Goal: Task Accomplishment & Management: Use online tool/utility

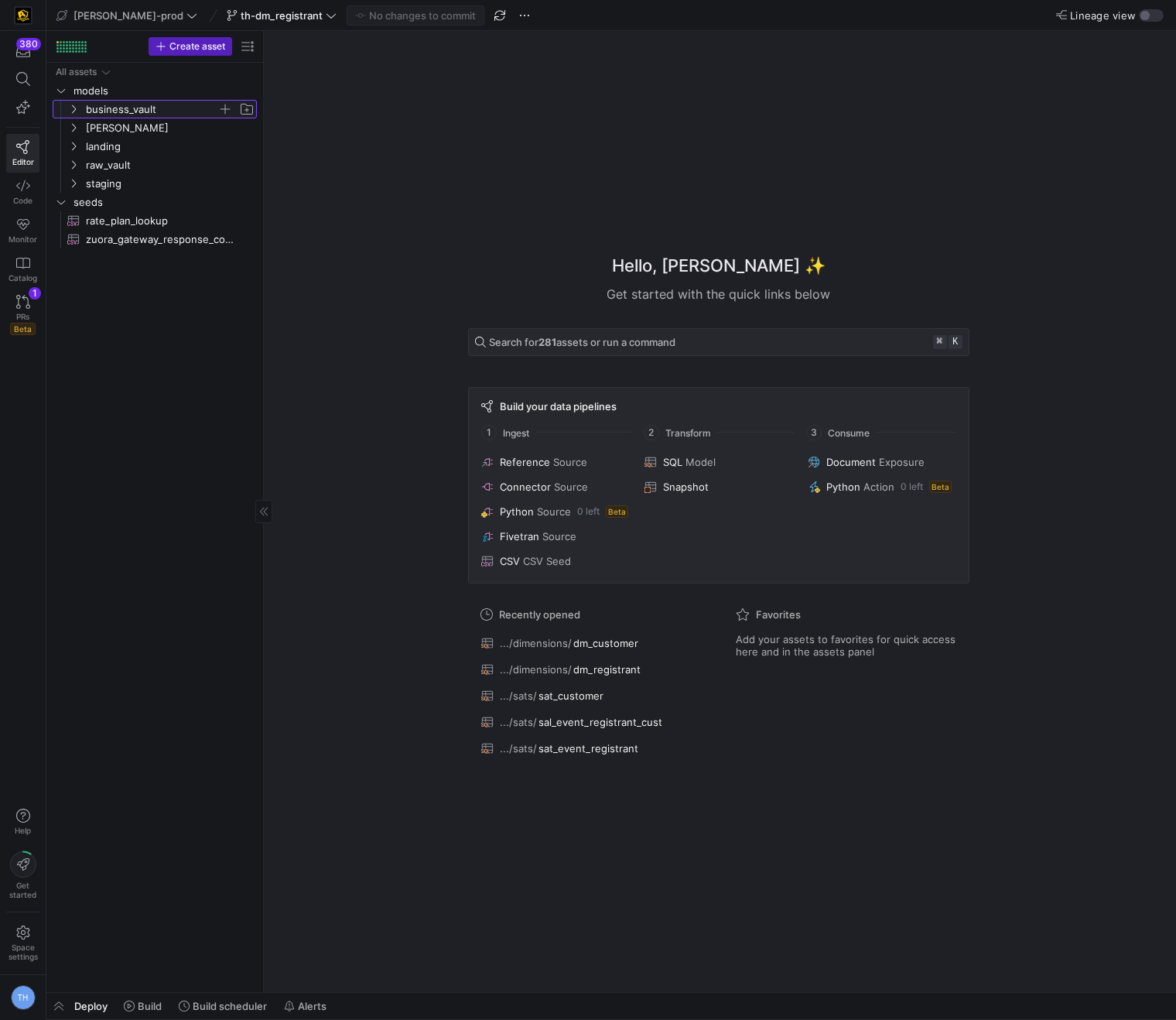
click at [127, 114] on span "business_vault" at bounding box center [151, 109] width 131 height 18
click at [128, 177] on span "staging" at bounding box center [151, 183] width 131 height 18
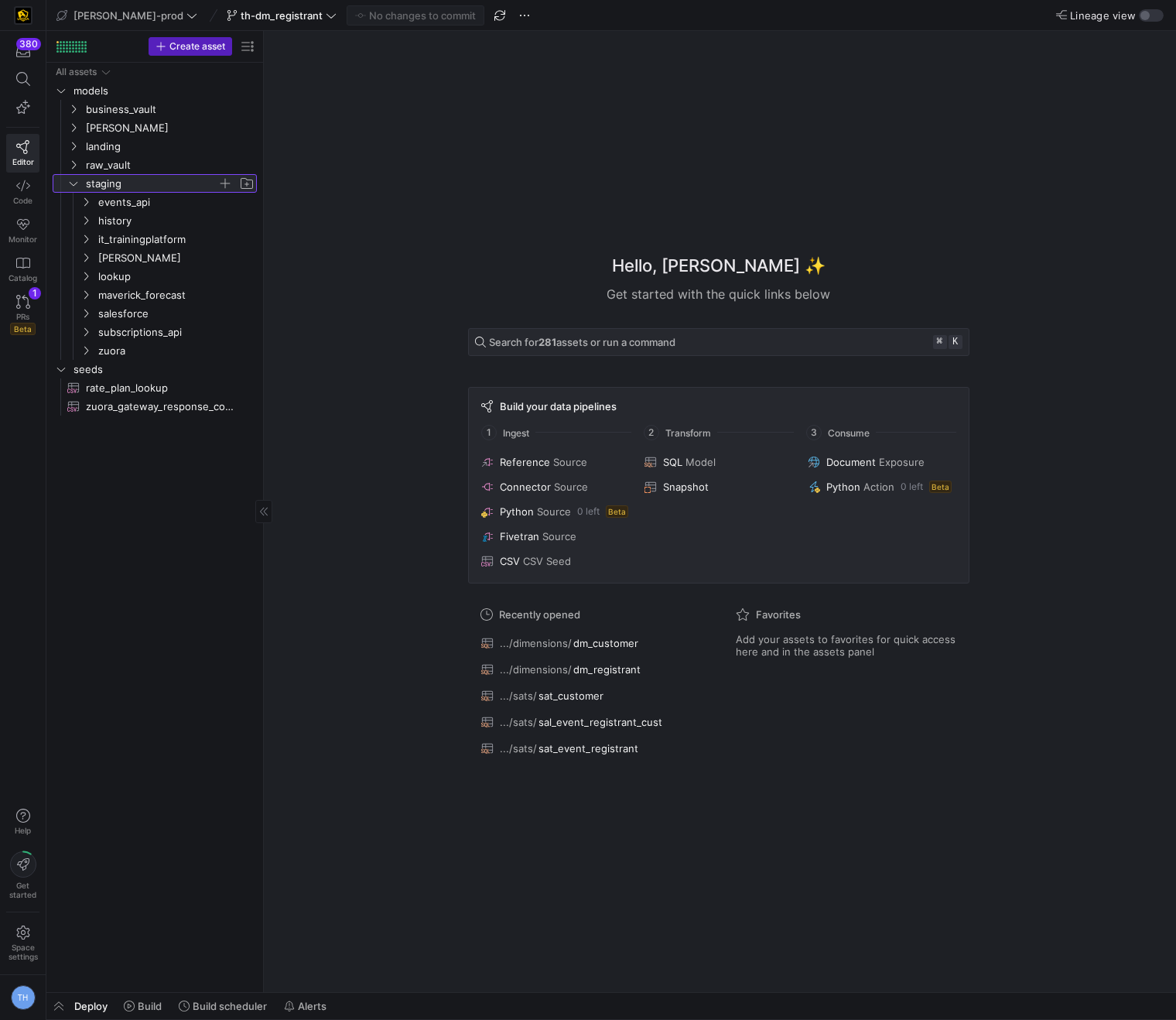
click at [128, 176] on span "staging" at bounding box center [151, 183] width 131 height 18
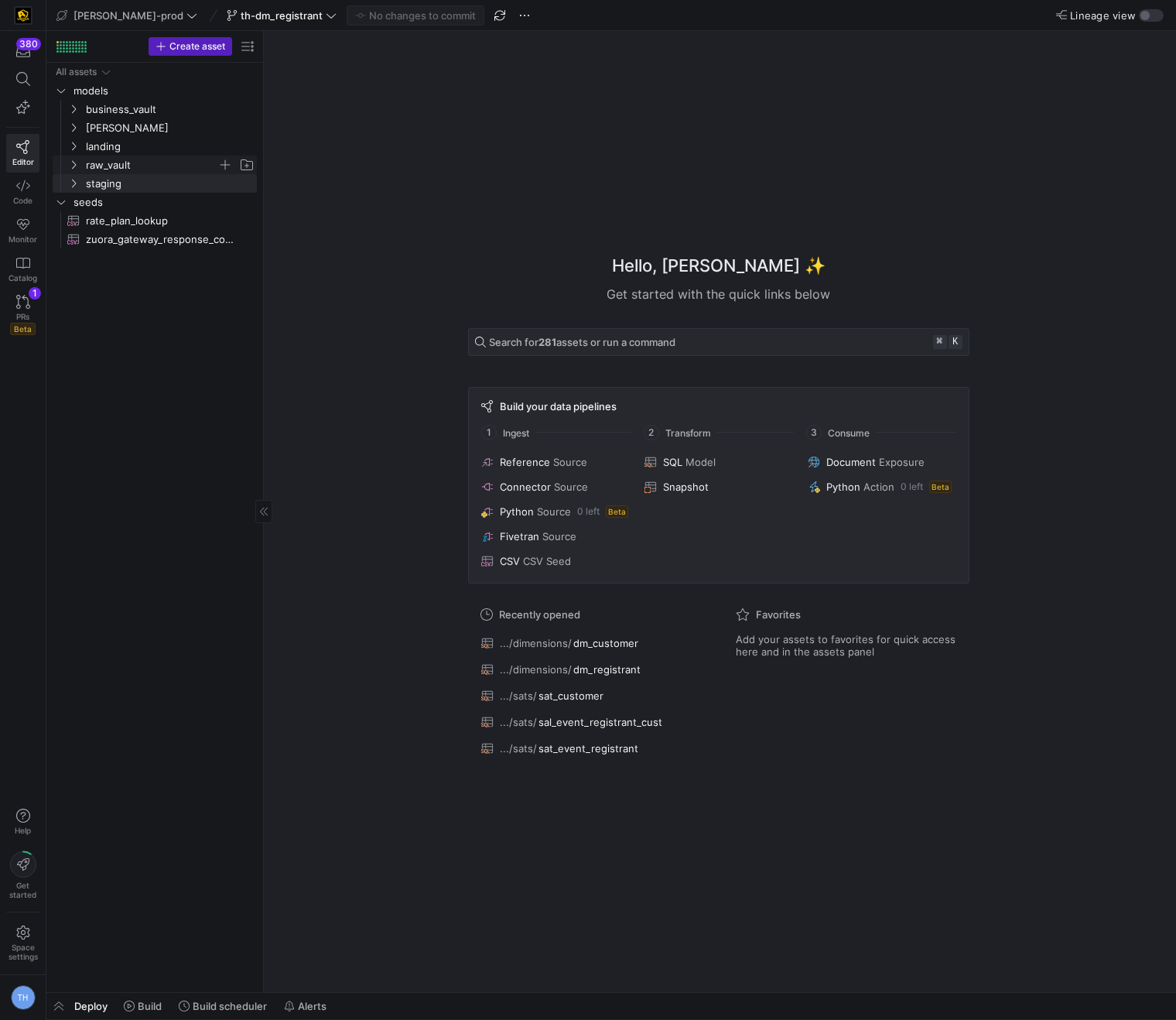
click at [130, 170] on span "raw_vault" at bounding box center [151, 165] width 131 height 18
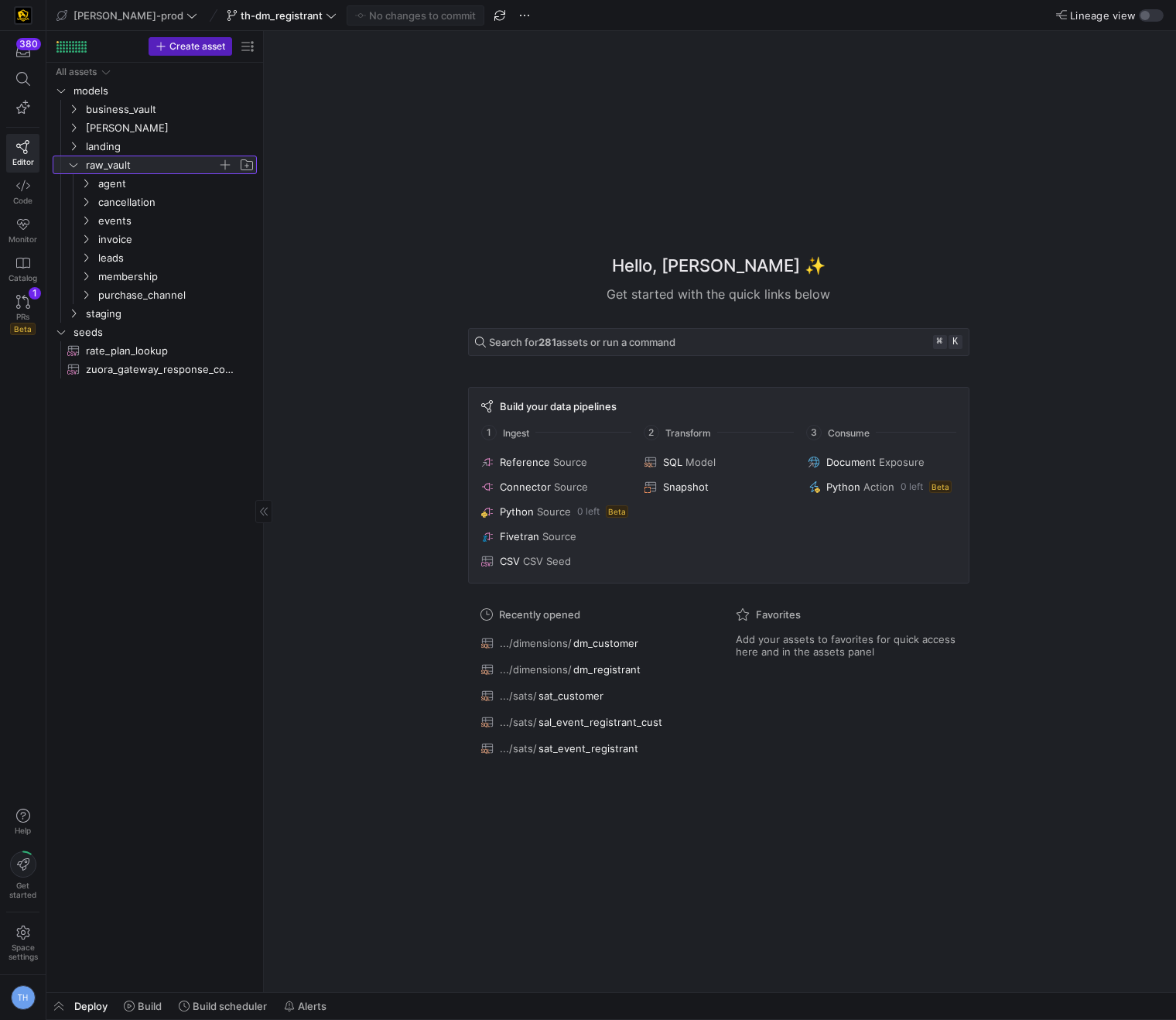
drag, startPoint x: 131, startPoint y: 167, endPoint x: 131, endPoint y: 158, distance: 9.0
click at [131, 167] on span "raw_vault" at bounding box center [151, 165] width 131 height 18
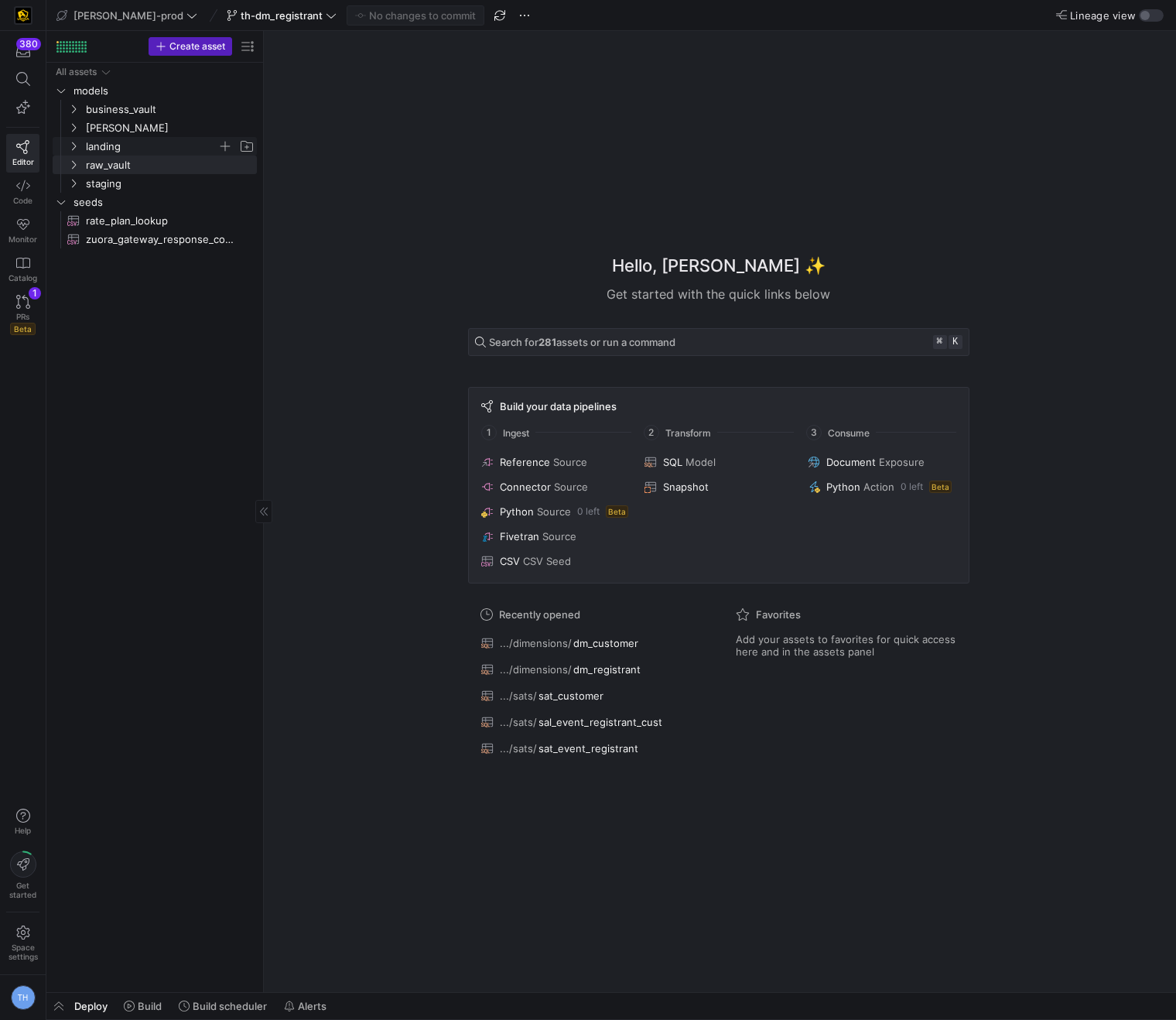
click at [134, 149] on span "landing" at bounding box center [151, 147] width 131 height 18
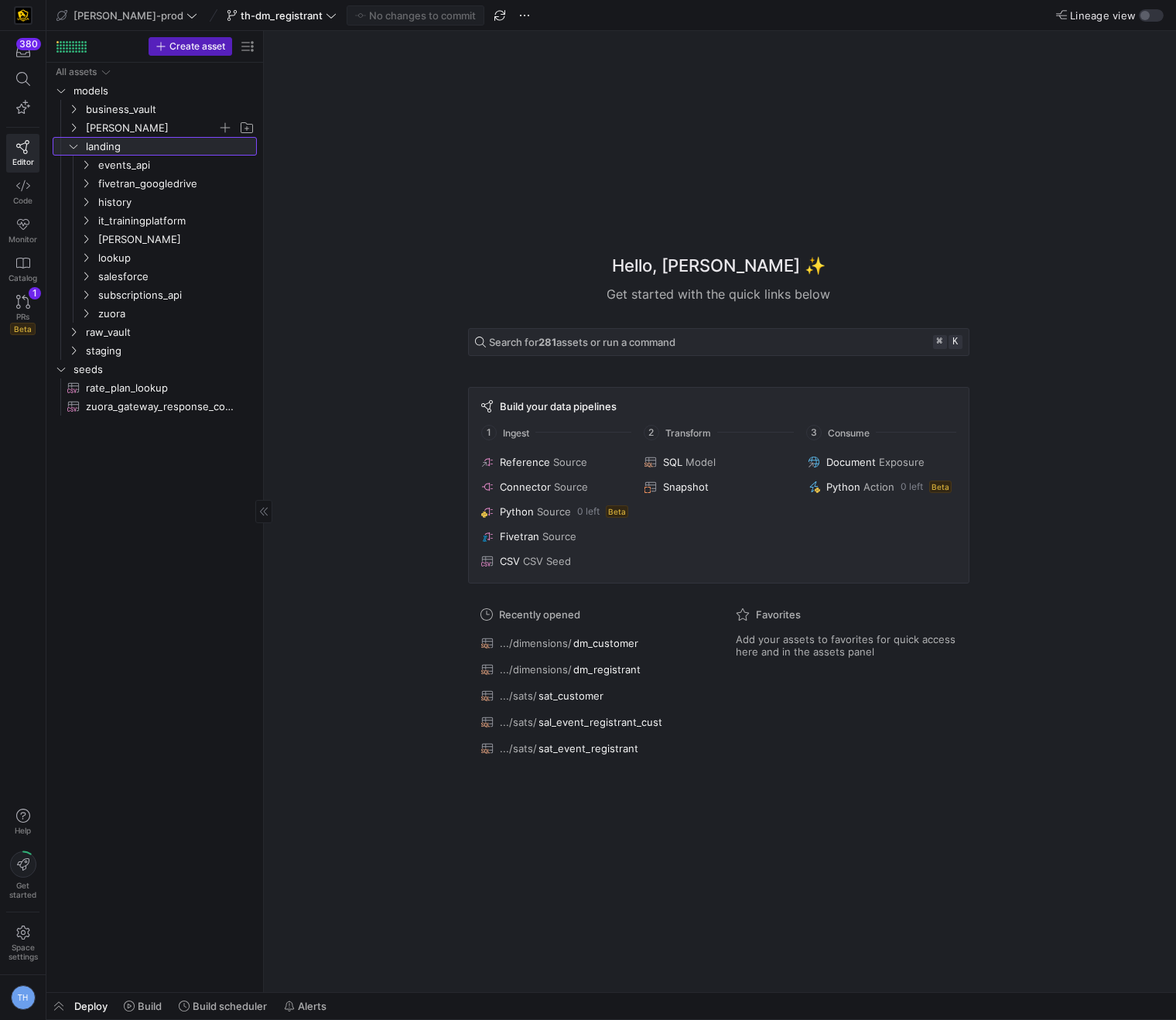
drag, startPoint x: 134, startPoint y: 148, endPoint x: 139, endPoint y: 127, distance: 21.6
click at [134, 147] on span "landing" at bounding box center [171, 147] width 169 height 18
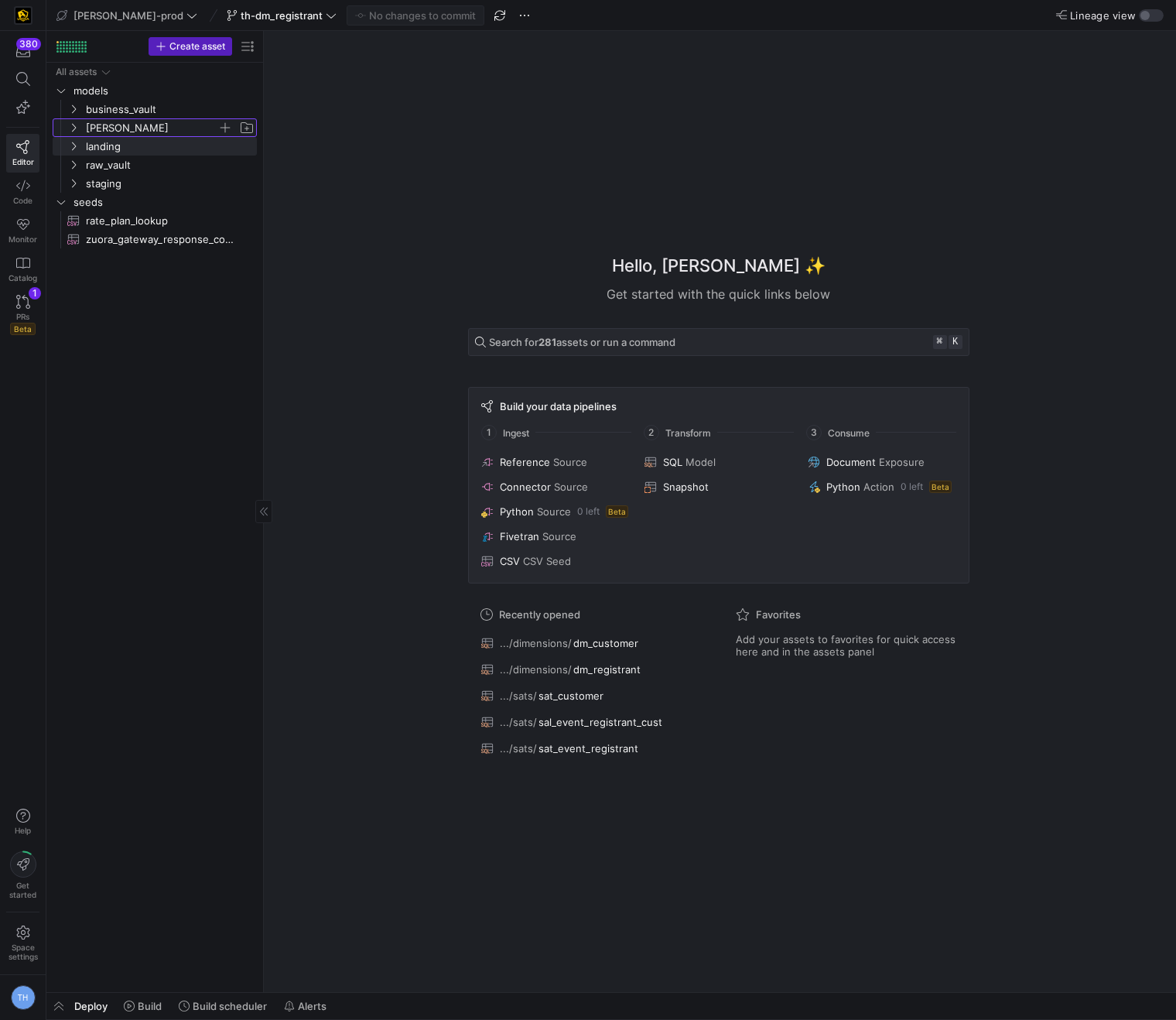
click at [139, 119] on span "[PERSON_NAME]" at bounding box center [151, 128] width 131 height 18
click at [151, 139] on span "dimensions" at bounding box center [158, 147] width 119 height 18
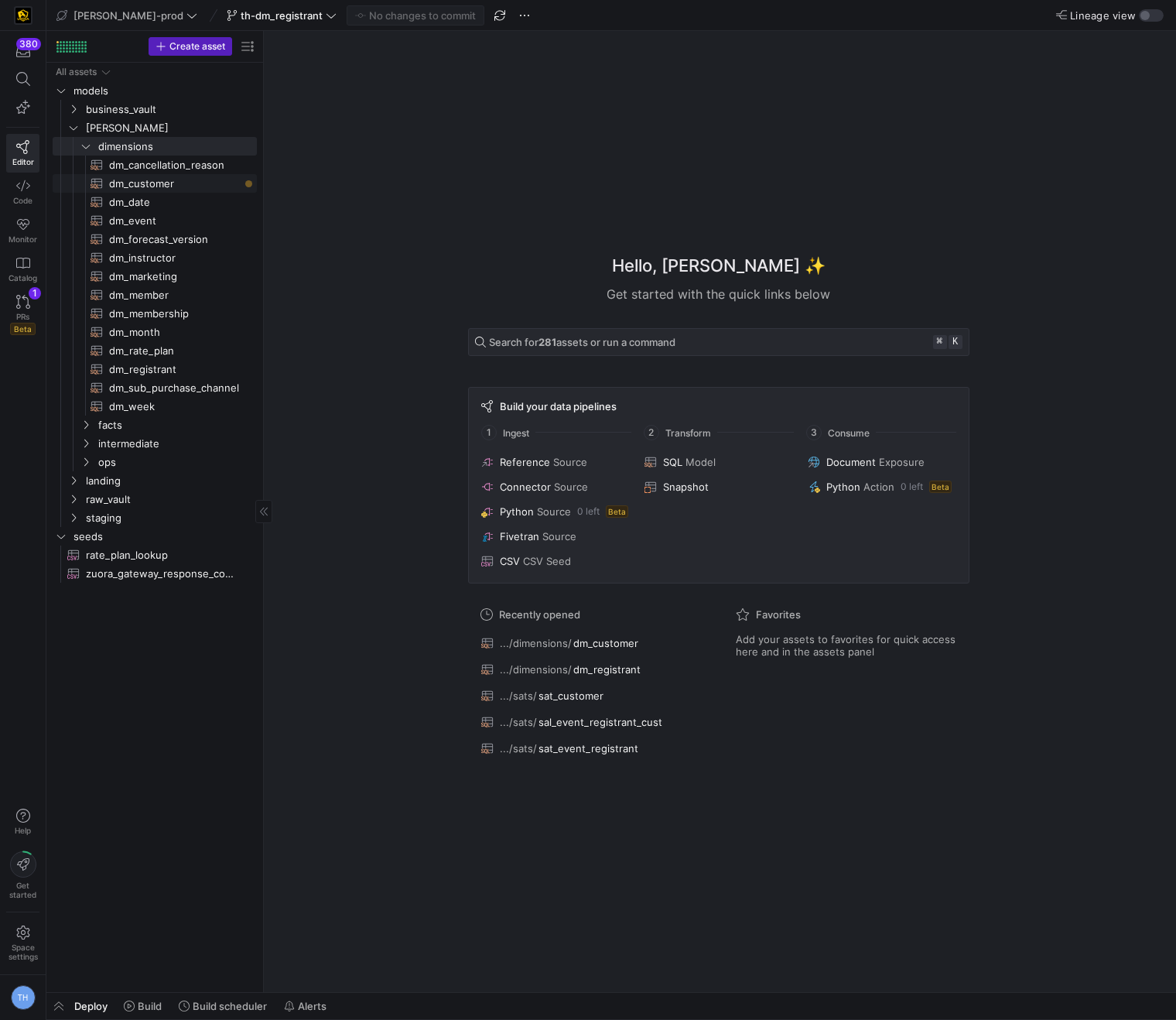
click at [178, 182] on span "dm_customer​​​​​​​​​​" at bounding box center [174, 183] width 130 height 18
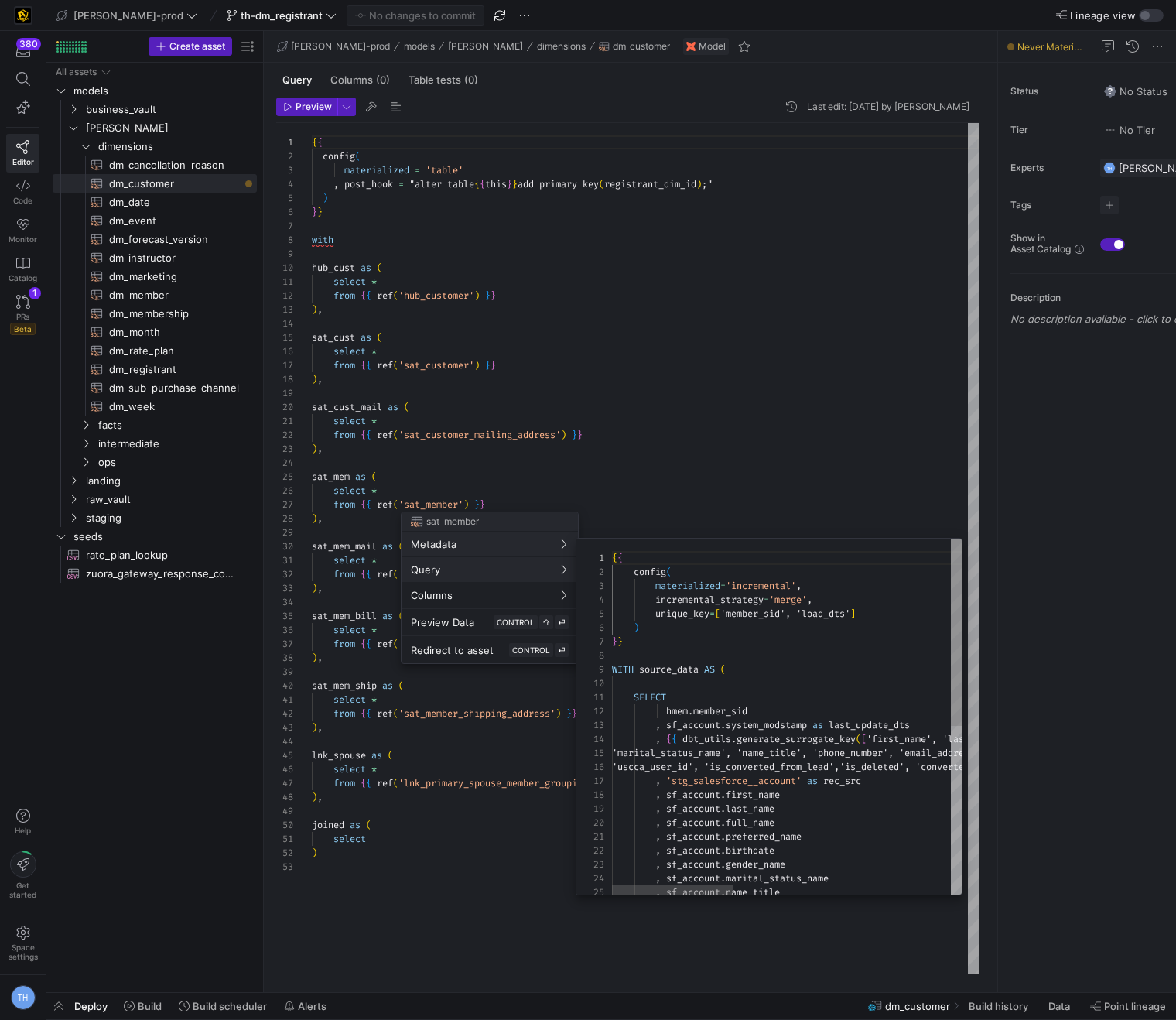
scroll to position [139, 0]
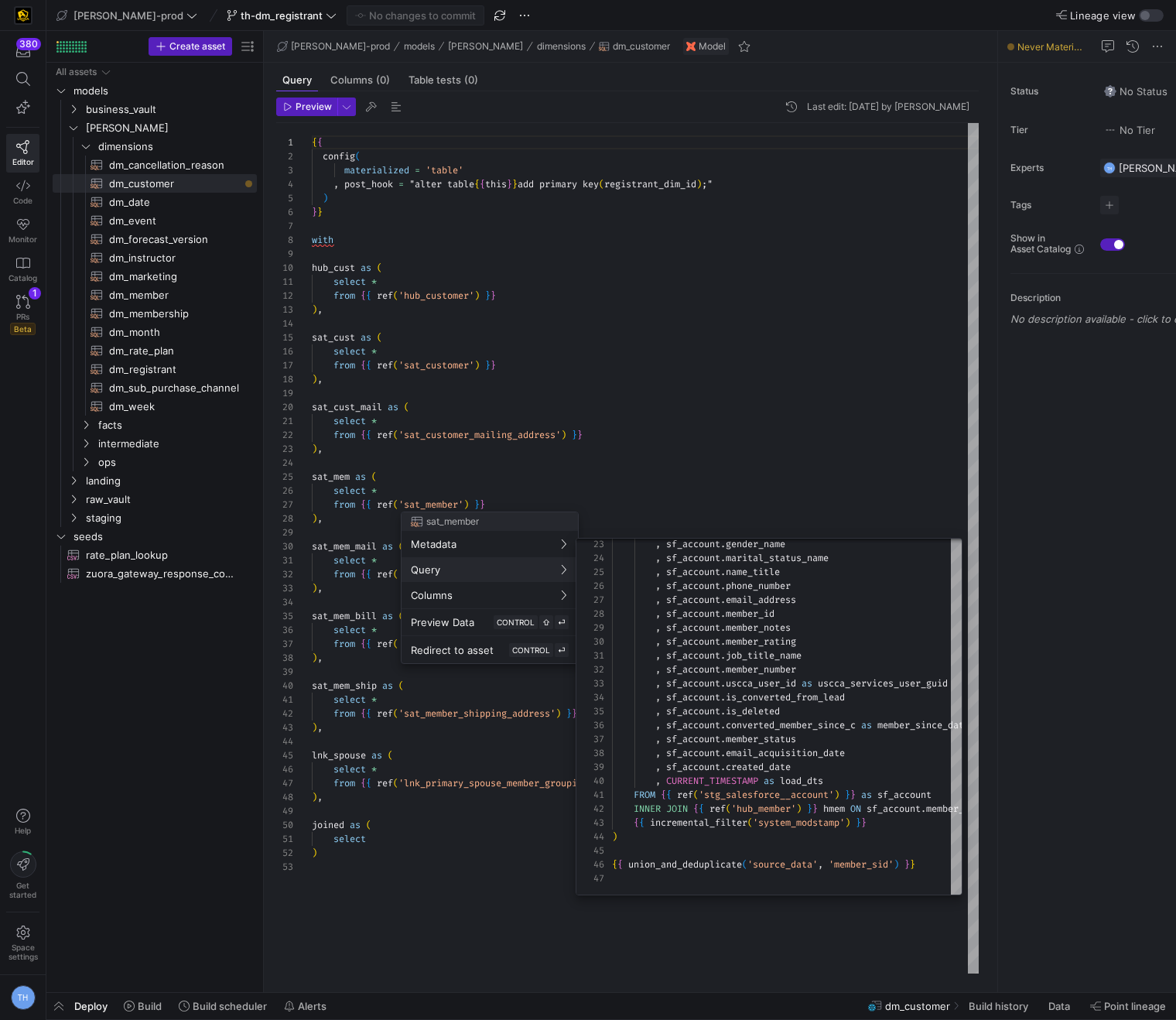
click at [709, 464] on div at bounding box center [588, 510] width 1176 height 1020
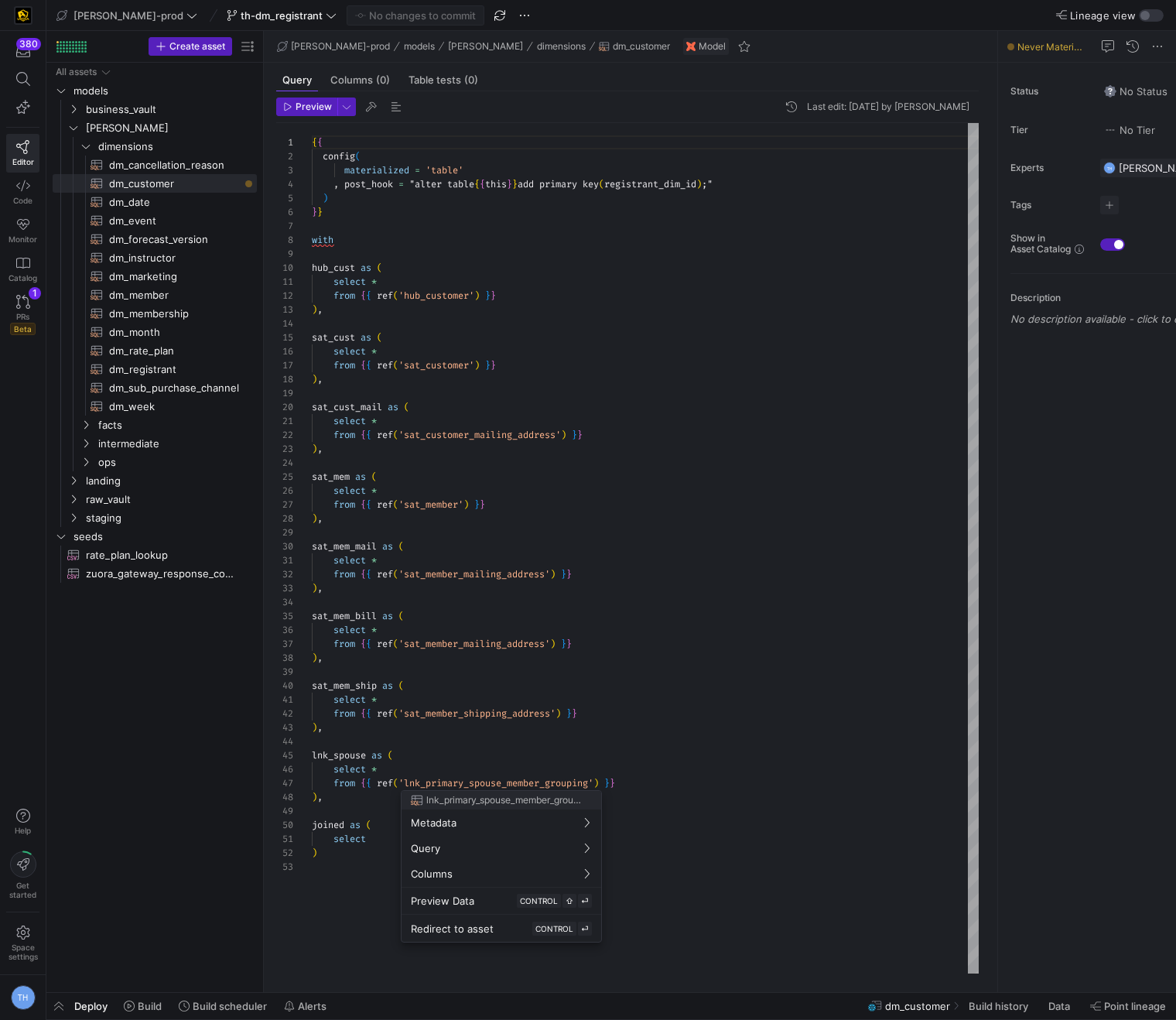
click at [713, 576] on div at bounding box center [588, 510] width 1176 height 1020
click at [472, 845] on div "select" at bounding box center [645, 839] width 667 height 14
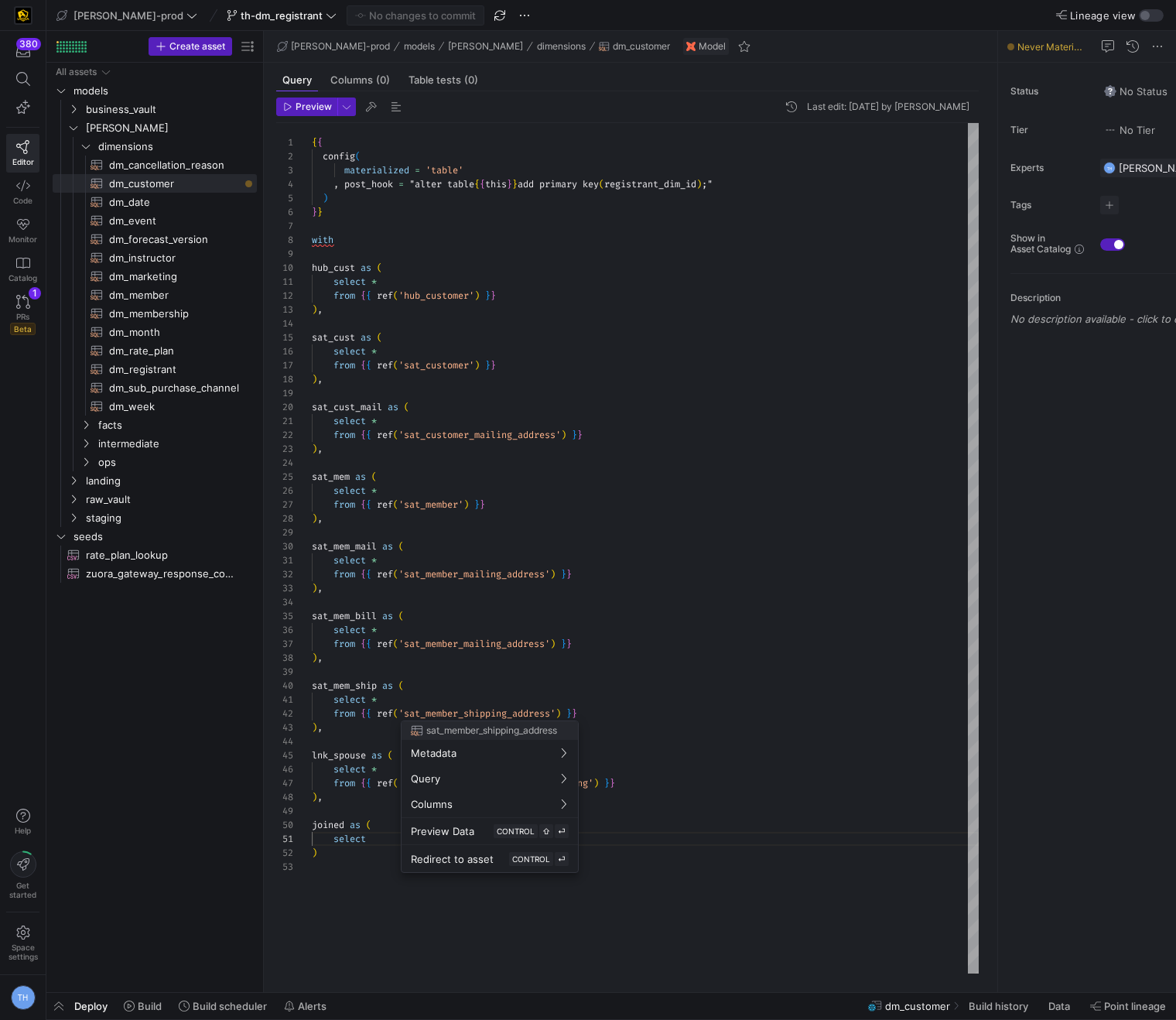
drag, startPoint x: 379, startPoint y: 872, endPoint x: 392, endPoint y: 828, distance: 45.9
click at [379, 872] on div at bounding box center [588, 510] width 1176 height 1020
click at [394, 823] on div "{ { config ( materialized = 'table' , post_hook = "alter table { { this } } add…" at bounding box center [645, 547] width 667 height 850
click at [397, 837] on div "select" at bounding box center [645, 839] width 667 height 14
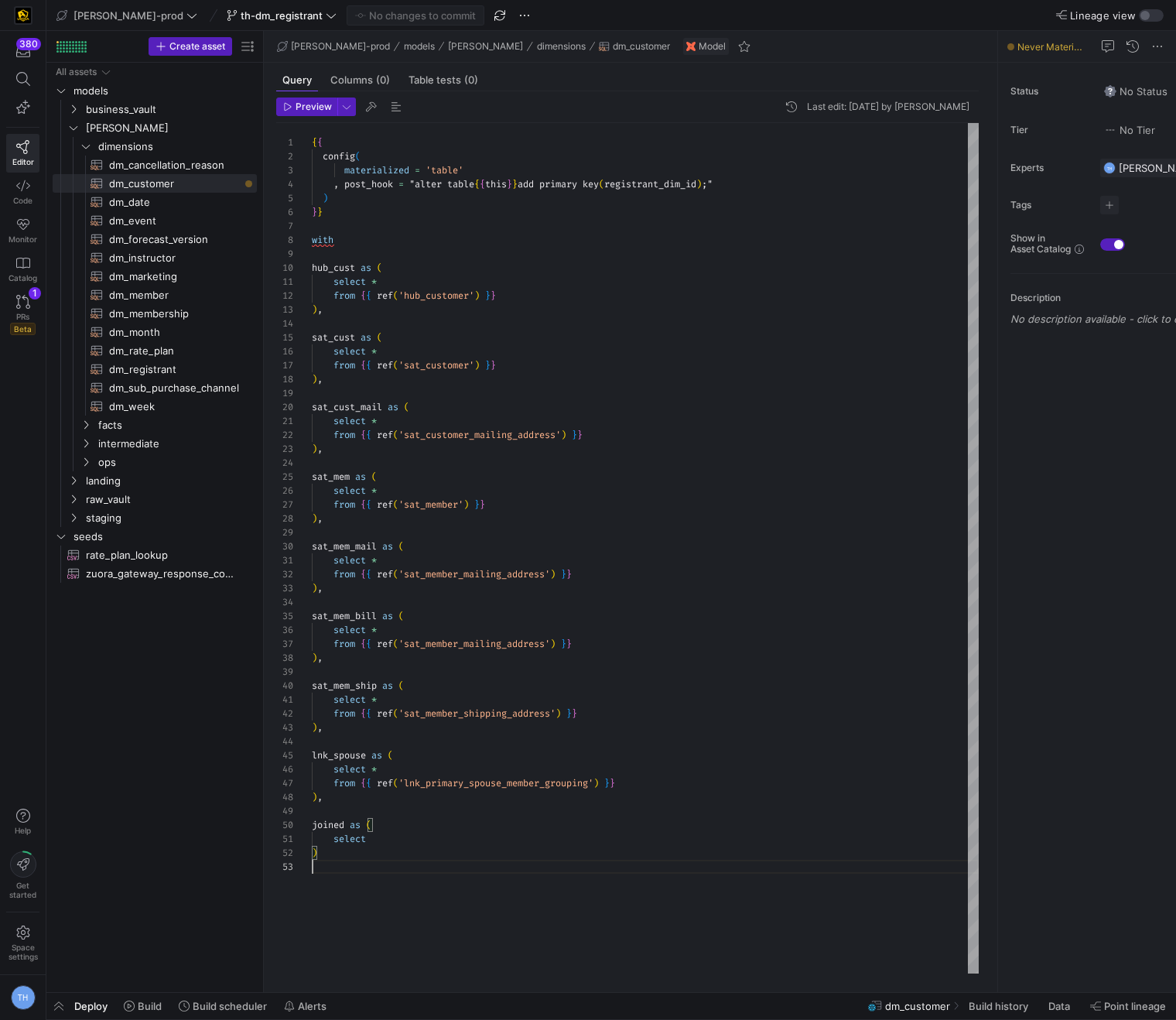
scroll to position [28, 0]
click at [472, 862] on div "{ { config ( materialized = 'table' , post_hook = "alter table { { this } } add…" at bounding box center [645, 547] width 667 height 850
click at [473, 837] on div "{ { config ( materialized = 'table' , post_hook = "alter table { { this } } add…" at bounding box center [645, 547] width 667 height 850
type textarea "select * from {{ ref('sat_member_shipping_address') }} ), lnk_spouse as ( selec…"
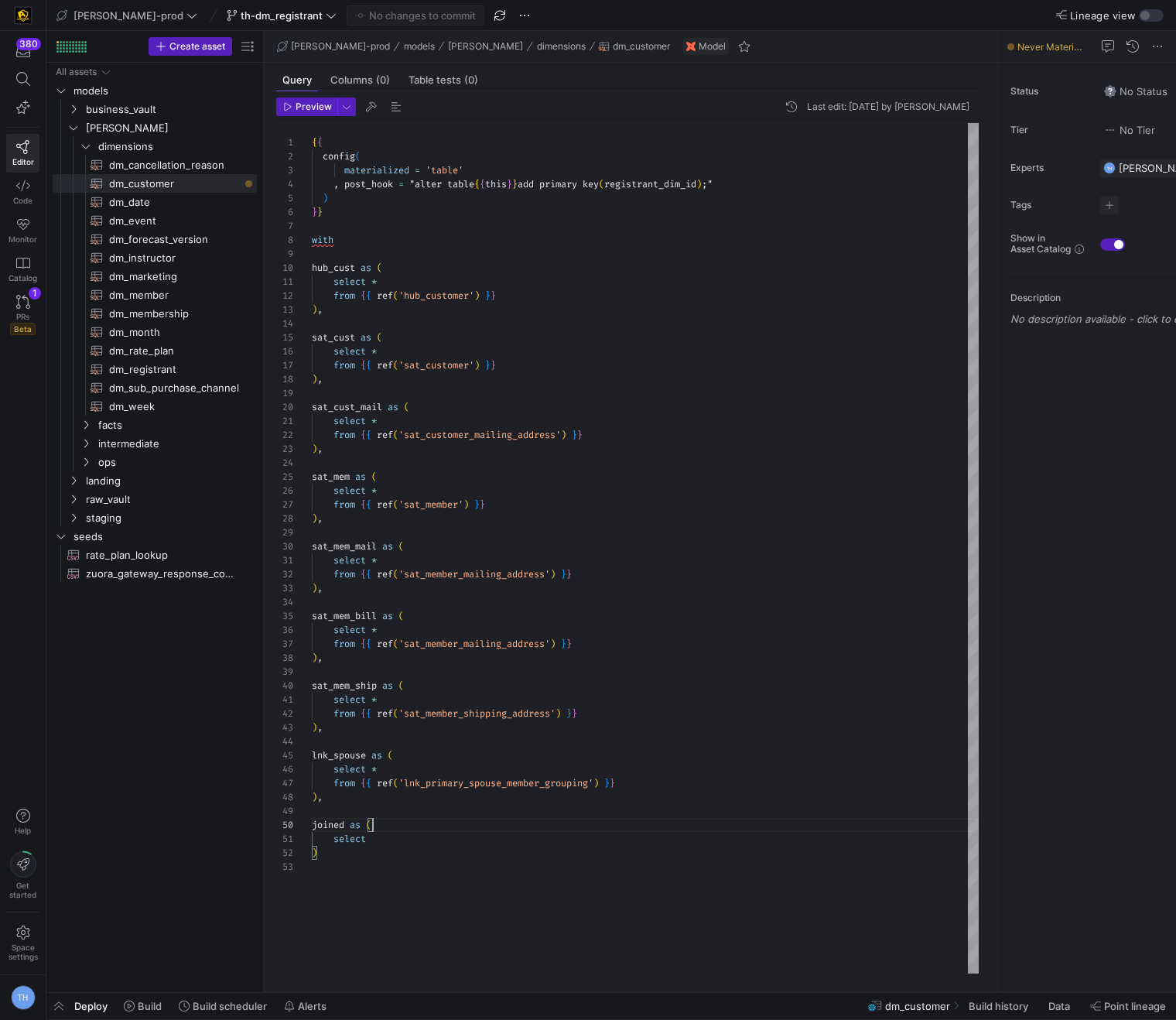
scroll to position [126, 61]
click at [468, 823] on div "joined as (" at bounding box center [645, 824] width 667 height 14
click at [465, 806] on div "{ { config ( materialized = 'table' , post_hook = "alter table { { this } } add…" at bounding box center [645, 547] width 667 height 850
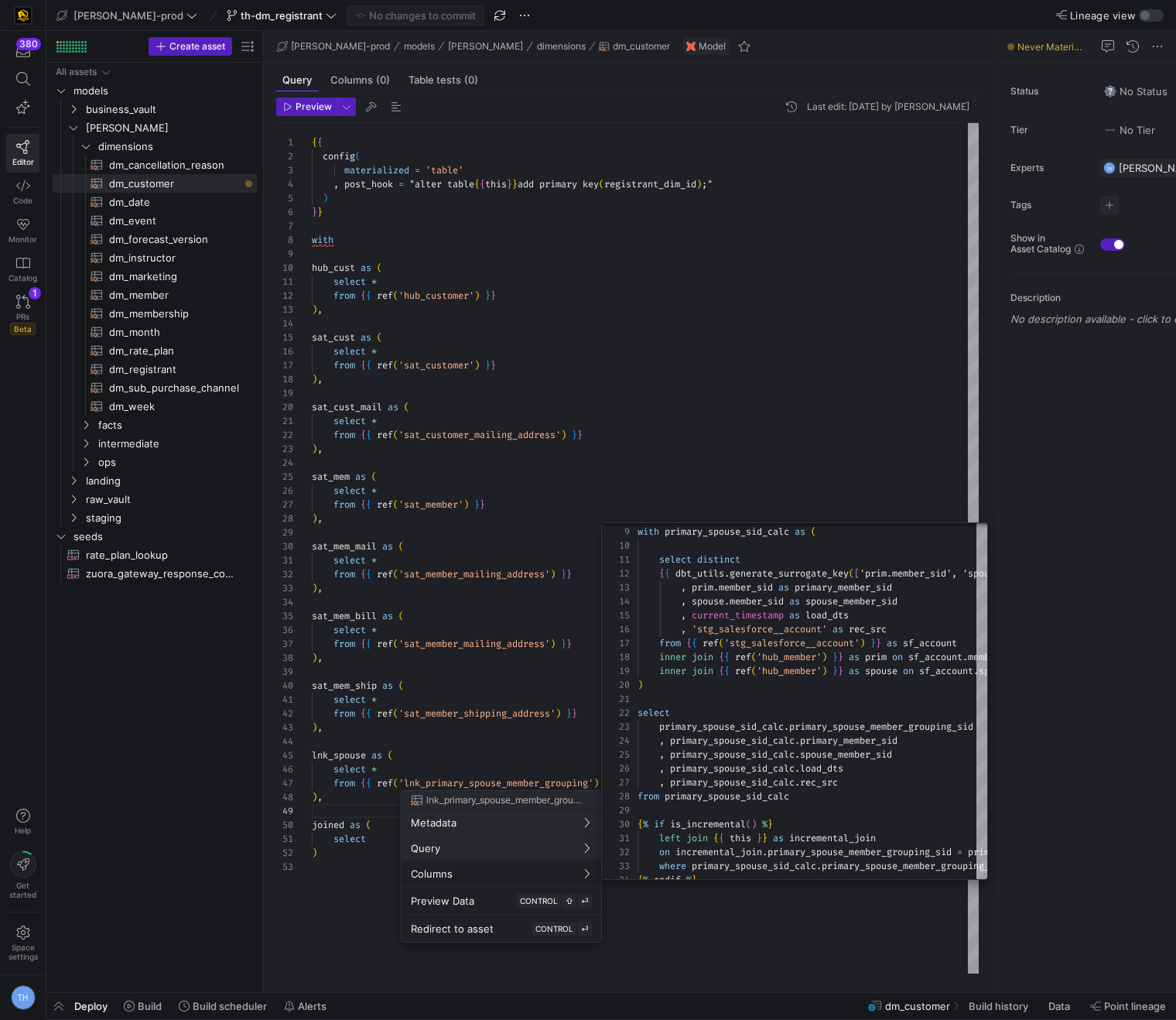
click at [707, 464] on div at bounding box center [588, 510] width 1176 height 1020
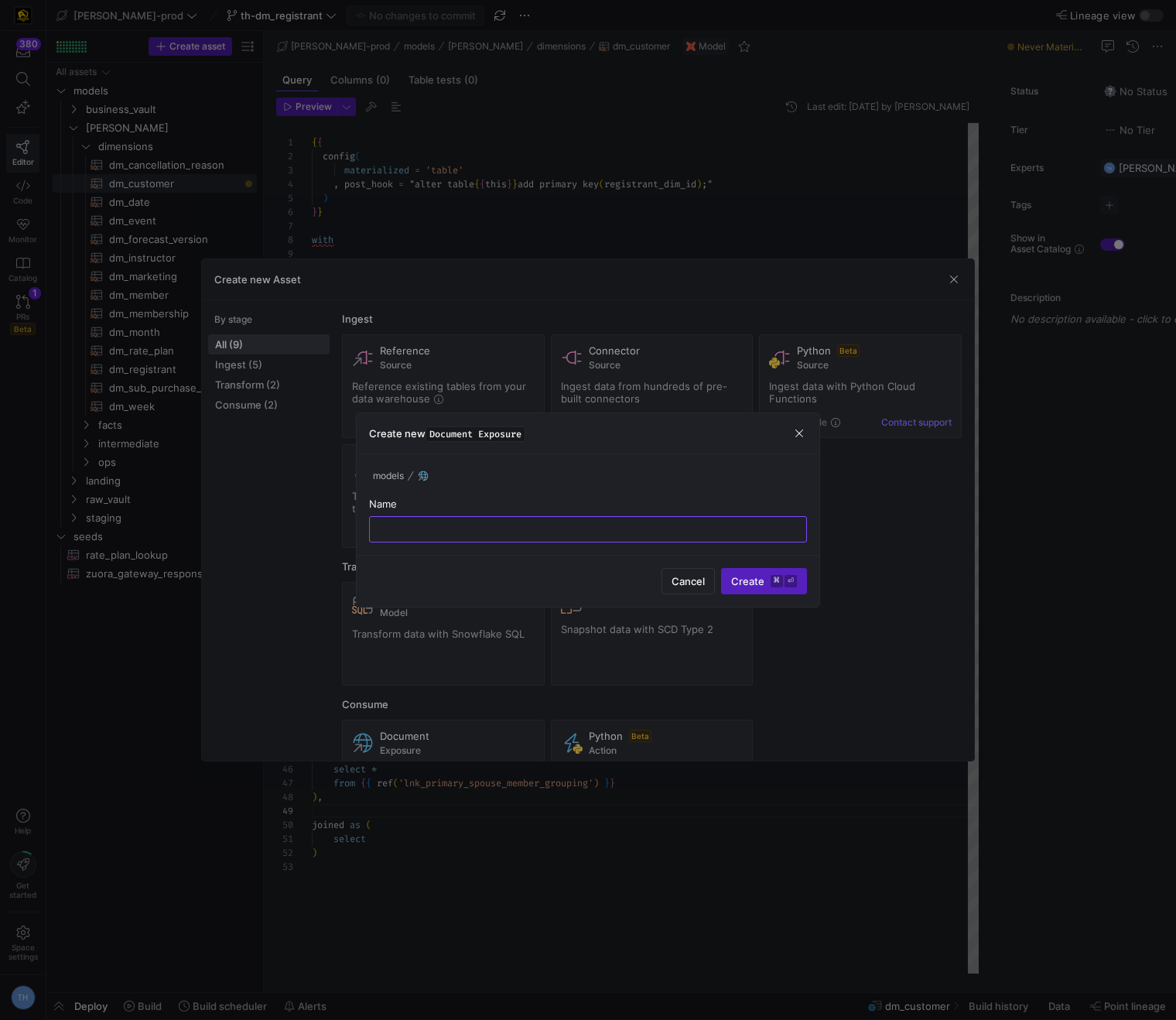
click at [501, 140] on div at bounding box center [588, 510] width 1176 height 1020
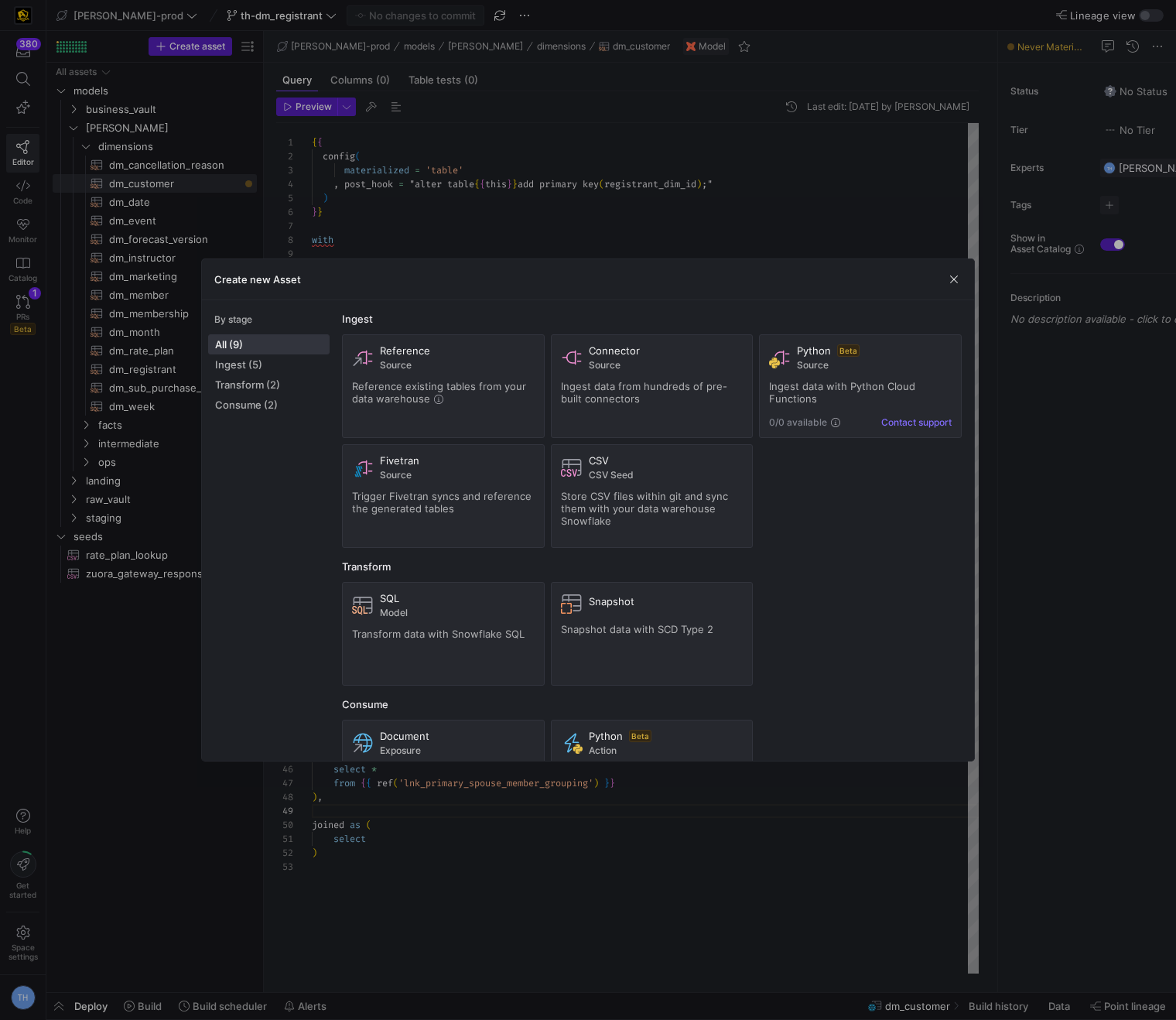
click at [501, 140] on div at bounding box center [588, 510] width 1176 height 1020
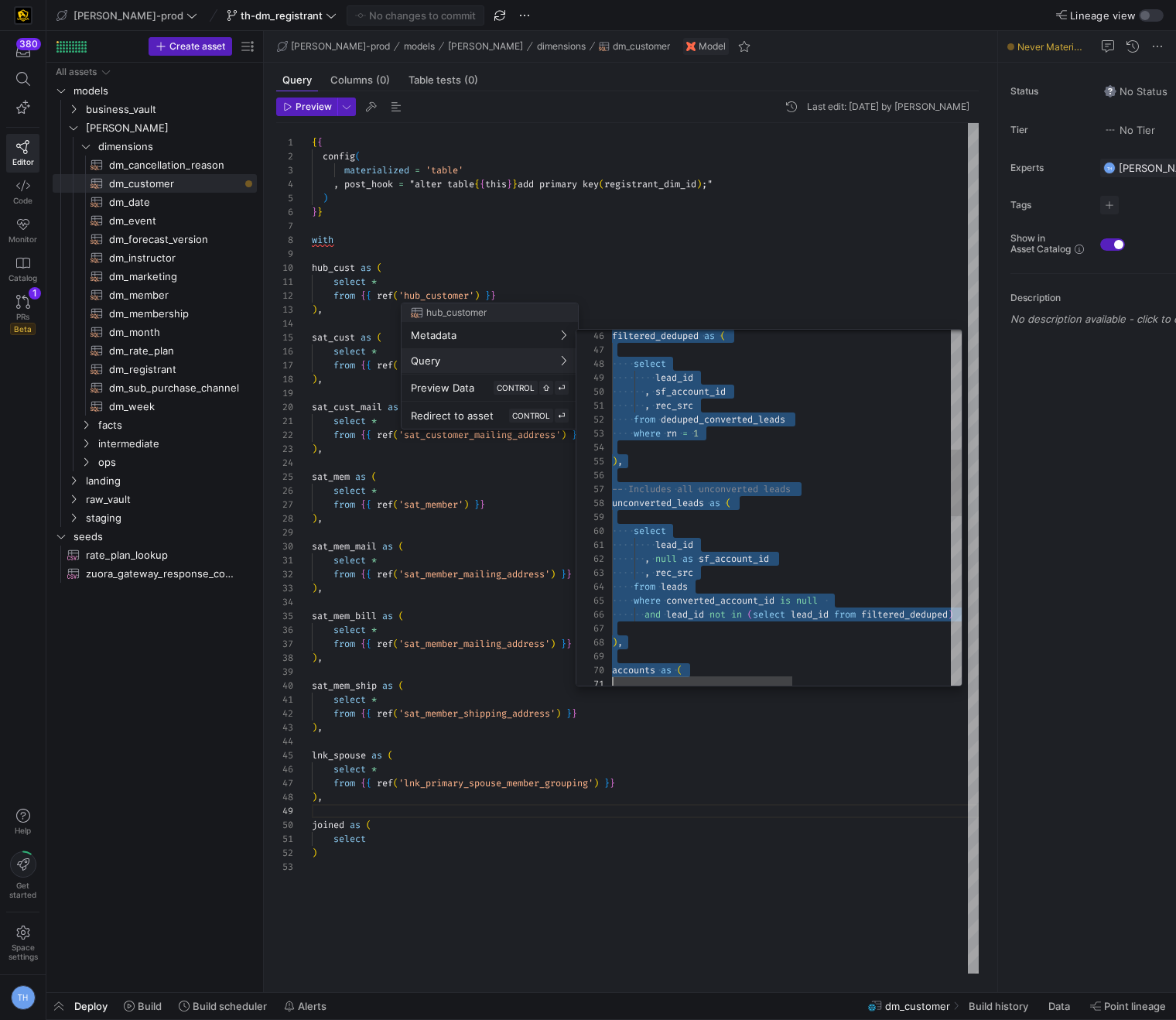
scroll to position [0, 83]
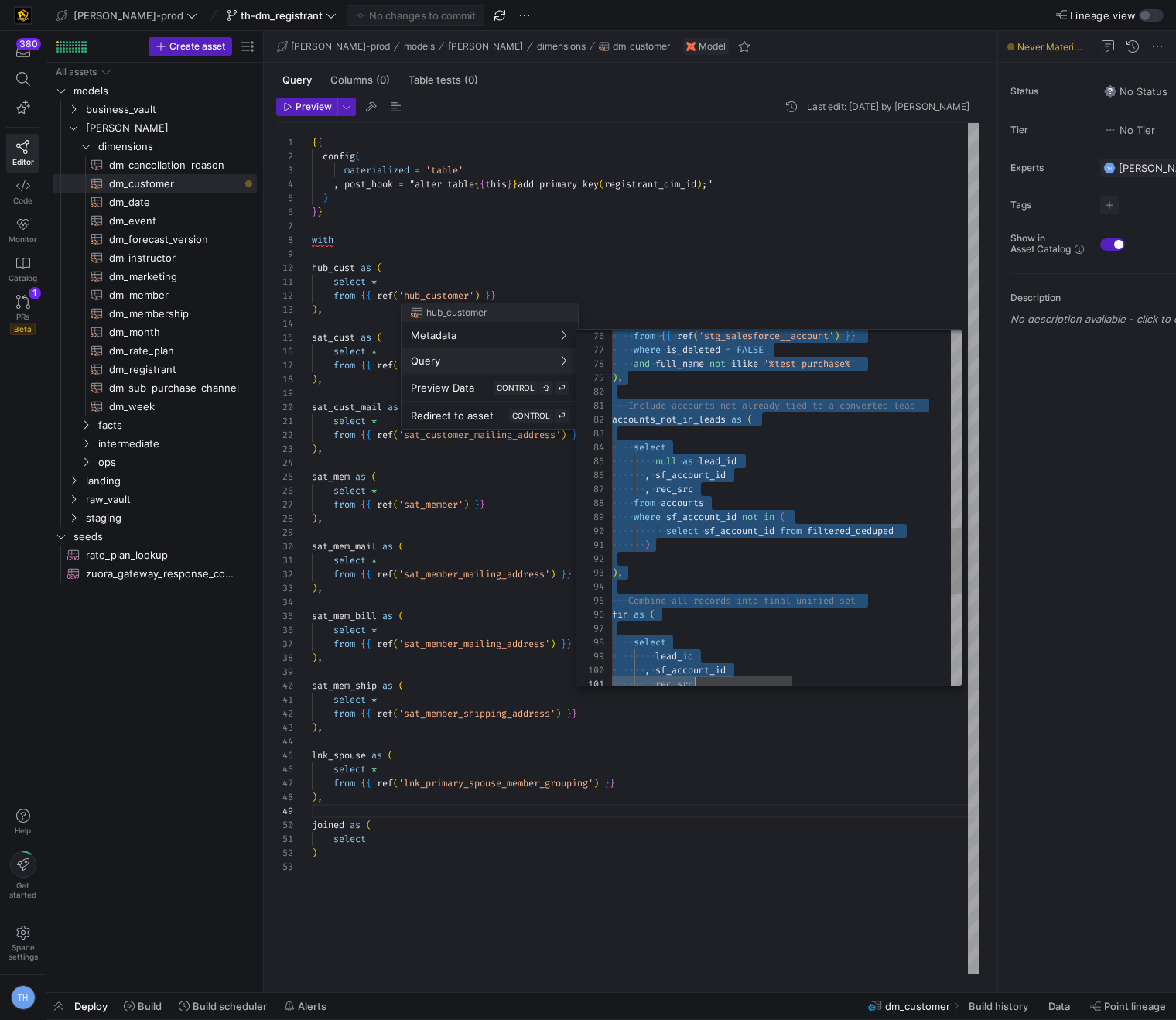
type textarea "{{ config( materialized='incremental', incremental_strategy='merge', unique_key…"
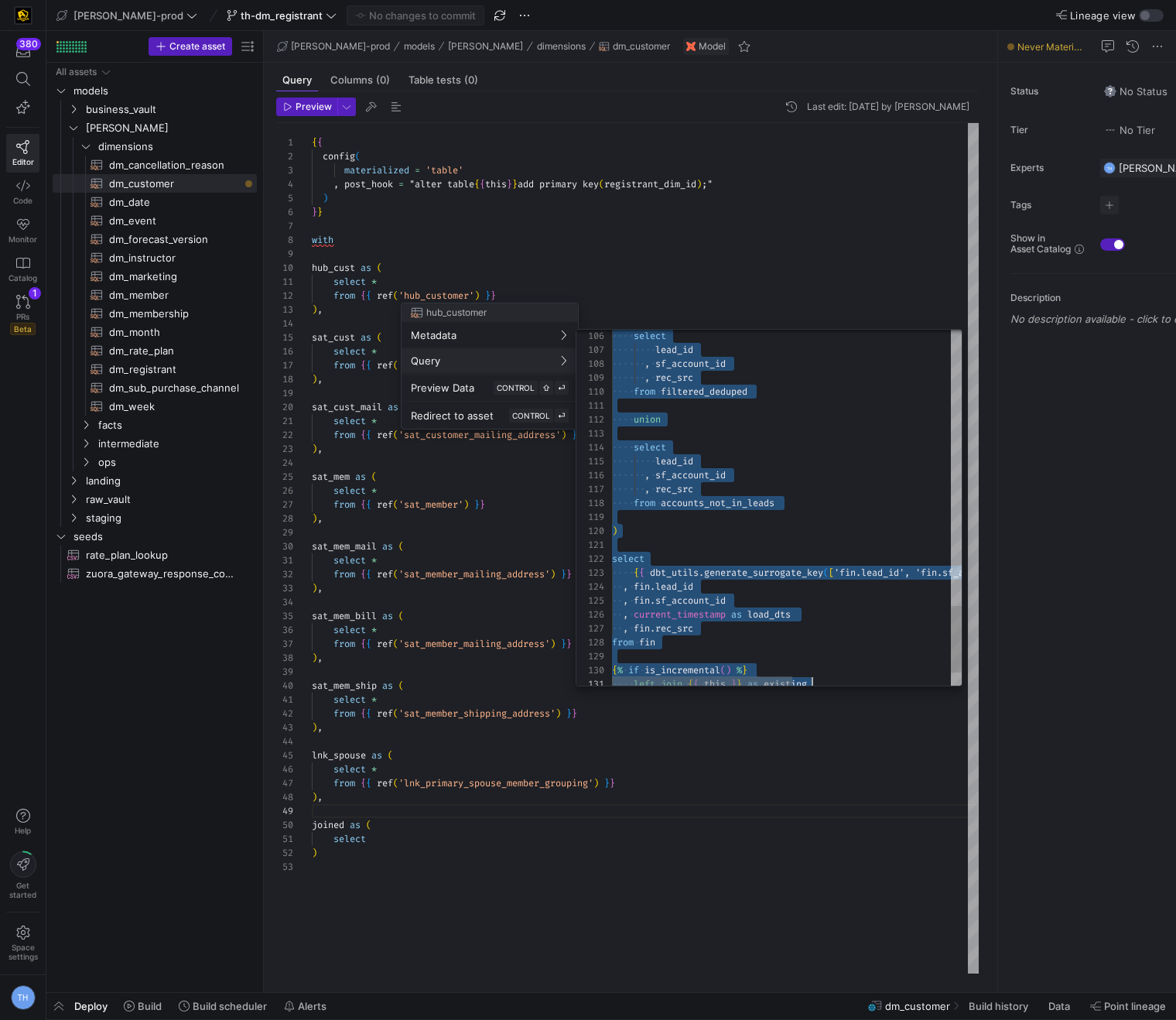
scroll to position [0, 0]
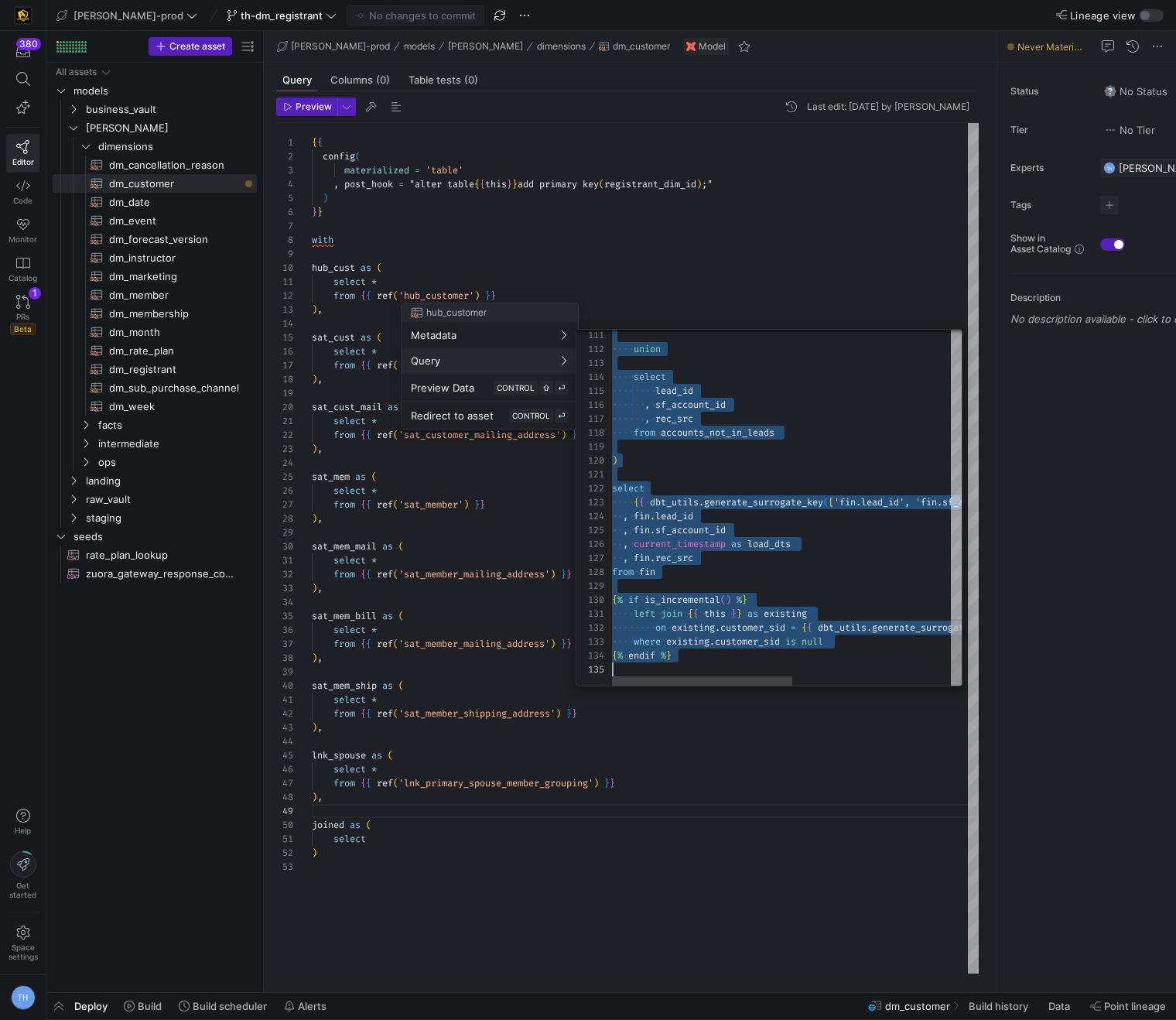
drag, startPoint x: 613, startPoint y: 350, endPoint x: 744, endPoint y: 666, distance: 342.1
click at [440, 484] on div at bounding box center [588, 510] width 1176 height 1020
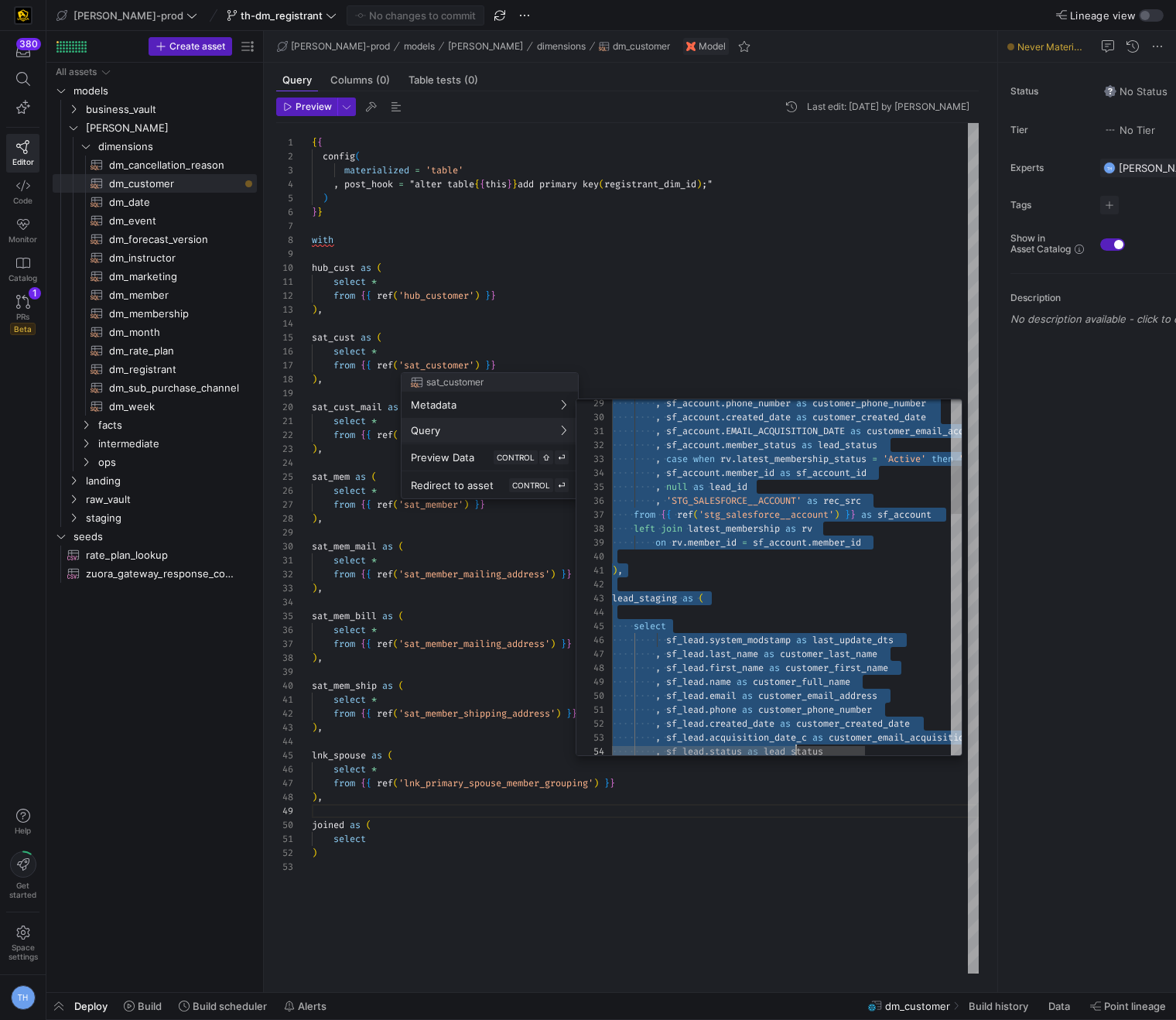
scroll to position [0, 212]
type textarea "{{ config( materialized='incremental', incremental_strategy='merge', unique_key…"
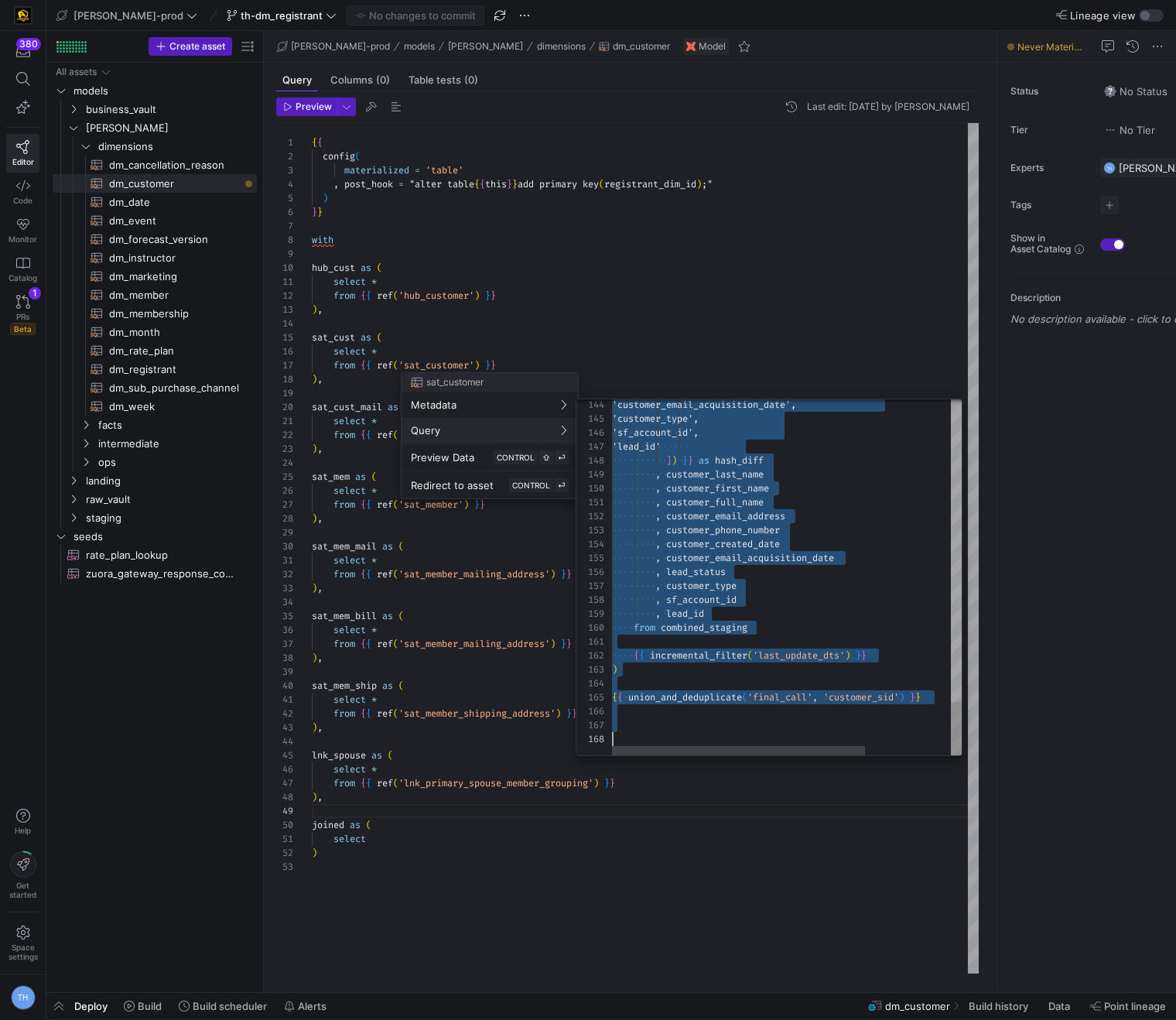
scroll to position [0, 0]
drag, startPoint x: 612, startPoint y: 422, endPoint x: 801, endPoint y: 945, distance: 556.1
click at [744, 330] on div at bounding box center [588, 510] width 1176 height 1020
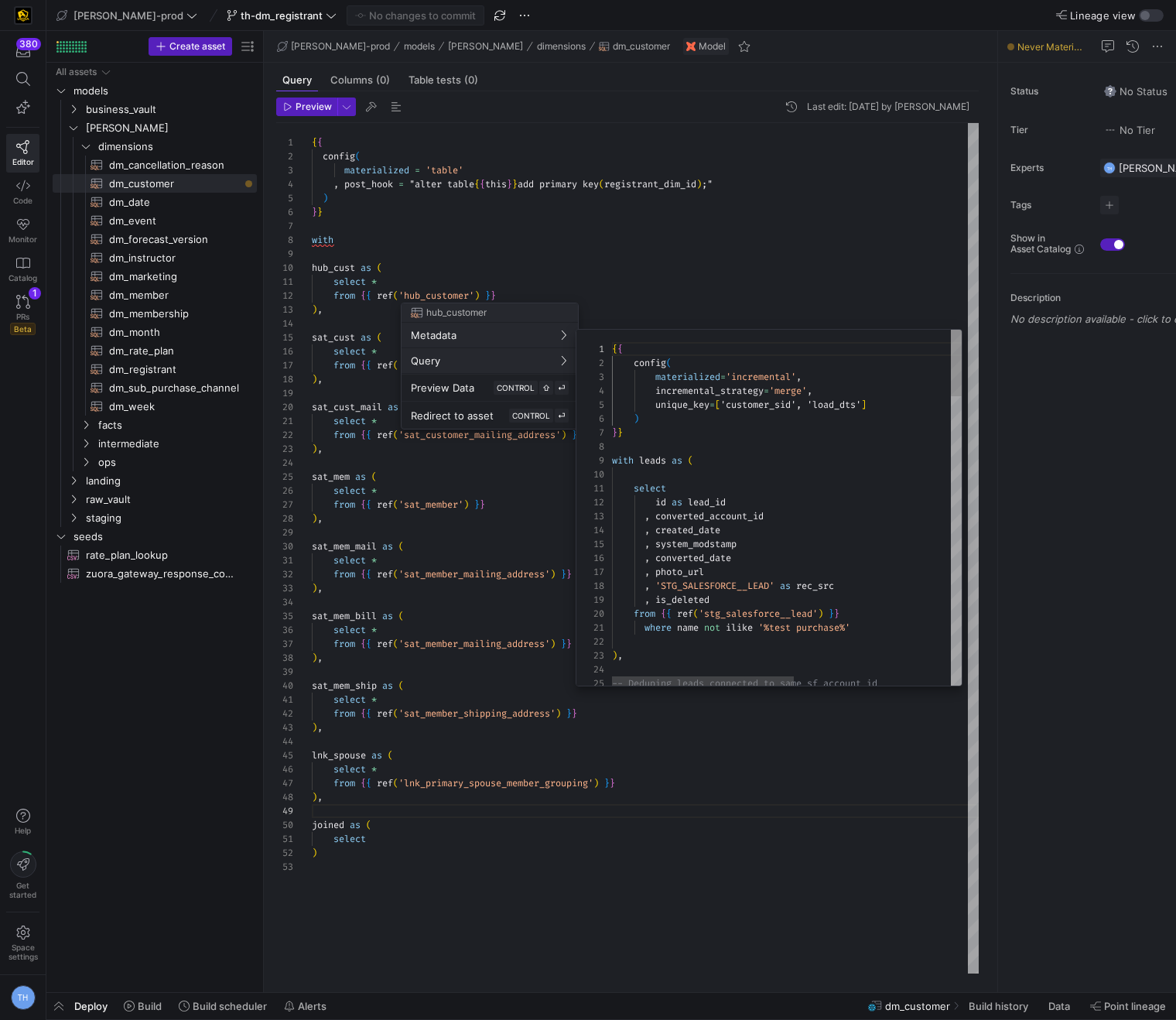
scroll to position [139, 0]
click at [699, 283] on div at bounding box center [588, 510] width 1176 height 1020
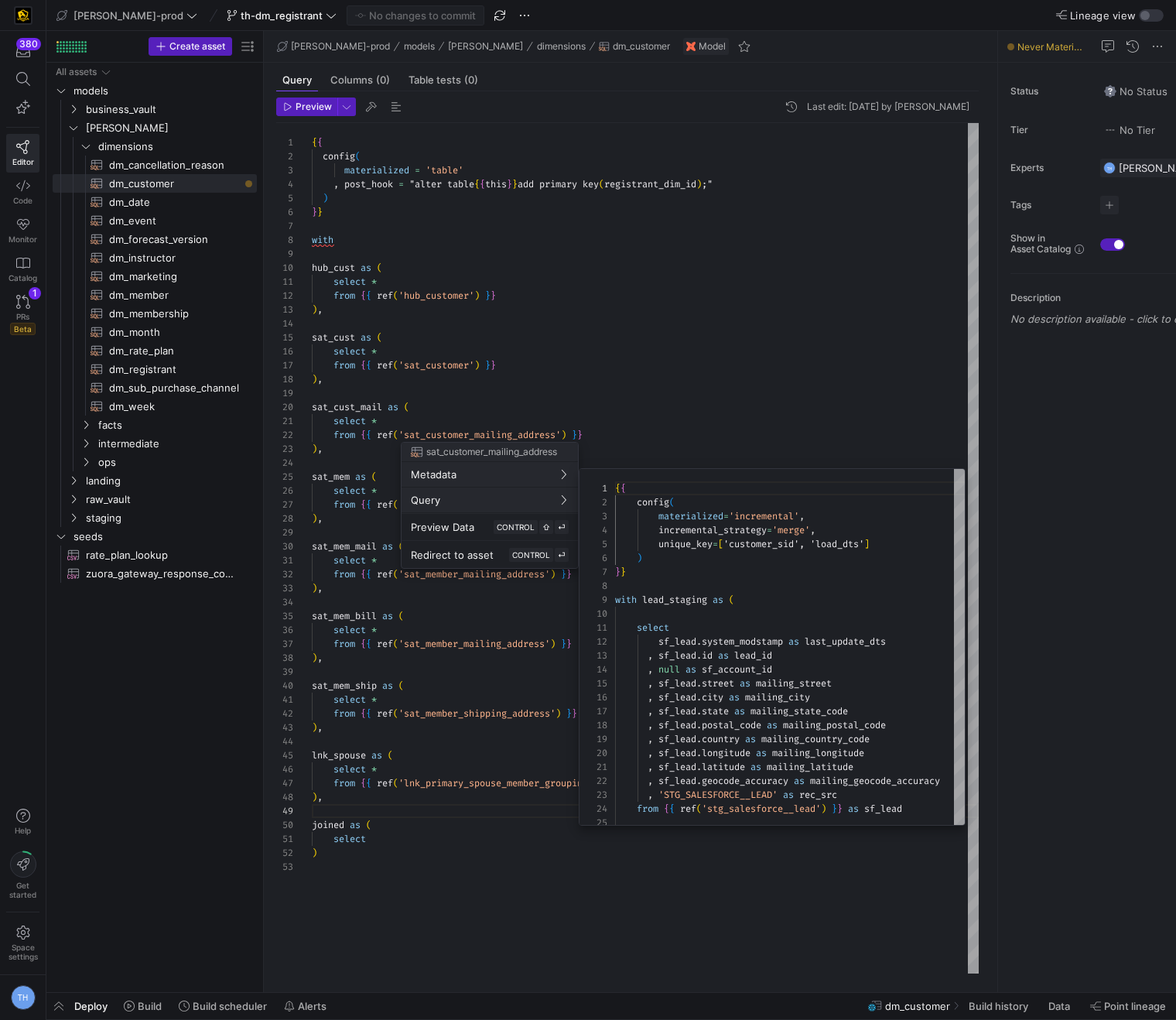
drag, startPoint x: 614, startPoint y: 489, endPoint x: 752, endPoint y: 974, distance: 504.3
click at [753, 976] on div "sat_customer_mailing_address Metadata Query Preview Data CONTROL ⇧ ⏎ Redirect t…" at bounding box center [588, 510] width 1176 height 1020
drag, startPoint x: 615, startPoint y: 488, endPoint x: 796, endPoint y: 907, distance: 456.4
click at [797, 907] on div "sat_customer_mailing_address Metadata Query Preview Data CONTROL ⇧ ⏎ Redirect t…" at bounding box center [588, 510] width 1176 height 1020
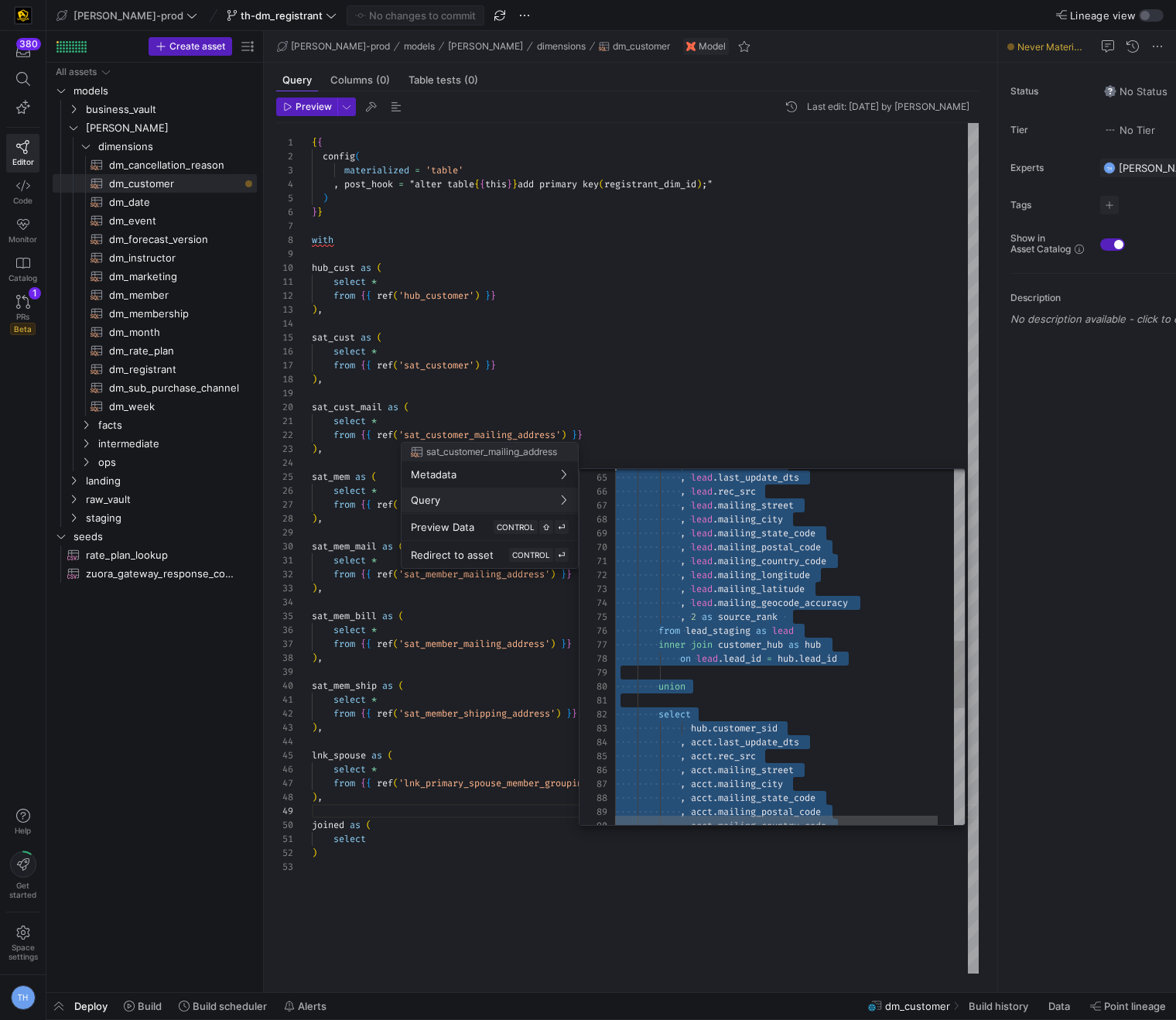
scroll to position [42, 0]
type textarea "{{ config( materialized='incremental', incremental_strategy='merge', unique_key…"
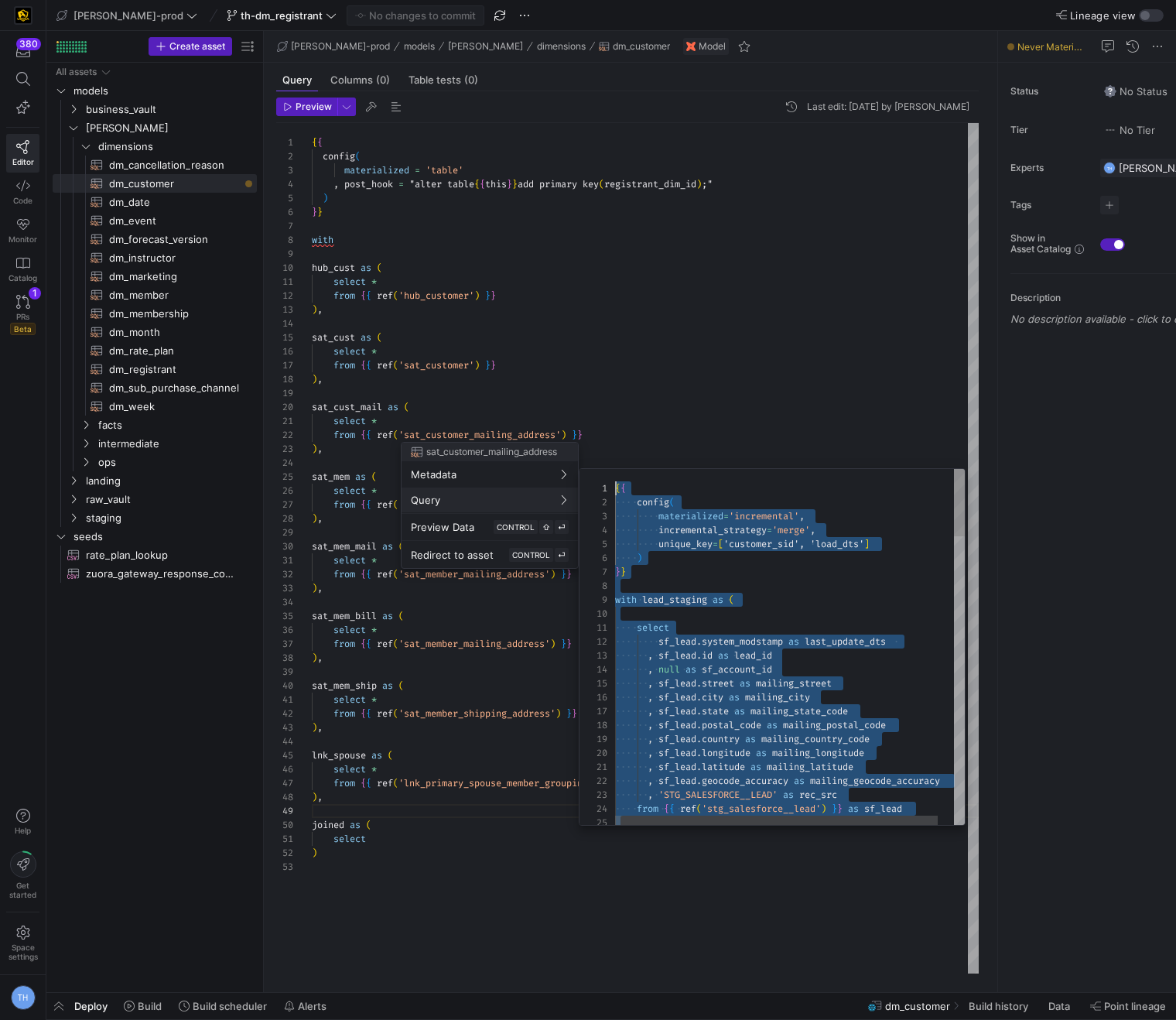
drag, startPoint x: 937, startPoint y: 794, endPoint x: 546, endPoint y: 236, distance: 681.4
click at [749, 229] on div at bounding box center [588, 510] width 1176 height 1020
type textarea "{{ config( materialized = 'table' , post_hook = "alter table {{ this }} add pri…"
click at [749, 229] on div "{ { config ( materialized = 'table' , post_hook = "alter table { { this } } add…" at bounding box center [645, 547] width 667 height 850
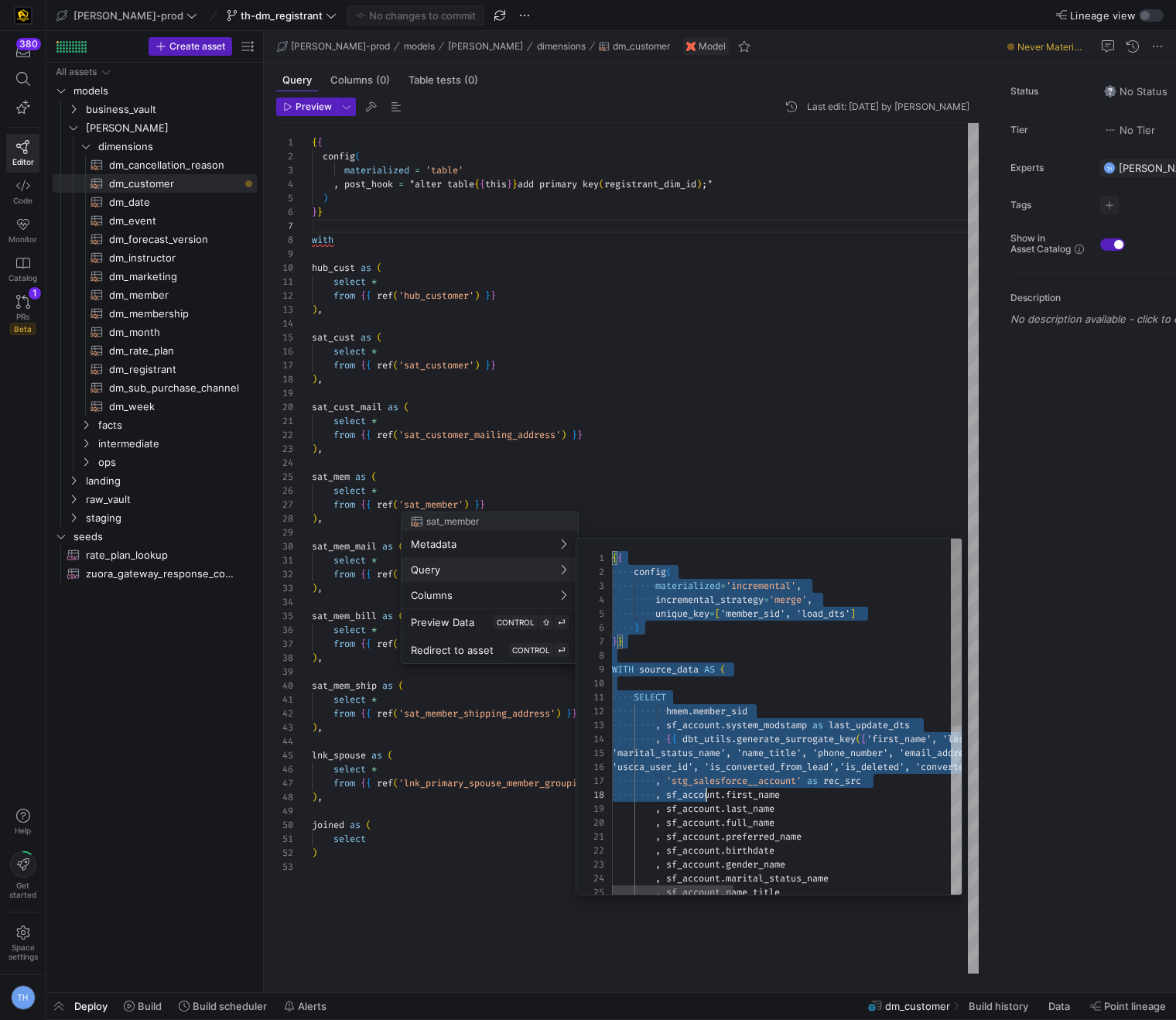
scroll to position [0, 101]
type textarea "{{ config( materialized='incremental', incremental_strategy='merge', unique_key…"
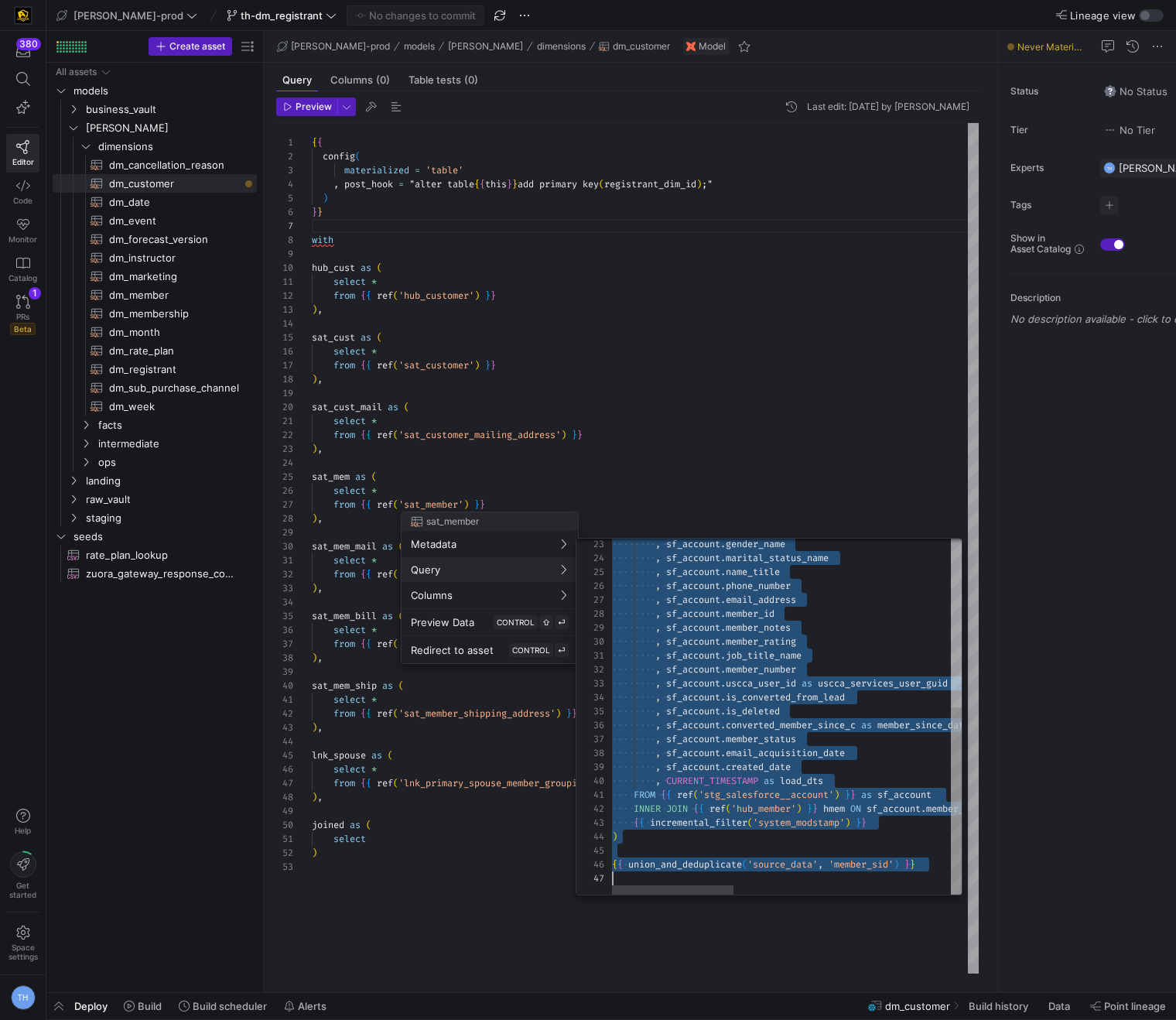
drag, startPoint x: 612, startPoint y: 556, endPoint x: 701, endPoint y: 1019, distance: 471.5
click at [484, 267] on div at bounding box center [588, 510] width 1176 height 1020
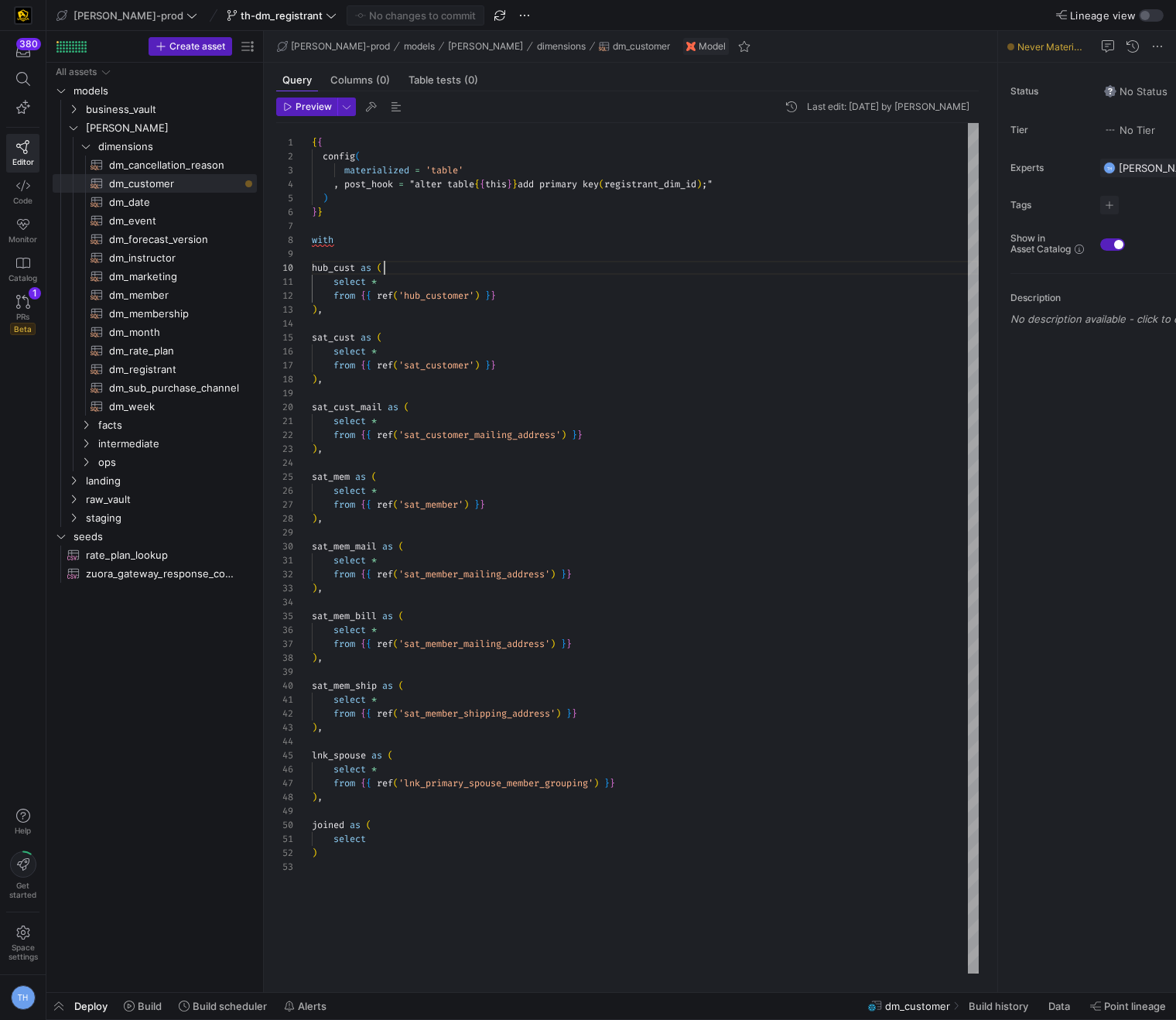
click at [484, 267] on div "{ { config ( materialized = 'table' , post_hook = "alter table { { this } } add…" at bounding box center [645, 547] width 667 height 850
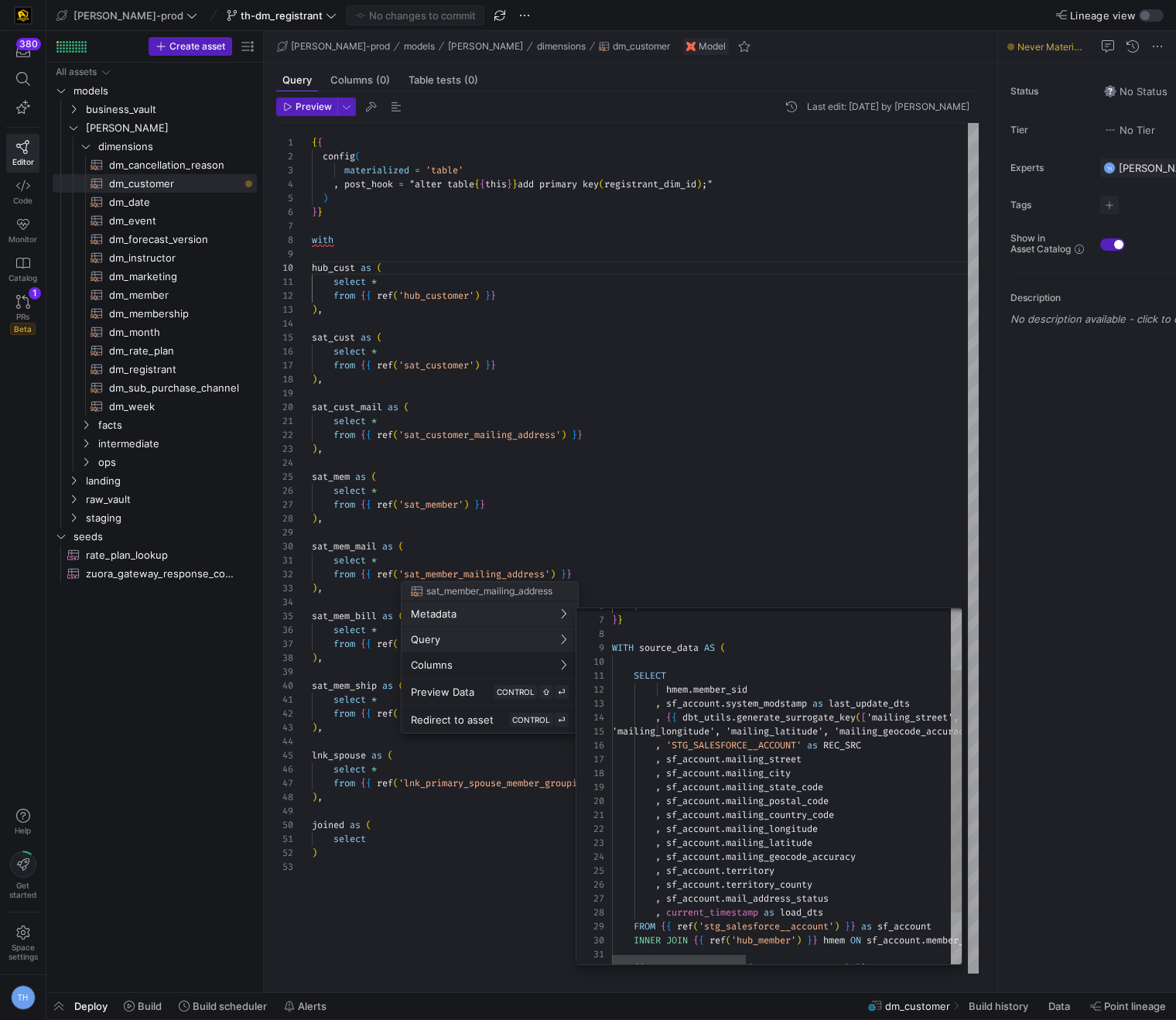
scroll to position [139, 0]
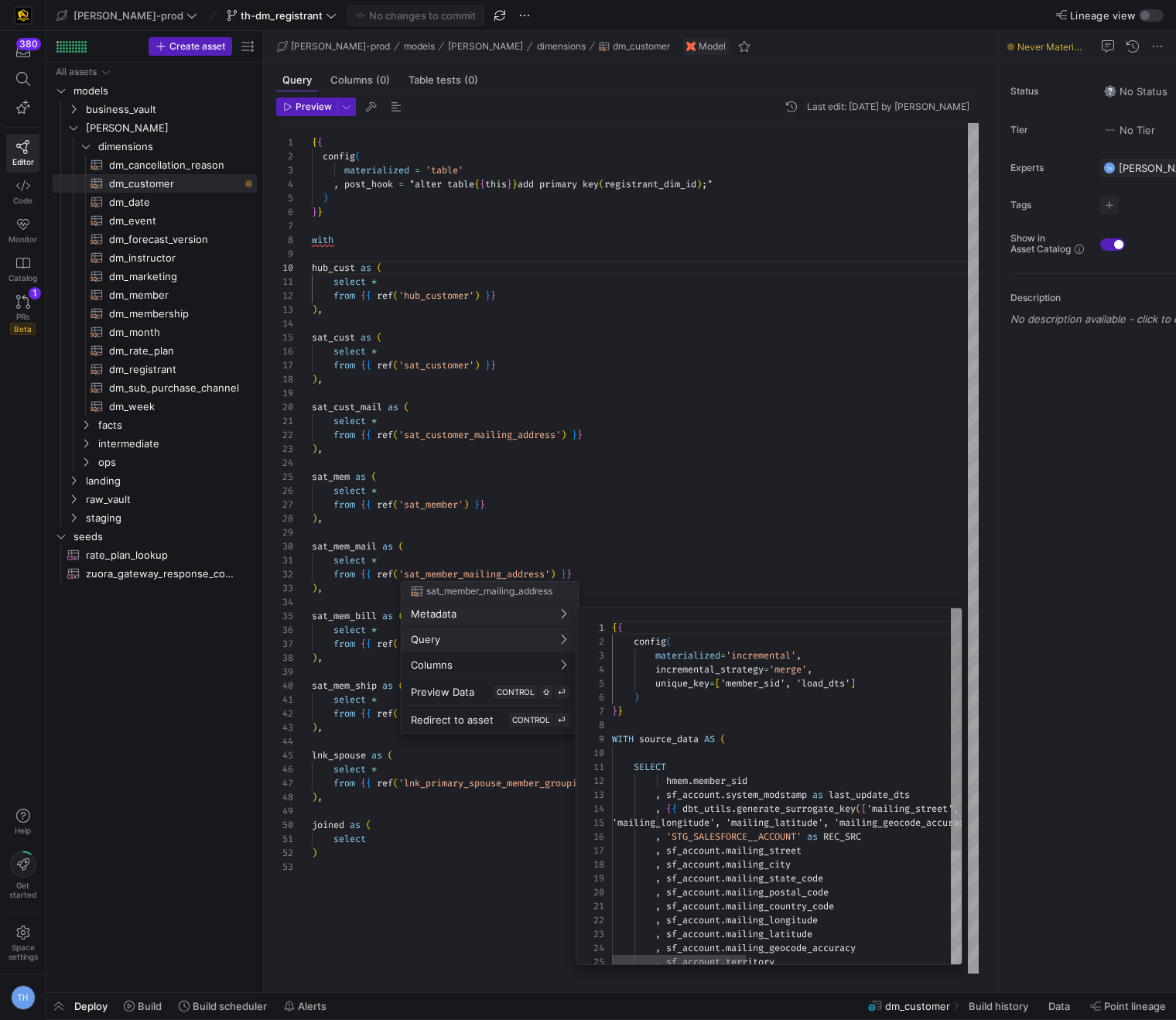
drag, startPoint x: 611, startPoint y: 626, endPoint x: 706, endPoint y: 792, distance: 191.3
click at [706, 792] on div "hmem . member_sid , sf_account . system_modstamp as last_update_dts , { { dbt_u…" at bounding box center [1055, 870] width 886 height 523
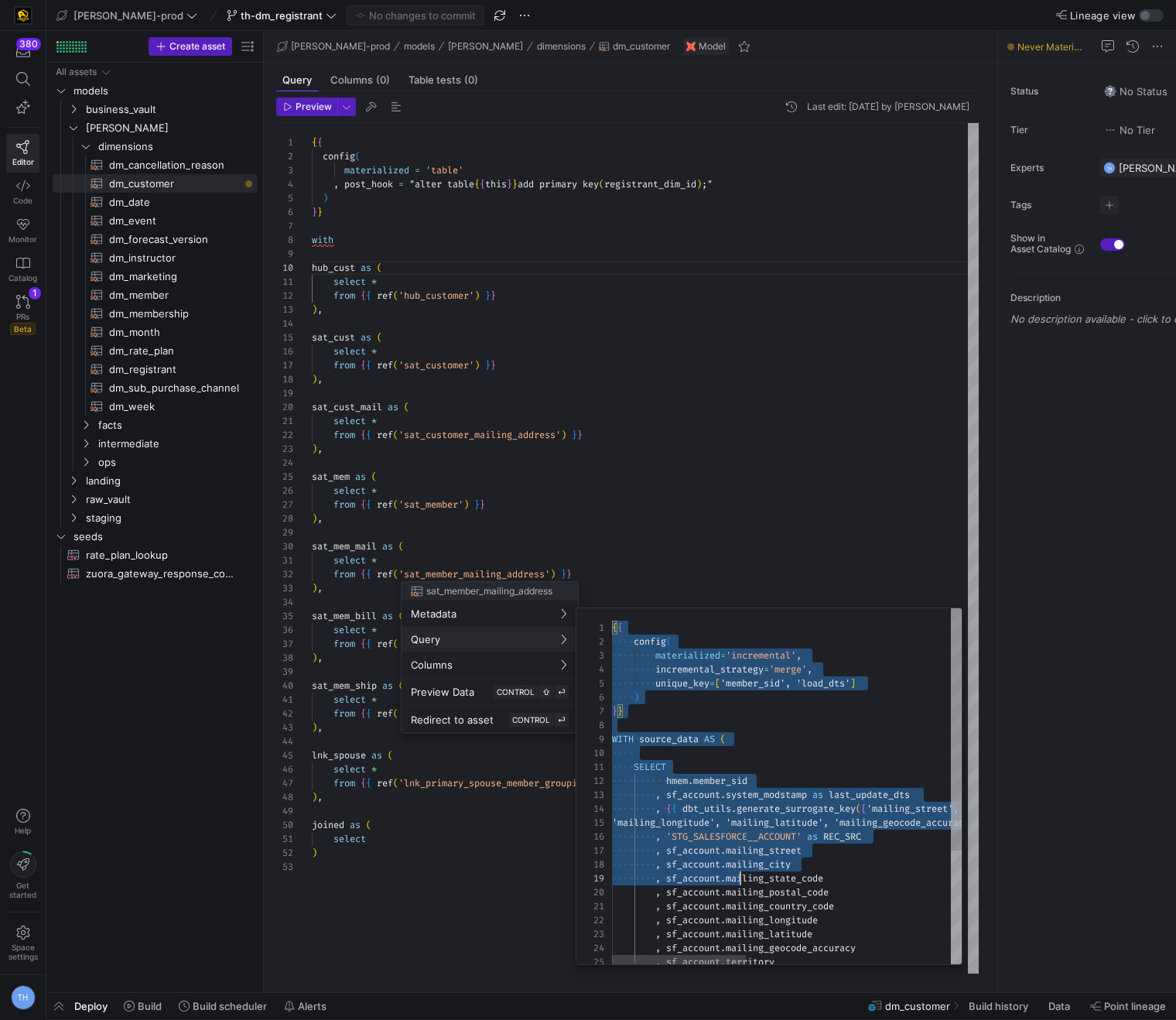
scroll to position [0, 123]
type textarea "{{ config( materialized='incremental', incremental_strategy='merge', unique_key…"
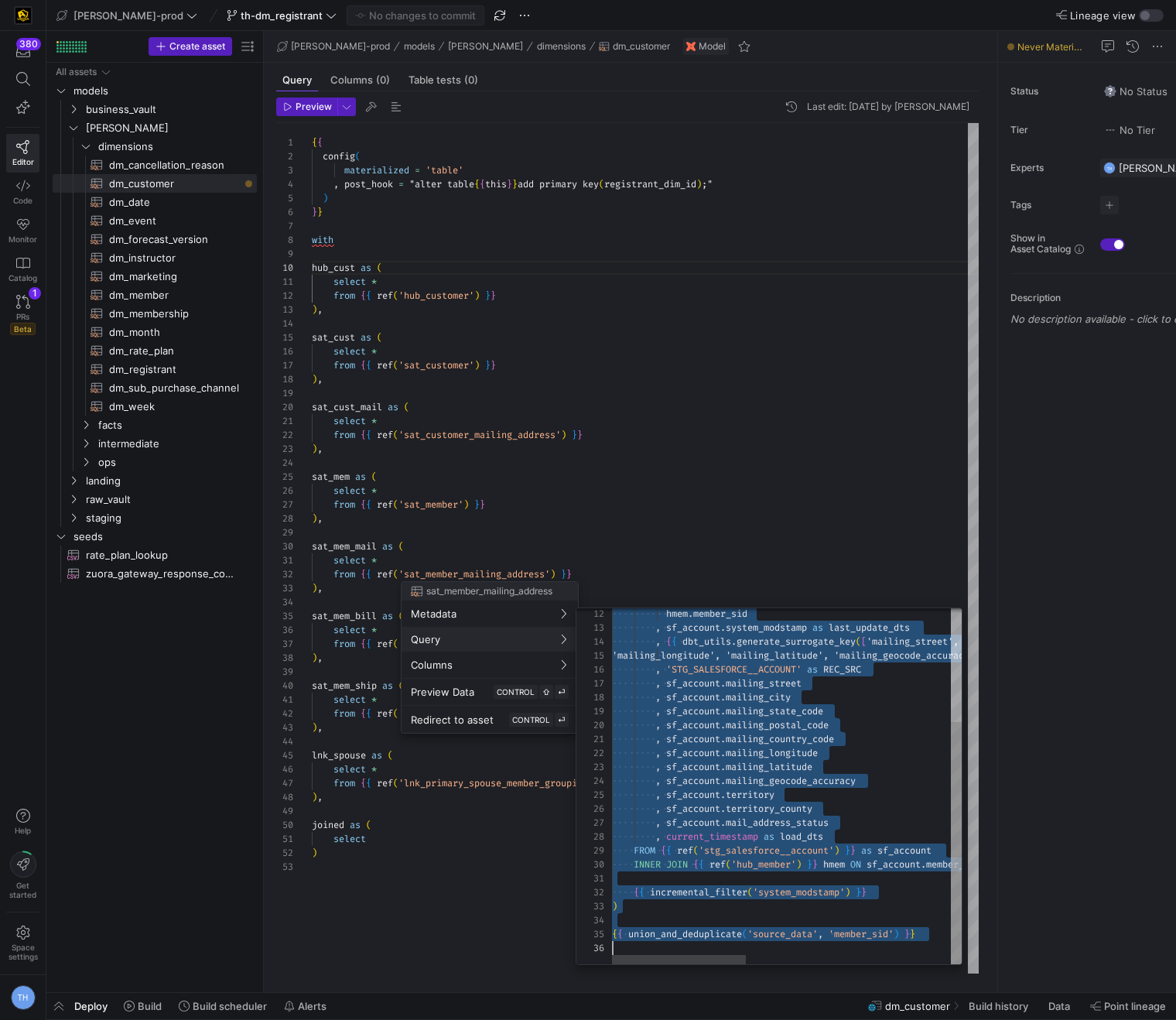
drag, startPoint x: 613, startPoint y: 624, endPoint x: 725, endPoint y: 1019, distance: 410.6
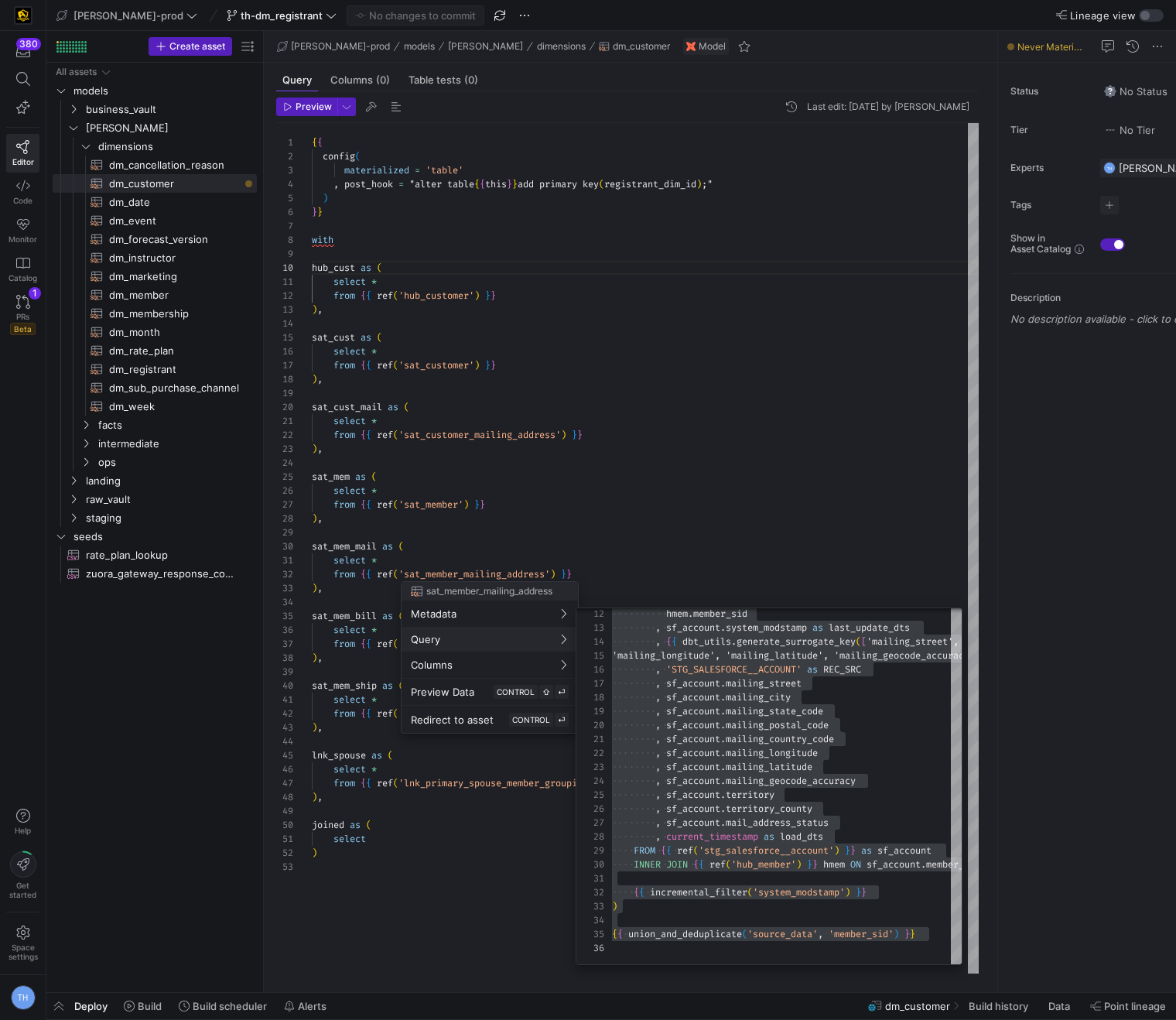
click at [746, 472] on div at bounding box center [588, 510] width 1176 height 1020
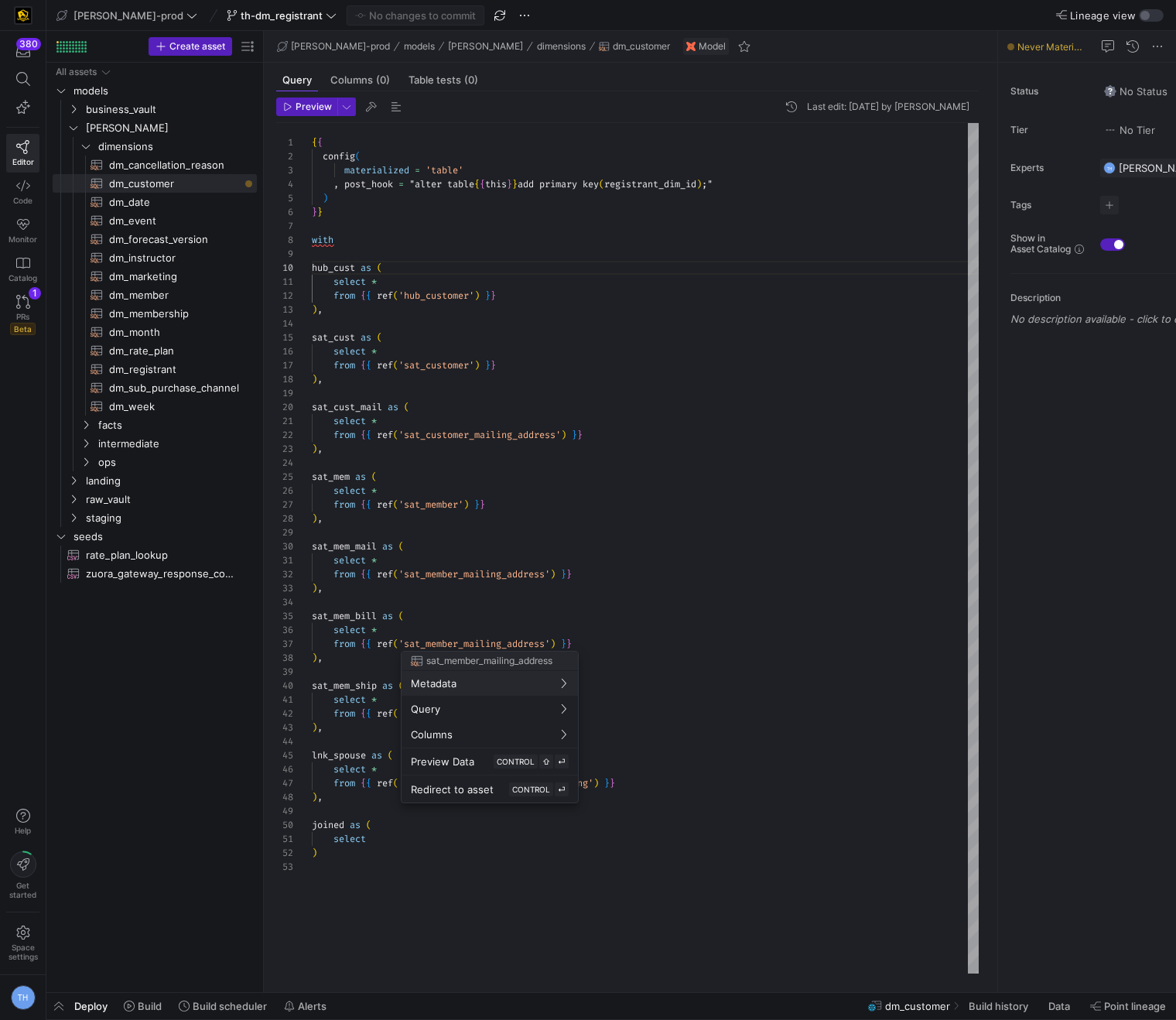
click at [568, 523] on div at bounding box center [588, 510] width 1176 height 1020
click at [506, 644] on div at bounding box center [588, 510] width 1176 height 1020
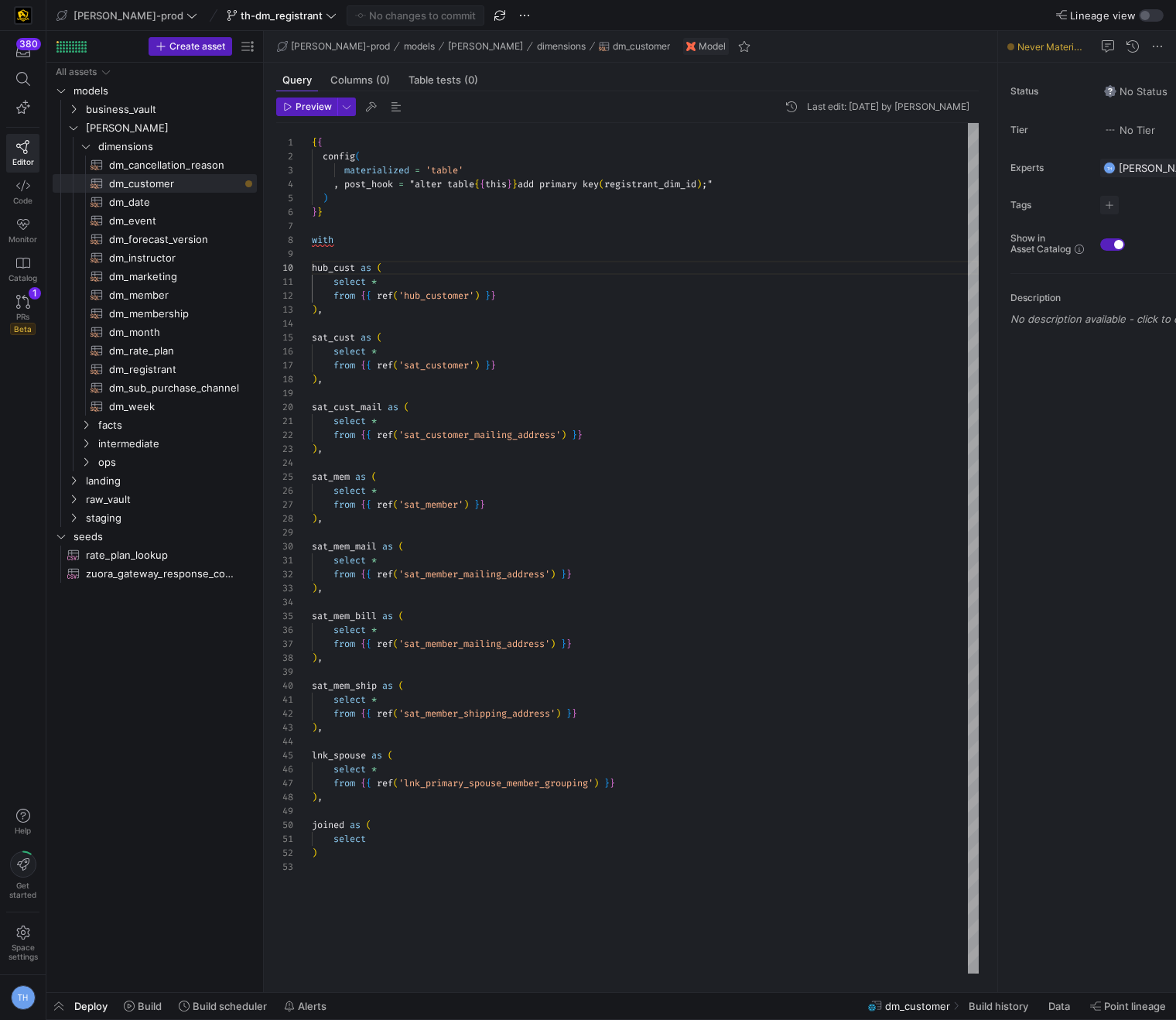
click at [506, 644] on div "{ { config ( materialized = 'table' , post_hook = "alter table { { this } } add…" at bounding box center [645, 547] width 667 height 850
click at [602, 607] on div "{ { config ( materialized = 'table' , post_hook = "alter table { { this } } add…" at bounding box center [645, 547] width 667 height 850
type textarea "select * from {{ ref('sat_member_mailing_address') }} ), sat_mem_bill as ( sele…"
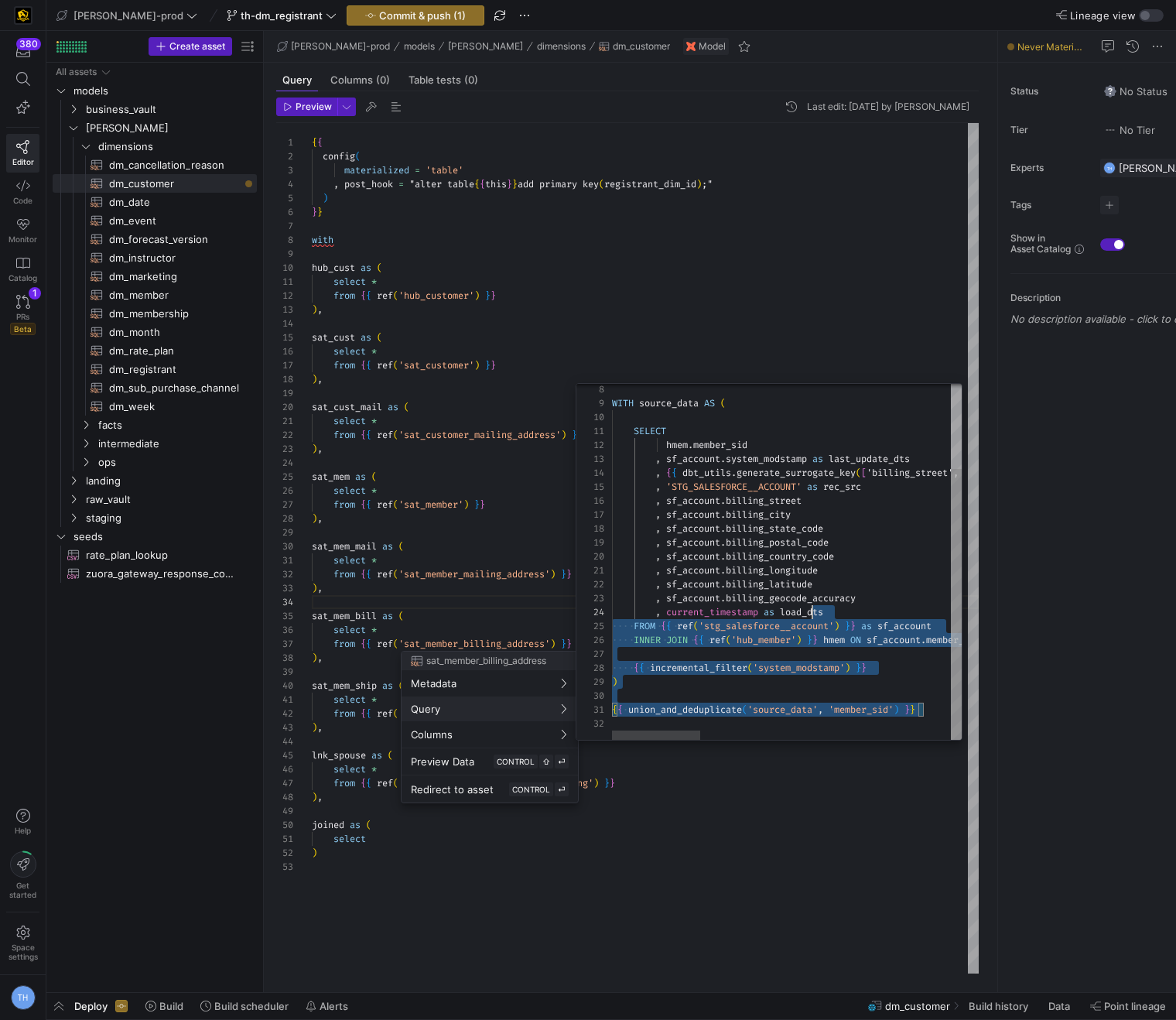
scroll to position [0, 28]
type textarea "{{ config( materialized='incremental', incremental_strategy='merge', unique_key…"
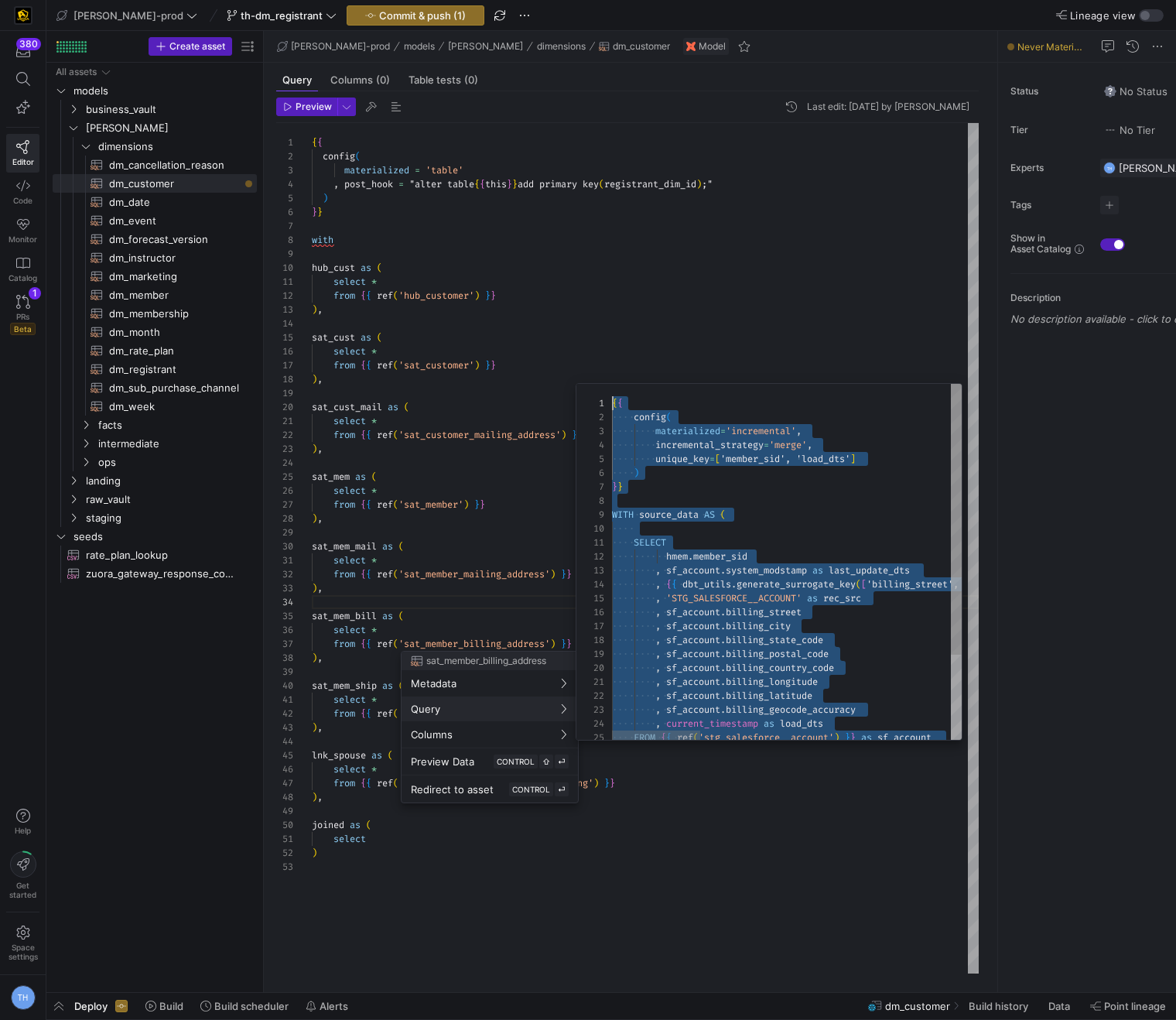
scroll to position [0, 0]
drag, startPoint x: 937, startPoint y: 711, endPoint x: 549, endPoint y: 338, distance: 538.2
click at [432, 424] on div at bounding box center [588, 510] width 1176 height 1020
type textarea "select * from {{ ref('sat_customer_mailing_address') }} ), sat_mem as ( select …"
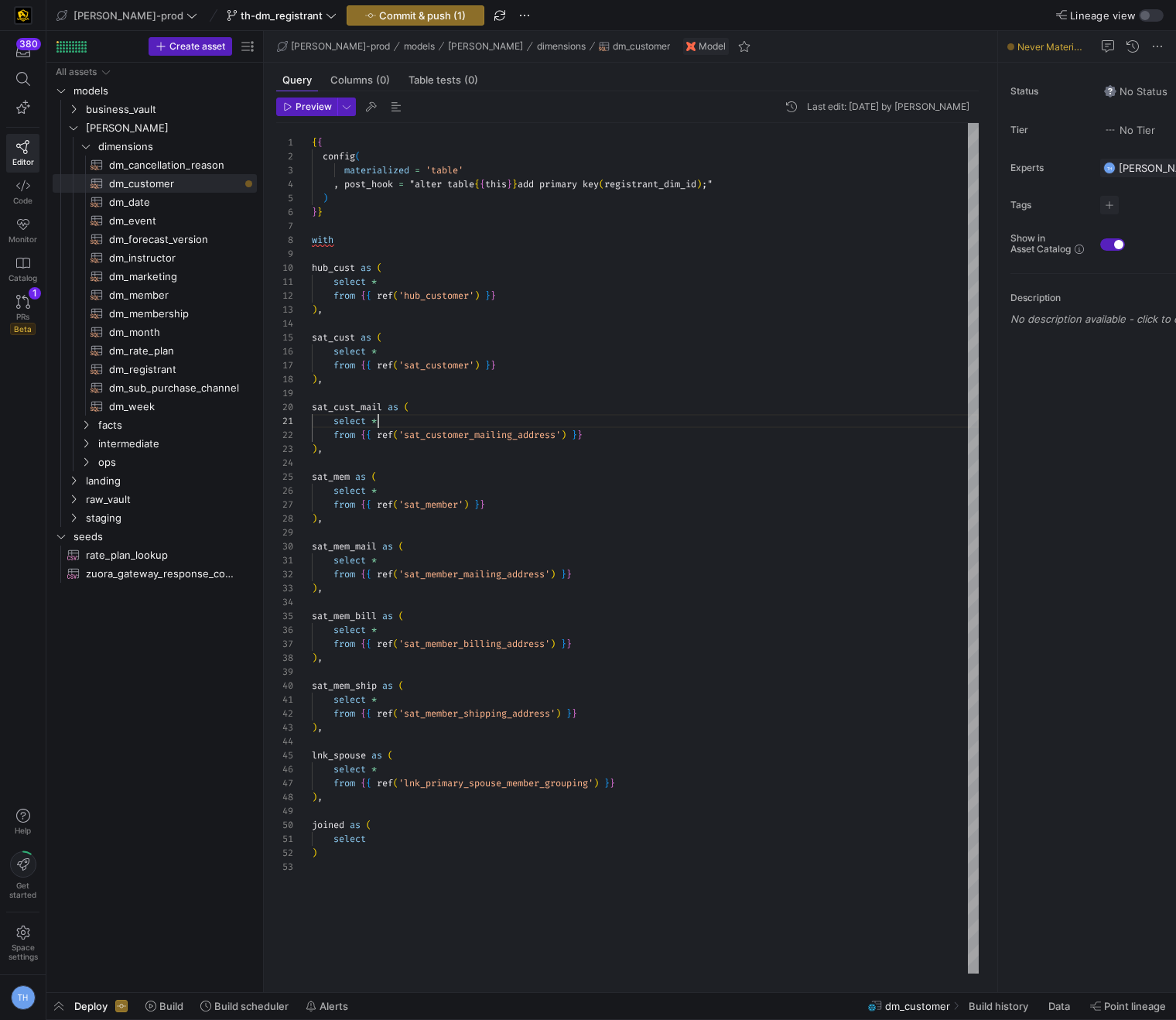
click at [432, 424] on div "{ { config ( materialized = 'table' , post_hook = "alter table { { this } } add…" at bounding box center [645, 547] width 667 height 850
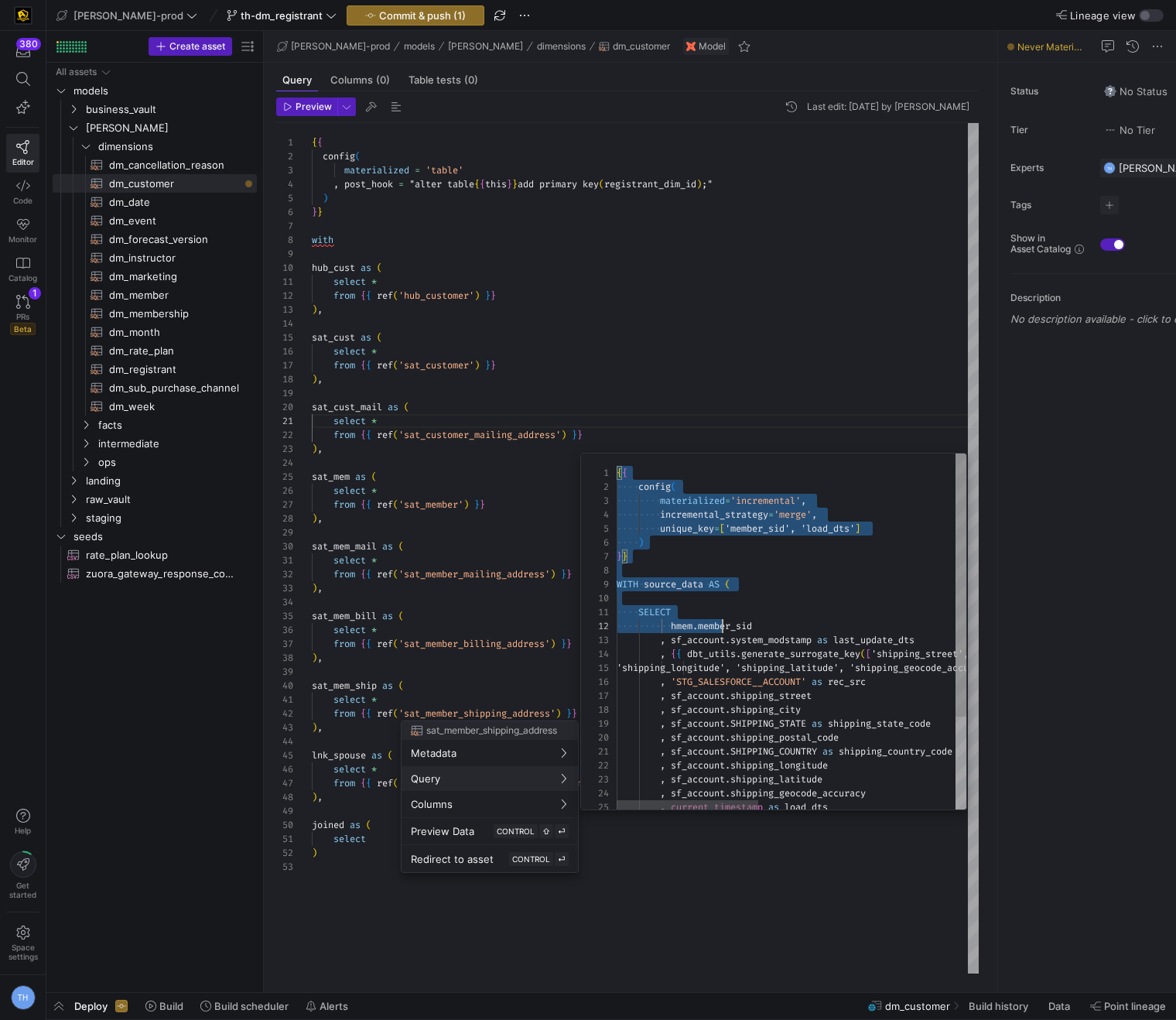
scroll to position [0, 218]
type textarea "{{ config( materialized='incremental', incremental_strategy='merge', unique_key…"
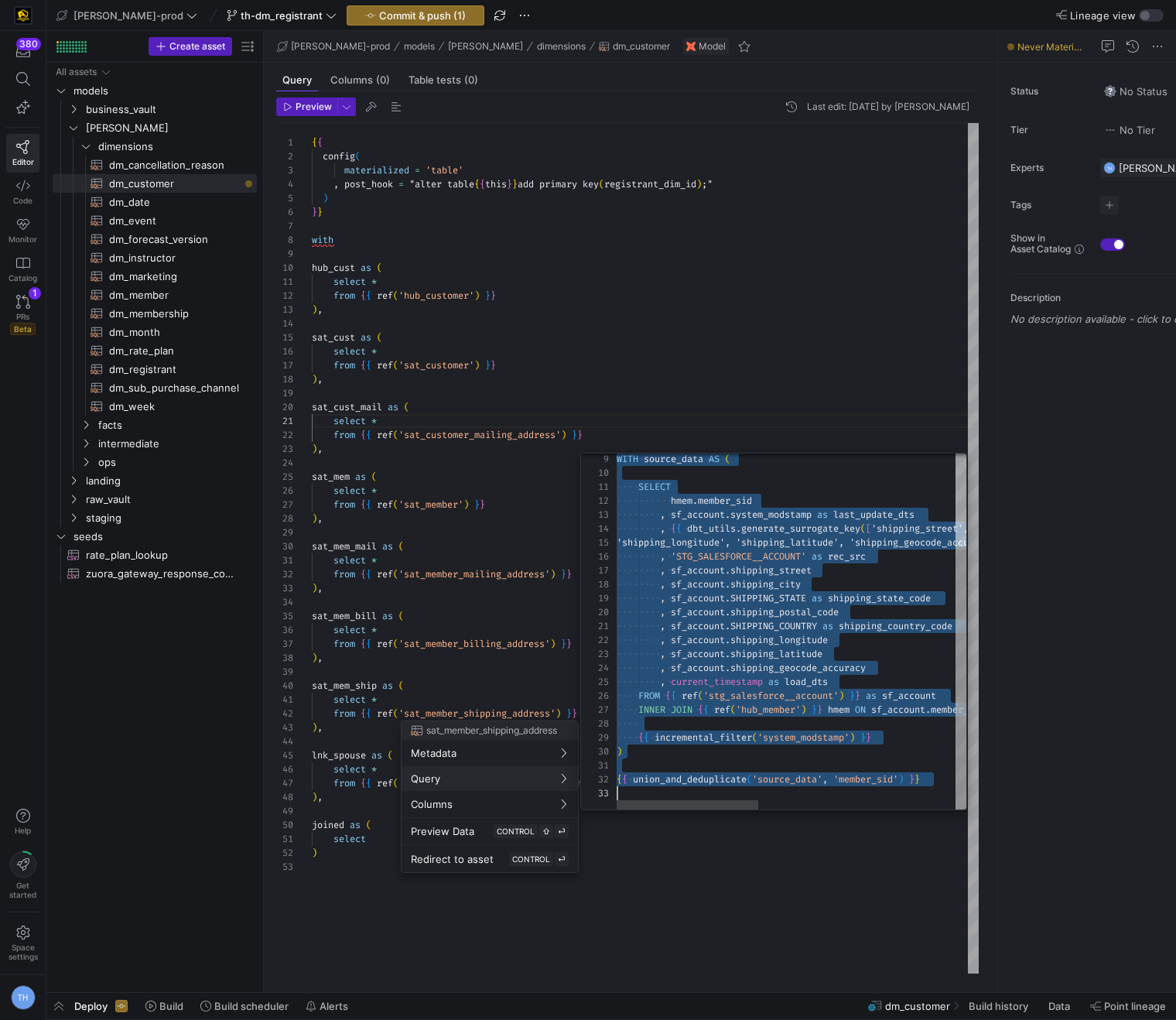
scroll to position [0, 311]
drag, startPoint x: 618, startPoint y: 472, endPoint x: 946, endPoint y: 778, distance: 448.6
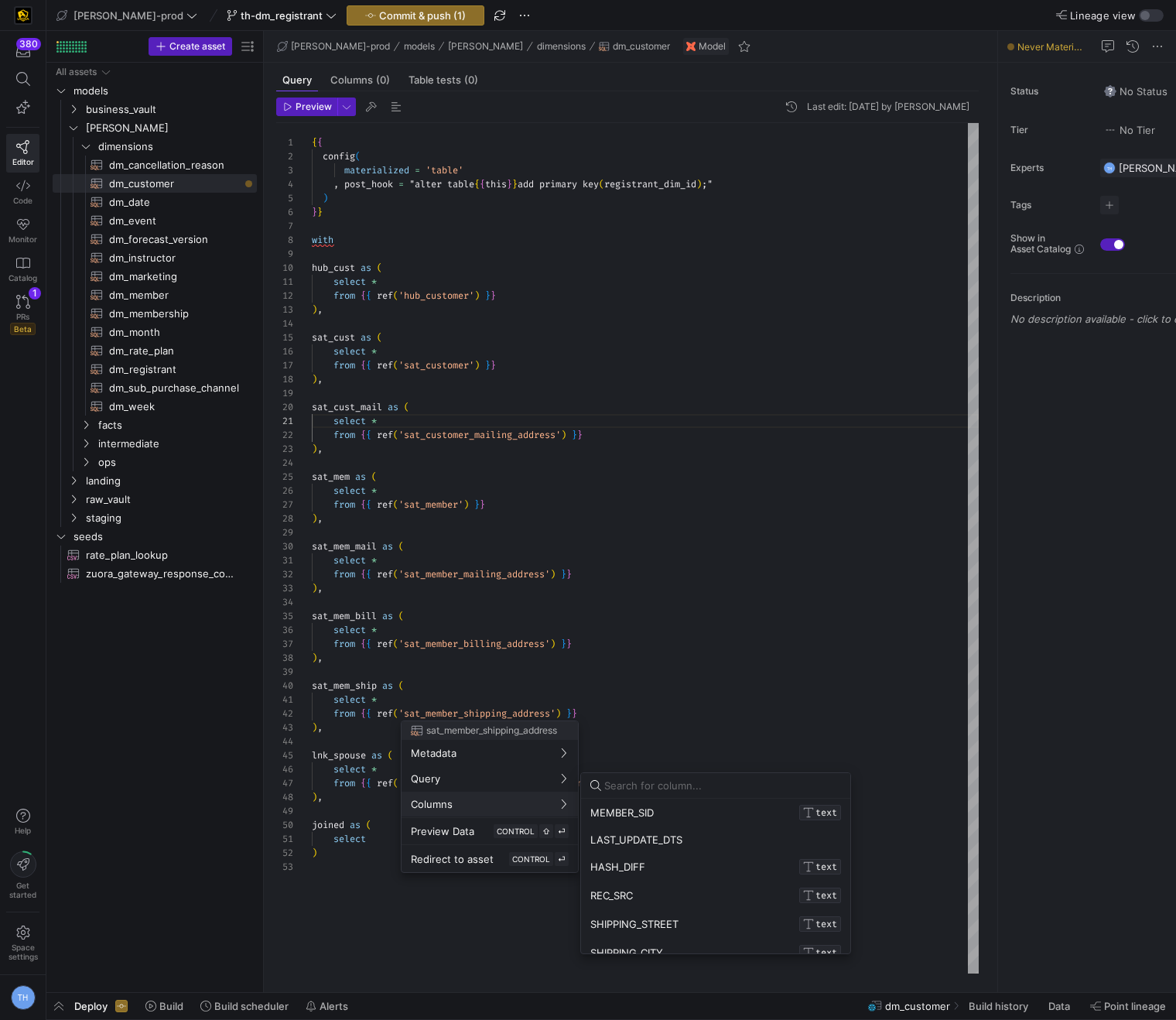
click at [690, 522] on div at bounding box center [588, 510] width 1176 height 1020
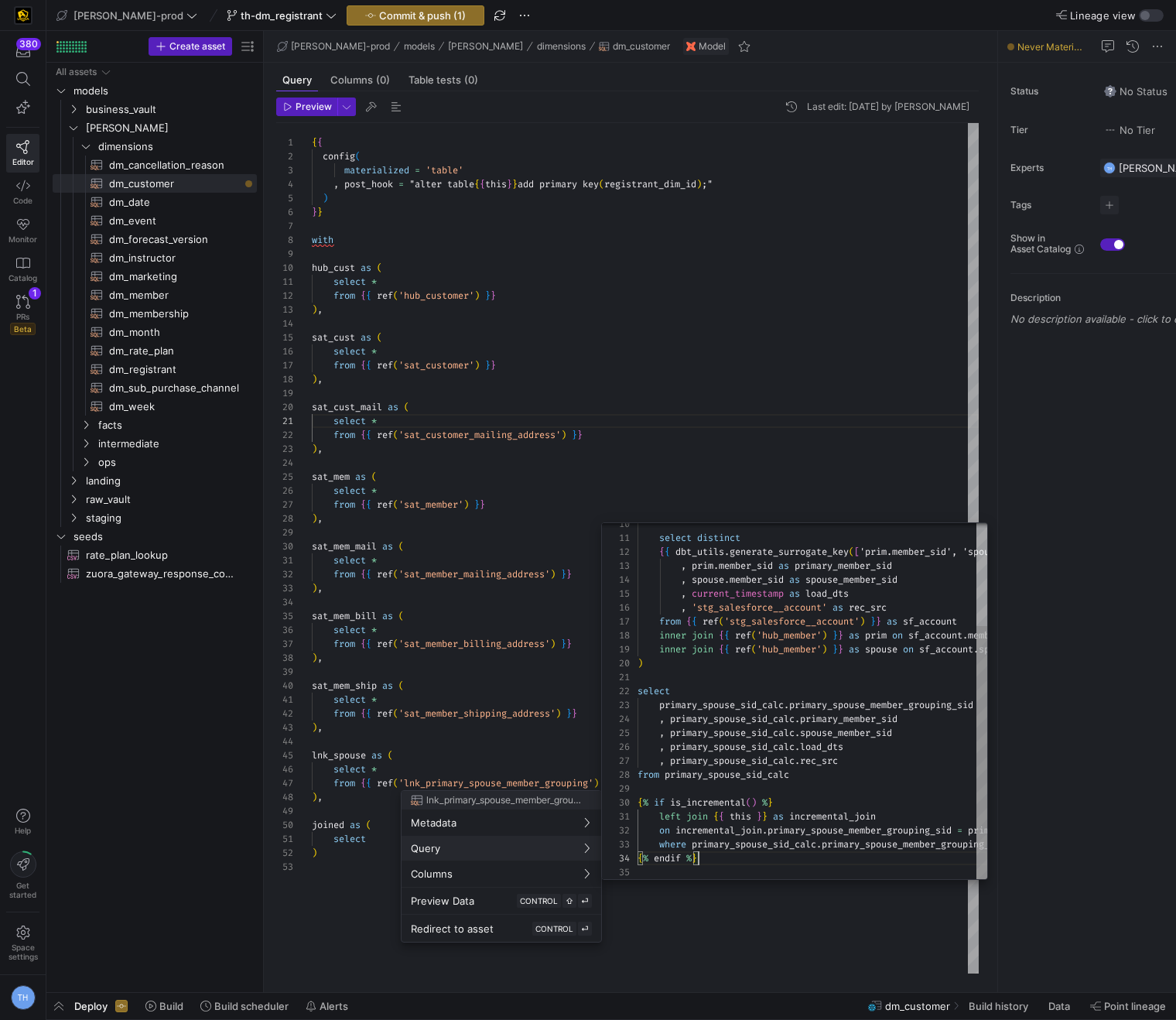
type textarea "{{ config( materialized='incremental', incremental_strategy='merge', unique_key…"
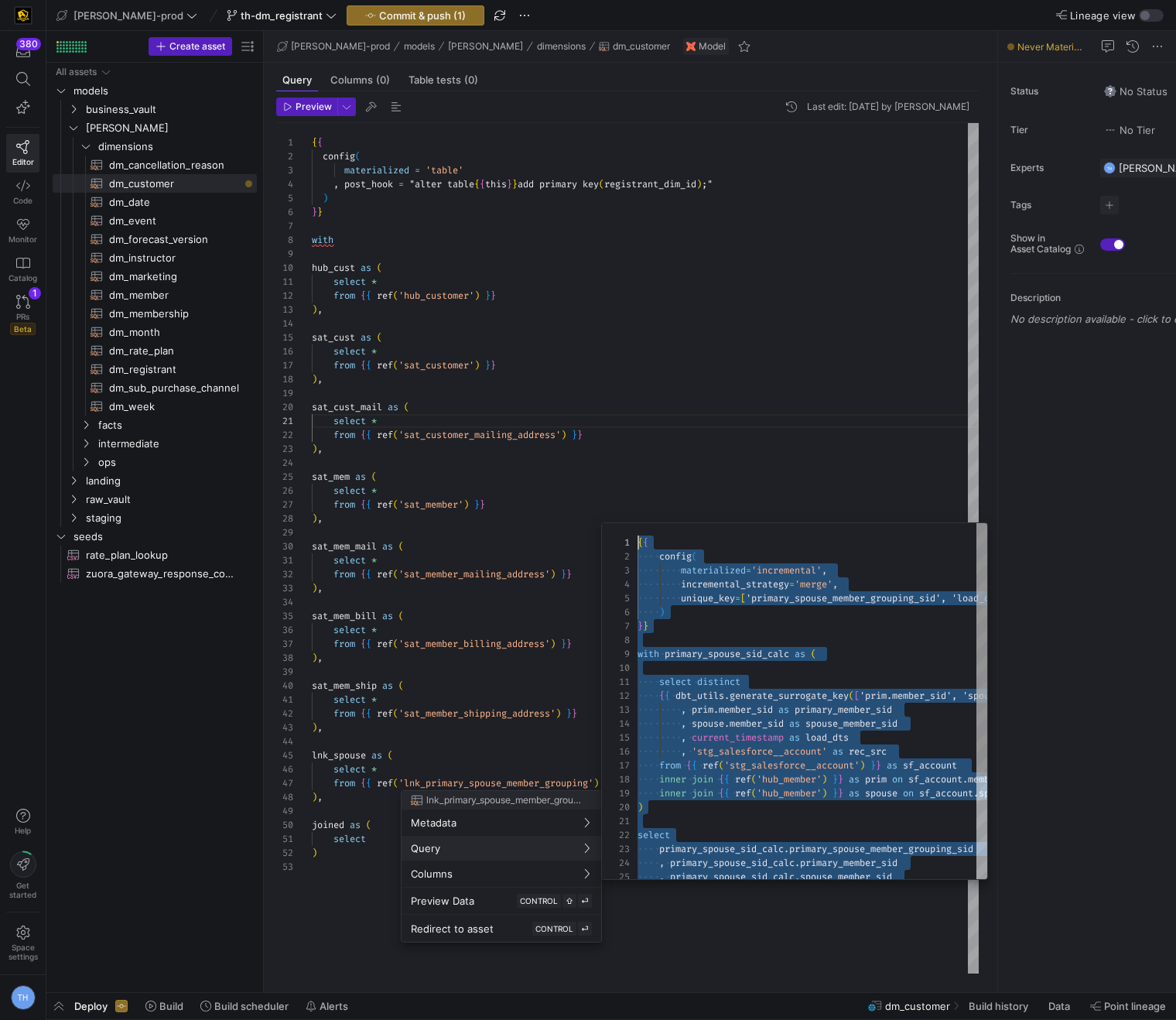
drag, startPoint x: 703, startPoint y: 865, endPoint x: 634, endPoint y: 415, distance: 455.3
click at [634, 415] on div at bounding box center [588, 510] width 1176 height 1020
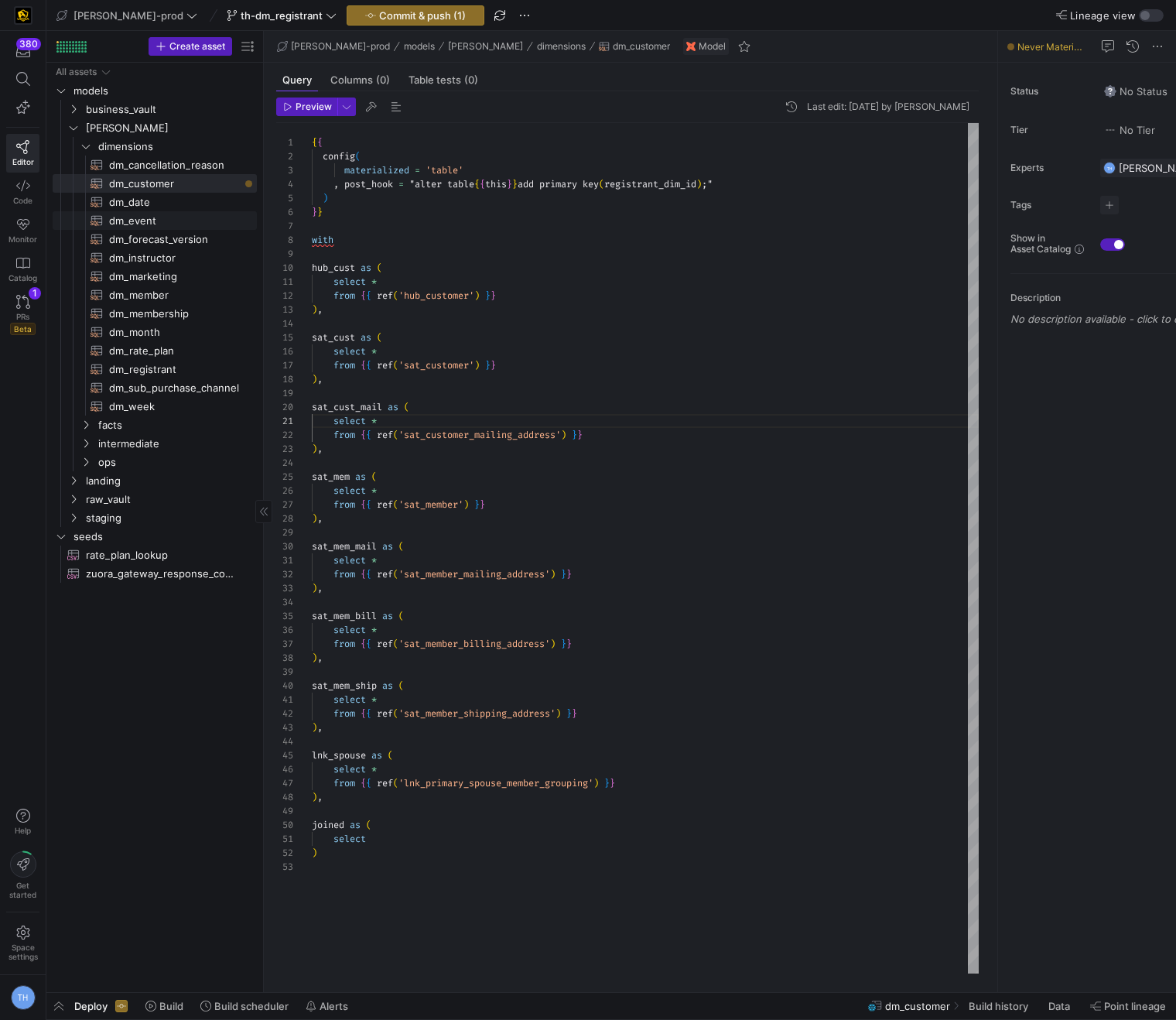
click at [174, 222] on span "dm_event​​​​​​​​​​" at bounding box center [174, 220] width 130 height 18
type textarea "{{ config( materialized = 'table' , post_hook = "alter table {{ this }} add pri…"
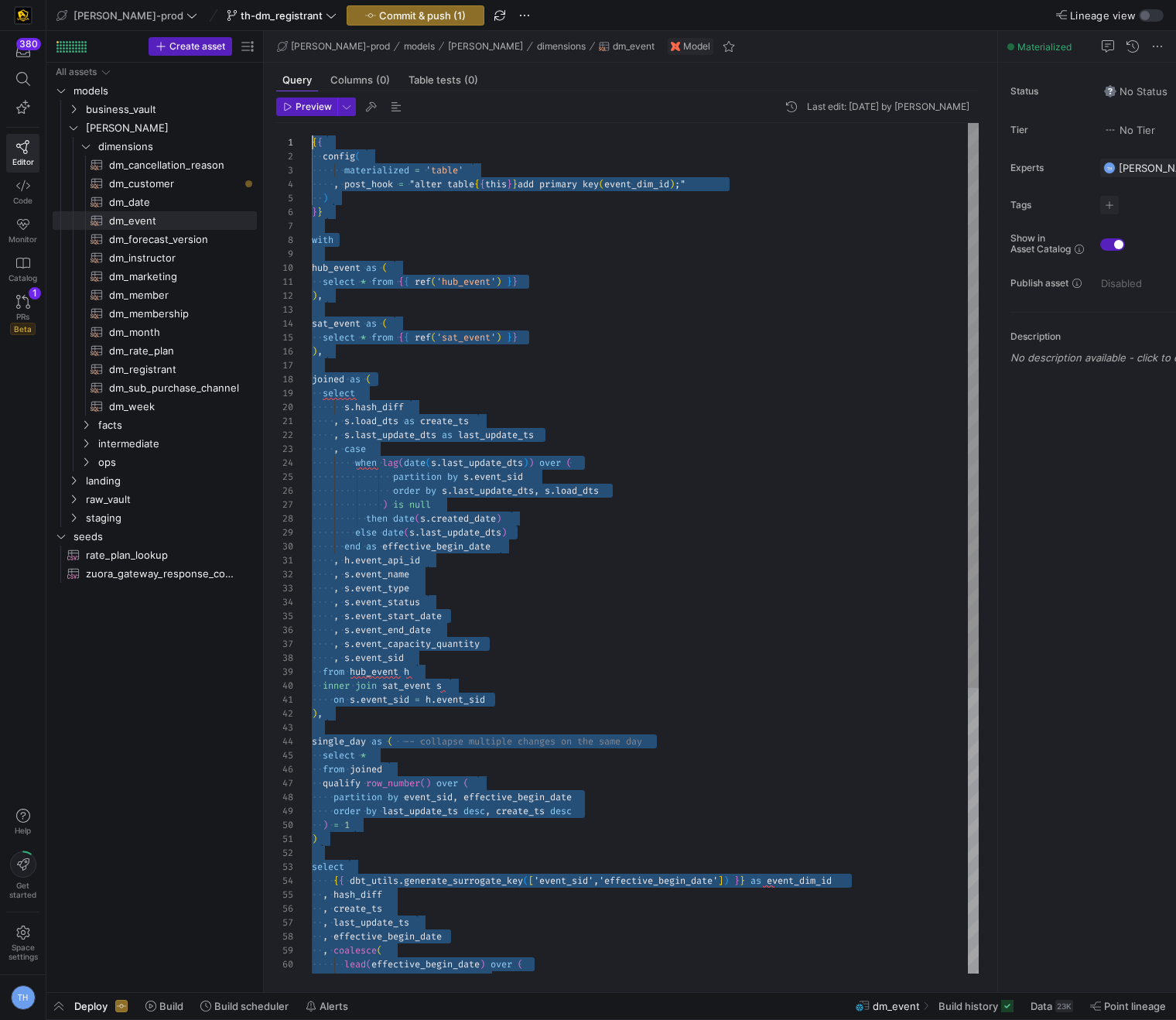
drag, startPoint x: 540, startPoint y: 963, endPoint x: 174, endPoint y: -50, distance: 1077.1
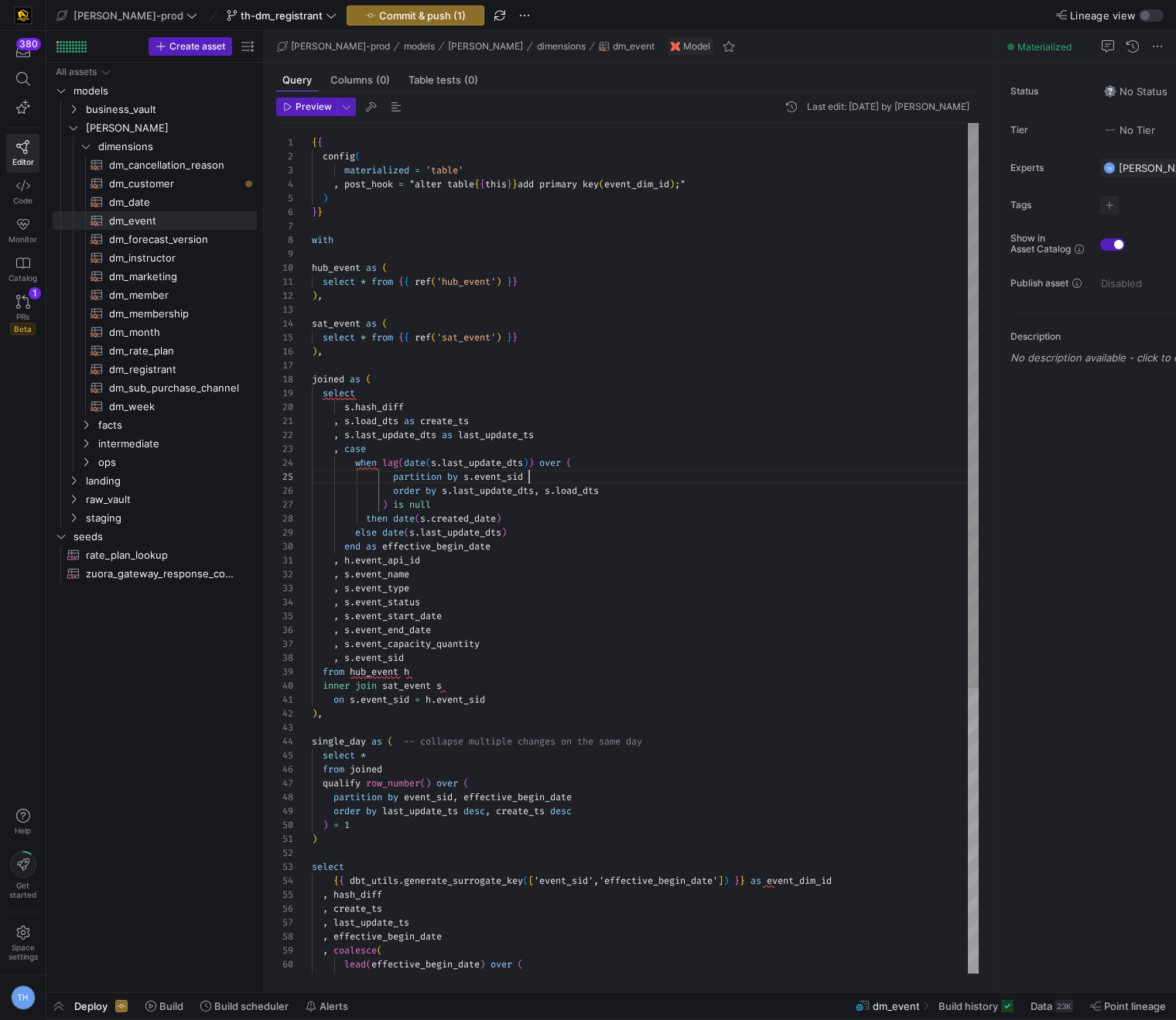
scroll to position [56, 218]
click at [693, 472] on div "end as effective_begin_date , h . event_api_id , s . event_name , s . event_typ…" at bounding box center [645, 762] width 667 height 1280
click at [187, 187] on span "dm_customer​​​​​​​​​​" at bounding box center [174, 183] width 130 height 18
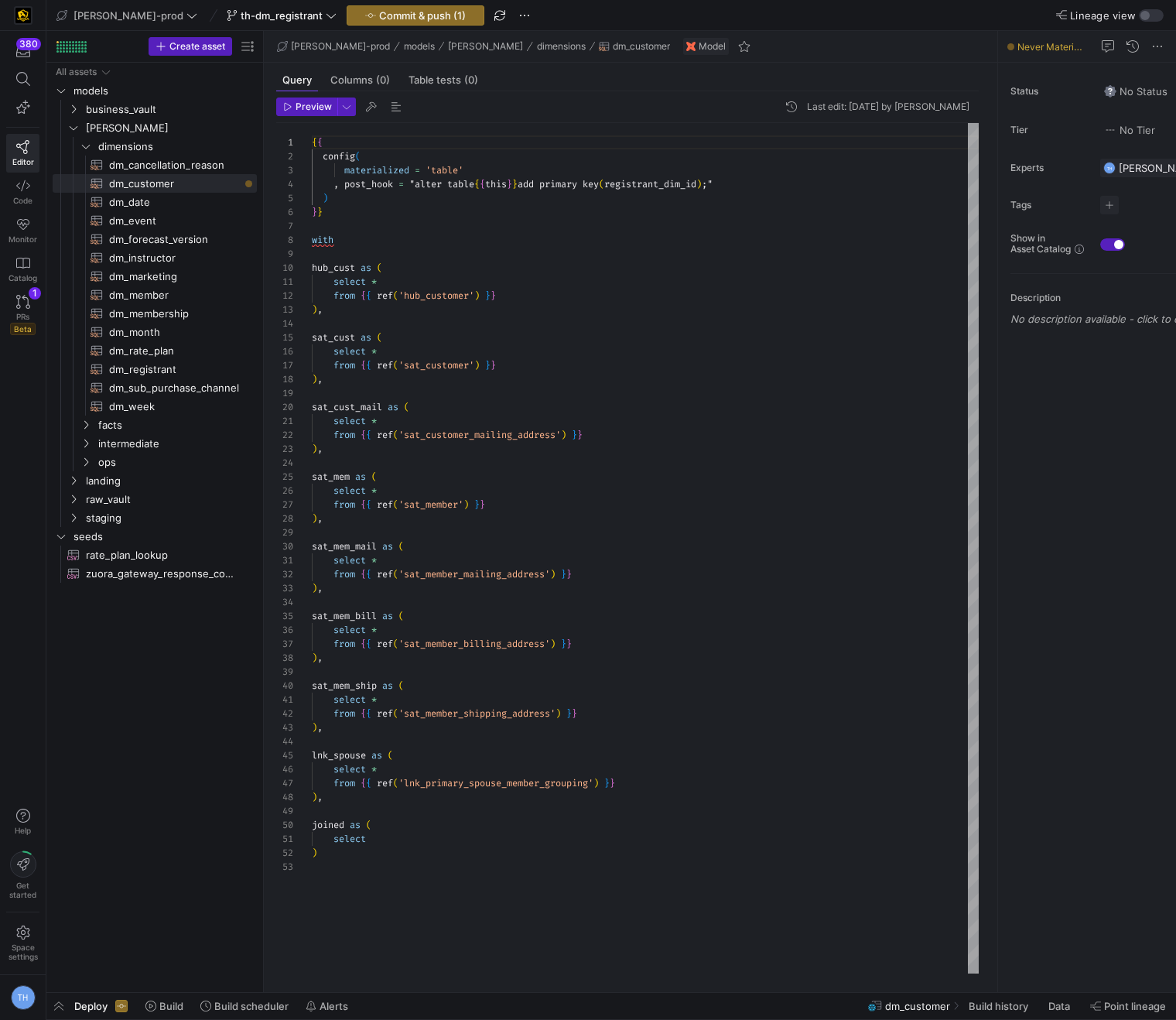
click at [339, 852] on div "{ { config ( materialized = 'table' , post_hook = "alter table { { this } } add…" at bounding box center [645, 547] width 667 height 850
click at [383, 835] on div "{ { config ( materialized = 'table' , post_hook = "alter table { { this } } add…" at bounding box center [645, 547] width 667 height 850
click at [420, 849] on div "hash { { config ( materialized = 'table' , post_hook = "alter table { { this } …" at bounding box center [645, 547] width 667 height 850
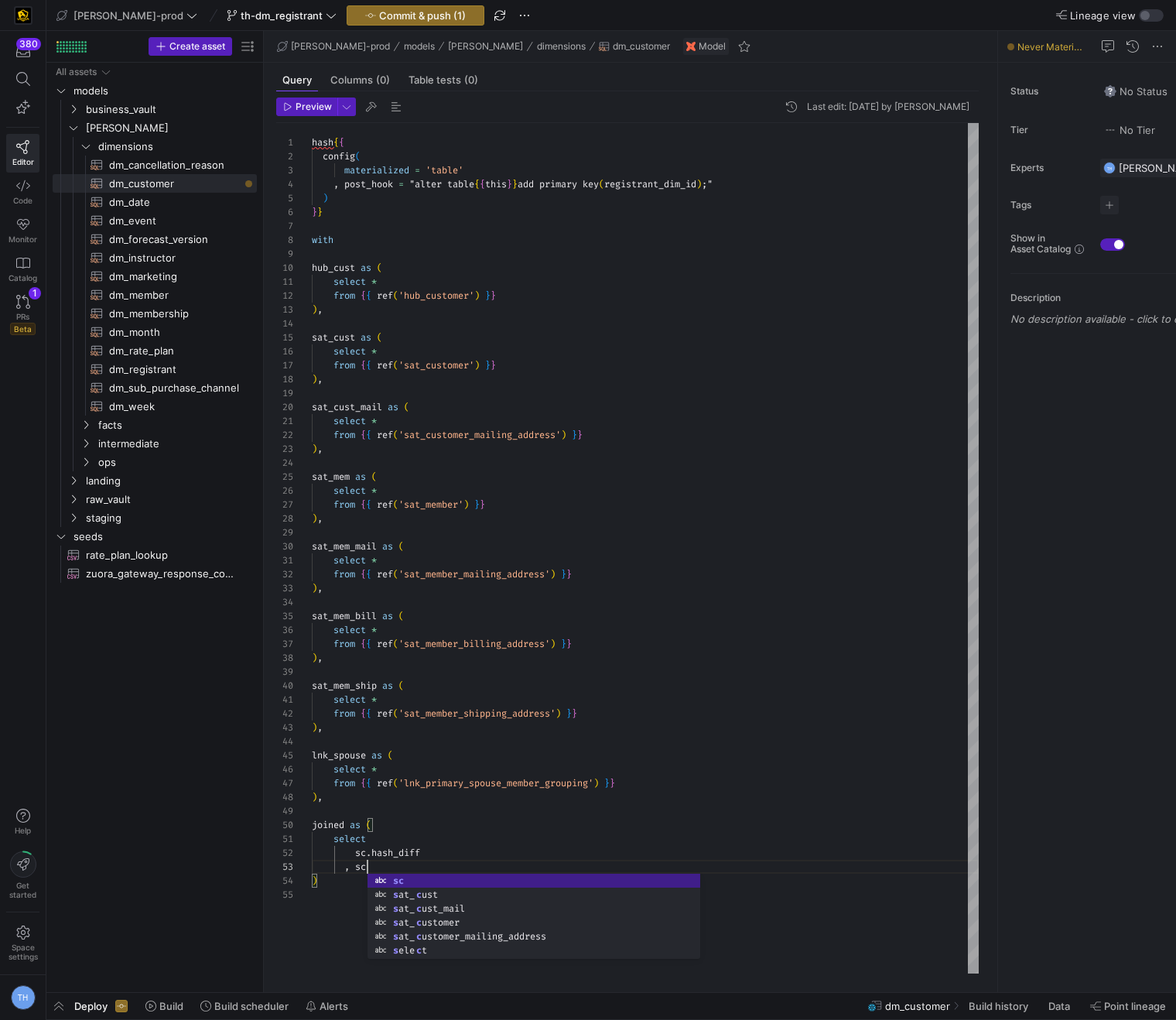
scroll to position [28, 61]
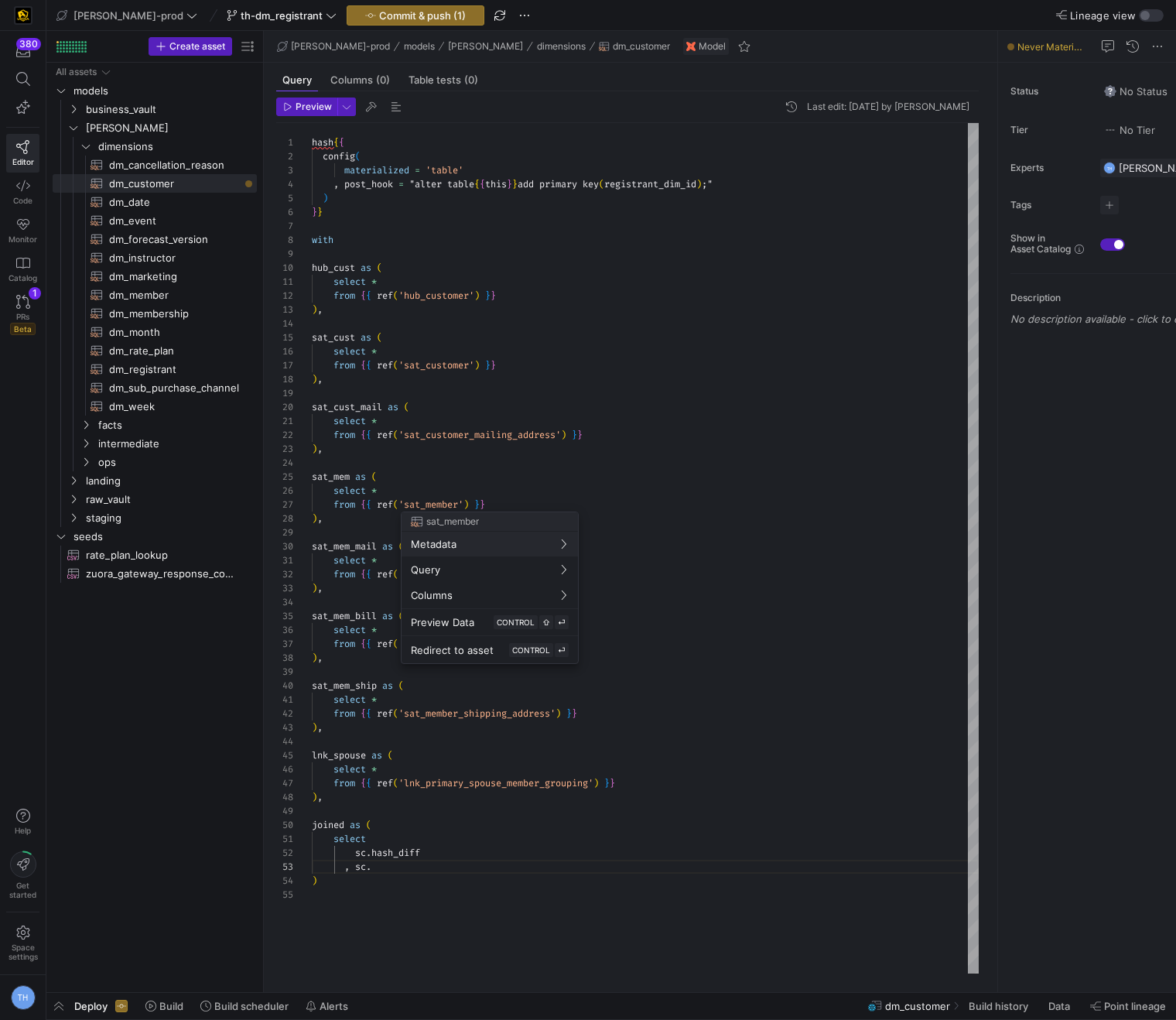
click at [542, 841] on div at bounding box center [588, 510] width 1176 height 1020
click at [528, 867] on div "hash { { config ( materialized = 'table' , post_hook = "alter table { { this } …" at bounding box center [645, 547] width 667 height 850
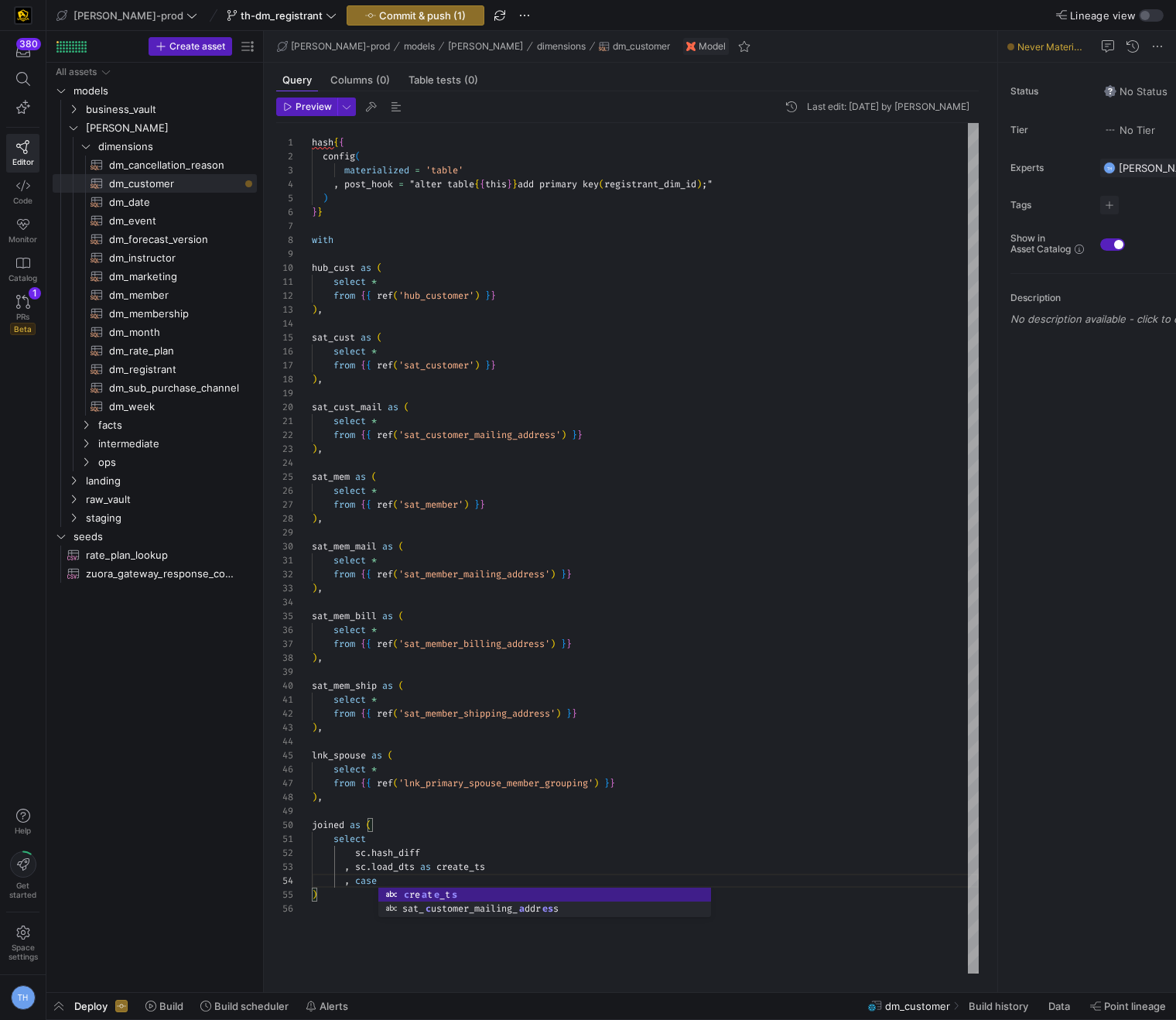
scroll to position [56, 0]
click at [501, 881] on div "hash { { config ( materialized = 'table' , post_hook = "alter table { { this } …" at bounding box center [645, 547] width 667 height 850
click at [472, 922] on div "hash { { config ( materialized = 'table' , post_hook = "alter table { { this } …" at bounding box center [645, 547] width 667 height 850
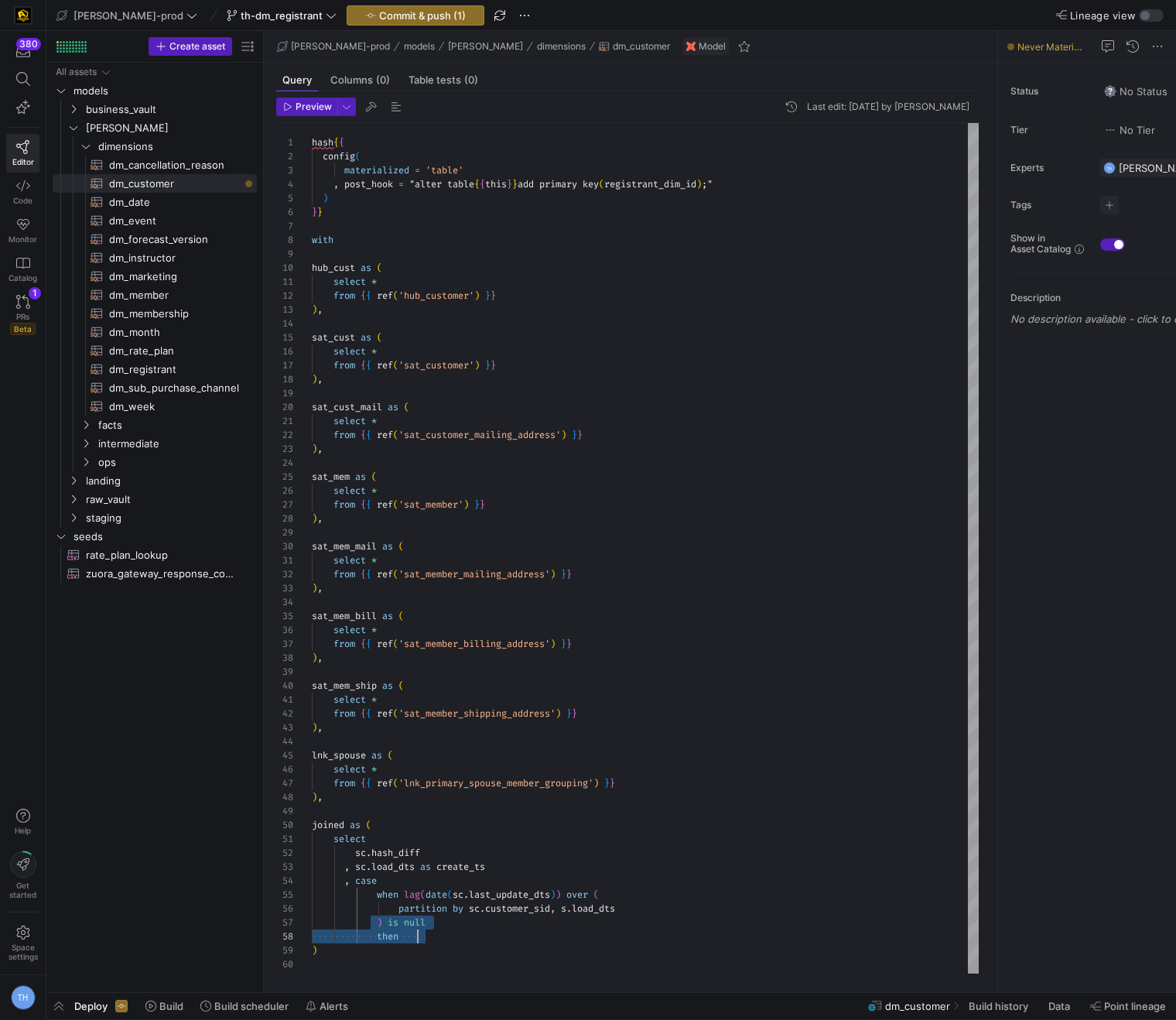
drag, startPoint x: 379, startPoint y: 918, endPoint x: 465, endPoint y: 939, distance: 88.5
click at [465, 939] on div "hash { { config ( materialized = 'table' , post_hook = "alter table { { this } …" at bounding box center [645, 547] width 667 height 850
click at [473, 939] on div "hash { { config ( materialized = 'table' , post_hook = "alter table { { this } …" at bounding box center [645, 547] width 667 height 850
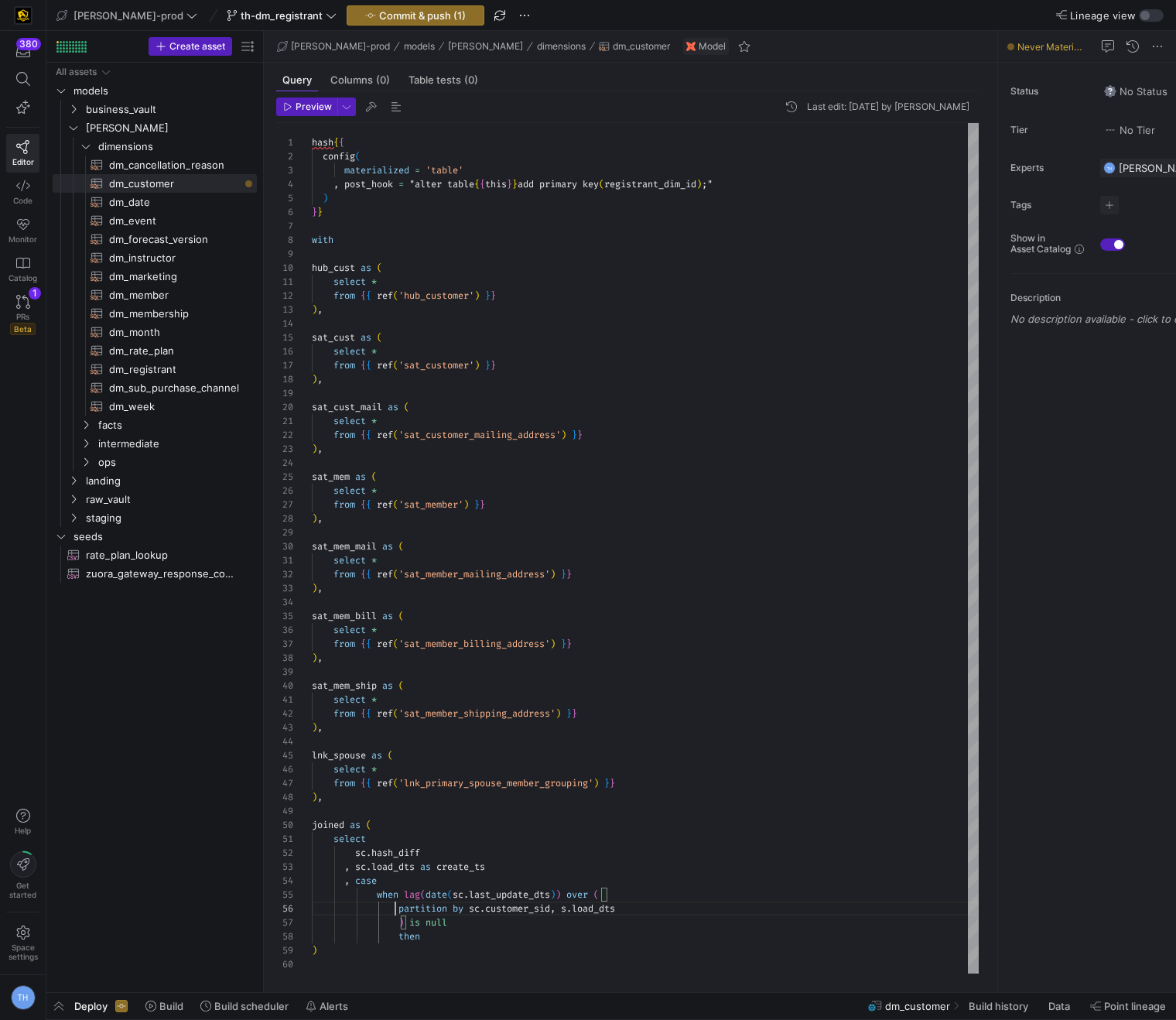
click at [398, 908] on div "hash { { config ( materialized = 'table' , post_hook = "alter table { { this } …" at bounding box center [645, 547] width 667 height 850
click at [569, 908] on div "hash { { config ( materialized = 'table' , post_hook = "alter table { { this } …" at bounding box center [645, 547] width 667 height 850
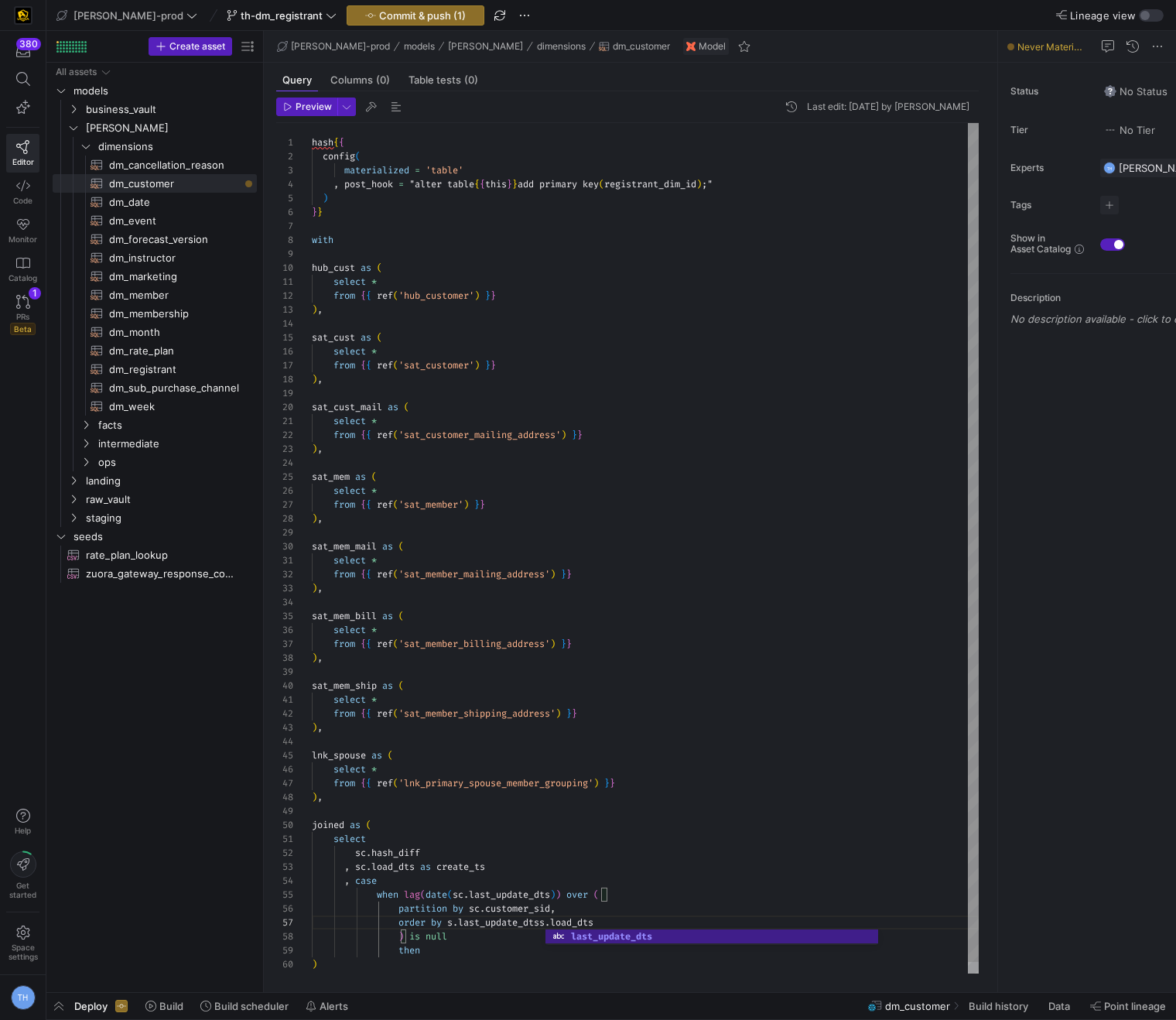
scroll to position [83, 240]
click at [586, 908] on div "hash { { config ( materialized = 'table' , post_hook = "alter table { { this } …" at bounding box center [645, 553] width 667 height 862
click at [552, 922] on div "hash { { config ( materialized = 'table' , post_hook = "alter table { { this } …" at bounding box center [645, 553] width 667 height 862
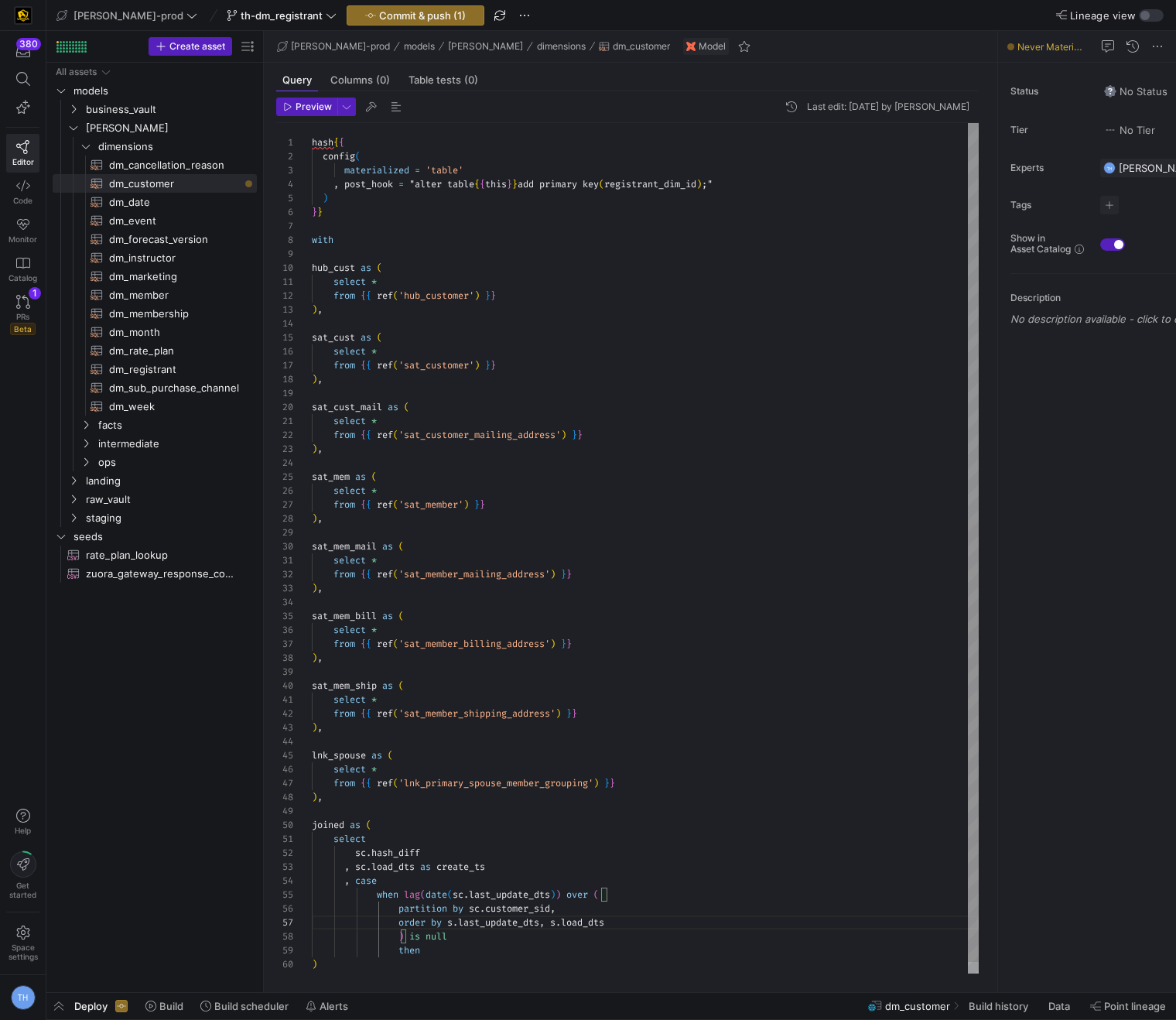
click at [457, 921] on div "hash { { config ( materialized = 'table' , post_hook = "alter table { { this } …" at bounding box center [645, 553] width 667 height 862
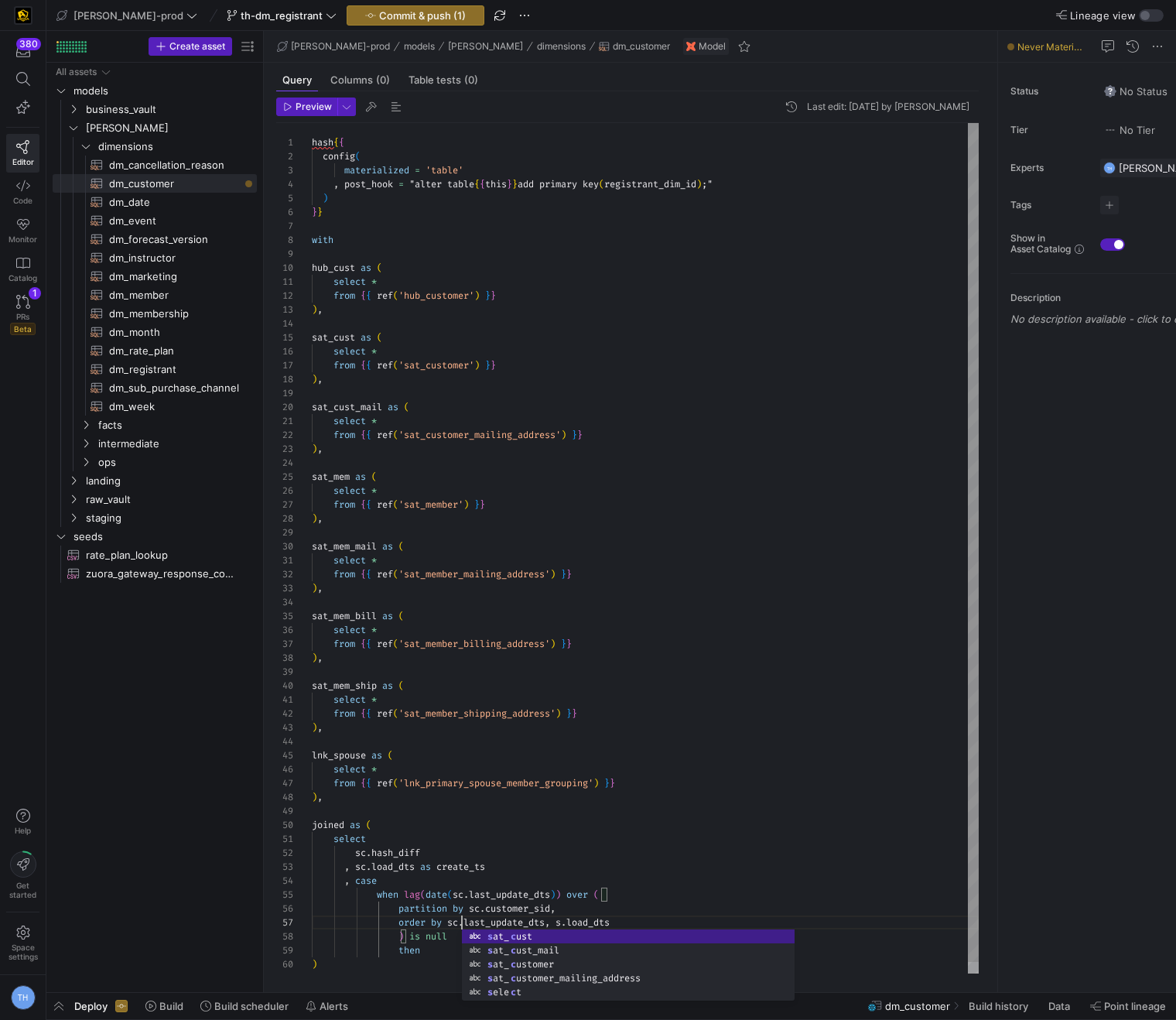
click at [569, 921] on div "hash { { config ( materialized = 'table' , post_hook = "alter table { { this } …" at bounding box center [645, 553] width 667 height 862
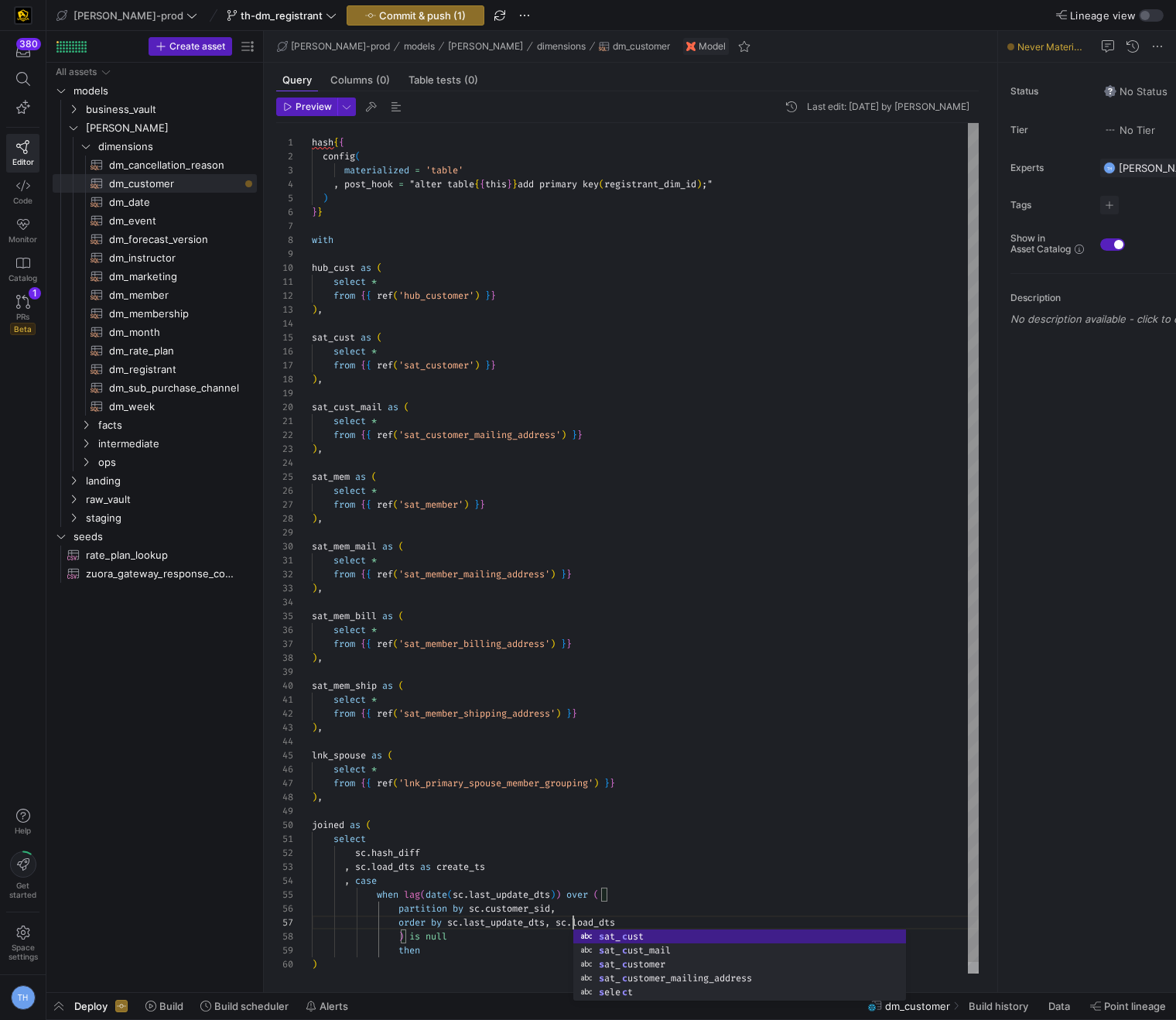
click at [636, 917] on div "hash { { config ( materialized = 'table' , post_hook = "alter table { { this } …" at bounding box center [645, 553] width 667 height 862
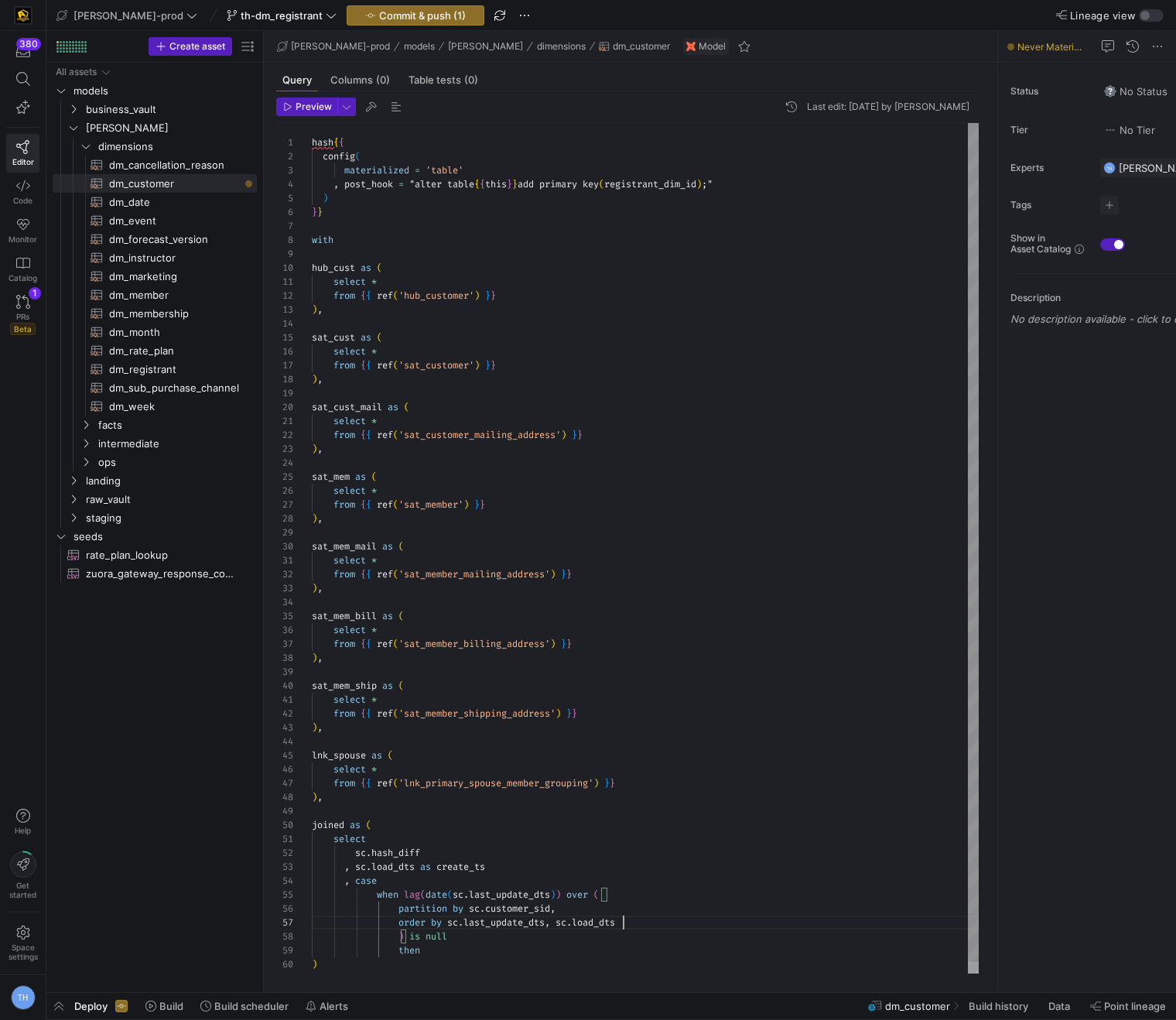
scroll to position [83, 311]
click at [400, 931] on div "hash { { config ( materialized = 'table' , post_hook = "alter table { { this } …" at bounding box center [645, 553] width 667 height 862
click at [450, 938] on div "hash { { config ( materialized = 'table' , post_hook = "alter table { { this } …" at bounding box center [645, 553] width 667 height 862
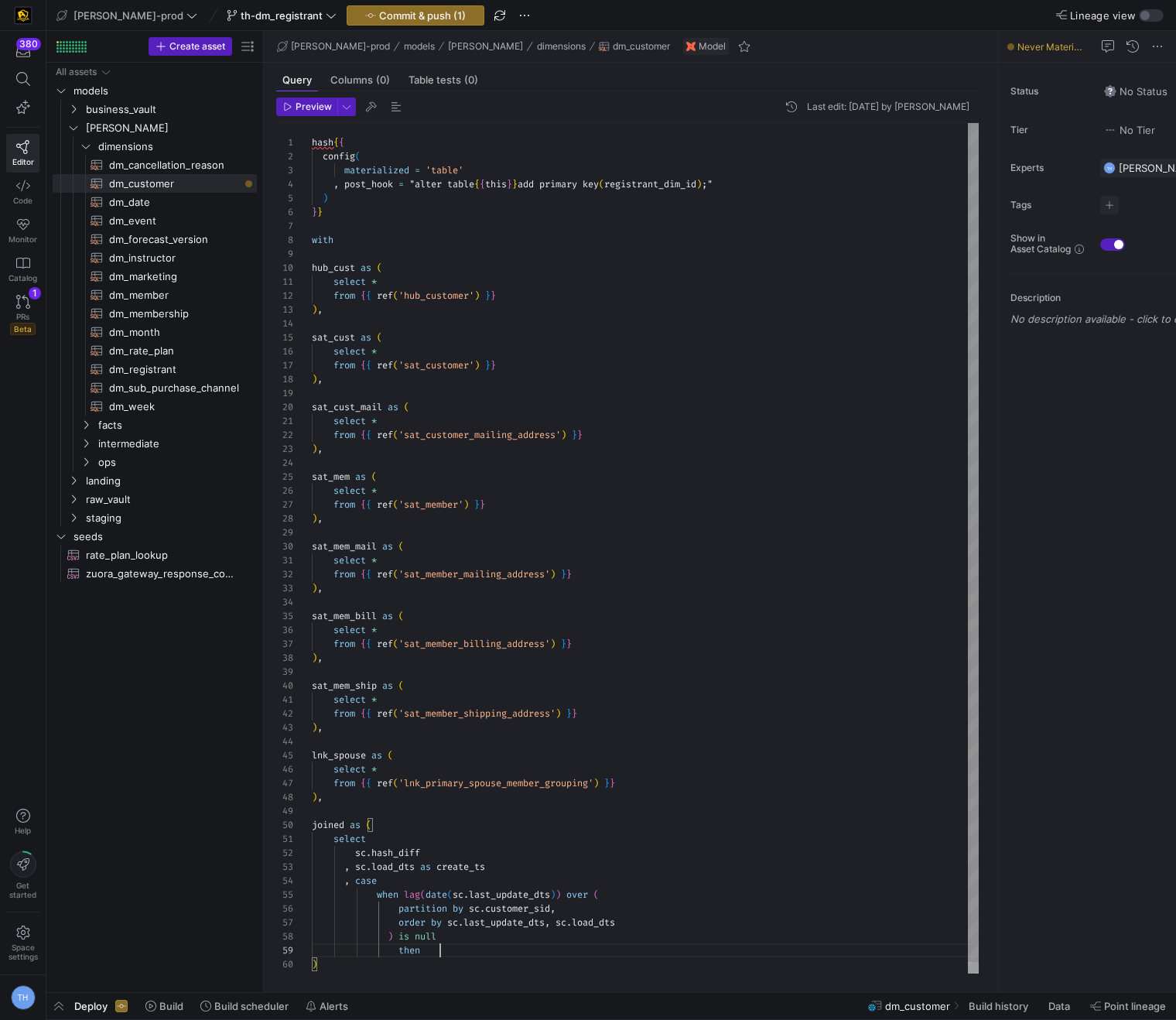
click at [444, 947] on div "hash { { config ( materialized = 'table' , post_hook = "alter table { { this } …" at bounding box center [645, 553] width 667 height 862
click at [428, 947] on div "hash { { config ( materialized = 'table' , post_hook = "alter table { { this } …" at bounding box center [645, 553] width 667 height 862
click at [400, 947] on div "hash { { config ( materialized = 'table' , post_hook = "alter table { { this } …" at bounding box center [645, 553] width 667 height 862
click at [427, 950] on div "hash { { config ( materialized = 'table' , post_hook = "alter table { { this } …" at bounding box center [645, 553] width 667 height 862
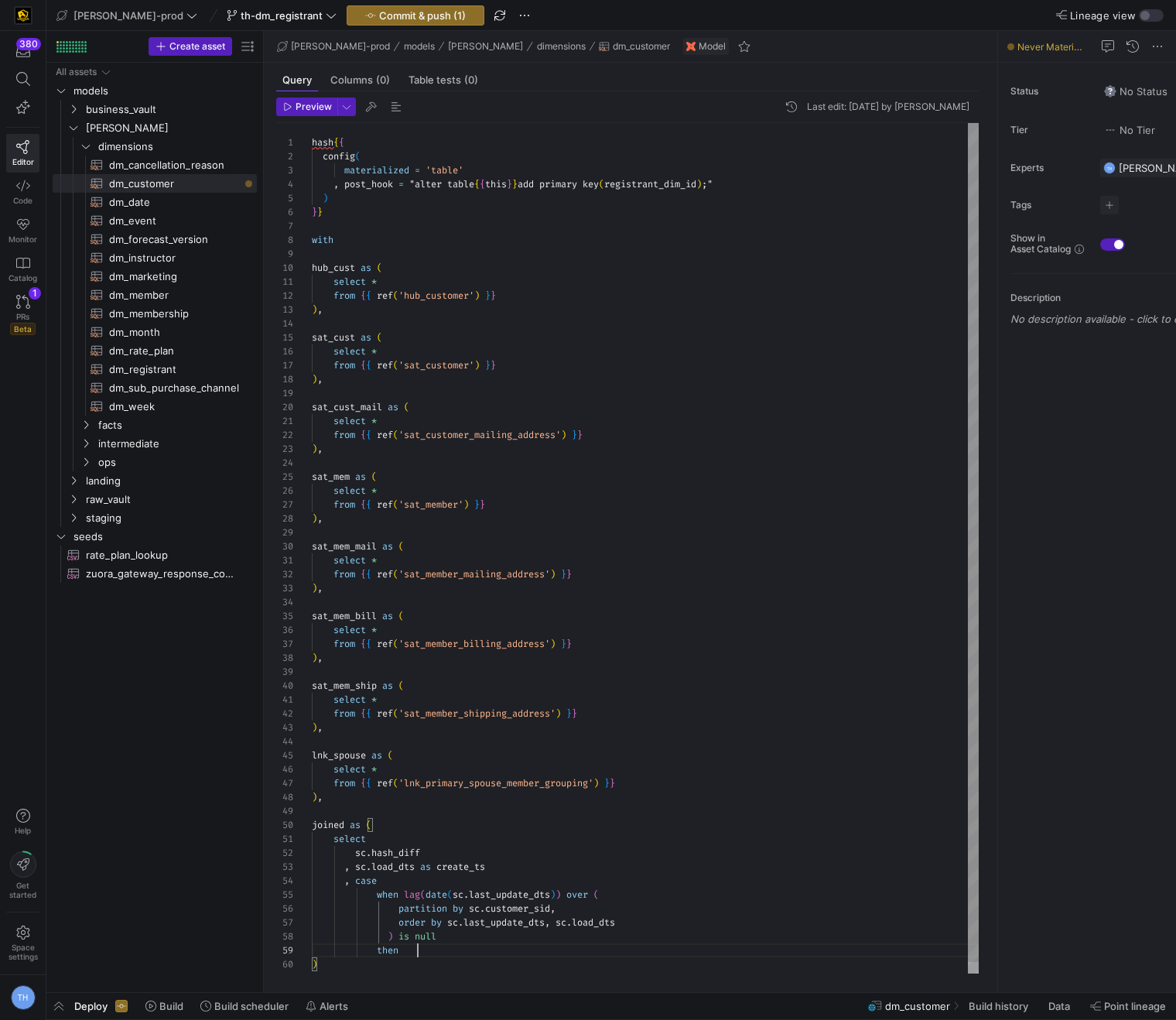
scroll to position [111, 106]
click at [379, 949] on div "hash { { config ( materialized = 'table' , post_hook = "alter table { { this } …" at bounding box center [645, 553] width 667 height 862
click at [429, 952] on div "hash { { config ( materialized = 'table' , post_hook = "alter table { { this } …" at bounding box center [645, 553] width 667 height 862
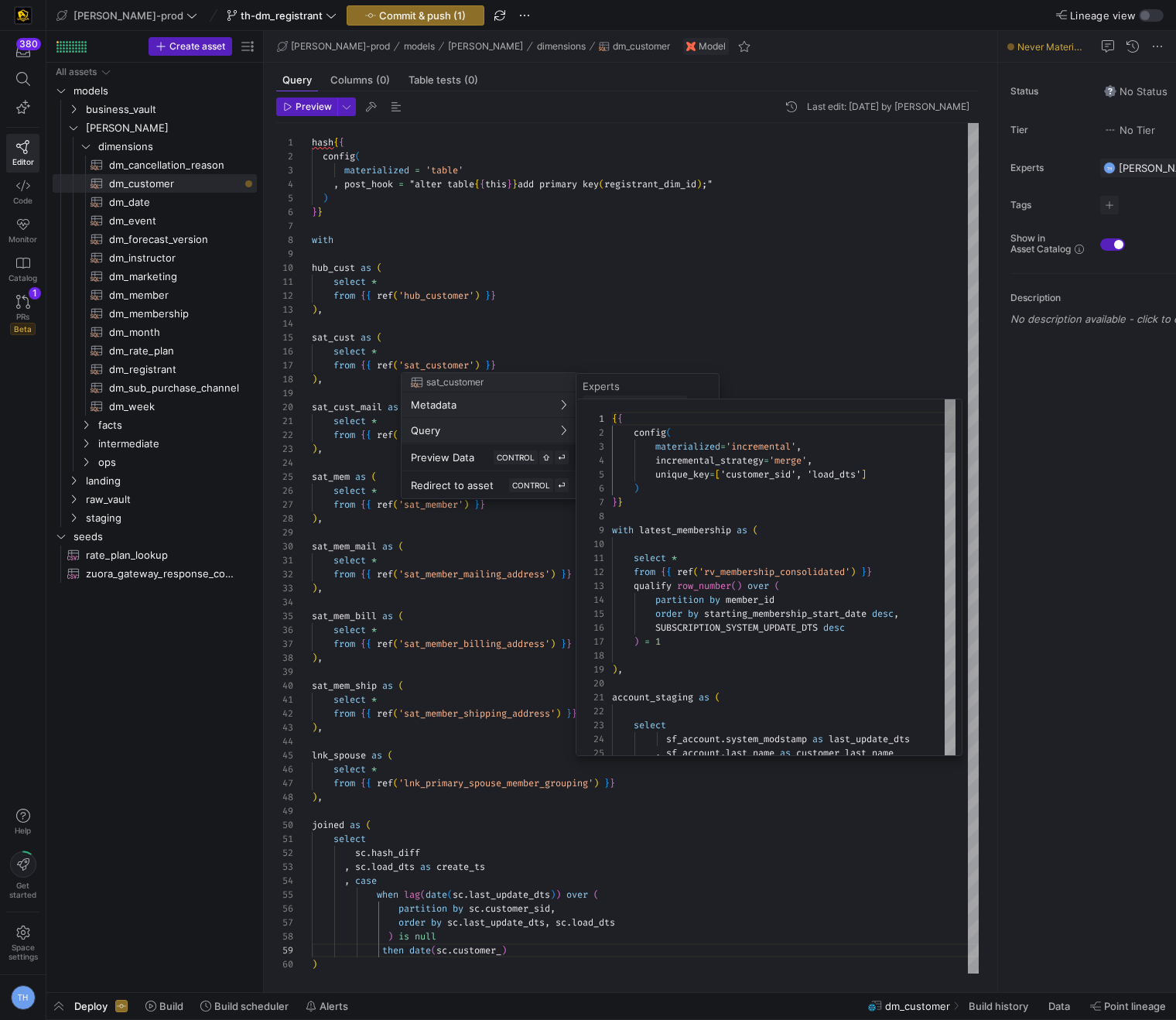
scroll to position [139, 0]
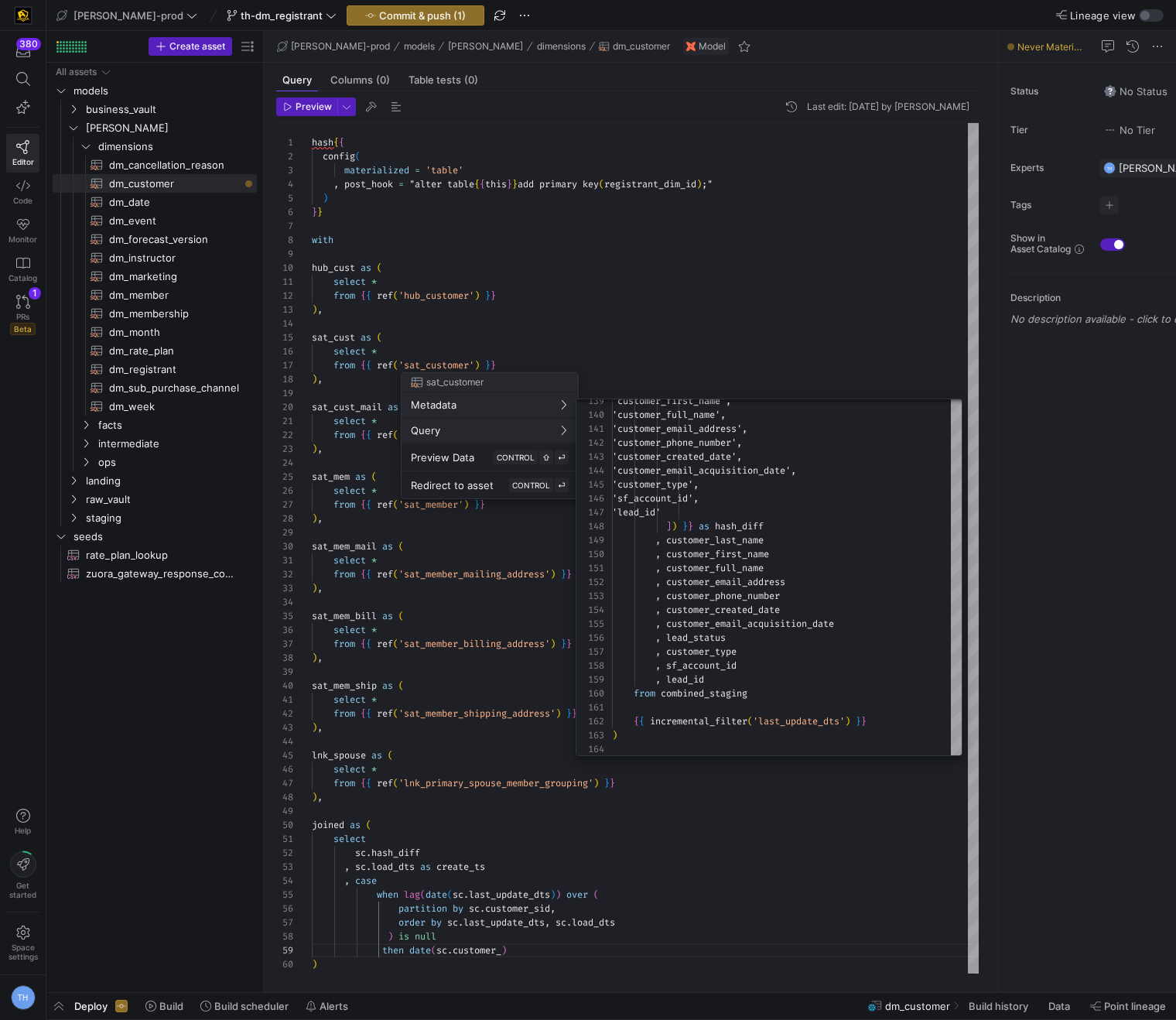
click at [730, 365] on div at bounding box center [588, 510] width 1176 height 1020
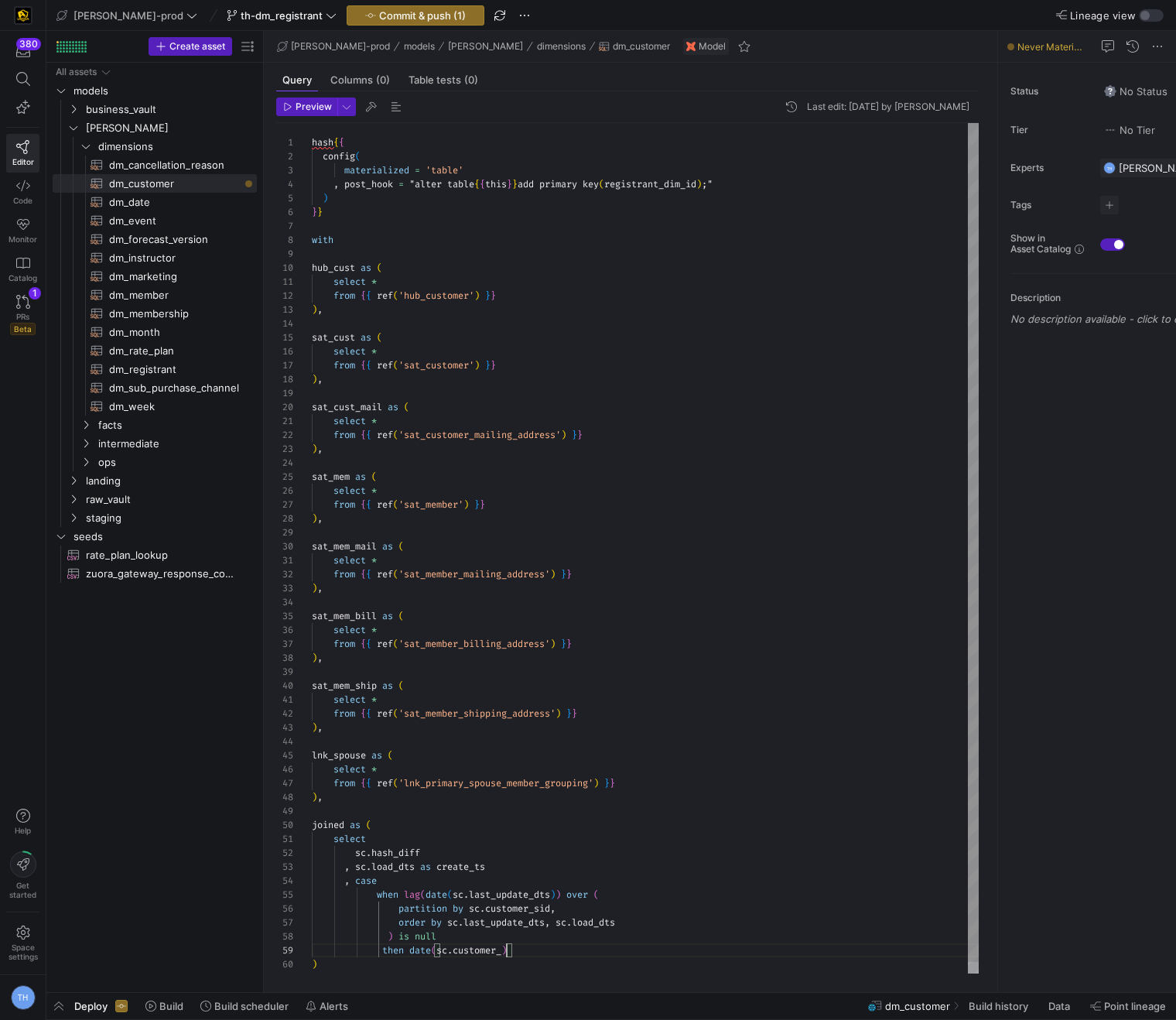
click at [505, 952] on div "hash { { config ( materialized = 'table' , post_hook = "alter table { { this } …" at bounding box center [645, 553] width 667 height 862
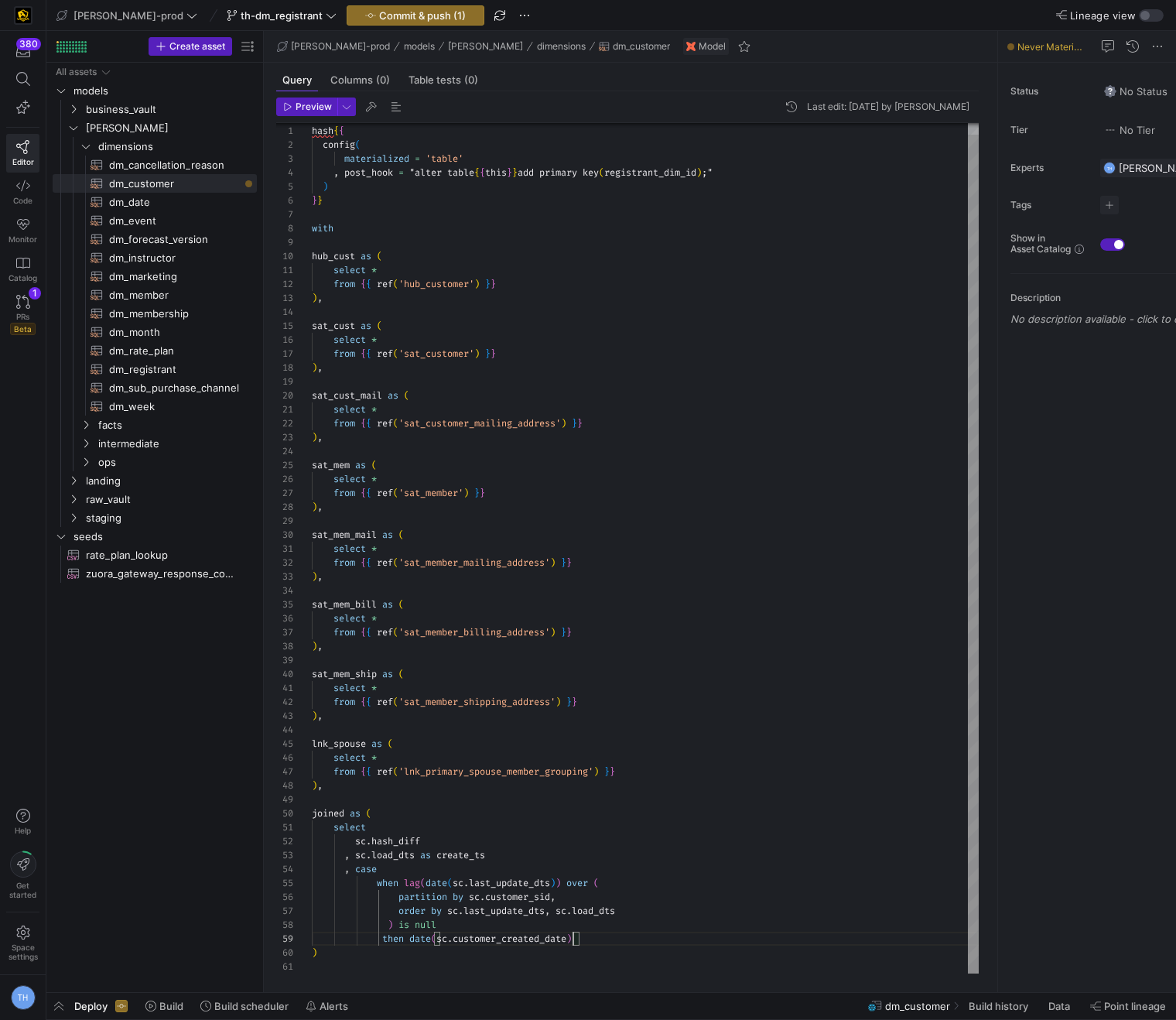
scroll to position [111, 267]
click at [584, 934] on div "hash { { config ( materialized = 'table' , post_hook = "alter table { { this } …" at bounding box center [645, 542] width 667 height 862
click at [385, 939] on div "hash { { config ( materialized = 'table' , post_hook = "alter table { { this } …" at bounding box center [645, 549] width 667 height 876
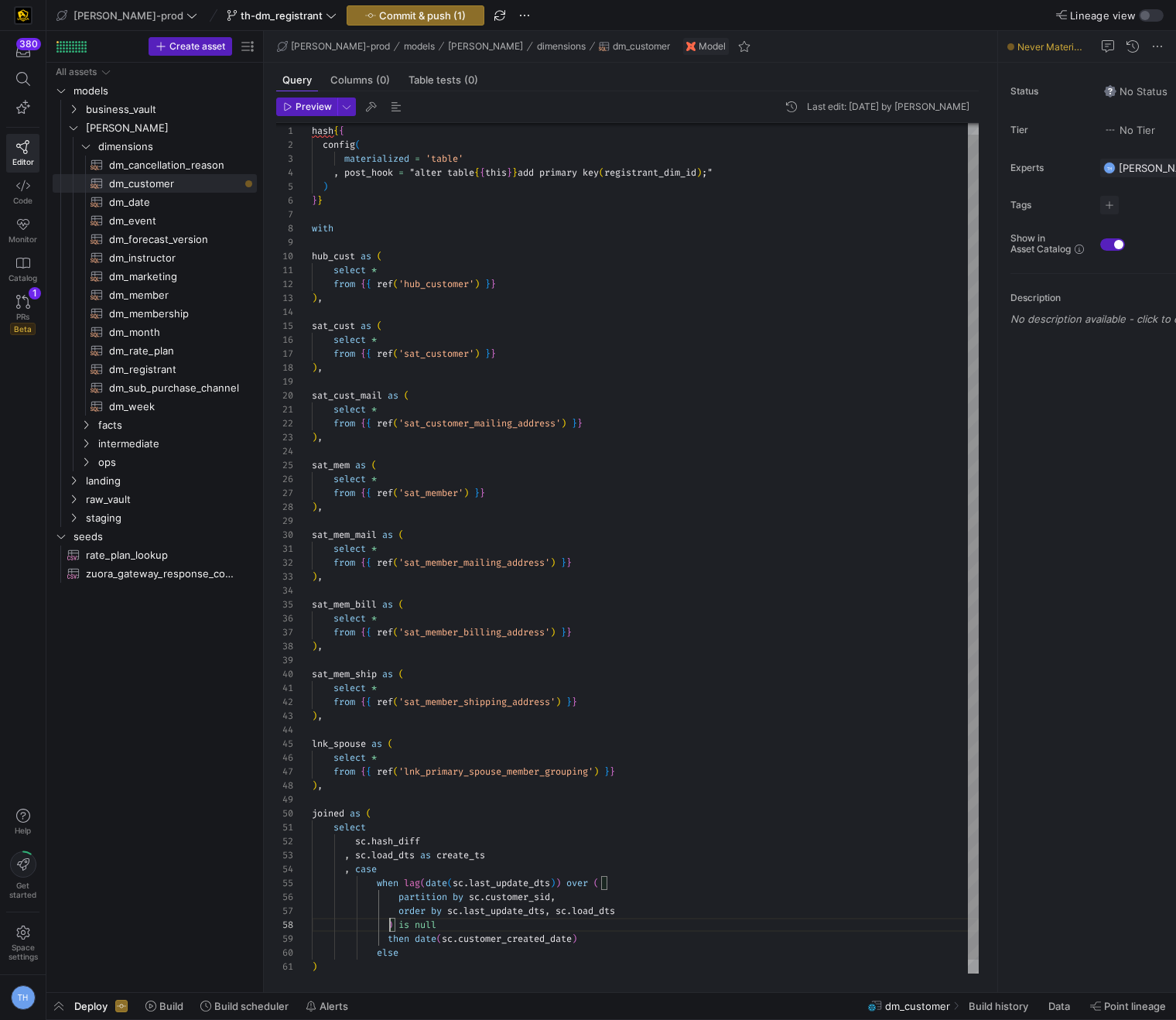
click at [391, 927] on div "hash { { config ( materialized = 'table' , post_hook = "alter table { { this } …" at bounding box center [645, 549] width 667 height 876
click at [484, 914] on div "hash { { config ( materialized = 'table' , post_hook = "alter table { { this } …" at bounding box center [645, 549] width 667 height 876
click at [463, 952] on div "hash { { config ( materialized = 'table' , post_hook = "alter table { { this } …" at bounding box center [645, 549] width 667 height 876
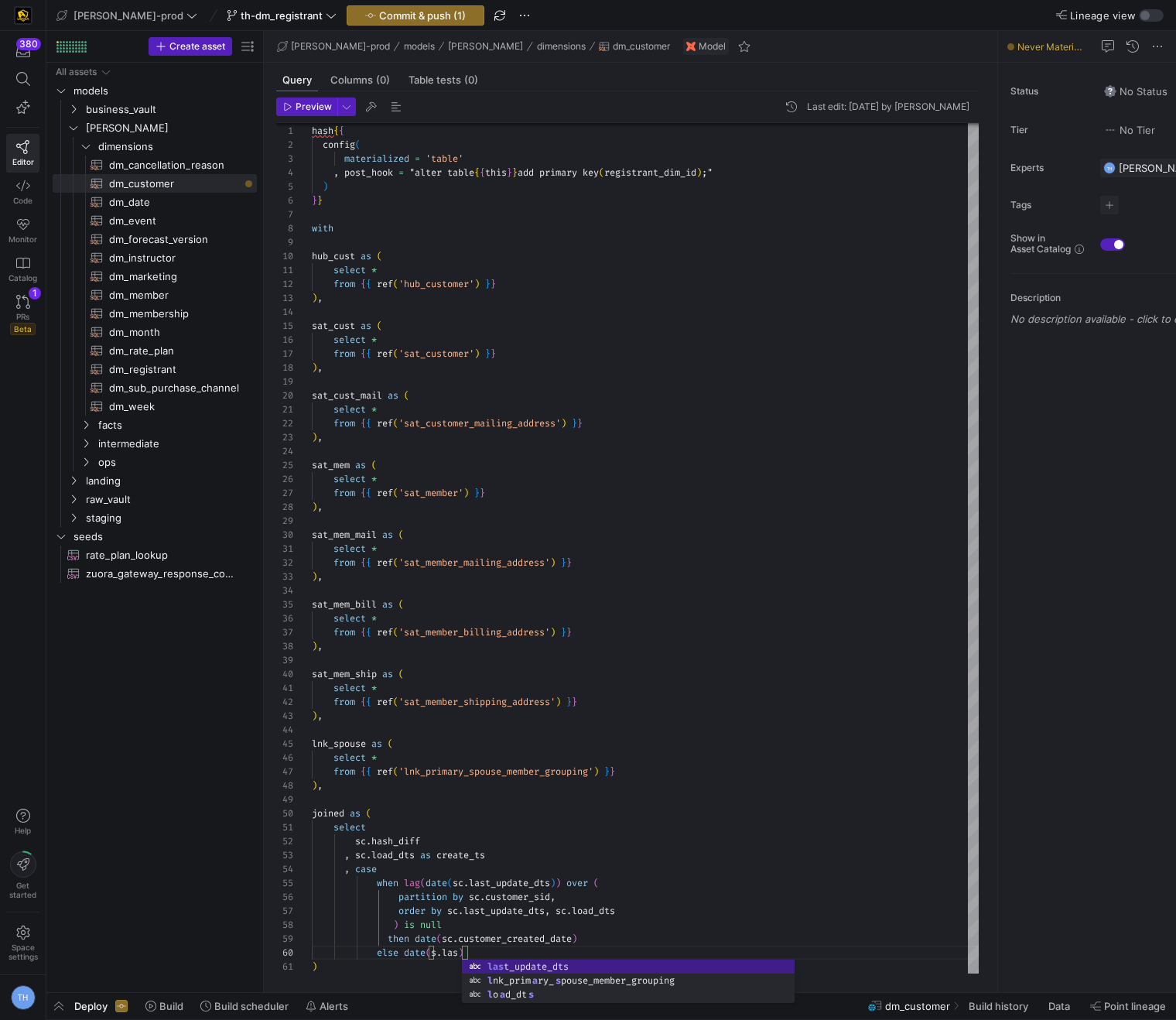
scroll to position [126, 218]
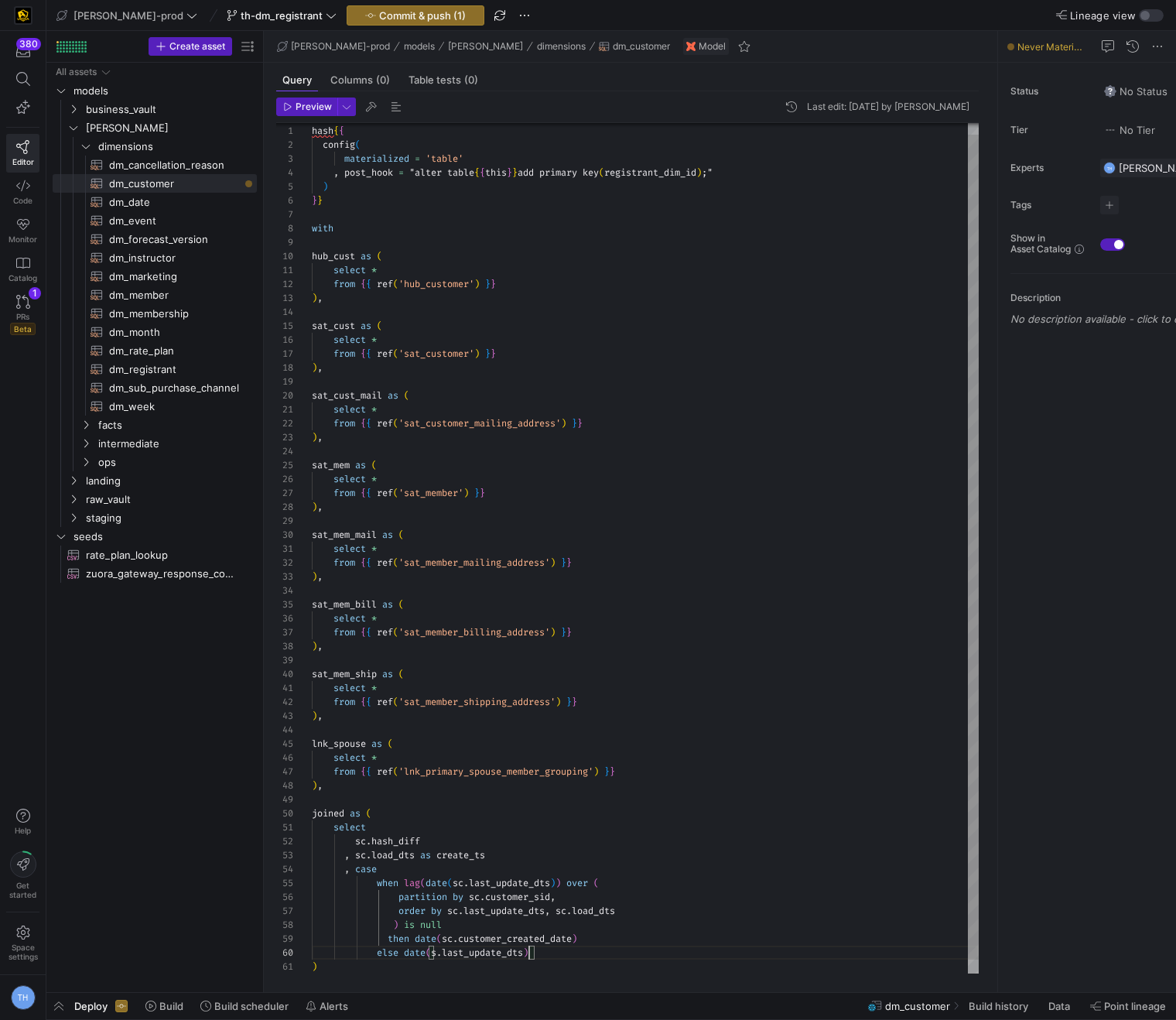
click at [436, 954] on div "hash { { config ( materialized = 'table' , post_hook = "alter table { { this } …" at bounding box center [645, 549] width 667 height 876
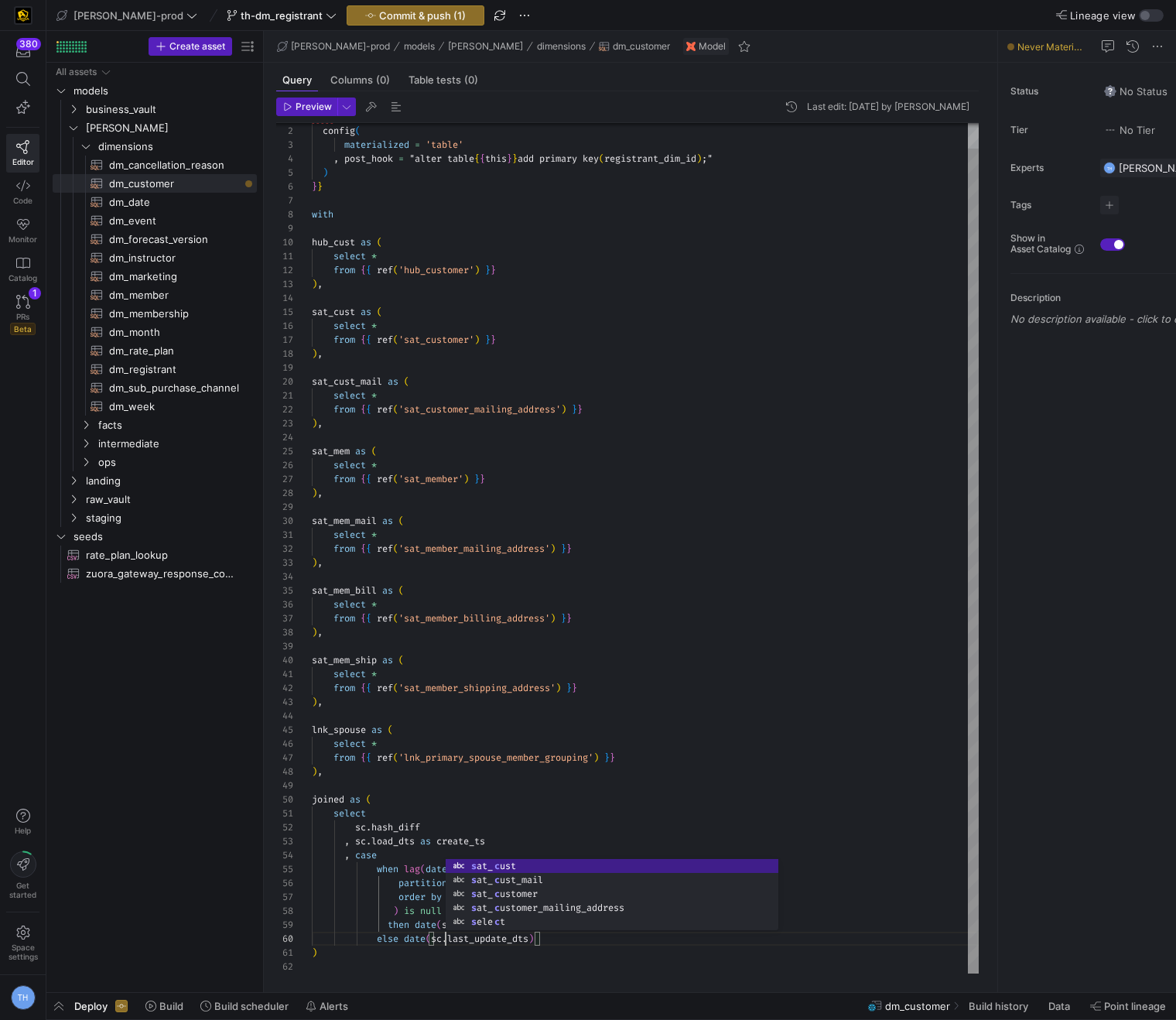
scroll to position [126, 56]
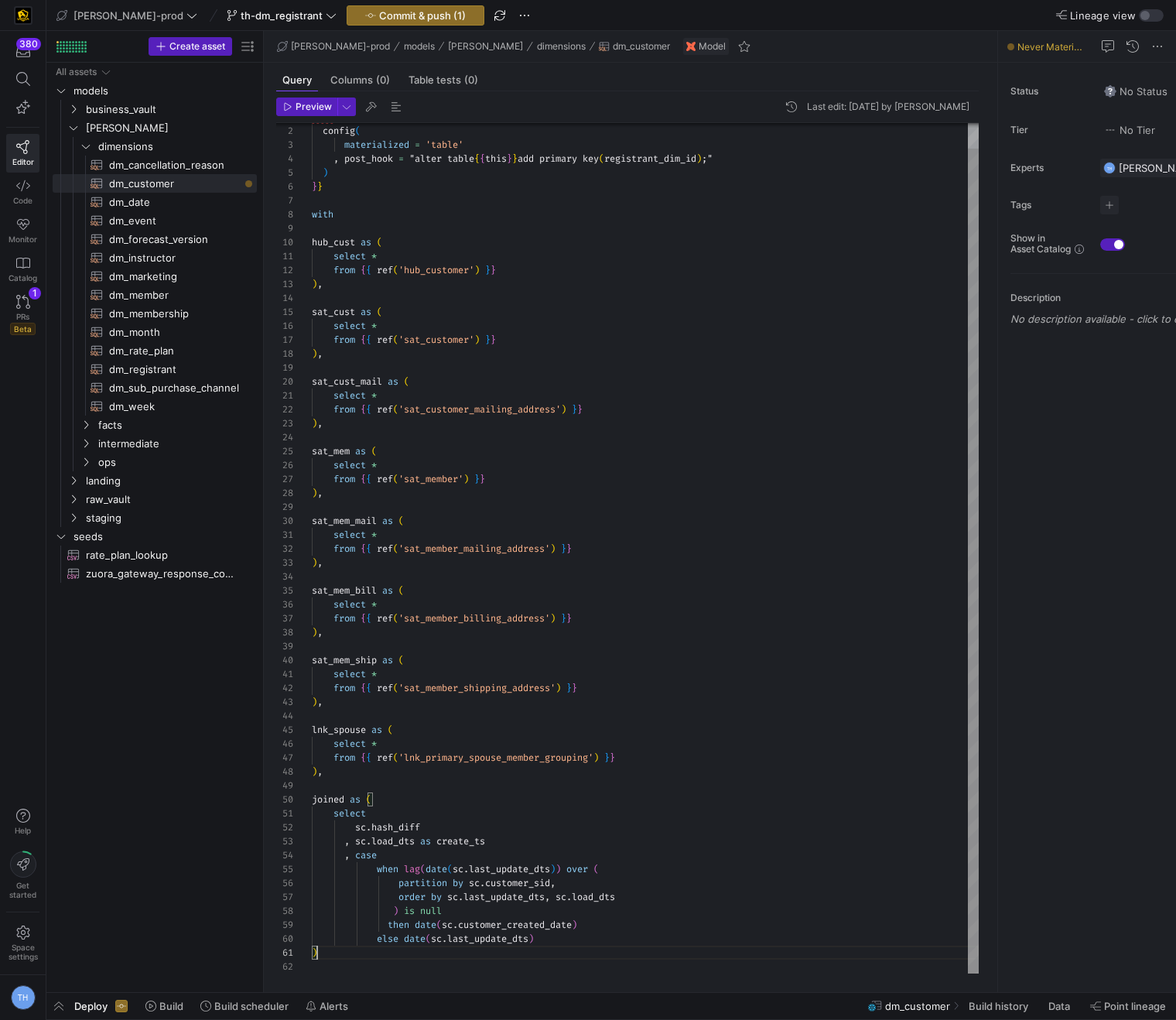
click at [366, 953] on div "hash { { config ( materialized = 'table' , post_hook = "alter table { { this } …" at bounding box center [645, 536] width 667 height 876
click at [589, 939] on div "hash { { config ( materialized = 'table' , post_hook = "alter table { { this } …" at bounding box center [645, 536] width 667 height 876
click at [516, 848] on div "hash { { config ( materialized = 'table' , post_hook = "alter table { { this } …" at bounding box center [645, 543] width 667 height 890
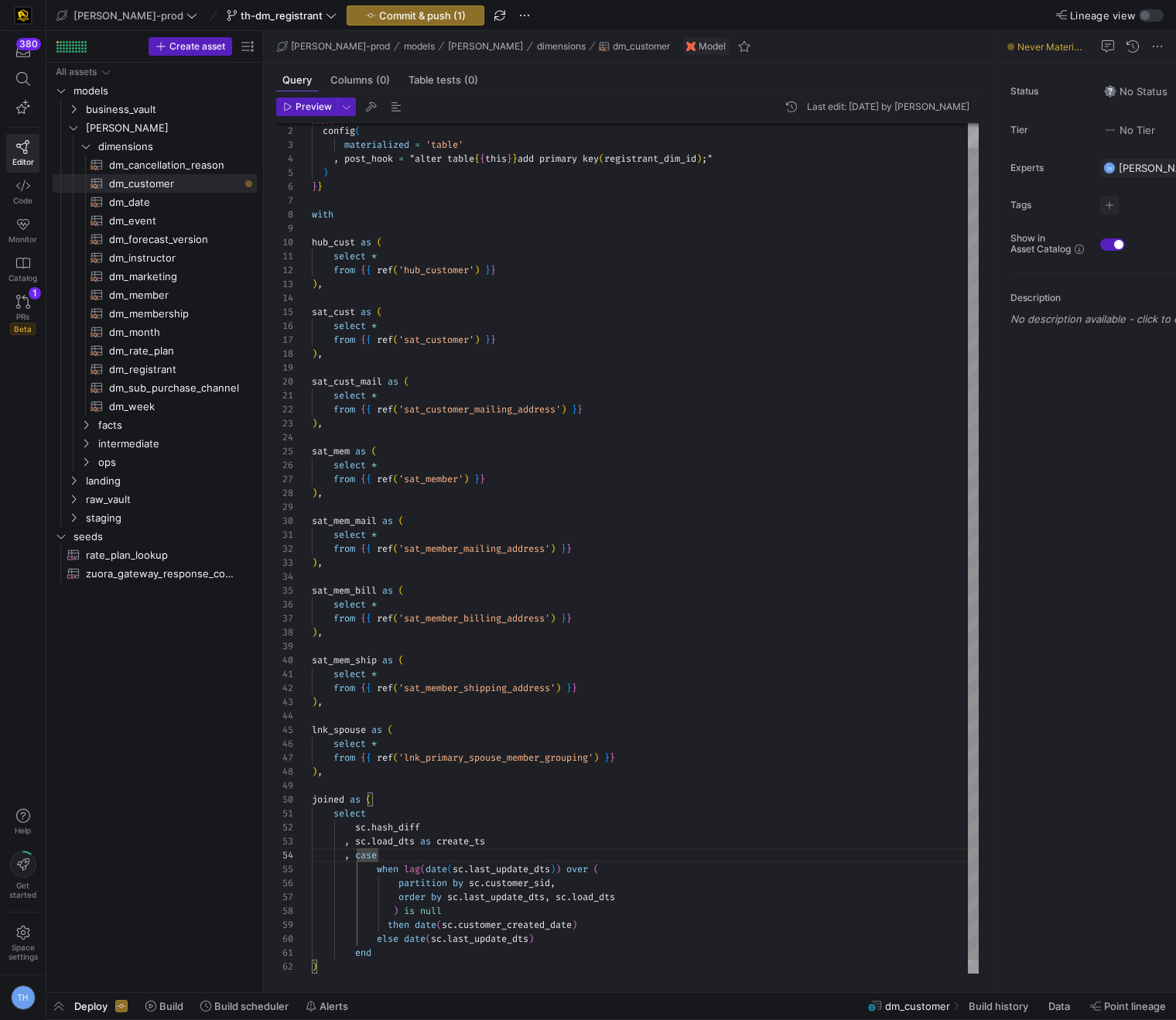
click at [518, 839] on div "hash { { config ( materialized = 'table' , post_hook = "alter table { { this } …" at bounding box center [645, 543] width 667 height 890
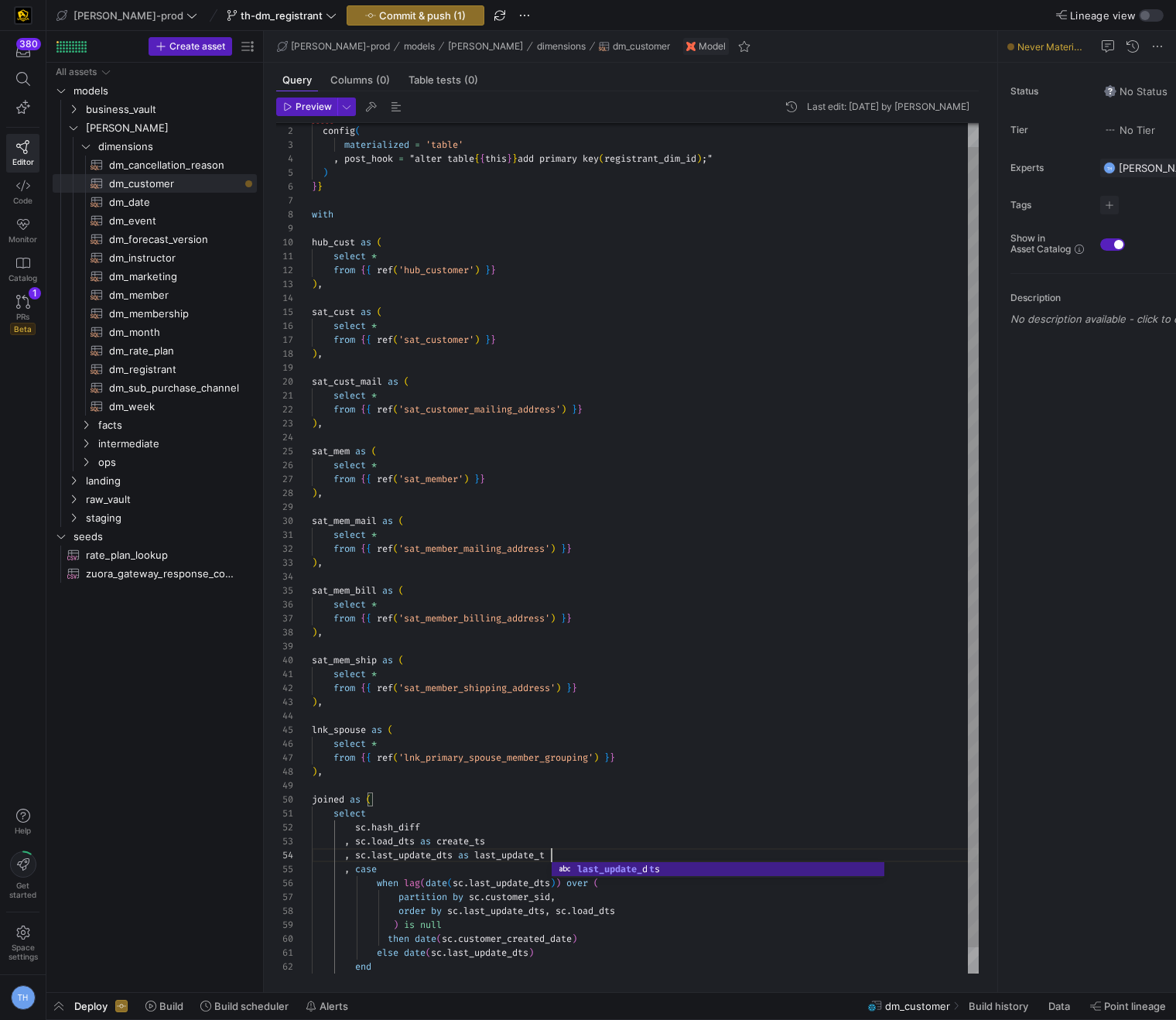
scroll to position [42, 245]
click at [651, 801] on div "hash { { config ( materialized = 'table' , post_hook = "alter table { { this } …" at bounding box center [645, 549] width 667 height 904
click at [505, 967] on div "hash { { config ( materialized = 'table' , post_hook = "alter table { { this } …" at bounding box center [645, 549] width 667 height 904
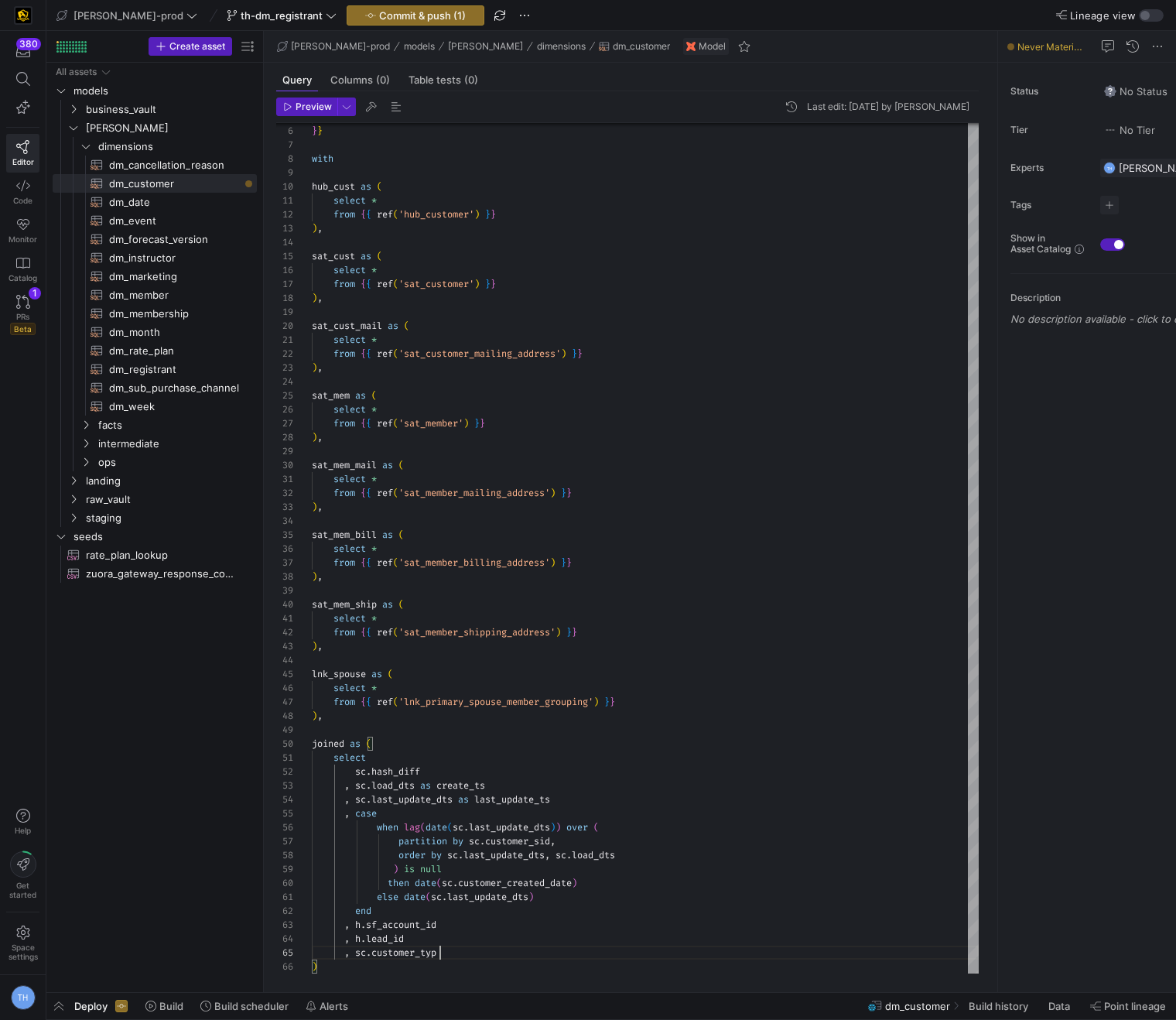
scroll to position [56, 134]
click at [588, 629] on div ") } } with hub_cust as ( select * from { { ref ( 'hub_customer' ) } } ) , sat_c…" at bounding box center [645, 515] width 667 height 946
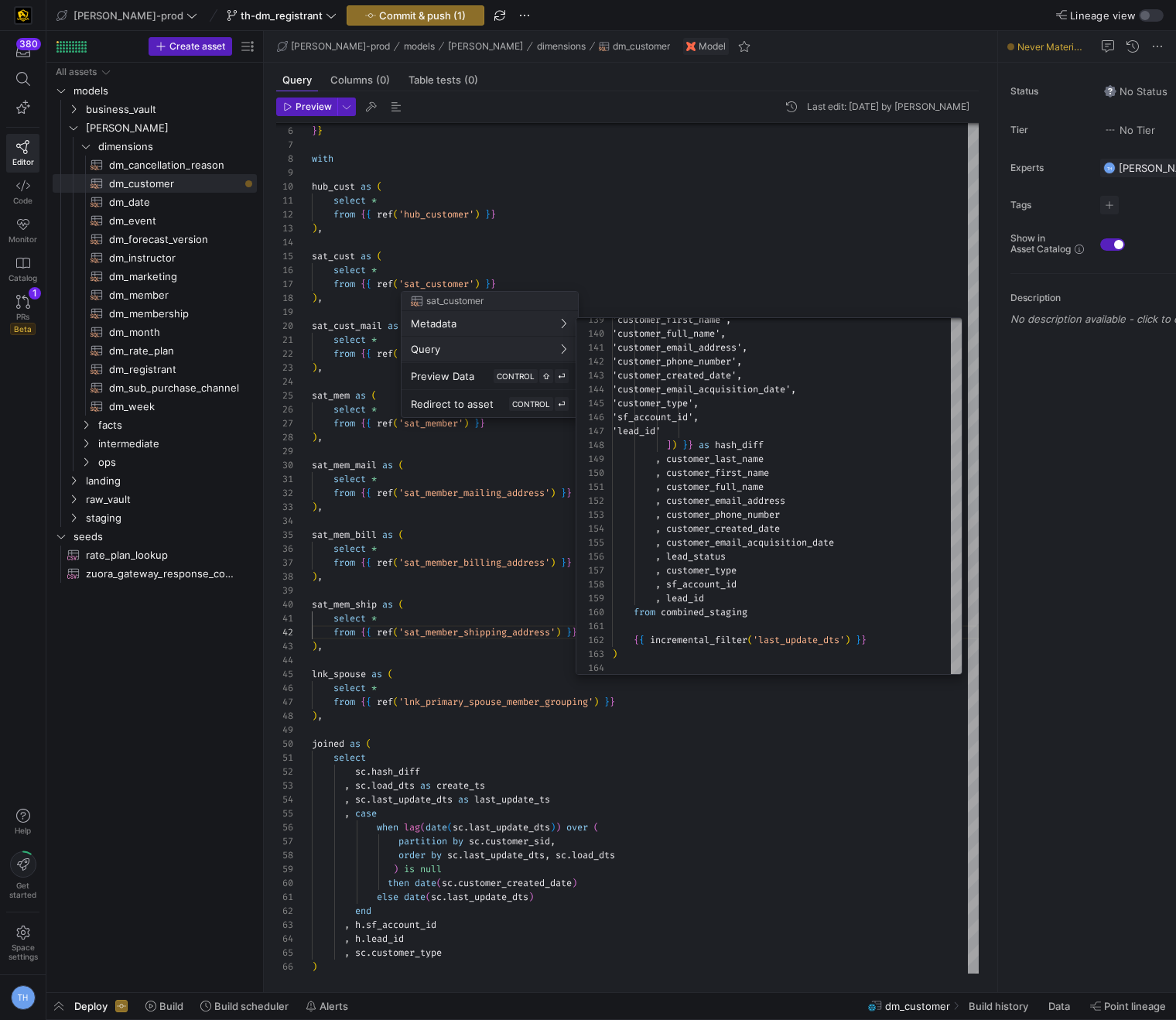
click at [674, 228] on div at bounding box center [588, 510] width 1176 height 1020
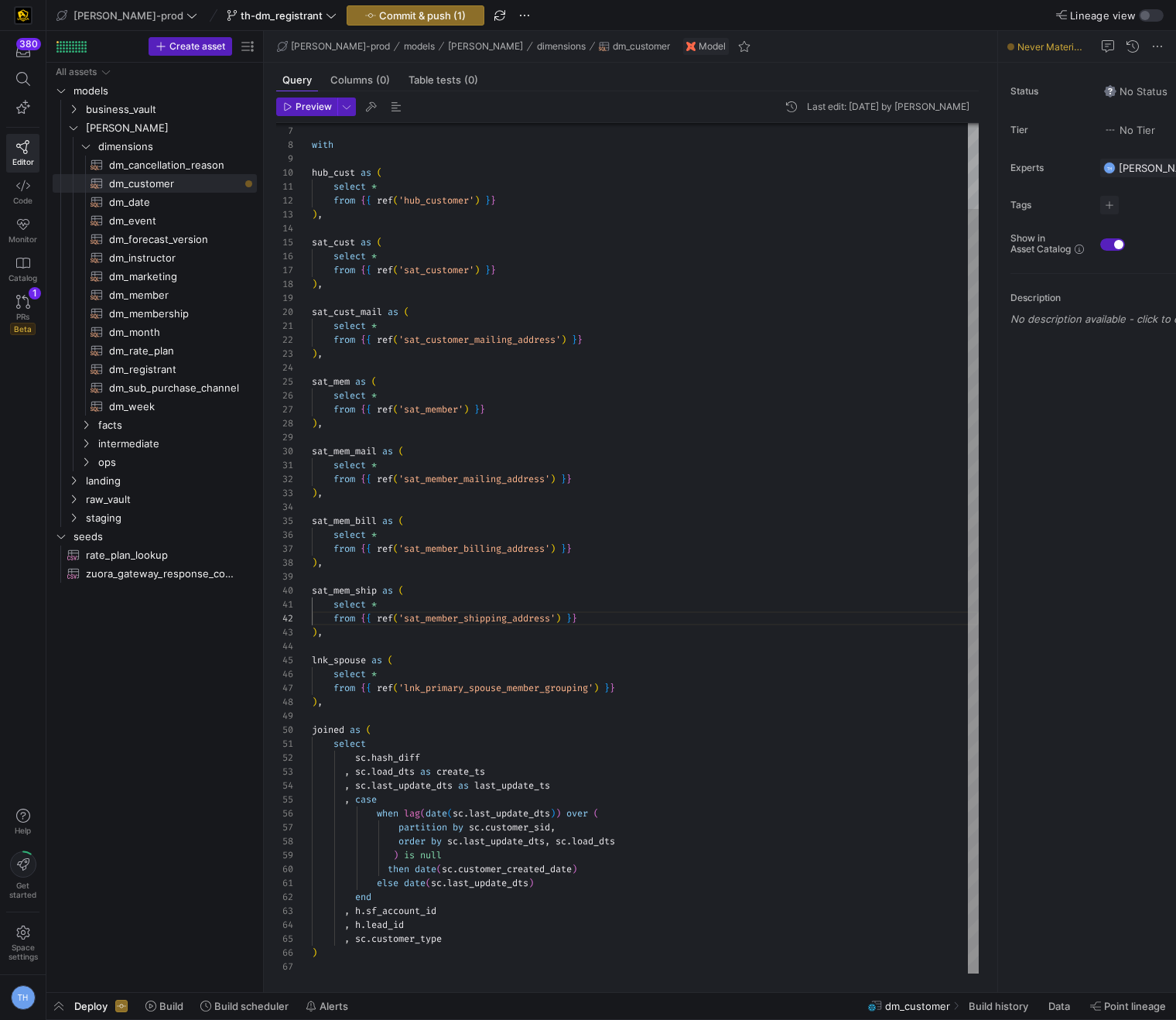
click at [490, 930] on div "} } with hub_cust as ( select * from { { ref ( 'hub_customer' ) } } ) , sat_cus…" at bounding box center [645, 500] width 667 height 946
click at [484, 947] on div "} } with hub_cust as ( select * from { { ref ( 'hub_customer' ) } } ) , sat_cus…" at bounding box center [645, 500] width 667 height 946
click at [483, 936] on div "} } with hub_cust as ( select * from { { ref ( 'hub_customer' ) } } ) , sat_cus…" at bounding box center [645, 500] width 667 height 946
type textarea "else date(sc.last_update_dts) end , h.sf_account_id , h.lead_id , sc.customer_t…"
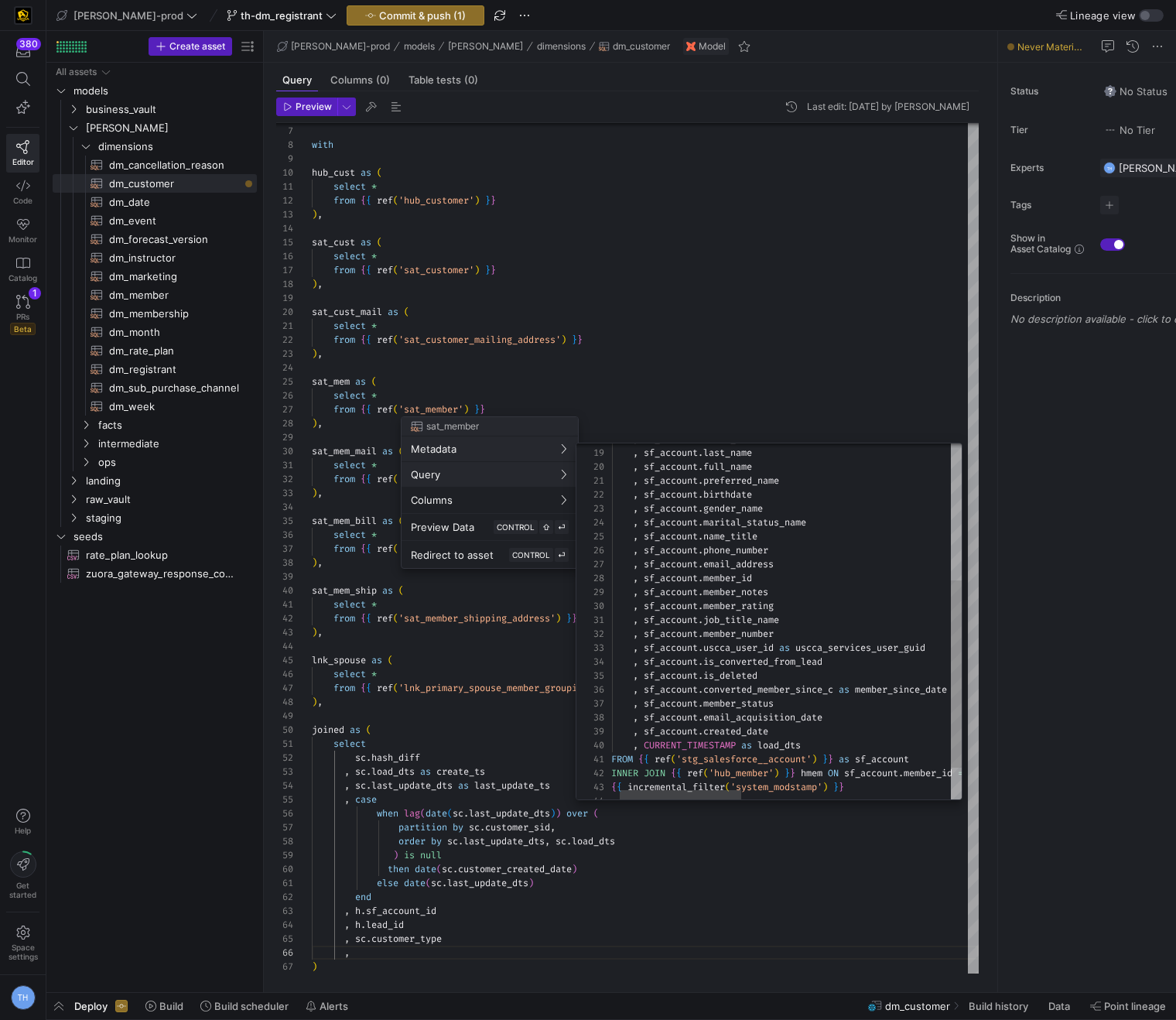
type textarea ", sf_account.job_title_name , sf_account.member_number , sf_account.uscca_user_…"
drag, startPoint x: 799, startPoint y: 646, endPoint x: 968, endPoint y: 645, distance: 169.0
click at [968, 645] on div ", sf_account . gender_name , sf_account . marital_status_name , sf_account . na…" at bounding box center [1076, 522] width 974 height 677
click at [371, 944] on div at bounding box center [588, 510] width 1176 height 1020
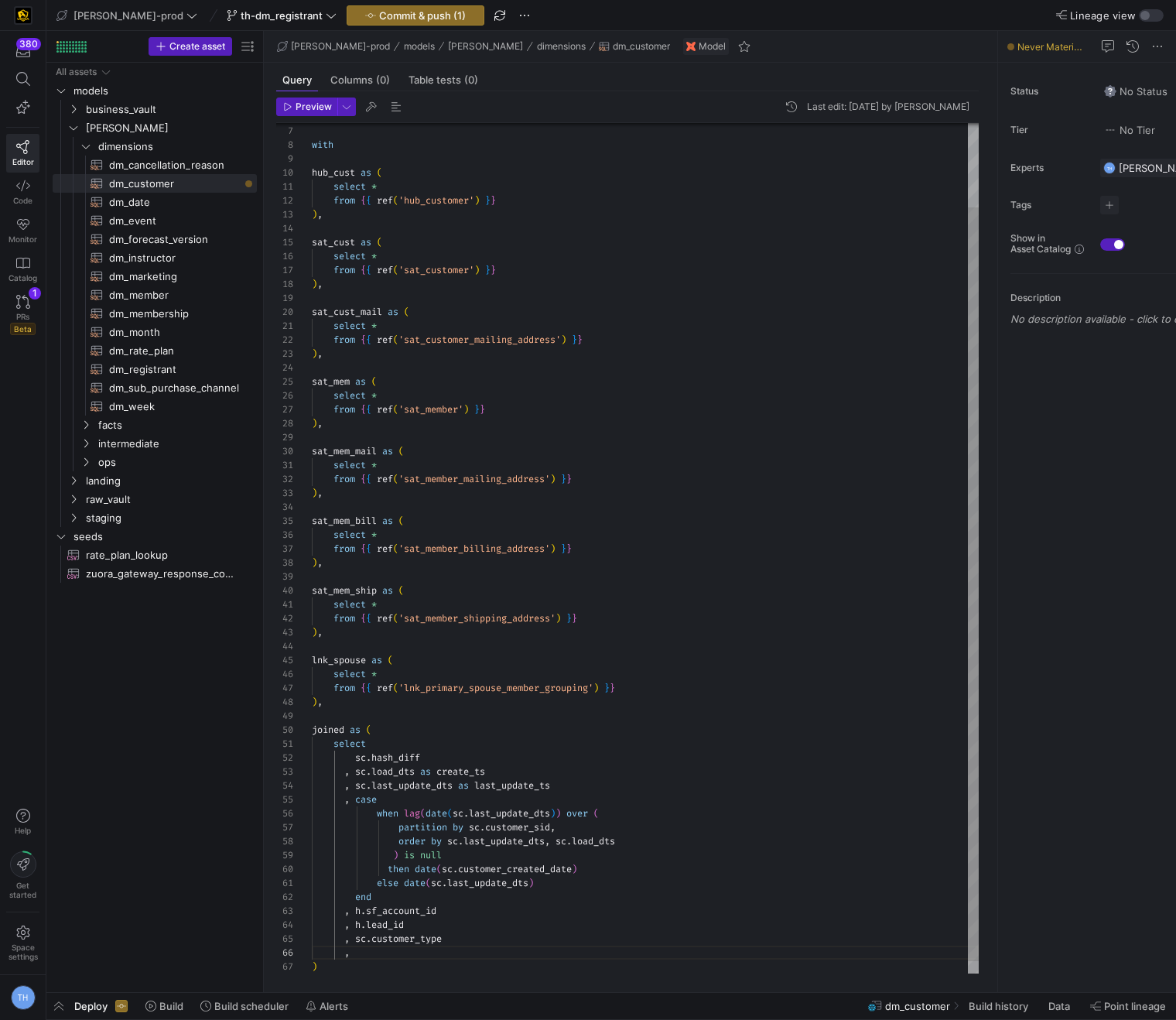
click at [371, 950] on div "} } with hub_cust as ( select * from { { ref ( 'hub_customer' ) } } ) , sat_cus…" at bounding box center [645, 507] width 667 height 960
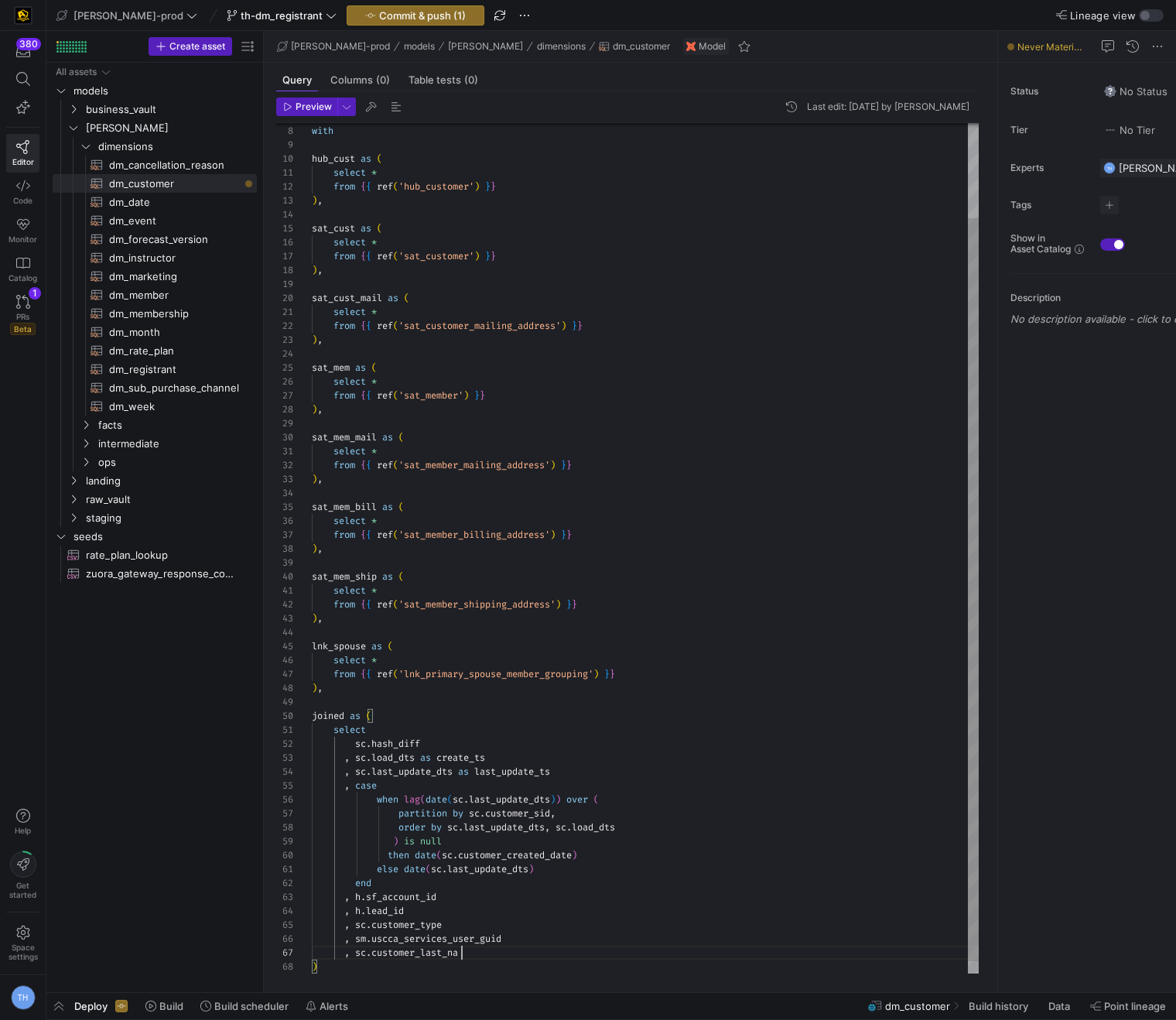
scroll to position [83, 162]
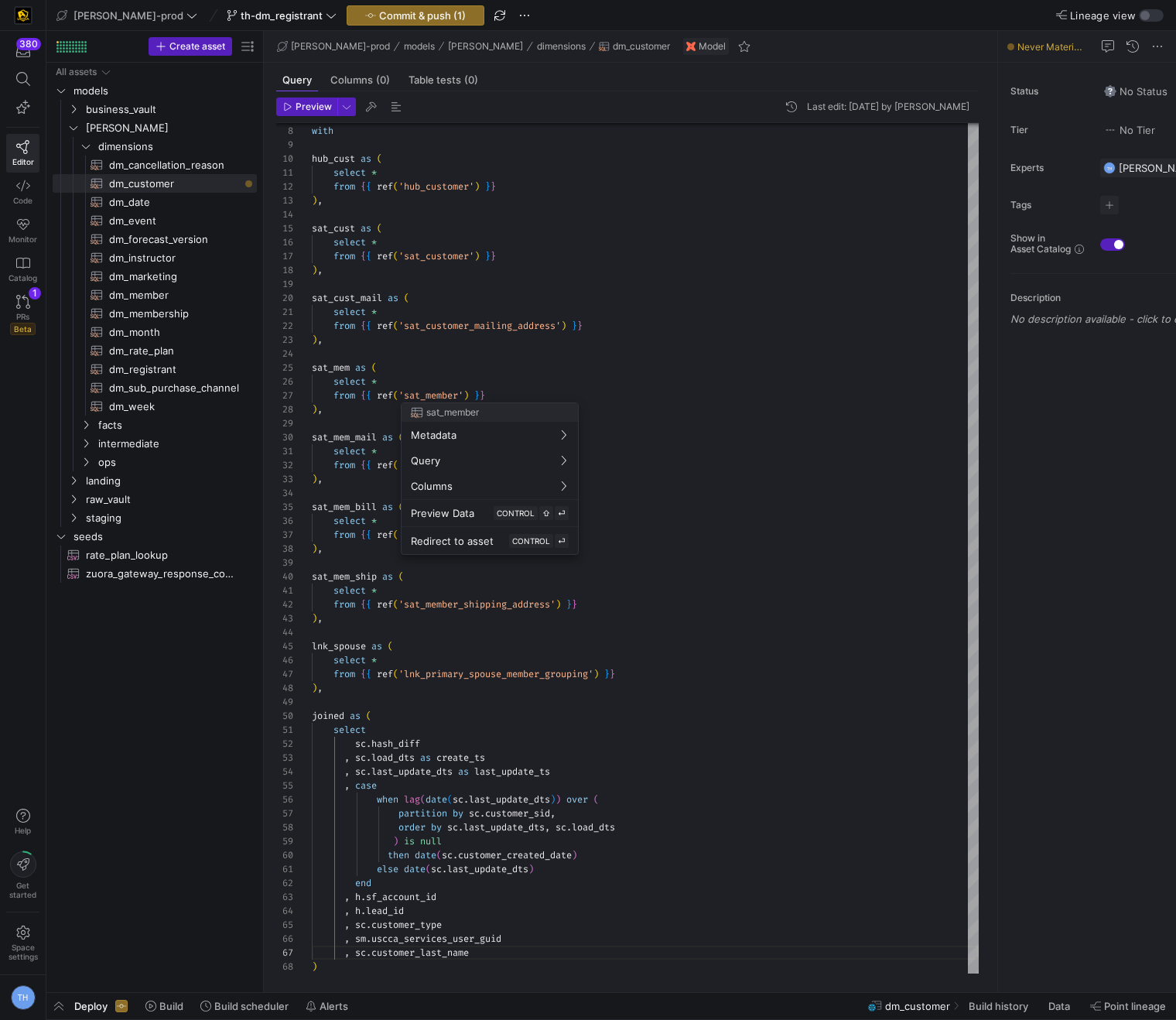
click at [444, 258] on div at bounding box center [588, 510] width 1176 height 1020
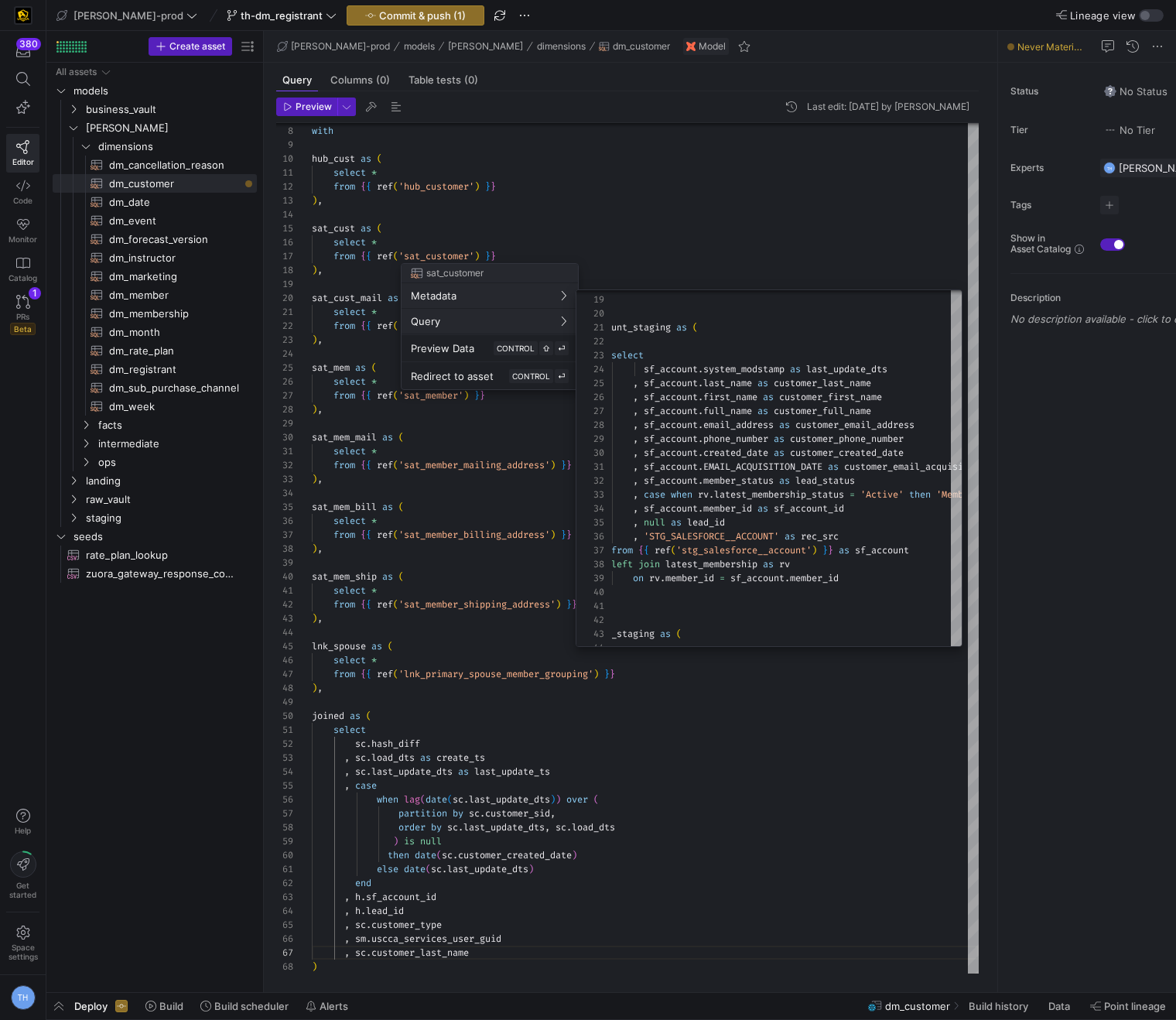
click at [754, 269] on div at bounding box center [588, 510] width 1176 height 1020
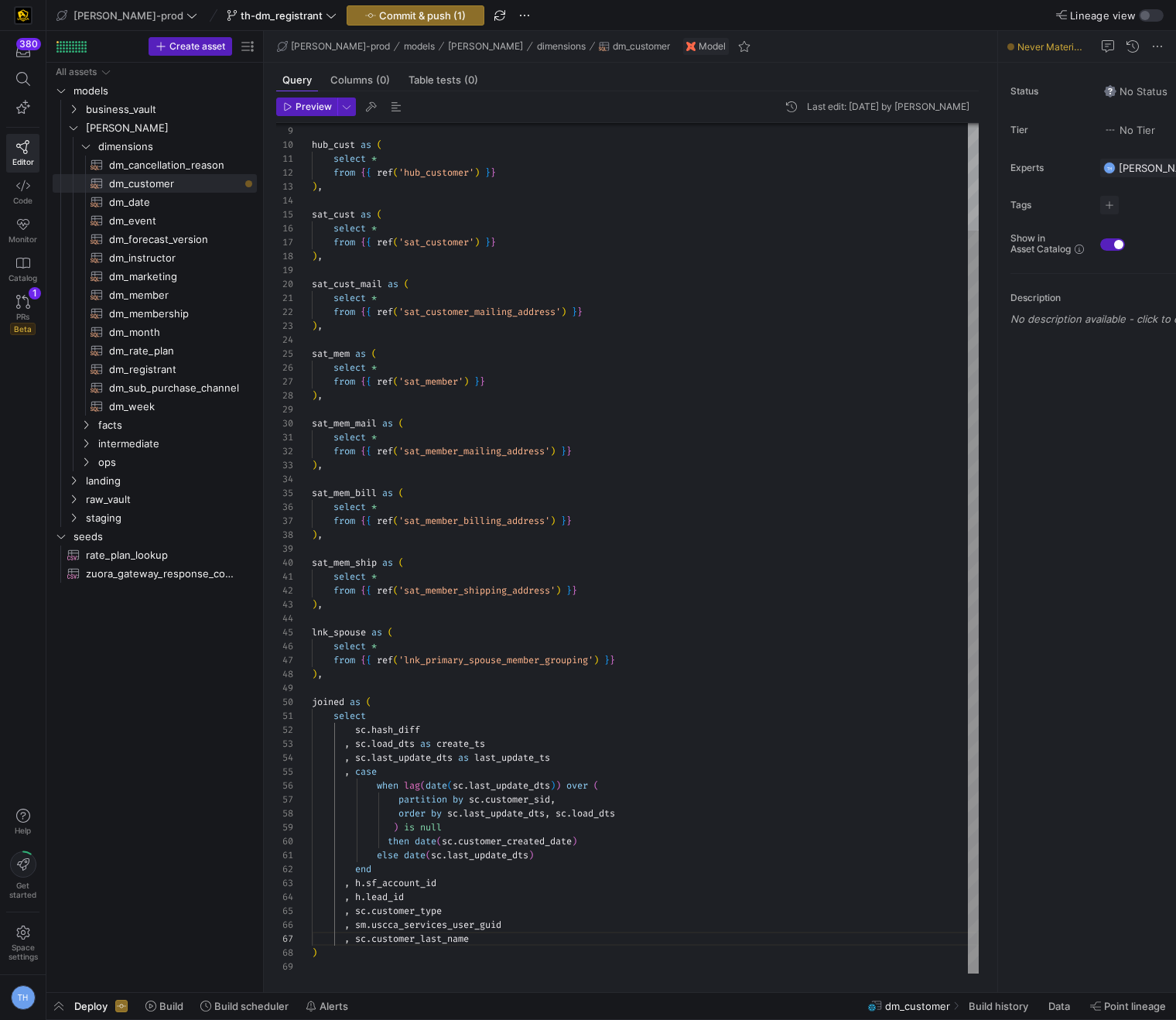
click at [523, 941] on div "with hub_cust as ( select * from { { ref ( 'hub_customer' ) } } ) , sat_cust as…" at bounding box center [645, 487] width 667 height 974
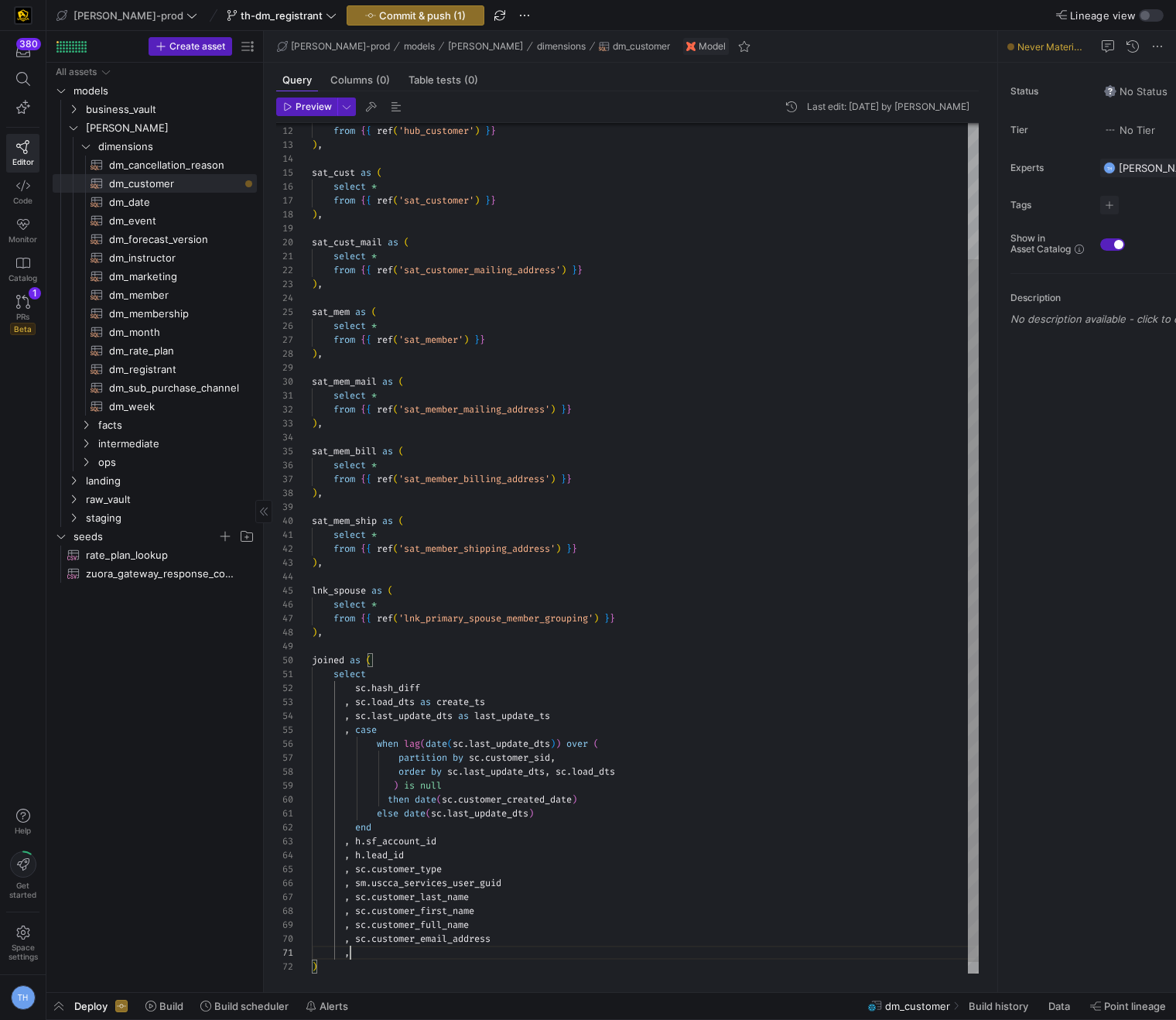
scroll to position [0, 44]
click at [470, 313] on div "select * from { { ref ( 'hub_customer' ) } } ) , sat_cust as ( select * from { …" at bounding box center [645, 473] width 667 height 1030
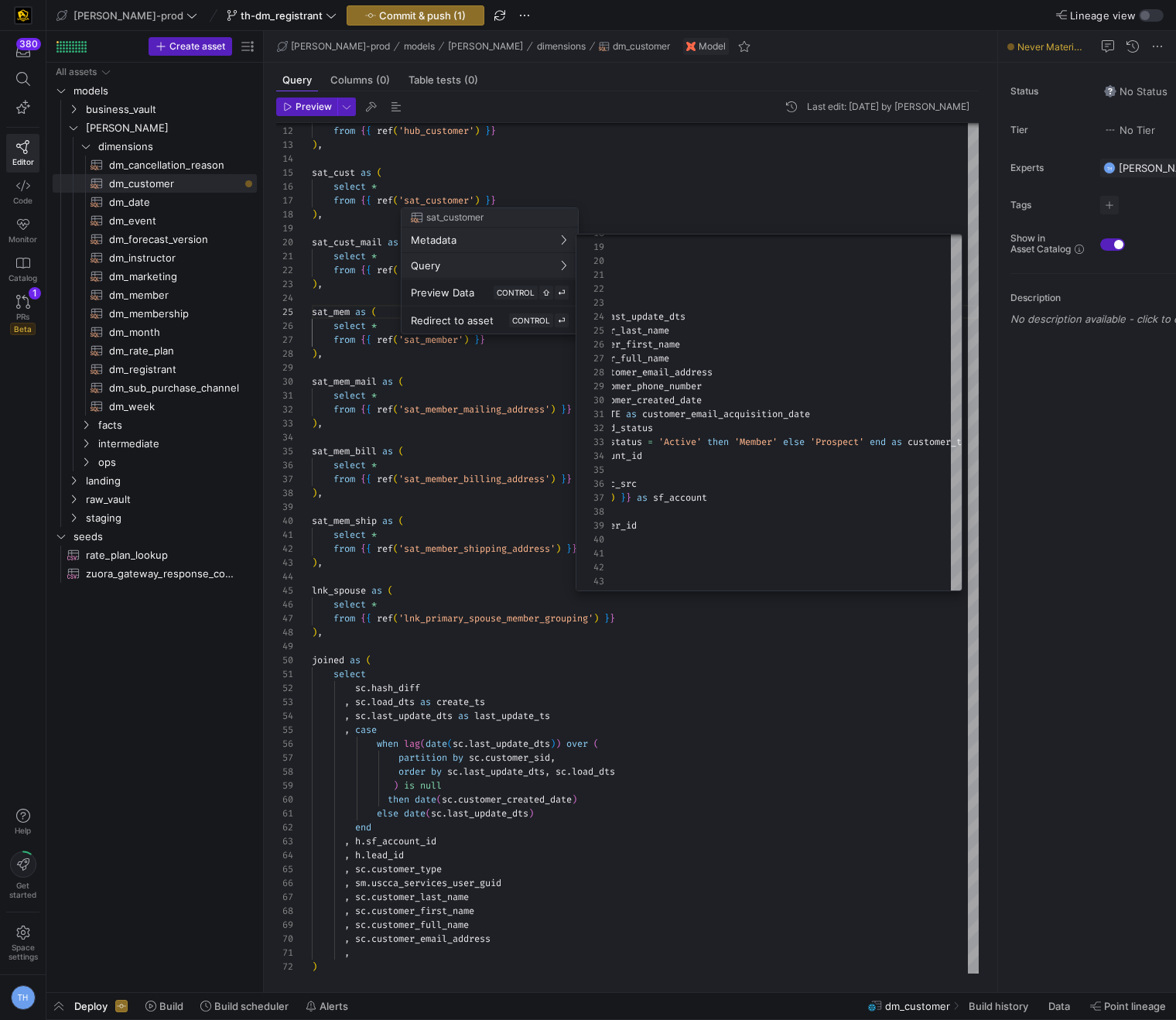
click at [671, 174] on div at bounding box center [588, 510] width 1176 height 1020
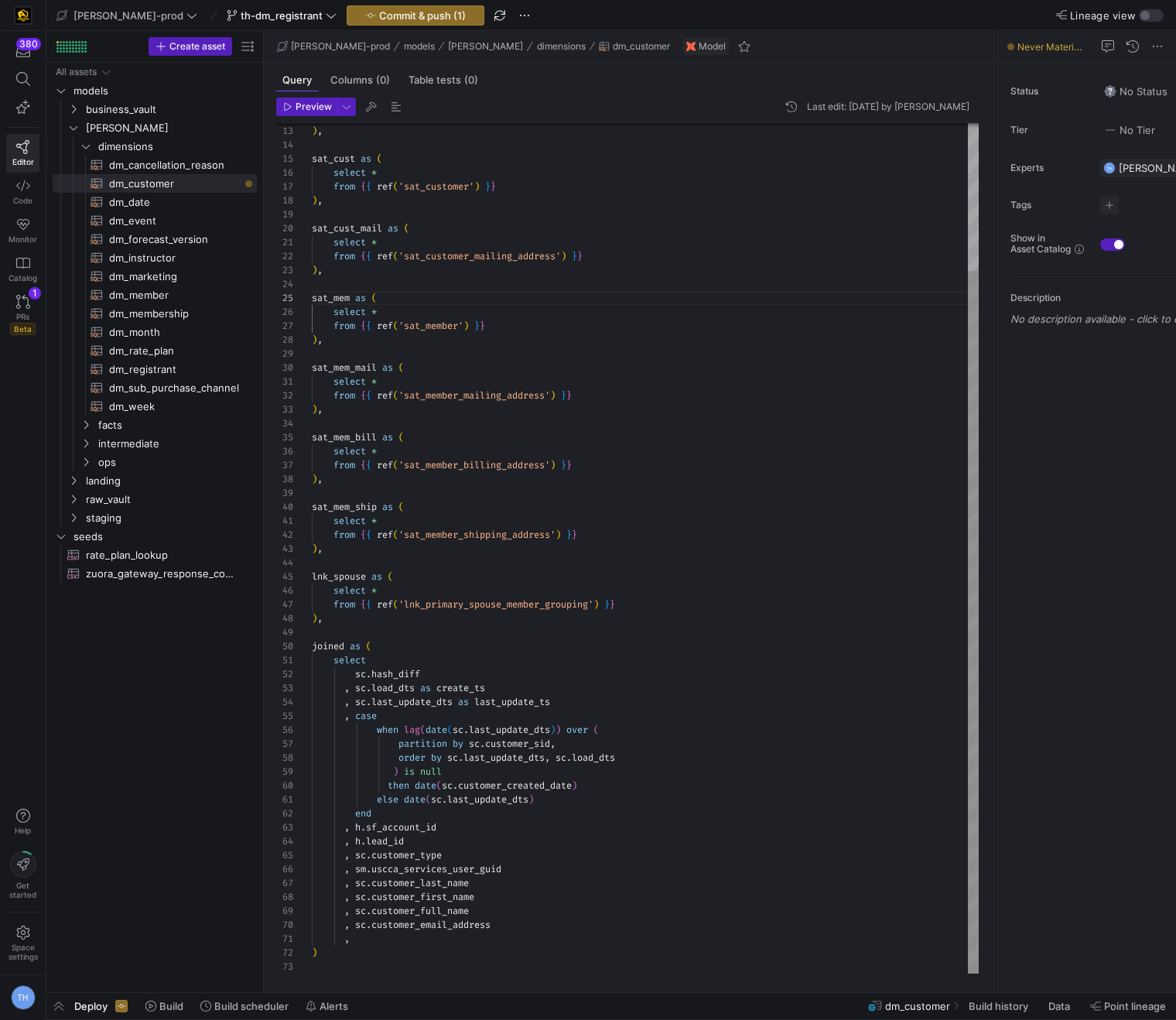
click at [426, 931] on div "from { { ref ( 'hub_customer' ) } } ) , sat_cust as ( select * from { { ref ( '…" at bounding box center [645, 459] width 667 height 1030
click at [417, 941] on div "from { { ref ( 'hub_customer' ) } } ) , sat_cust as ( select * from { { ref ( '…" at bounding box center [645, 459] width 667 height 1030
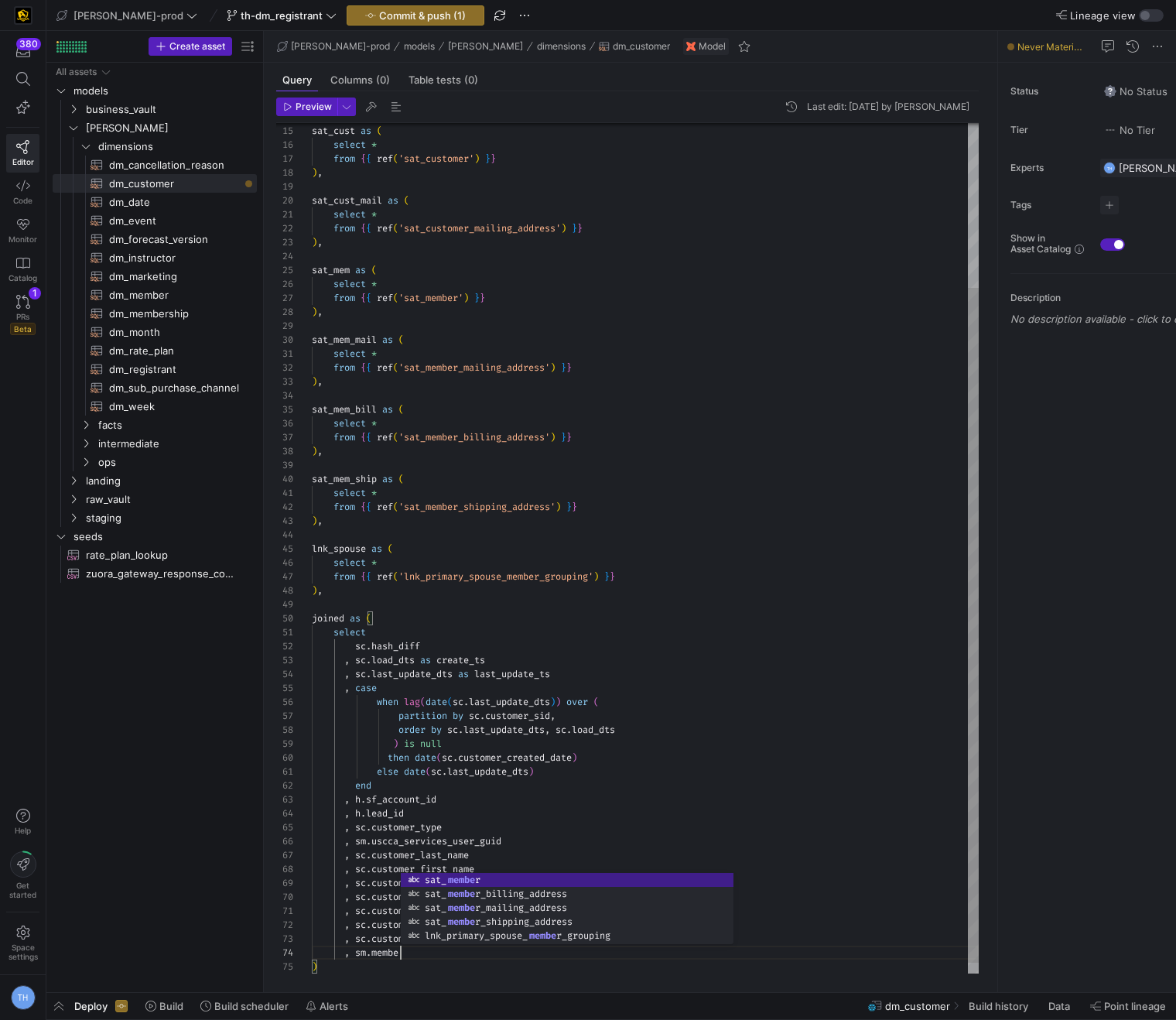
scroll to position [42, 94]
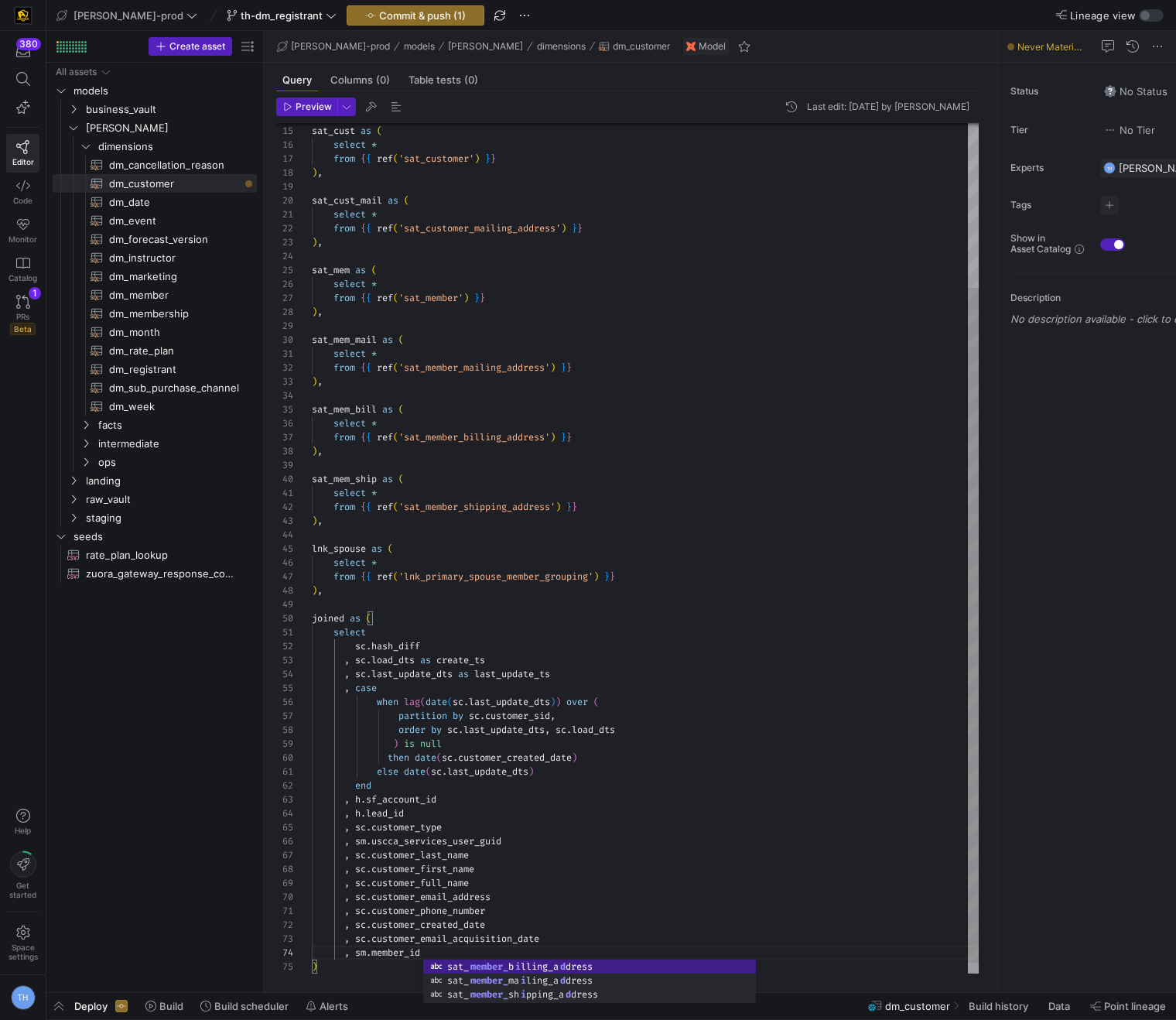
click at [467, 888] on div "sat_cust as ( select * from { { ref ( 'sat_customer' ) } } ) , sat_cust_mail as…" at bounding box center [645, 452] width 667 height 1071
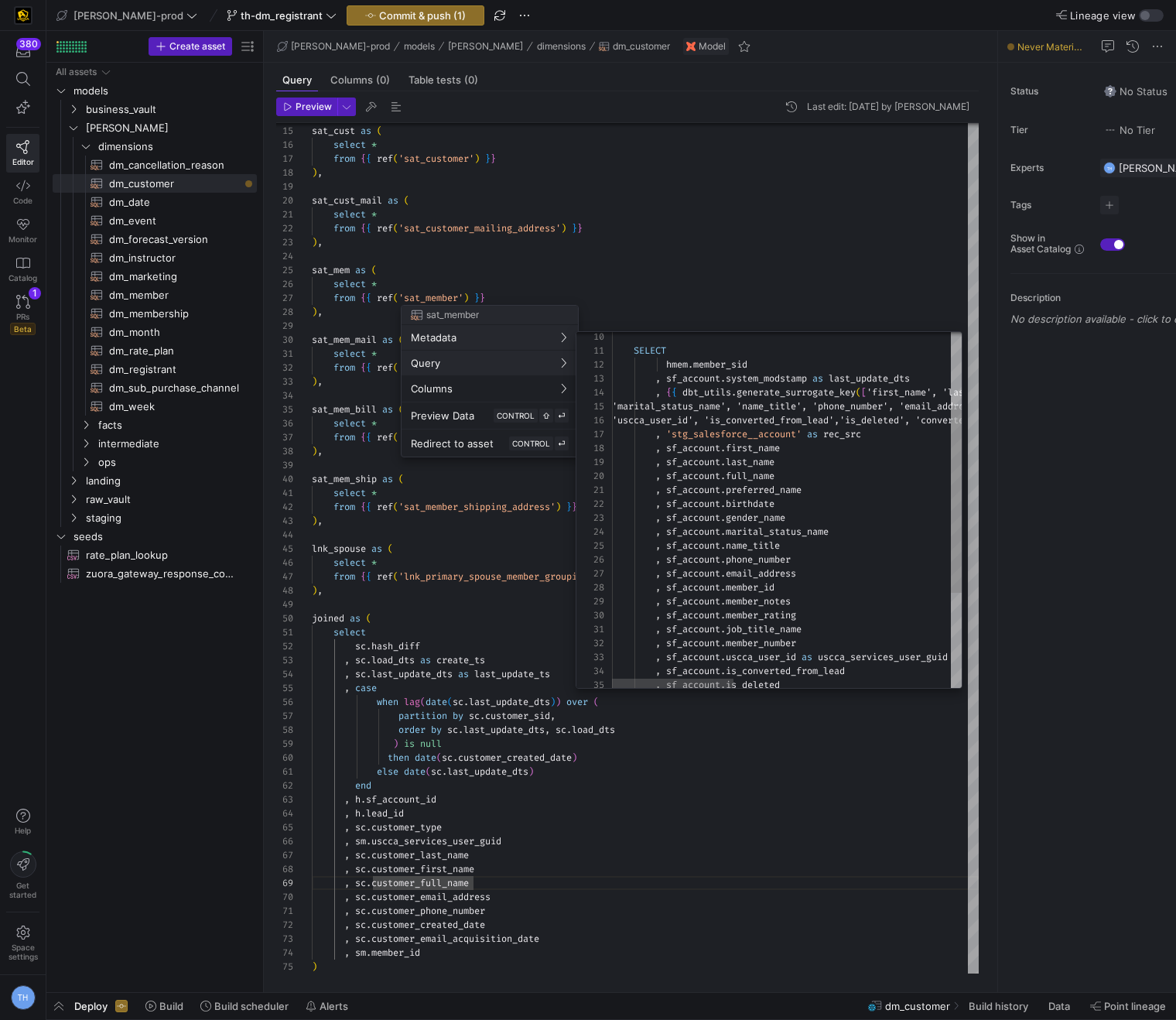
scroll to position [139, 0]
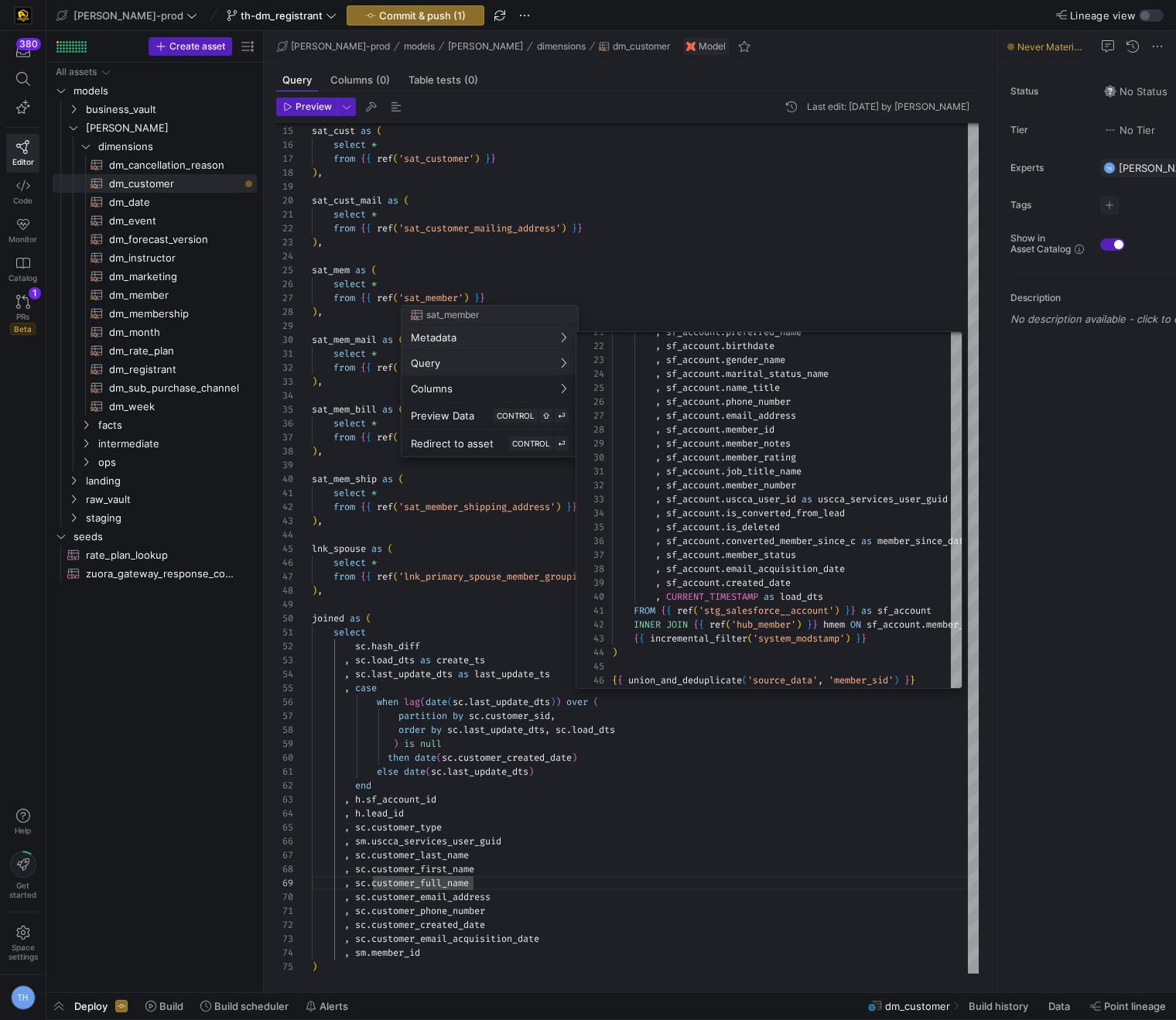
click at [684, 291] on div at bounding box center [588, 510] width 1176 height 1020
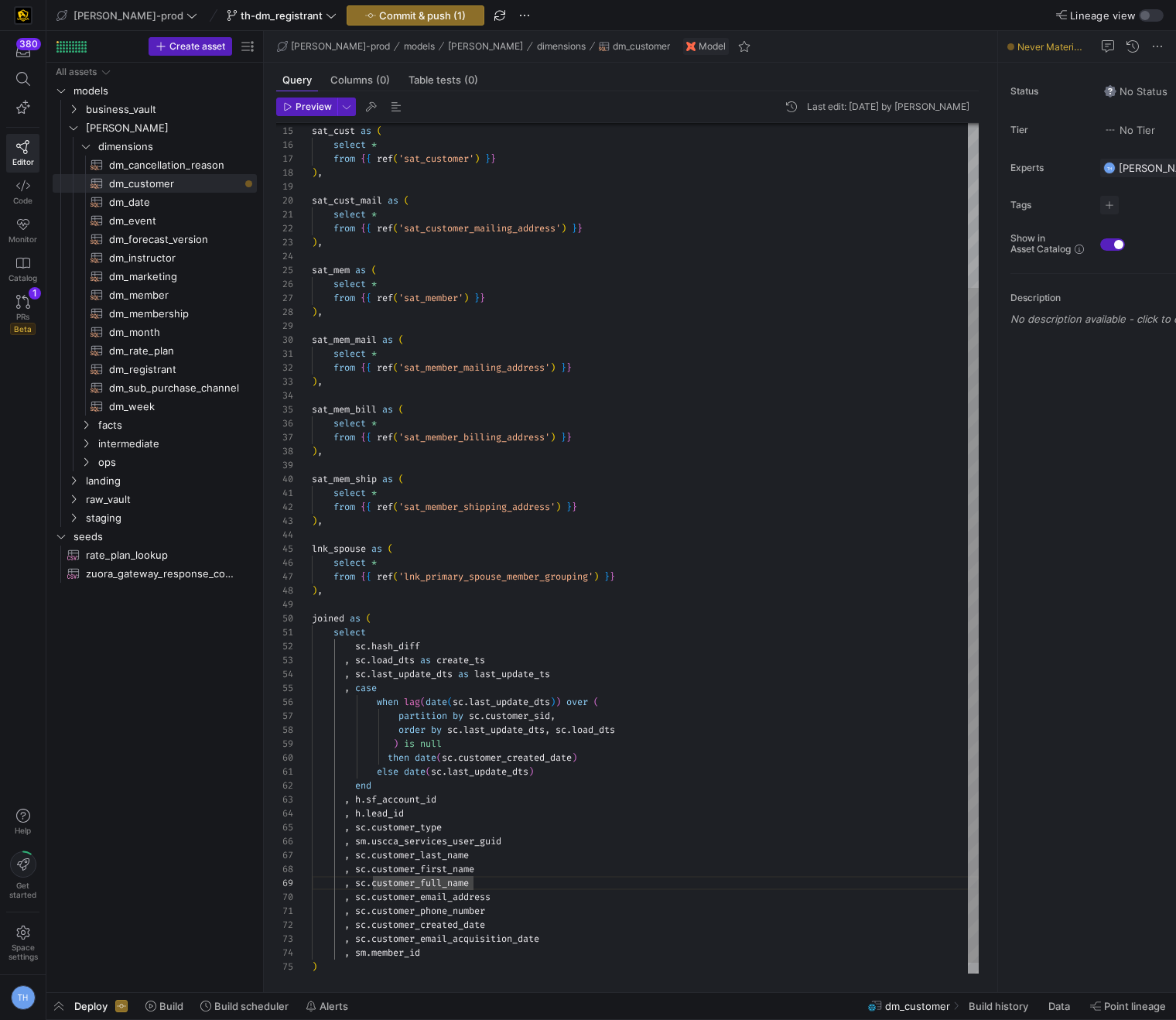
scroll to position [42, 111]
click at [468, 954] on div "sat_cust as ( select * from { { ref ( 'sat_customer' ) } } ) , sat_cust_mail as…" at bounding box center [645, 452] width 667 height 1071
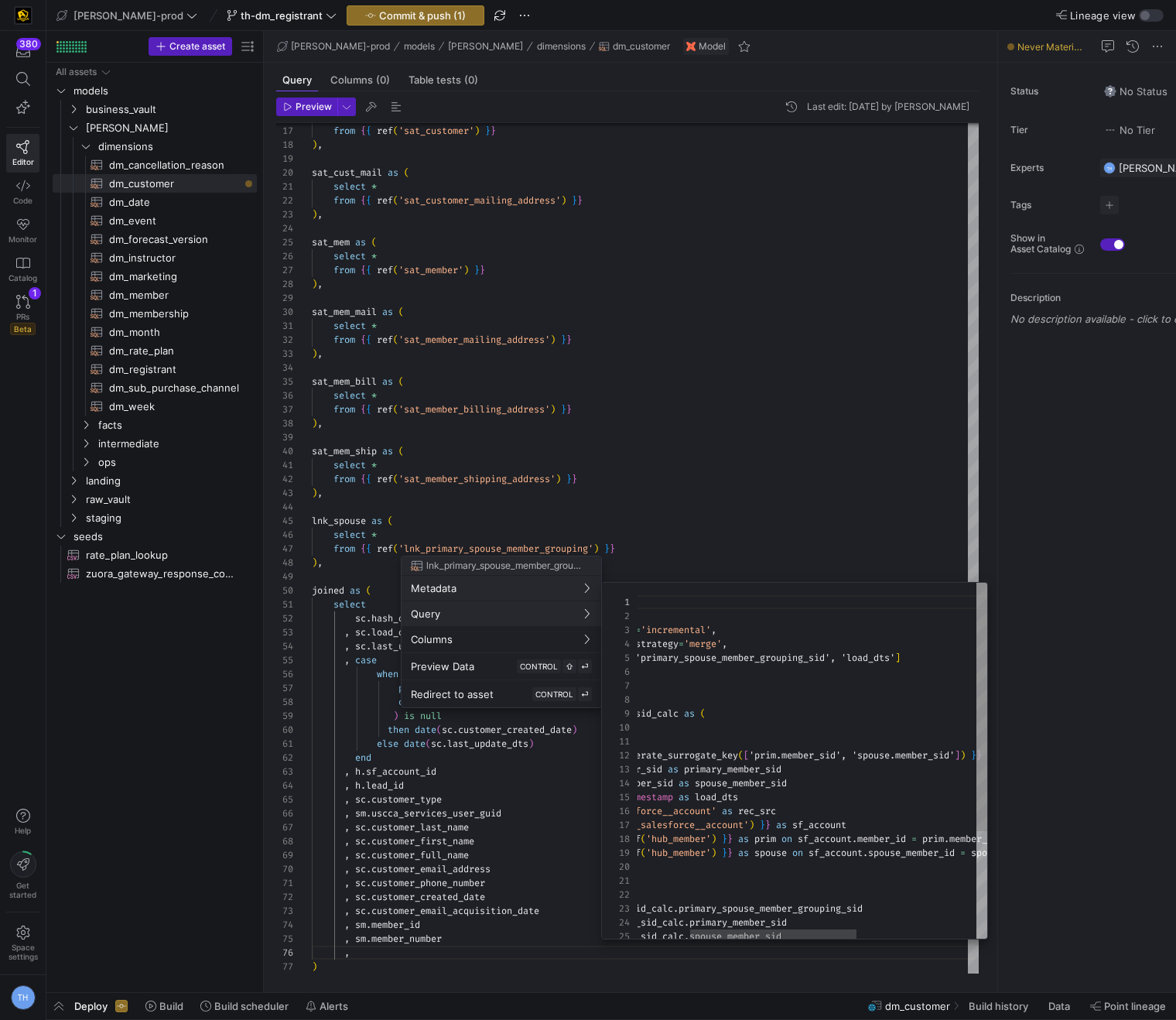
scroll to position [139, 0]
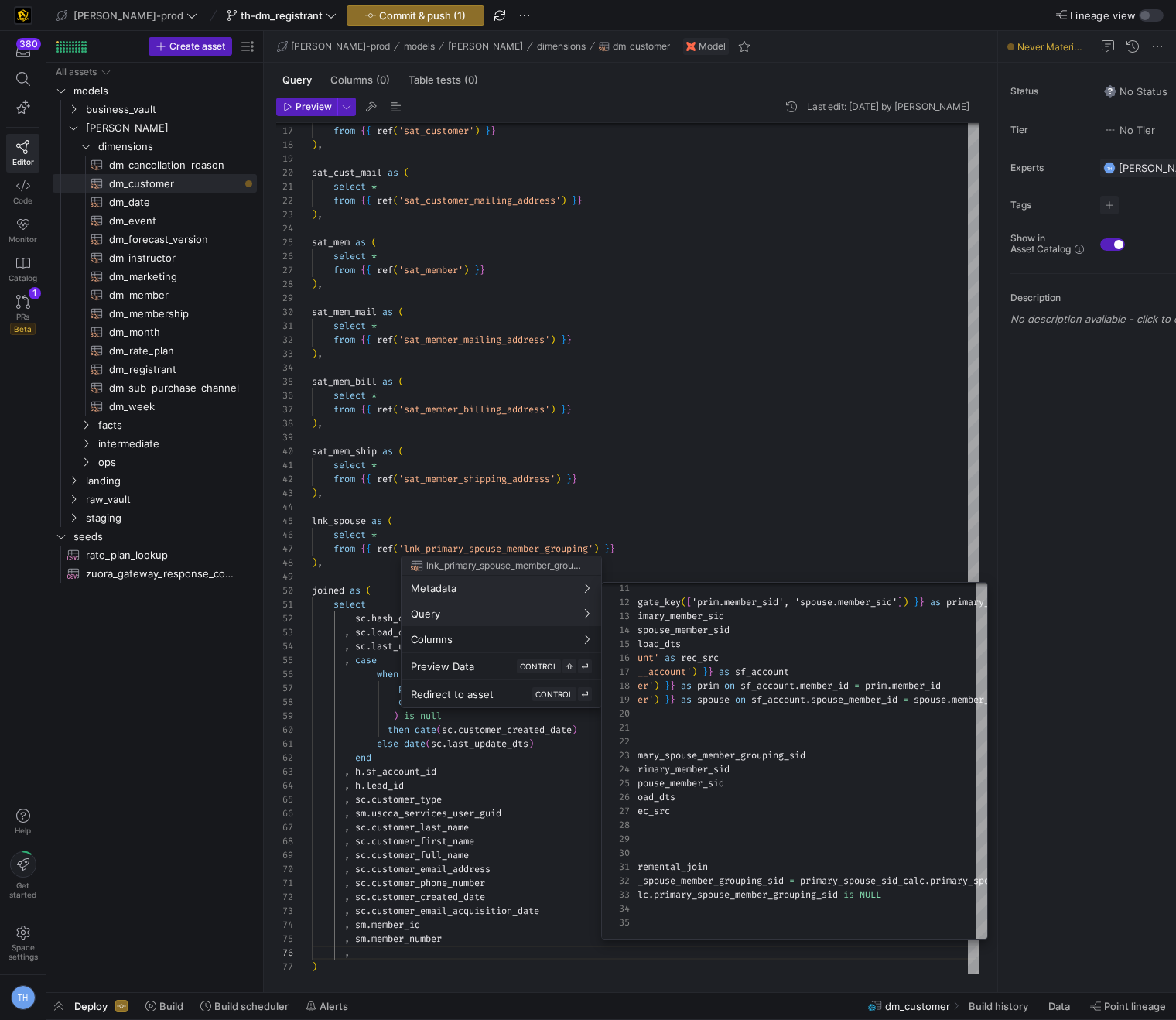
click at [763, 446] on div at bounding box center [588, 510] width 1176 height 1020
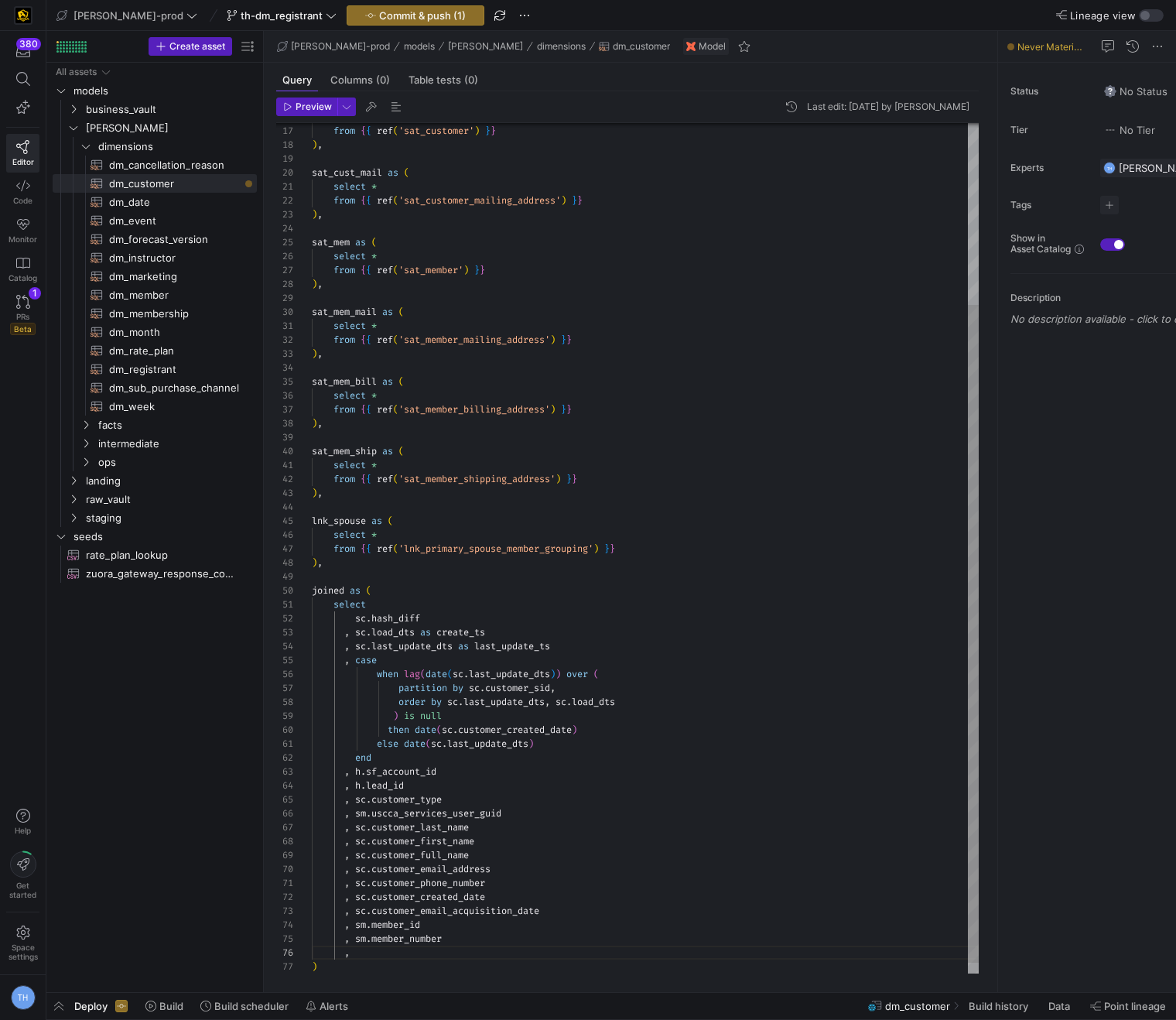
scroll to position [28, 178]
click at [629, 637] on div "select * from { { ref ( 'sat_customer' ) } } ) , sat_cust_mail as ( select * fr…" at bounding box center [645, 438] width 667 height 1099
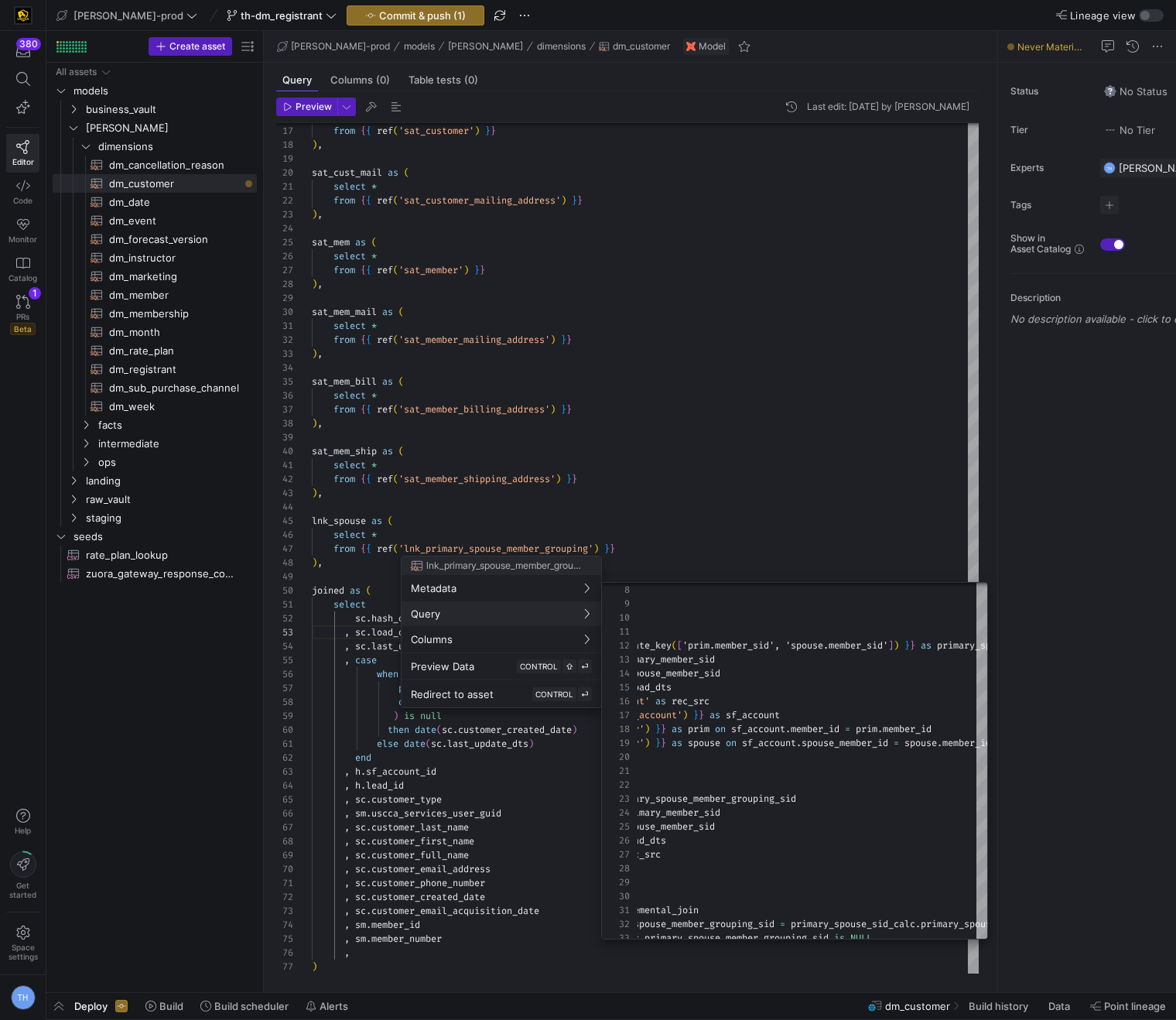
click at [749, 565] on div at bounding box center [588, 510] width 1176 height 1020
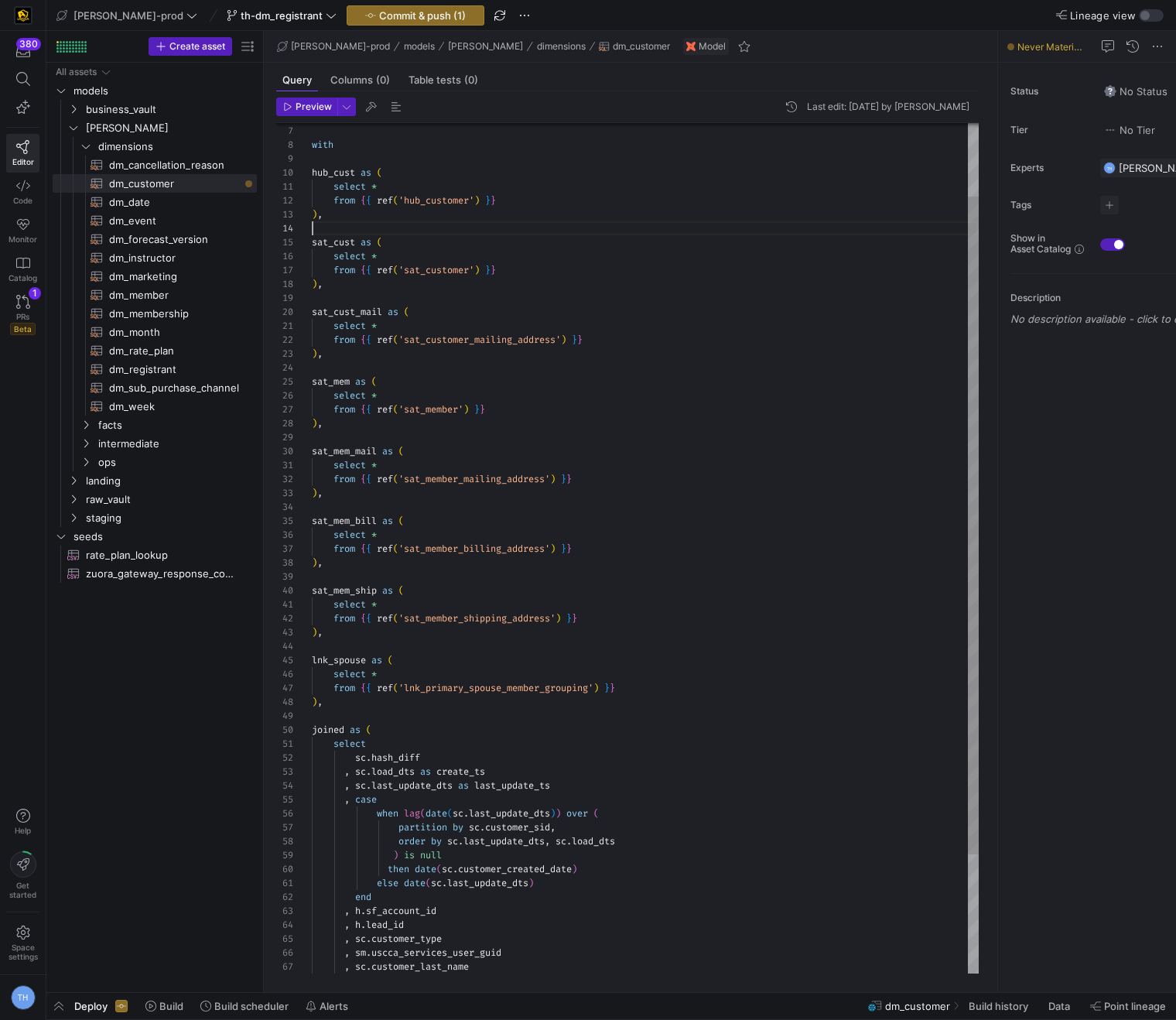
scroll to position [42, 0]
click at [441, 231] on div "select * from { { ref ( 'sat_customer' ) } } ) , sat_cust_mail as ( select * fr…" at bounding box center [645, 577] width 667 height 1099
click at [440, 221] on div "select * from { { ref ( 'sat_customer' ) } } ) , sat_cust_mail as ( select * fr…" at bounding box center [645, 577] width 667 height 1099
click at [436, 218] on div "select * from { { ref ( 'sat_customer' ) } } ) , sat_cust_mail as ( select * fr…" at bounding box center [645, 577] width 667 height 1099
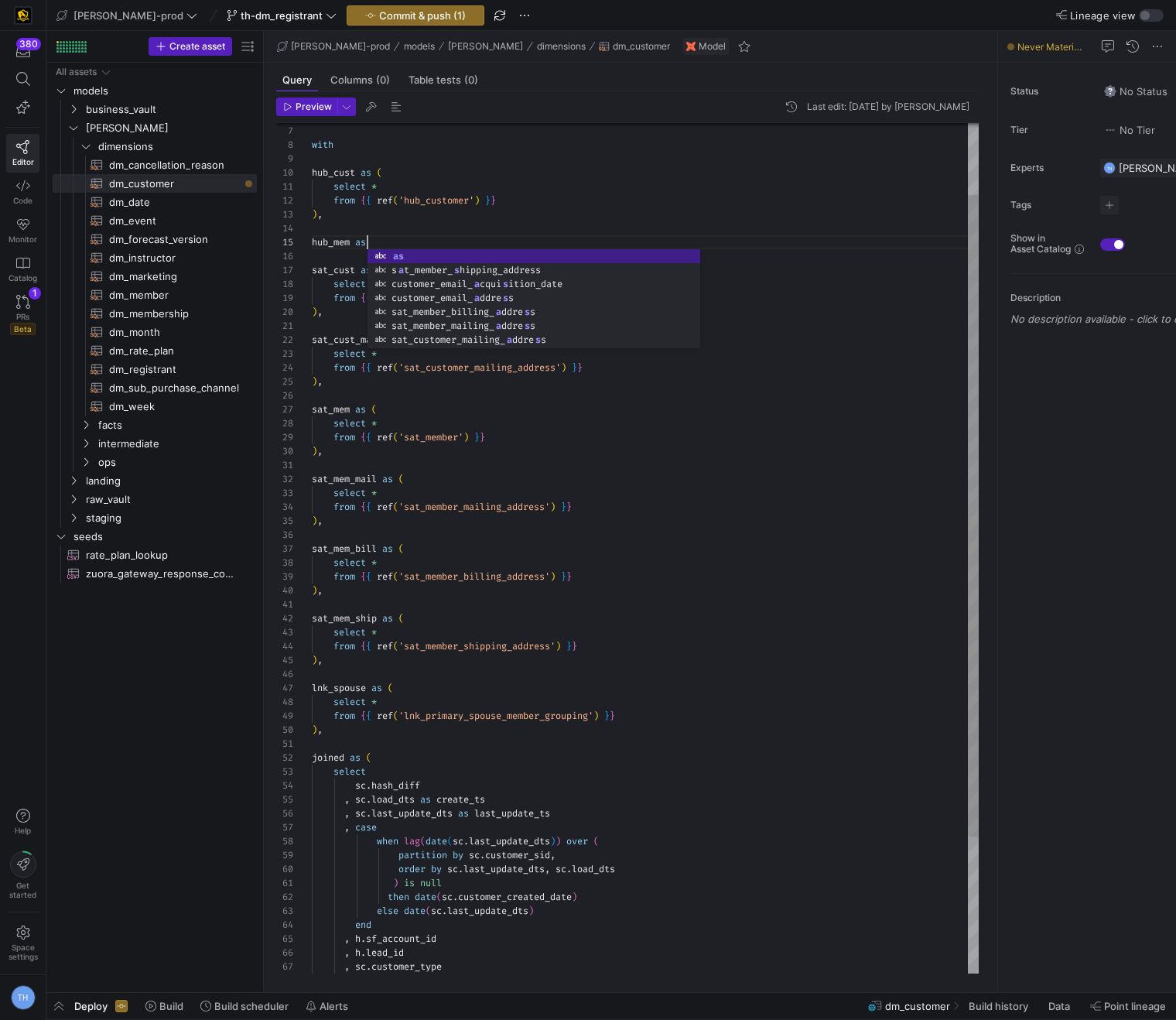
scroll to position [56, 61]
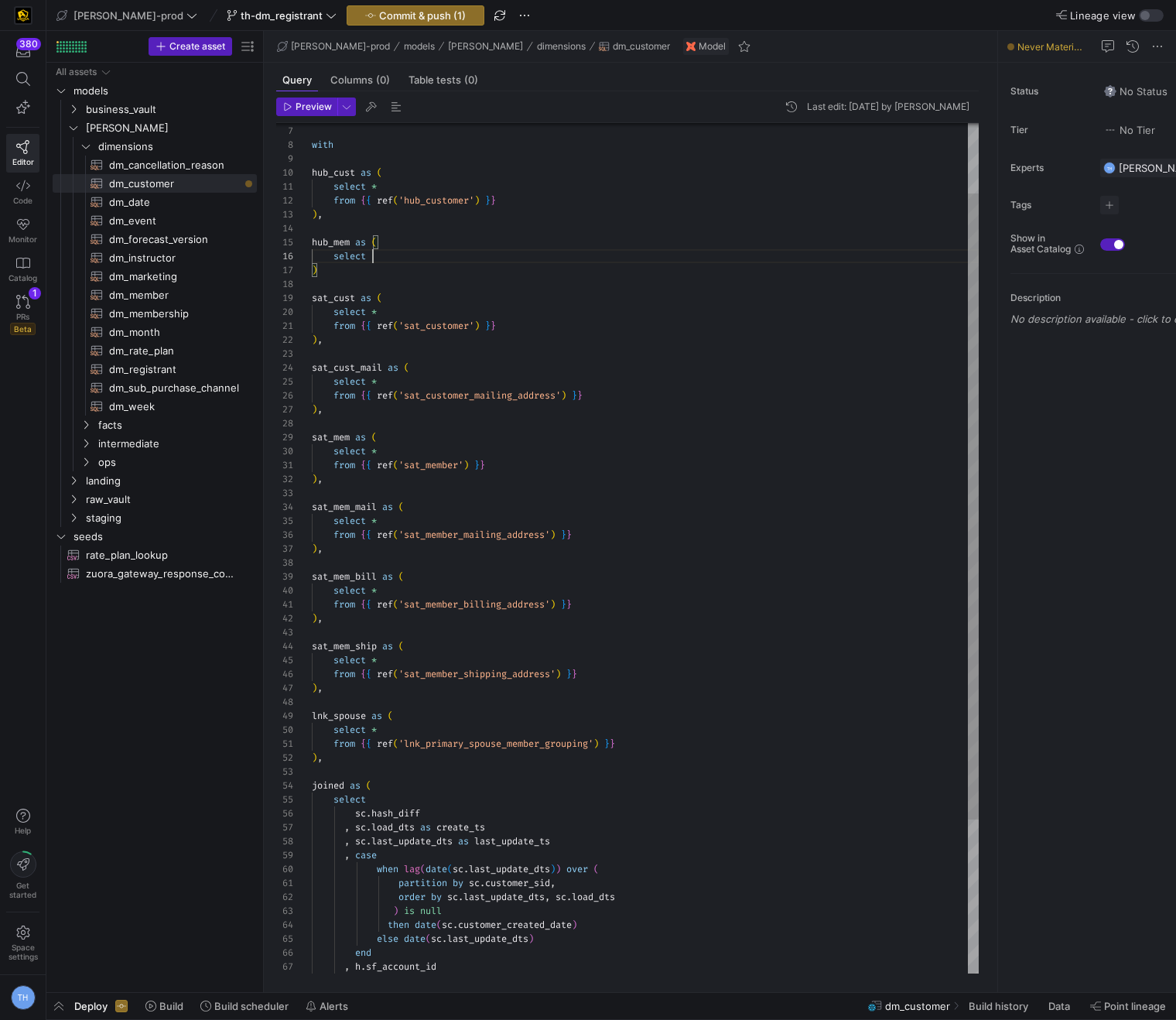
type textarea "select * from {{ ref('hub_customer') }} ), hub_mem as ( select * ) sat_cust as …"
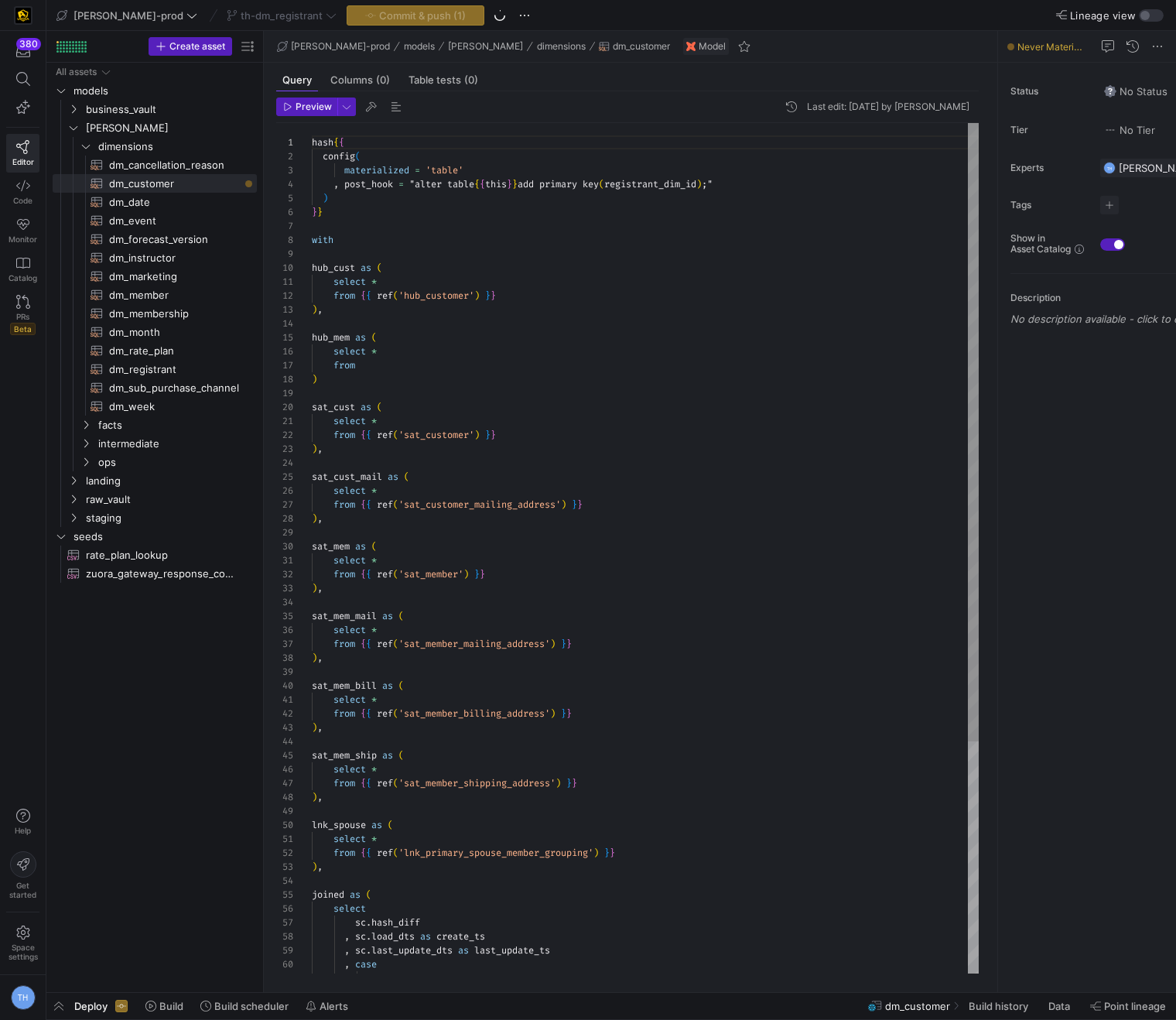
scroll to position [83, 50]
click at [409, 361] on div "hash { { config ( materialized = 'table' , post_hook = "alter table { { this } …" at bounding box center [645, 707] width 667 height 1169
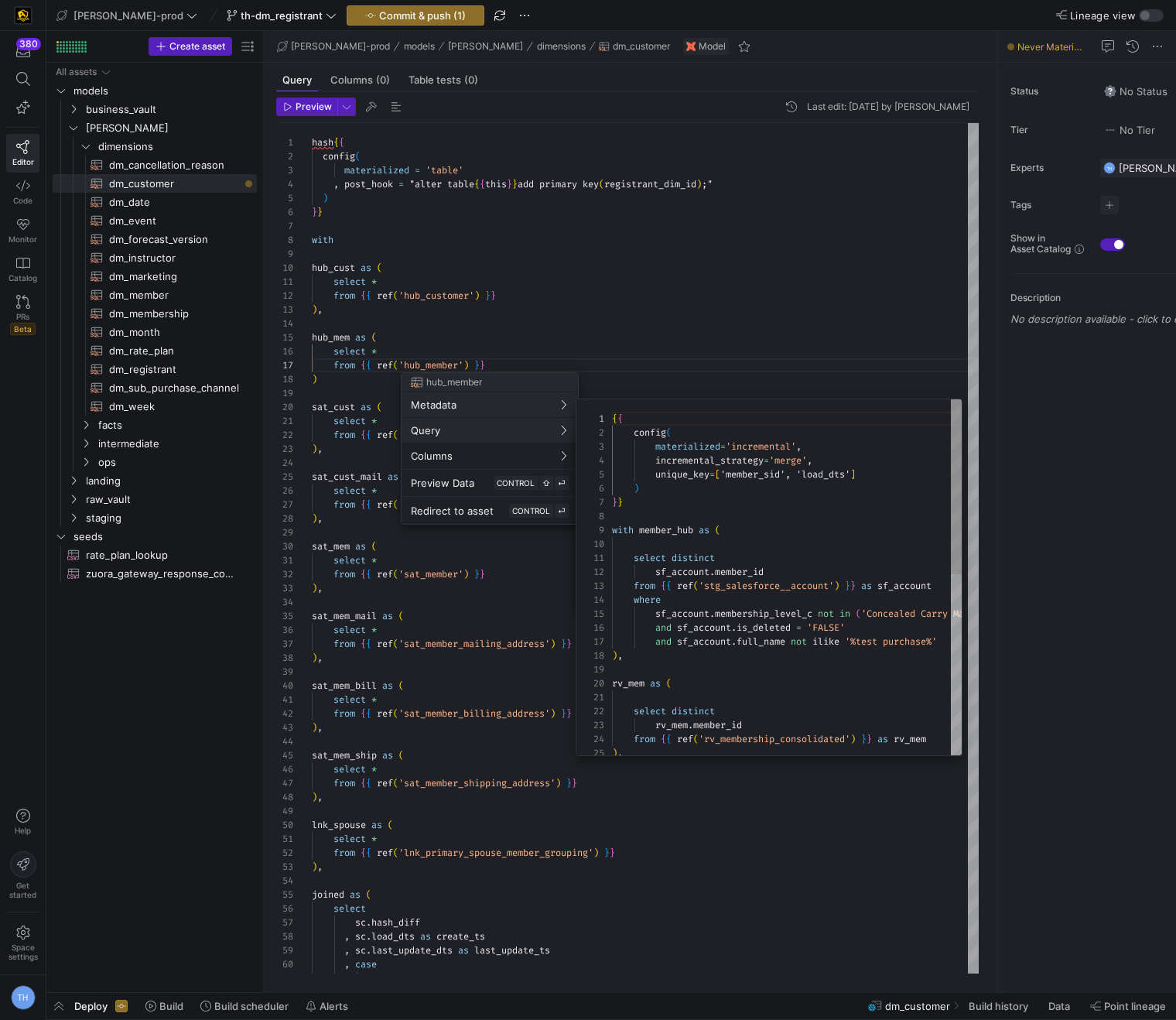
scroll to position [139, 0]
click at [716, 325] on div at bounding box center [588, 510] width 1176 height 1020
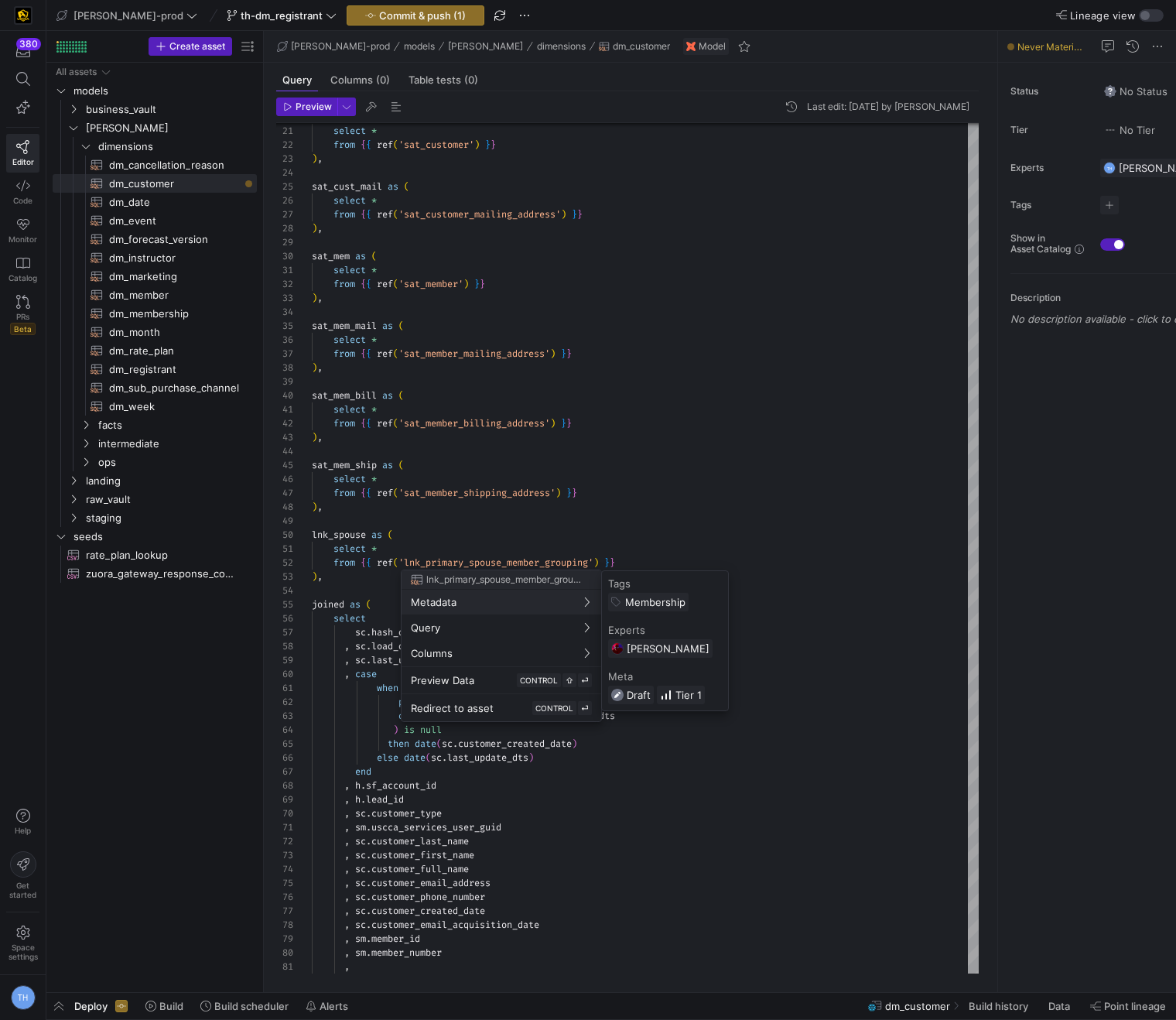
click at [692, 538] on div at bounding box center [588, 510] width 1176 height 1020
click at [584, 540] on div at bounding box center [588, 510] width 1176 height 1020
click at [613, 530] on div at bounding box center [588, 510] width 1176 height 1020
click at [585, 513] on div at bounding box center [588, 510] width 1176 height 1020
click at [500, 704] on div "Redirect to asset CONTROL ⏎" at bounding box center [501, 707] width 181 height 14
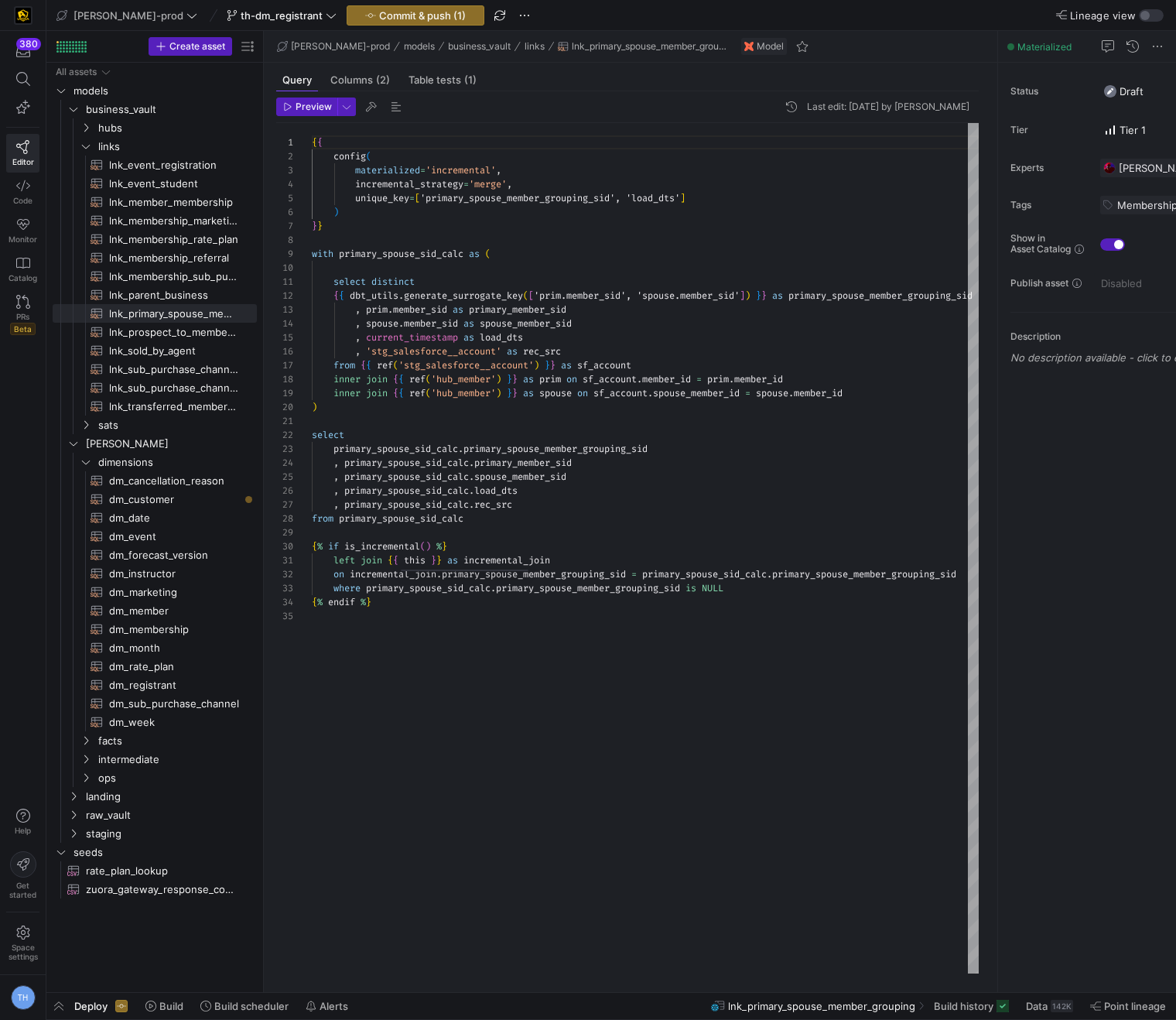
scroll to position [139, 0]
click at [661, 423] on div "{ { config ( materialized = 'incremental' , incremental_strategy = 'merge' , un…" at bounding box center [667, 547] width 712 height 850
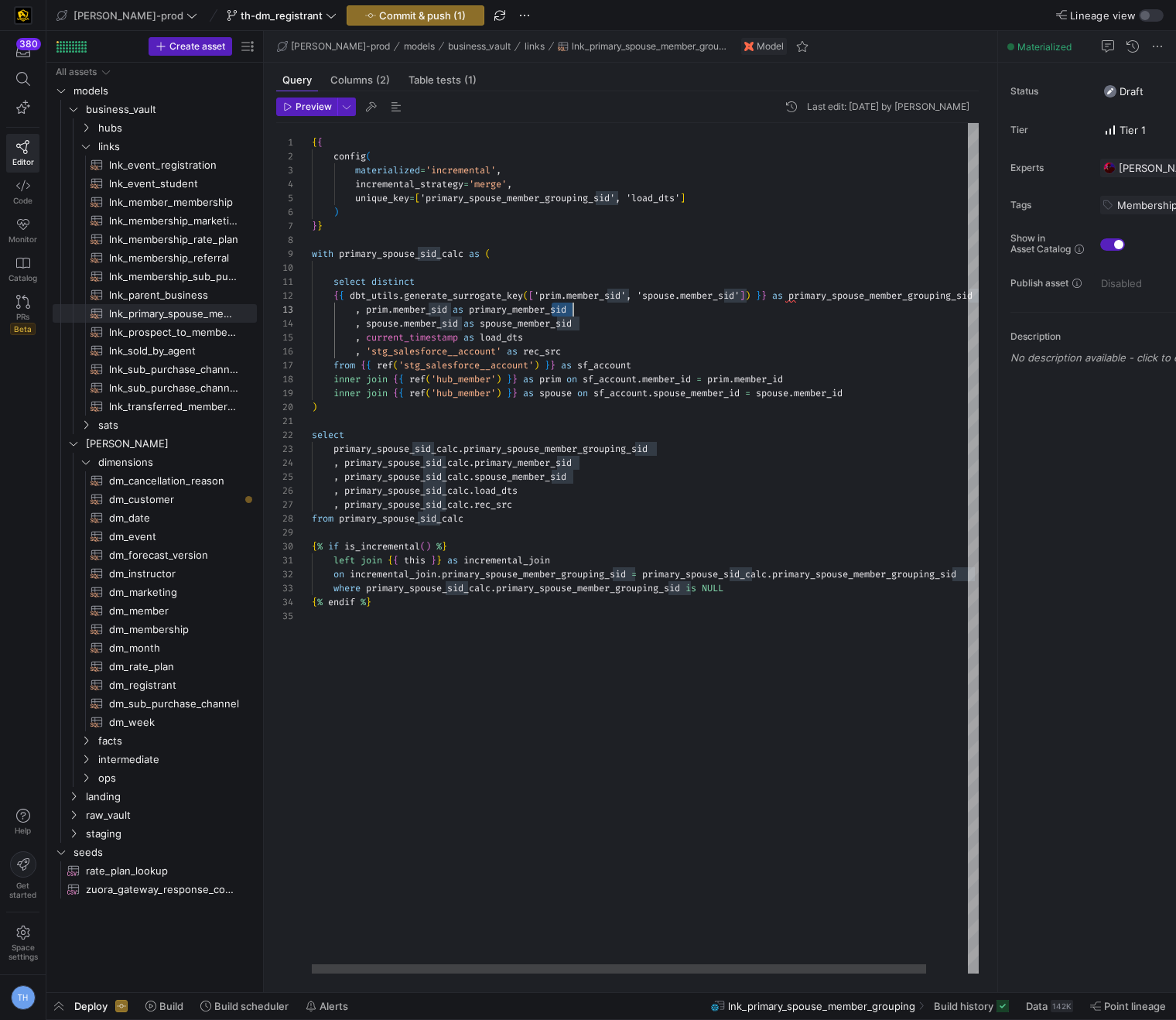
scroll to position [28, 262]
drag, startPoint x: 554, startPoint y: 312, endPoint x: 581, endPoint y: 311, distance: 27.0
click at [584, 311] on div "{ { config ( materialized = 'incremental' , incremental_strategy = 'merge' , un…" at bounding box center [667, 547] width 712 height 850
click at [588, 311] on div "{ { config ( materialized = 'incremental' , incremental_strategy = 'merge' , un…" at bounding box center [667, 547] width 712 height 850
drag, startPoint x: 748, startPoint y: 380, endPoint x: 839, endPoint y: 379, distance: 91.0
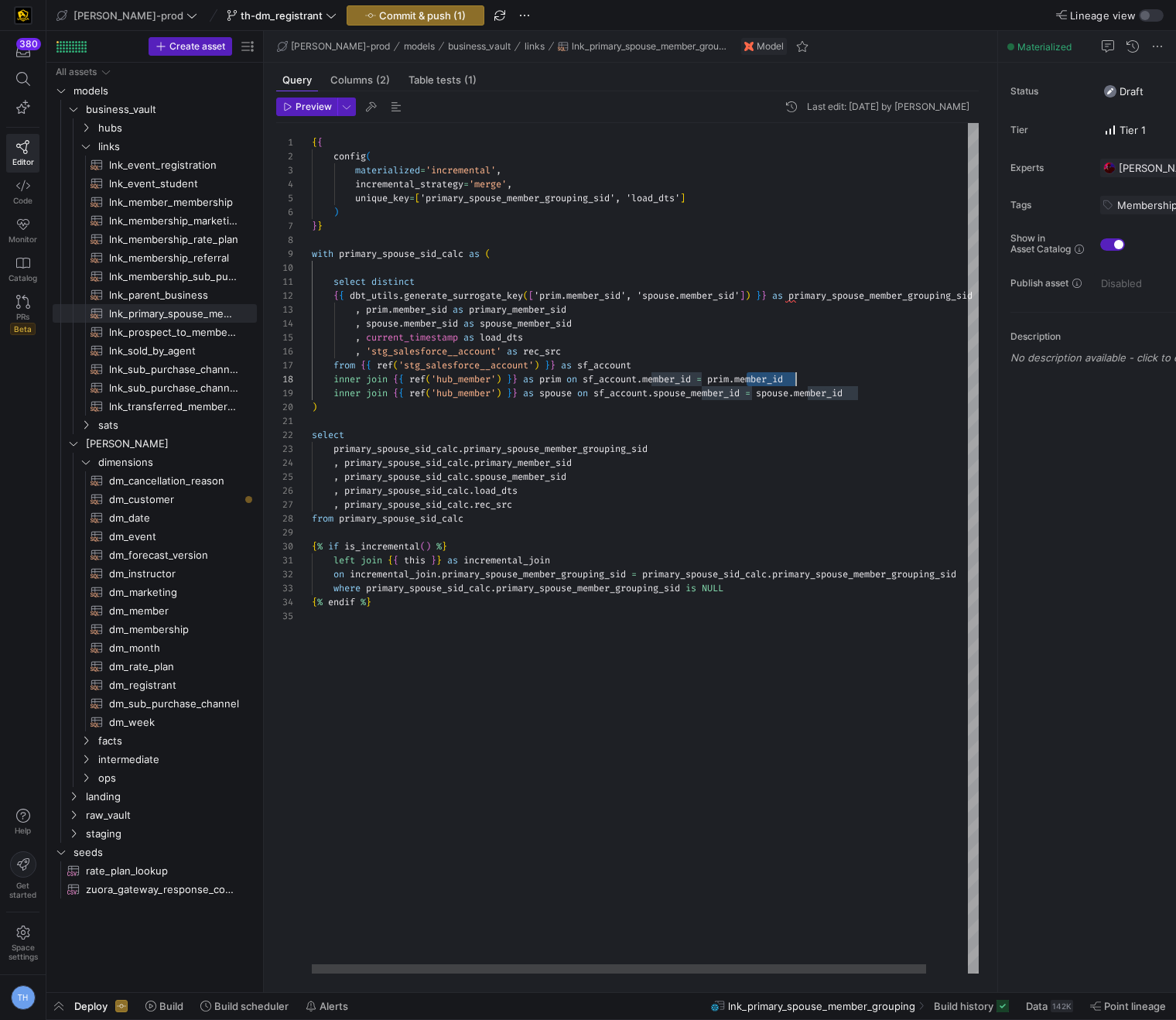
click at [839, 380] on div "{ { config ( materialized = 'incremental' , incremental_strategy = 'merge' , un…" at bounding box center [667, 547] width 712 height 850
click at [837, 407] on div "{ { config ( materialized = 'incremental' , incremental_strategy = 'merge' , un…" at bounding box center [667, 547] width 712 height 850
drag, startPoint x: 771, startPoint y: 394, endPoint x: 881, endPoint y: 393, distance: 110.0
click at [882, 393] on div "inner join { { ref ( 'hub_member' ) } } as spouse on sf_account . spouse_member…" at bounding box center [667, 393] width 712 height 14
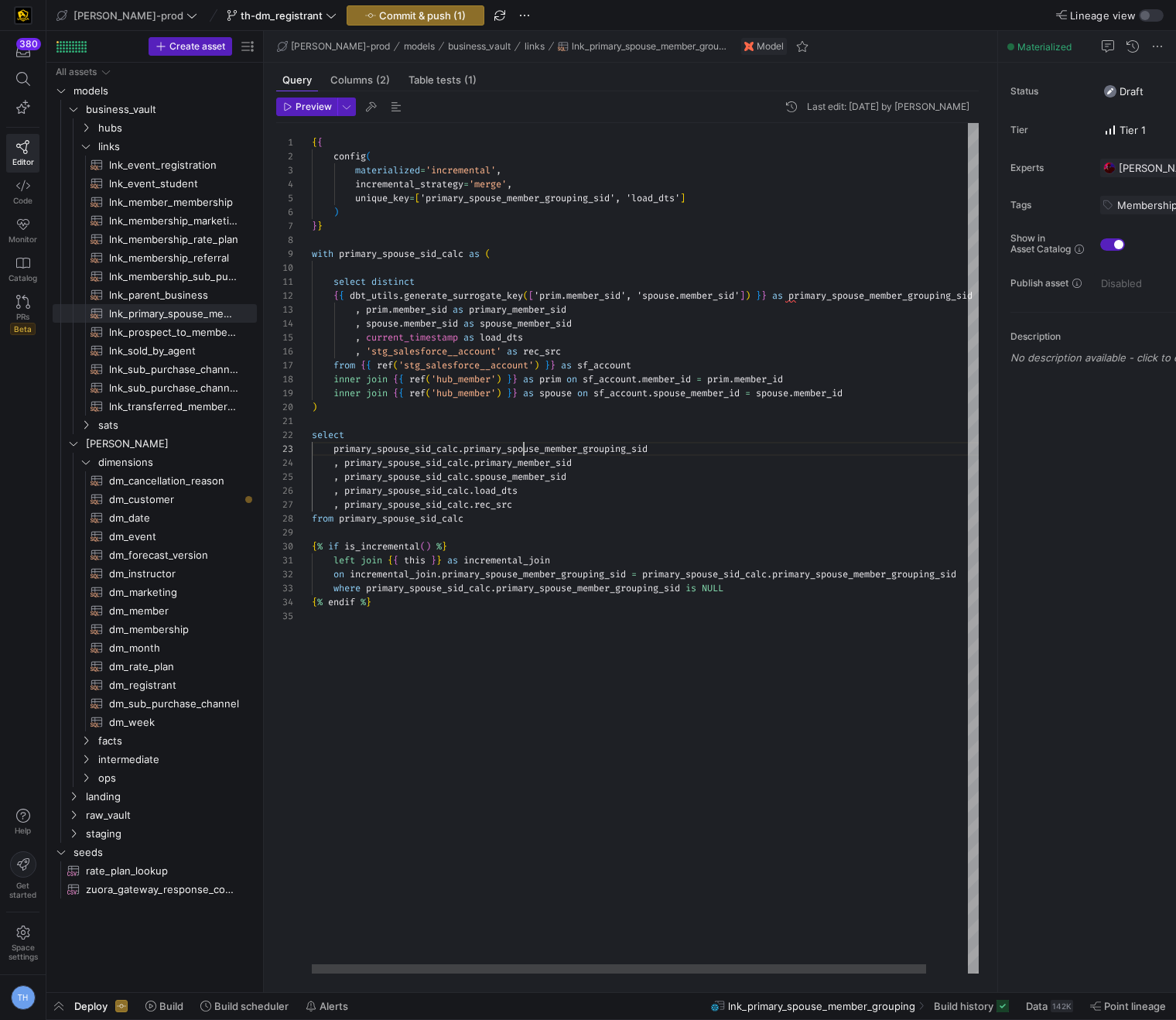
click at [520, 444] on div "{ { config ( materialized = 'incremental' , incremental_strategy = 'merge' , un…" at bounding box center [667, 547] width 712 height 850
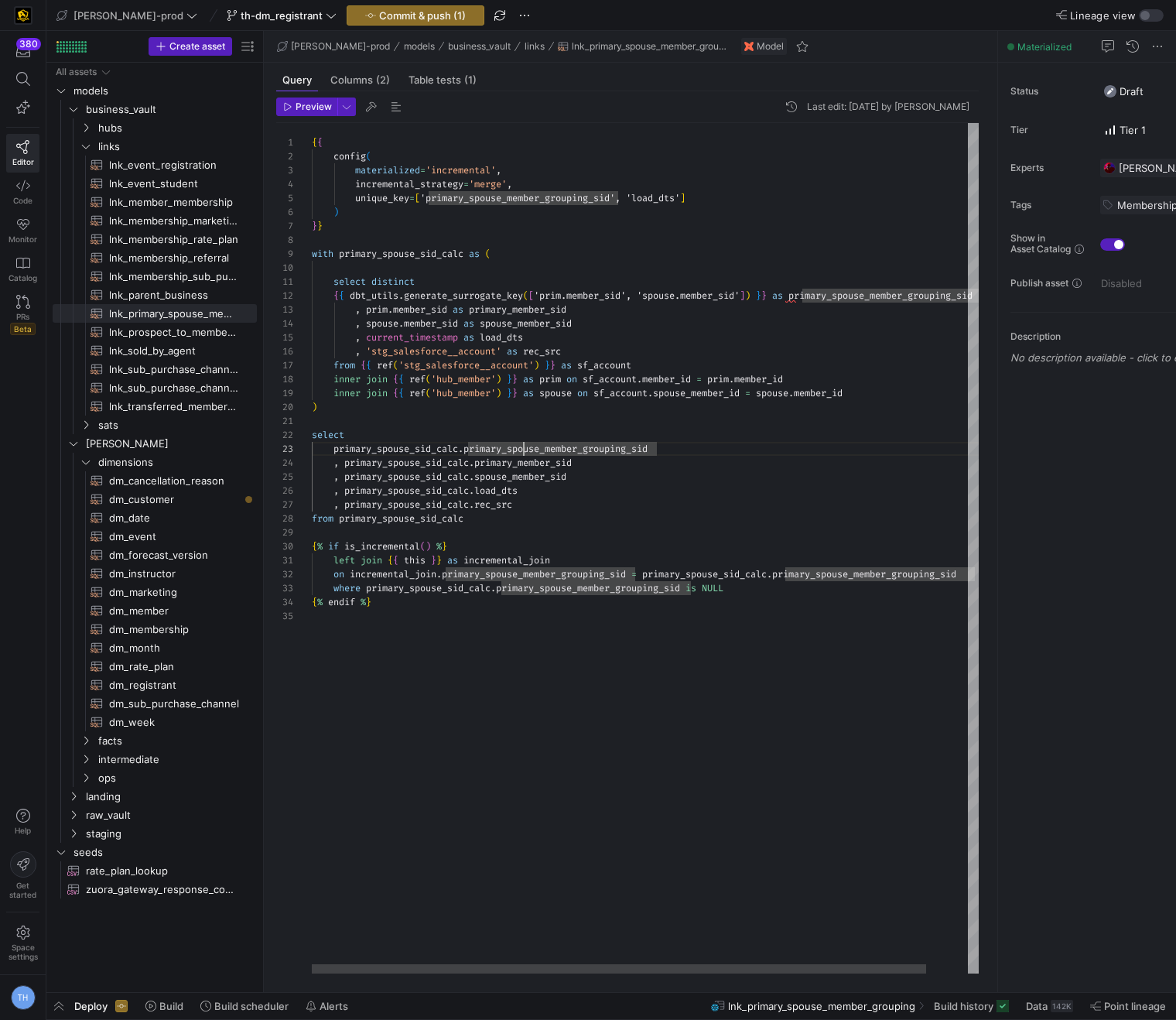
click at [634, 389] on div "{ { config ( materialized = 'incremental' , incremental_strategy = 'merge' , un…" at bounding box center [667, 547] width 712 height 850
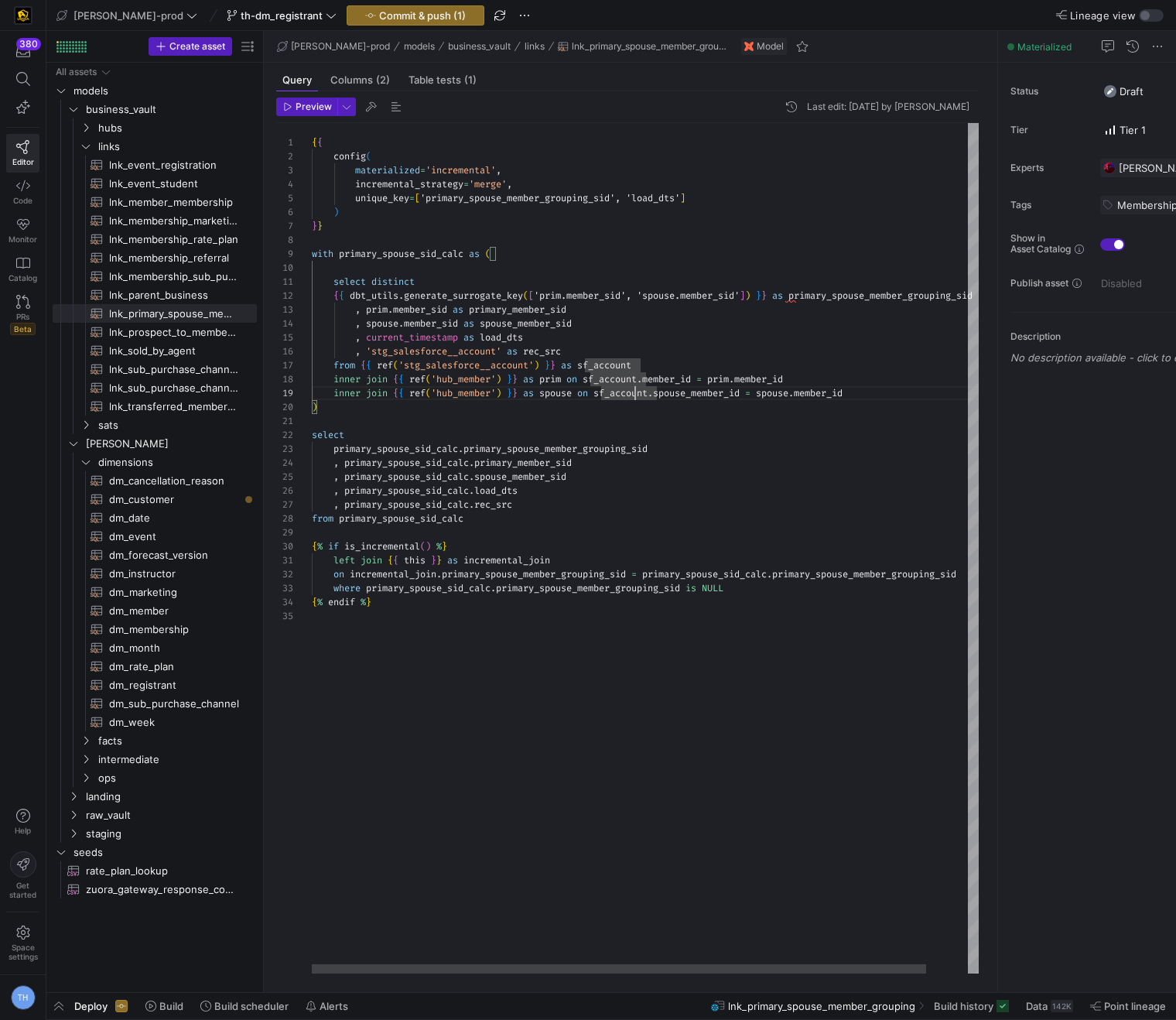
scroll to position [70, 256]
click at [698, 357] on div "{ { config ( materialized = 'incremental' , incremental_strategy = 'merge' , un…" at bounding box center [667, 547] width 712 height 850
click at [669, 351] on div "{ { config ( materialized = 'incremental' , incremental_strategy = 'merge' , un…" at bounding box center [667, 547] width 712 height 850
click at [650, 334] on div "{ { config ( materialized = 'incremental' , incremental_strategy = 'merge' , un…" at bounding box center [667, 547] width 712 height 850
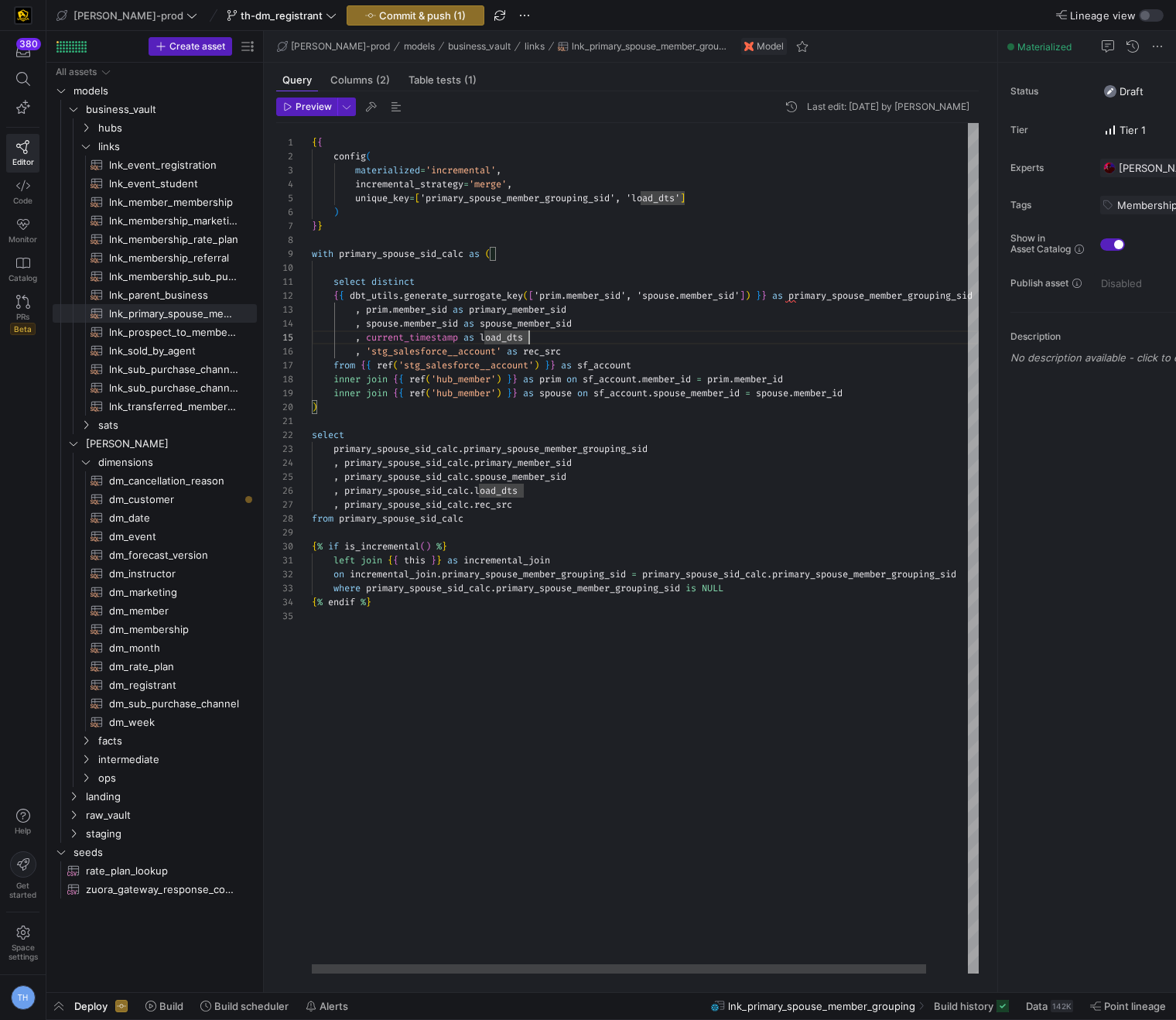
click at [500, 291] on div "{ { config ( materialized = 'incremental' , incremental_strategy = 'merge' , un…" at bounding box center [667, 547] width 712 height 850
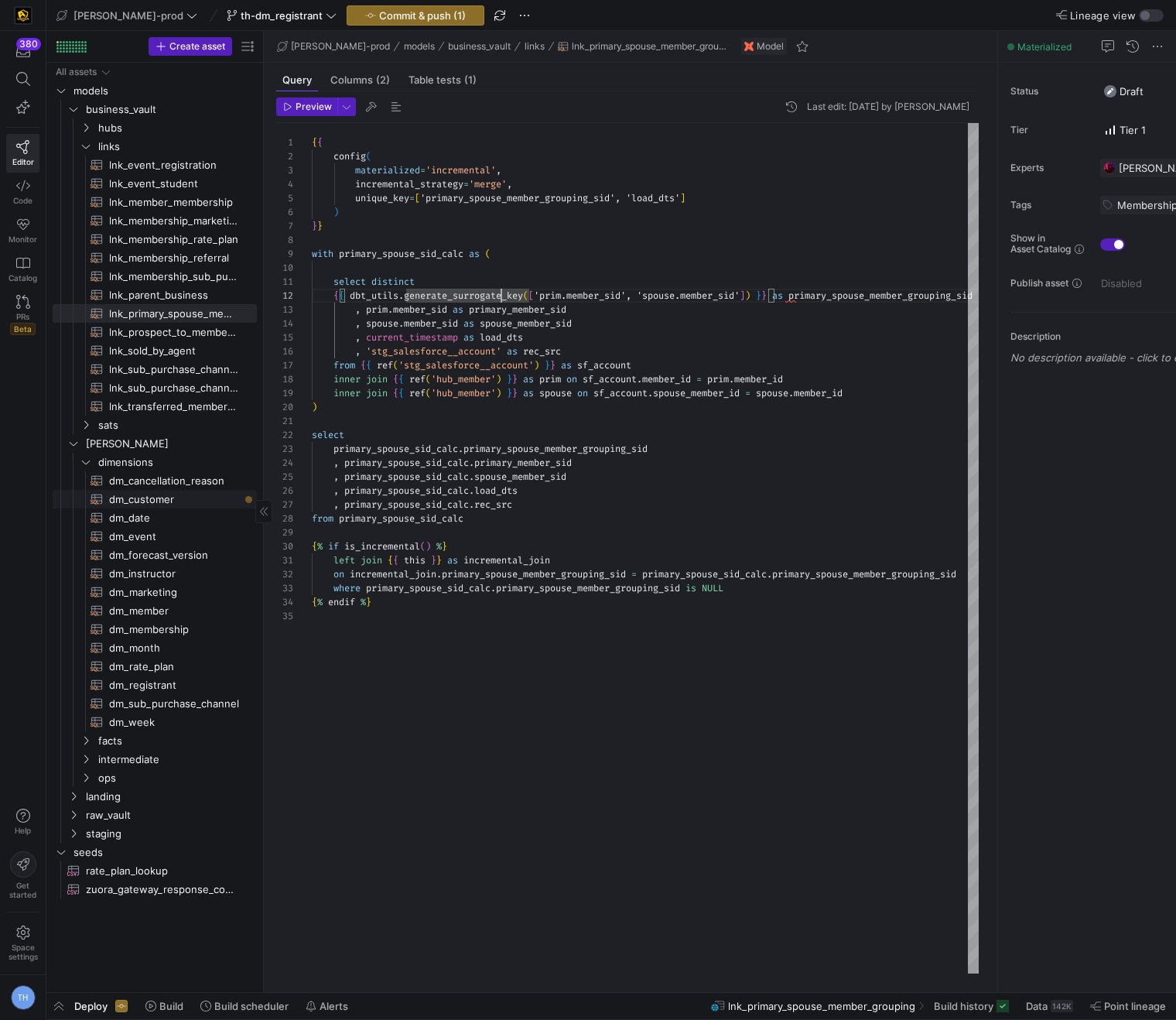
click at [180, 493] on span "dm_customer​​​​​​​​​​" at bounding box center [174, 499] width 130 height 18
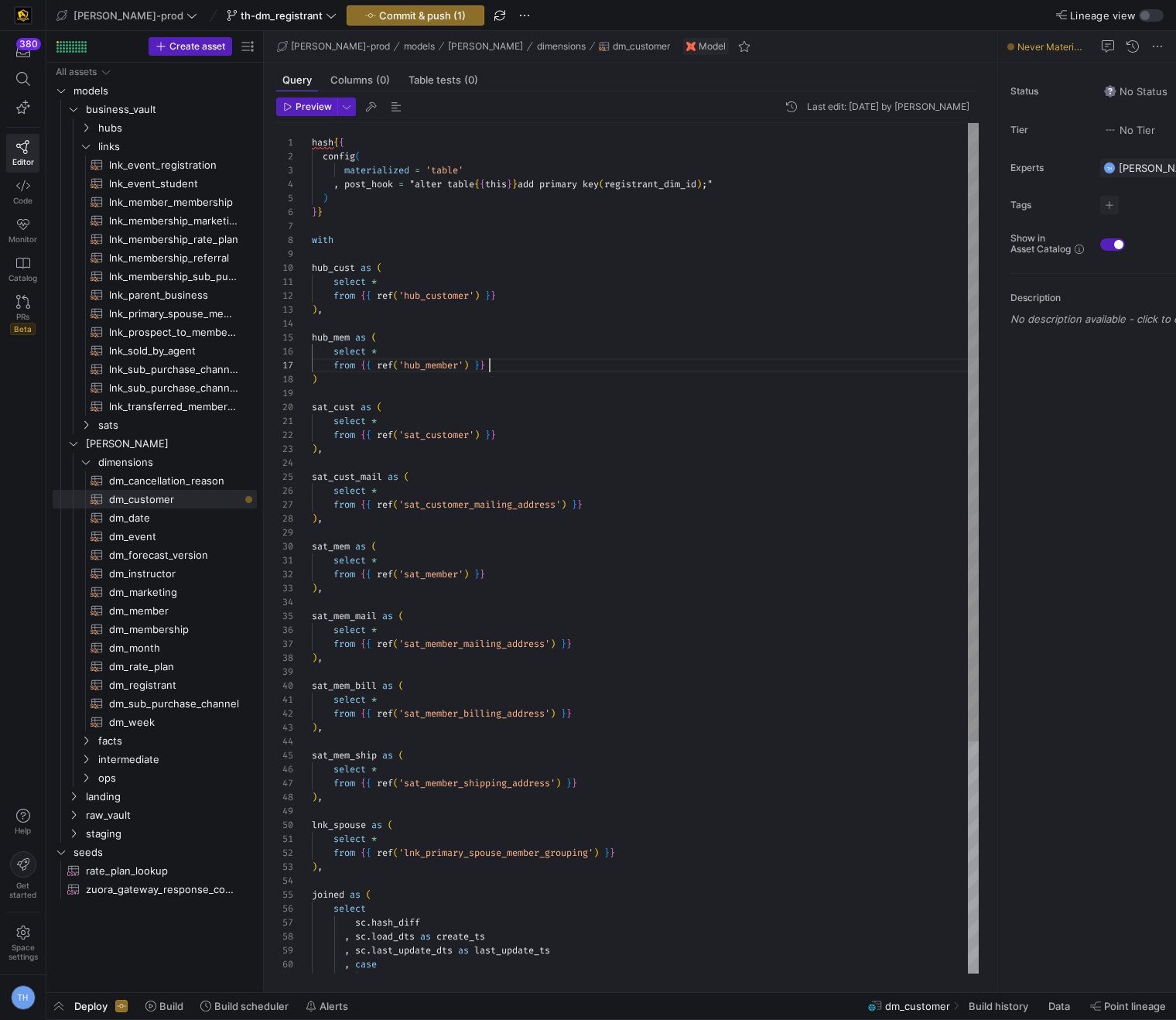
click at [524, 359] on div "hash { { config ( materialized = 'table' , post_hook = "alter table { { this } …" at bounding box center [645, 707] width 667 height 1169
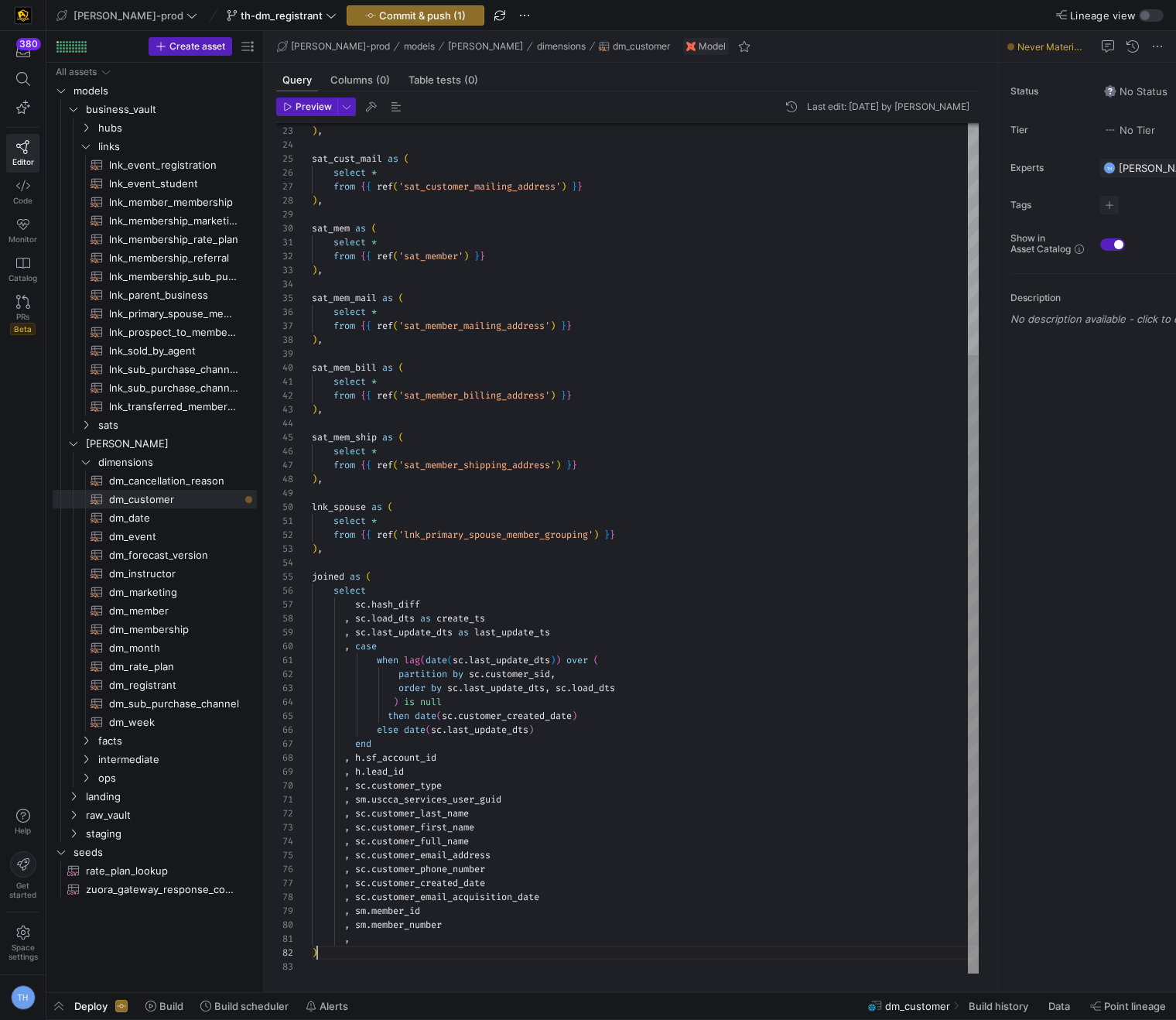
scroll to position [14, 6]
click at [473, 949] on div "from { { ref ( 'sat_customer' ) } } ) , sat_cust_mail as ( select * from { { re…" at bounding box center [645, 389] width 667 height 1169
click at [473, 938] on div "from { { ref ( 'sat_customer' ) } } ) , sat_cust_mail as ( select * from { { re…" at bounding box center [645, 389] width 667 height 1169
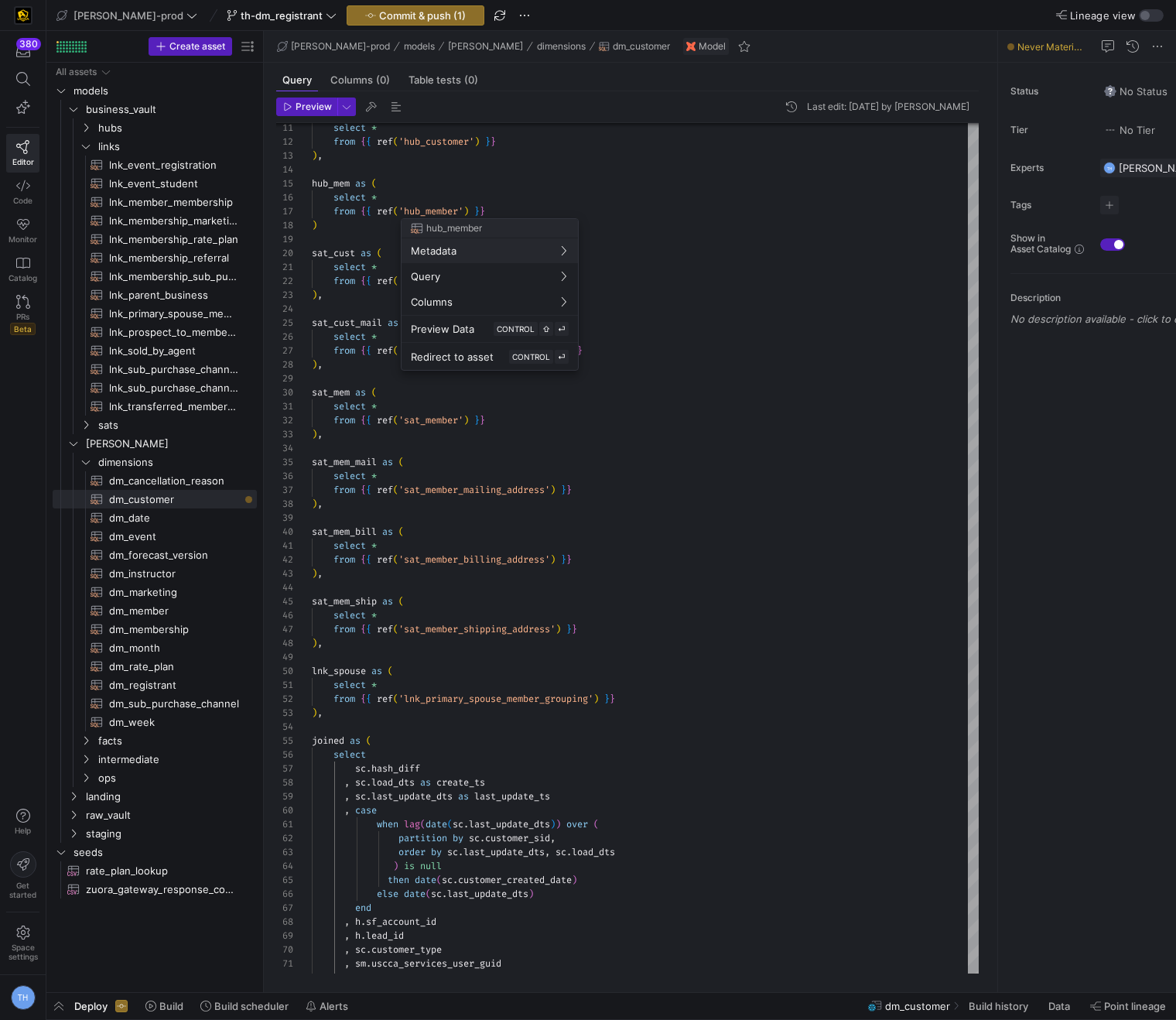
click at [723, 397] on div at bounding box center [588, 510] width 1176 height 1020
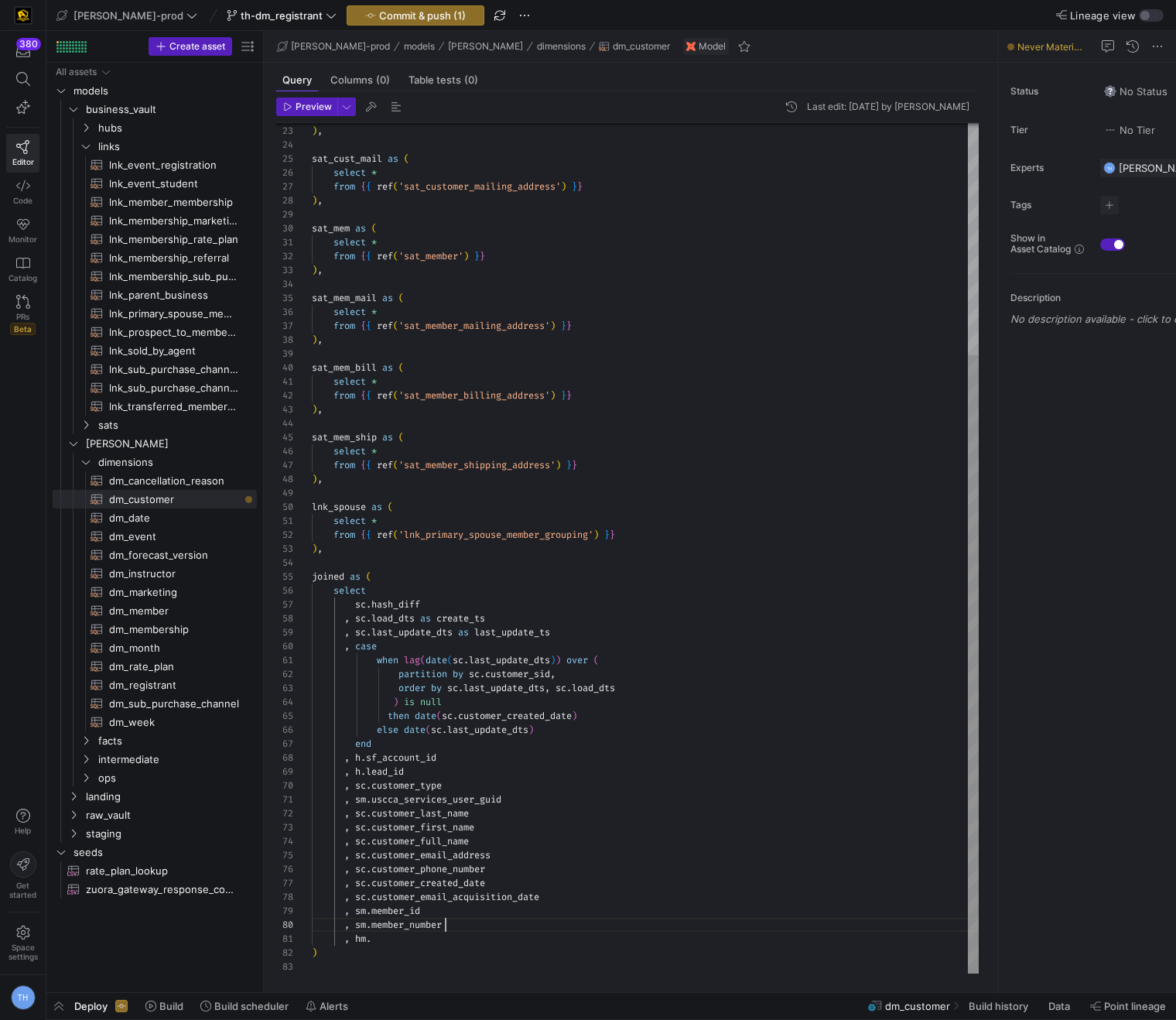
scroll to position [126, 134]
click at [513, 930] on div "from { { ref ( 'sat_customer' ) } } ) , sat_cust_mail as ( select * from { { re…" at bounding box center [645, 389] width 667 height 1169
click at [505, 942] on div "from { { ref ( 'sat_customer' ) } } ) , sat_cust_mail as ( select * from { { re…" at bounding box center [645, 389] width 667 height 1169
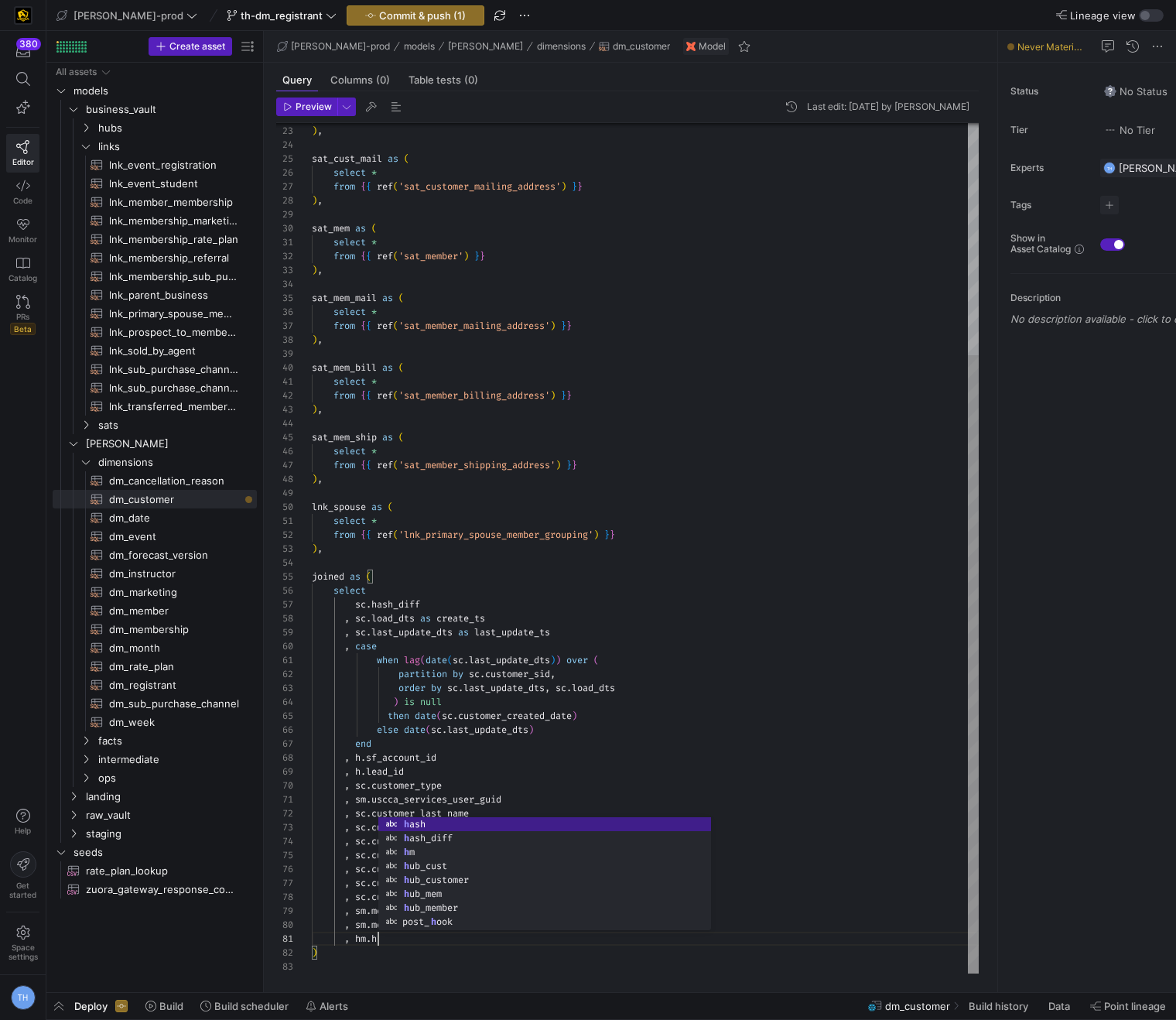
scroll to position [0, 60]
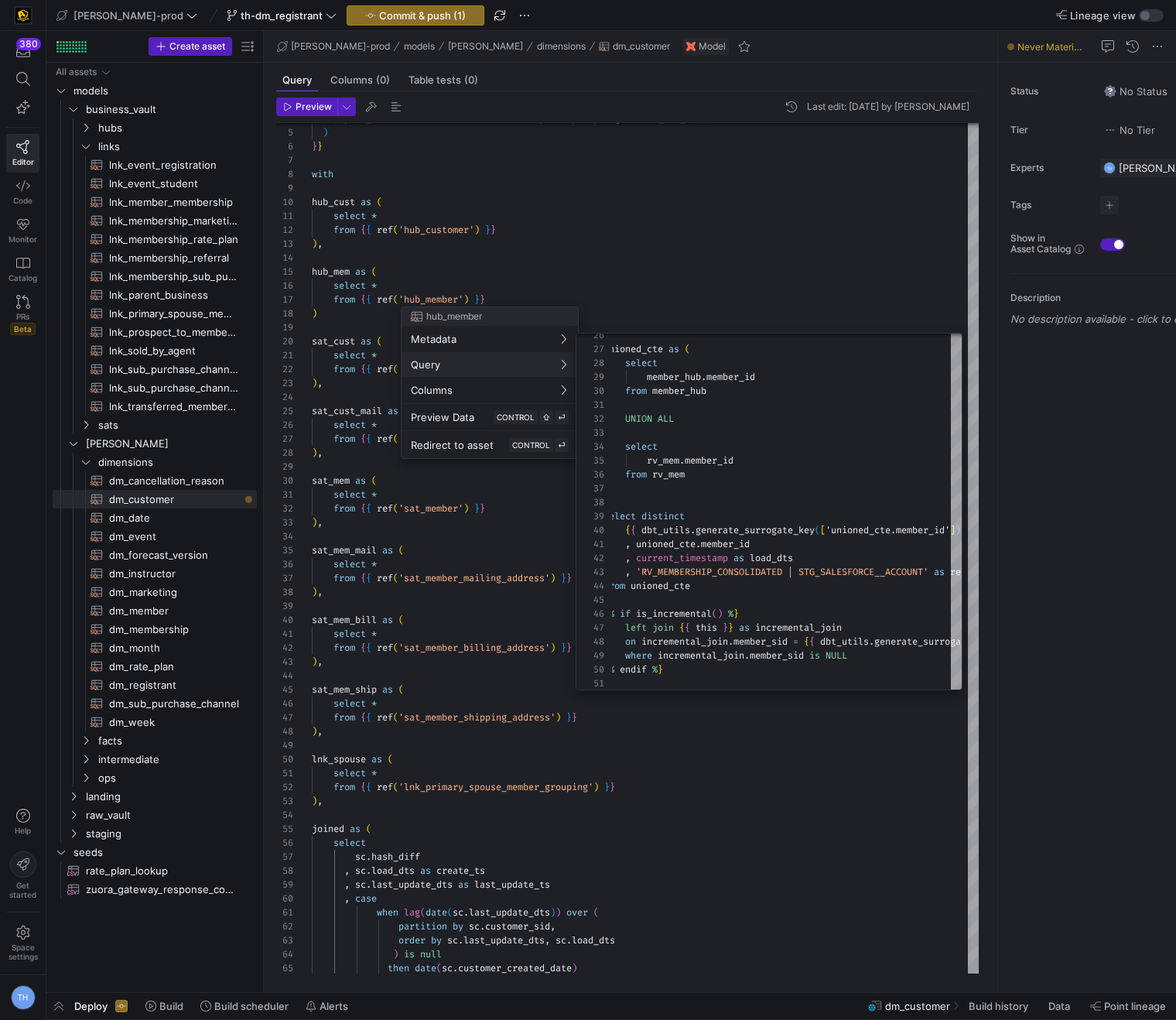
click at [695, 295] on div at bounding box center [588, 510] width 1176 height 1020
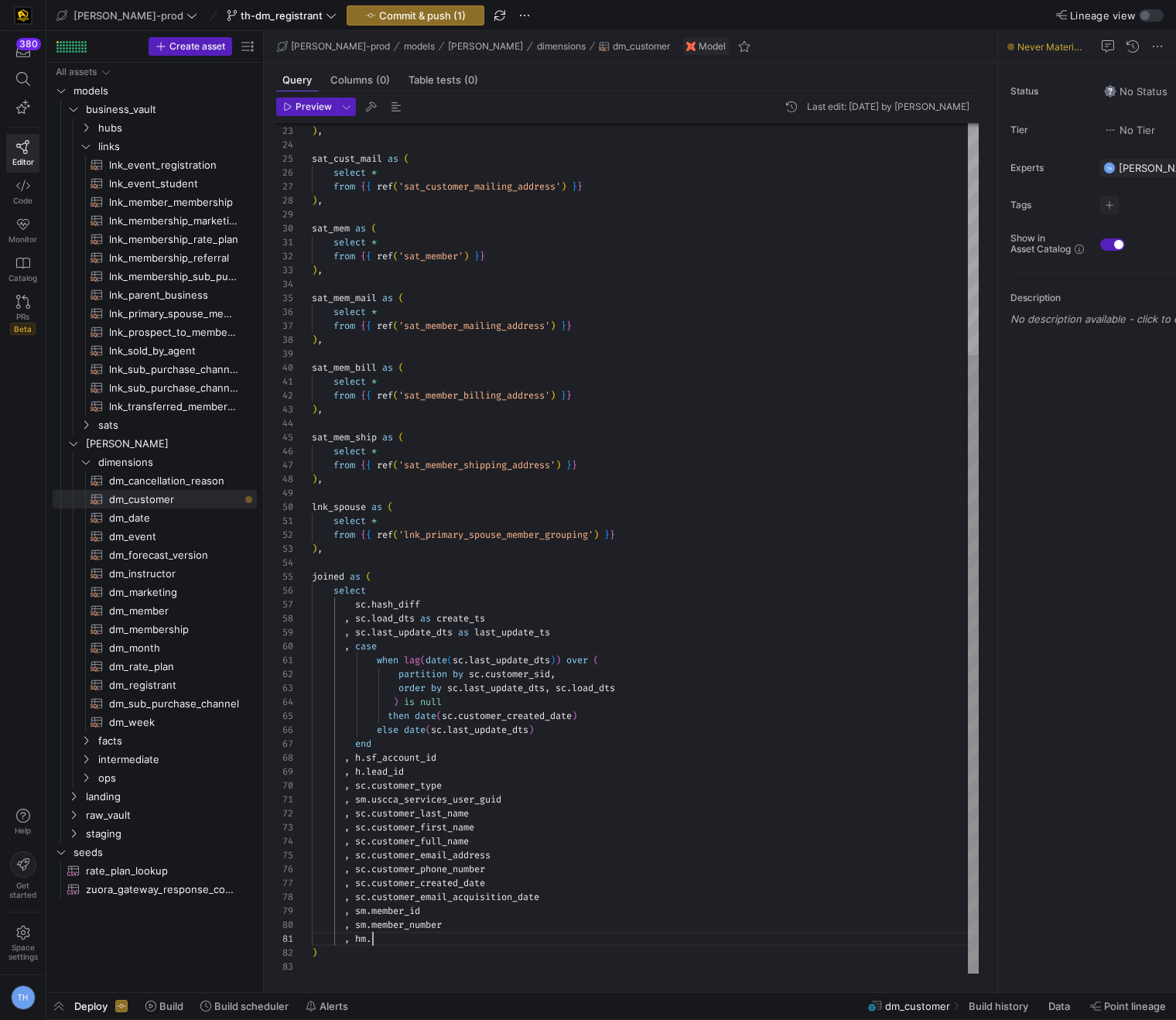
click at [487, 939] on div "from { { ref ( 'sat_customer' ) } } ) , sat_cust_mail as ( select * from { { re…" at bounding box center [645, 389] width 667 height 1169
click at [367, 938] on div "from { { ref ( 'sat_customer' ) } } ) , sat_cust_mail as ( select * from { { re…" at bounding box center [645, 389] width 667 height 1169
click at [640, 934] on div "from { { ref ( 'sat_customer' ) } } ) , sat_cust_mail as ( select * from { { re…" at bounding box center [645, 389] width 667 height 1169
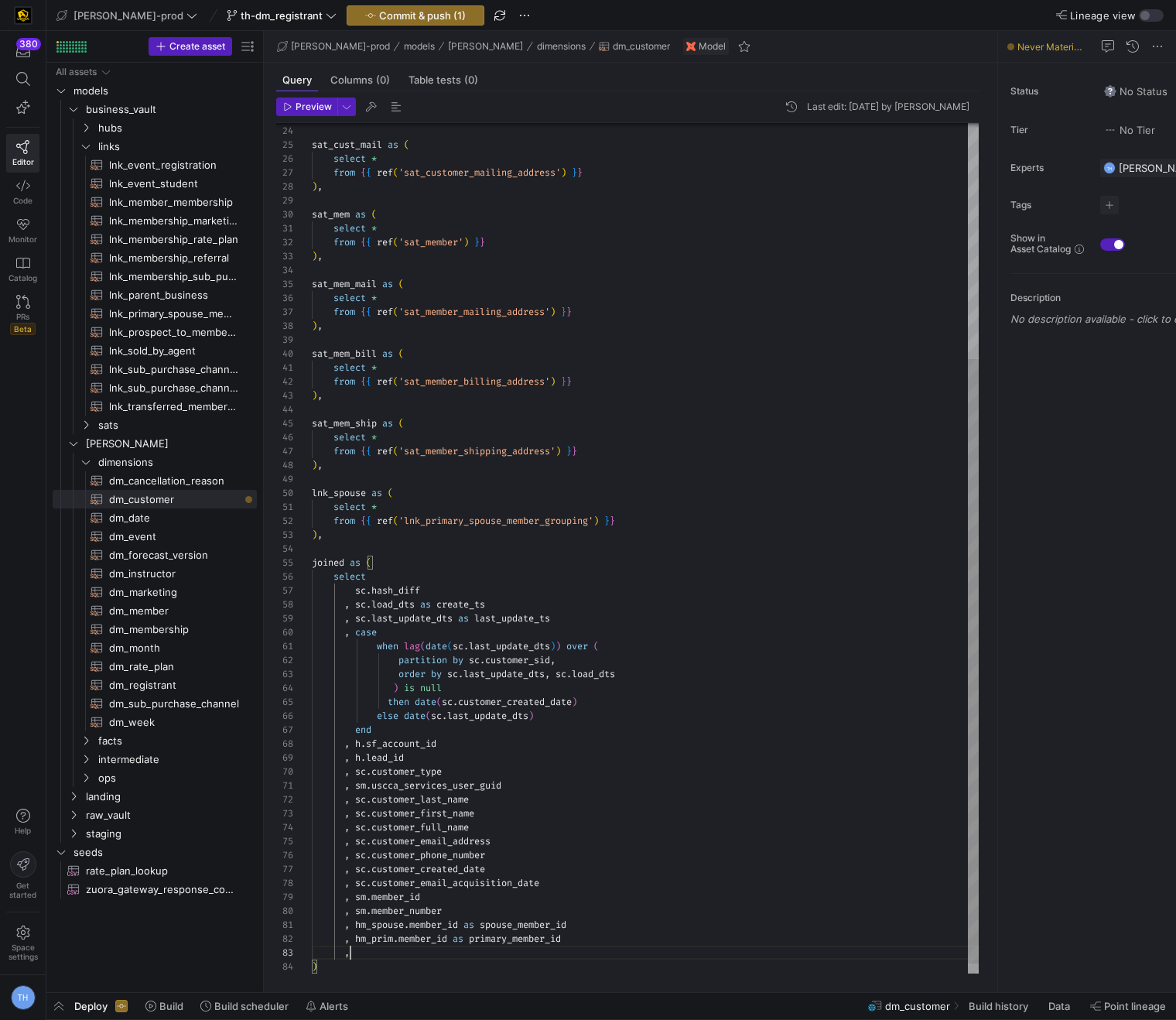
scroll to position [28, 45]
click at [436, 472] on div ") , sat_cust_mail as ( select * from { { ref ( 'sat_customer_mailing_address' )…" at bounding box center [645, 389] width 667 height 1196
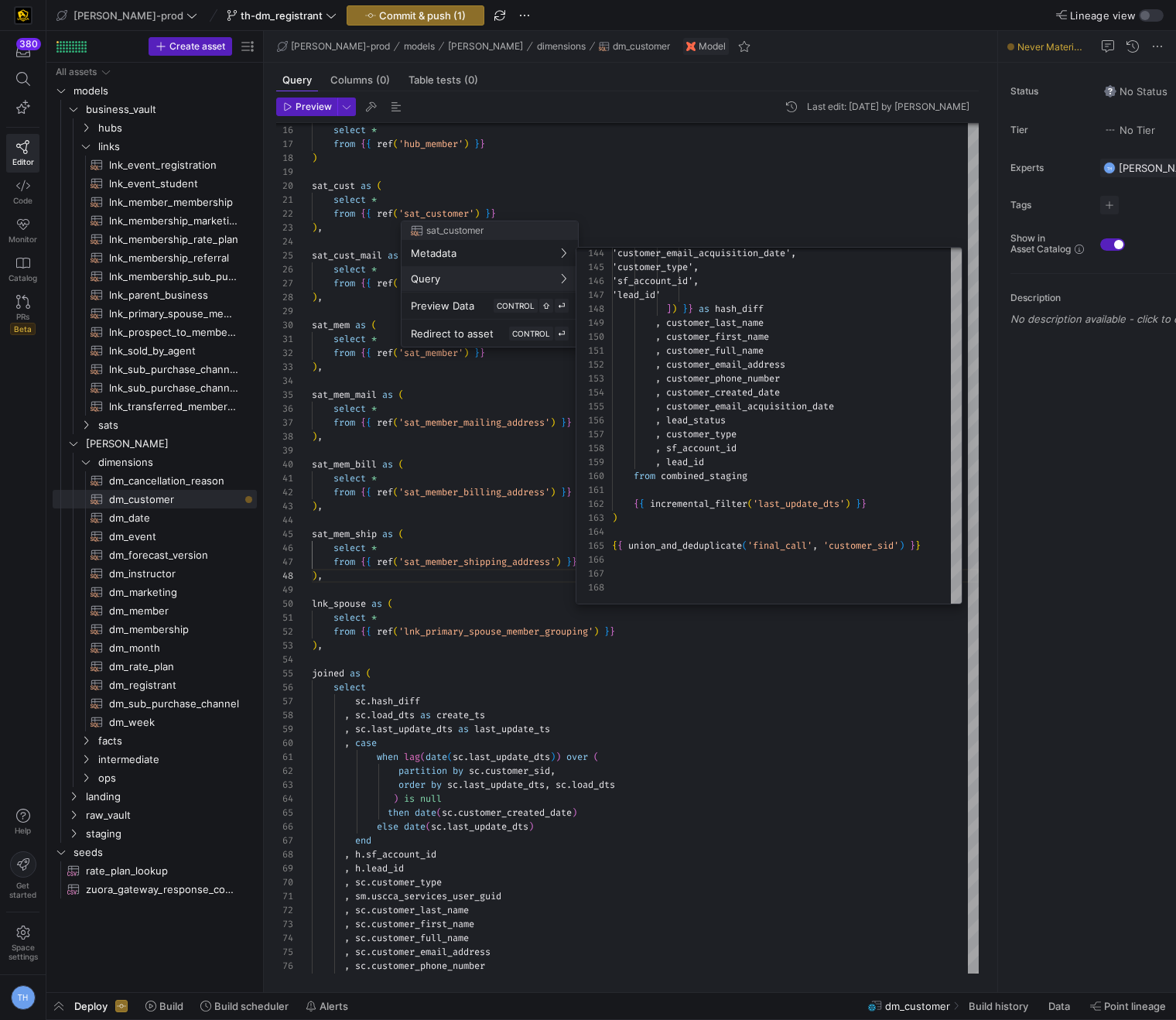
click at [648, 820] on div at bounding box center [588, 510] width 1176 height 1020
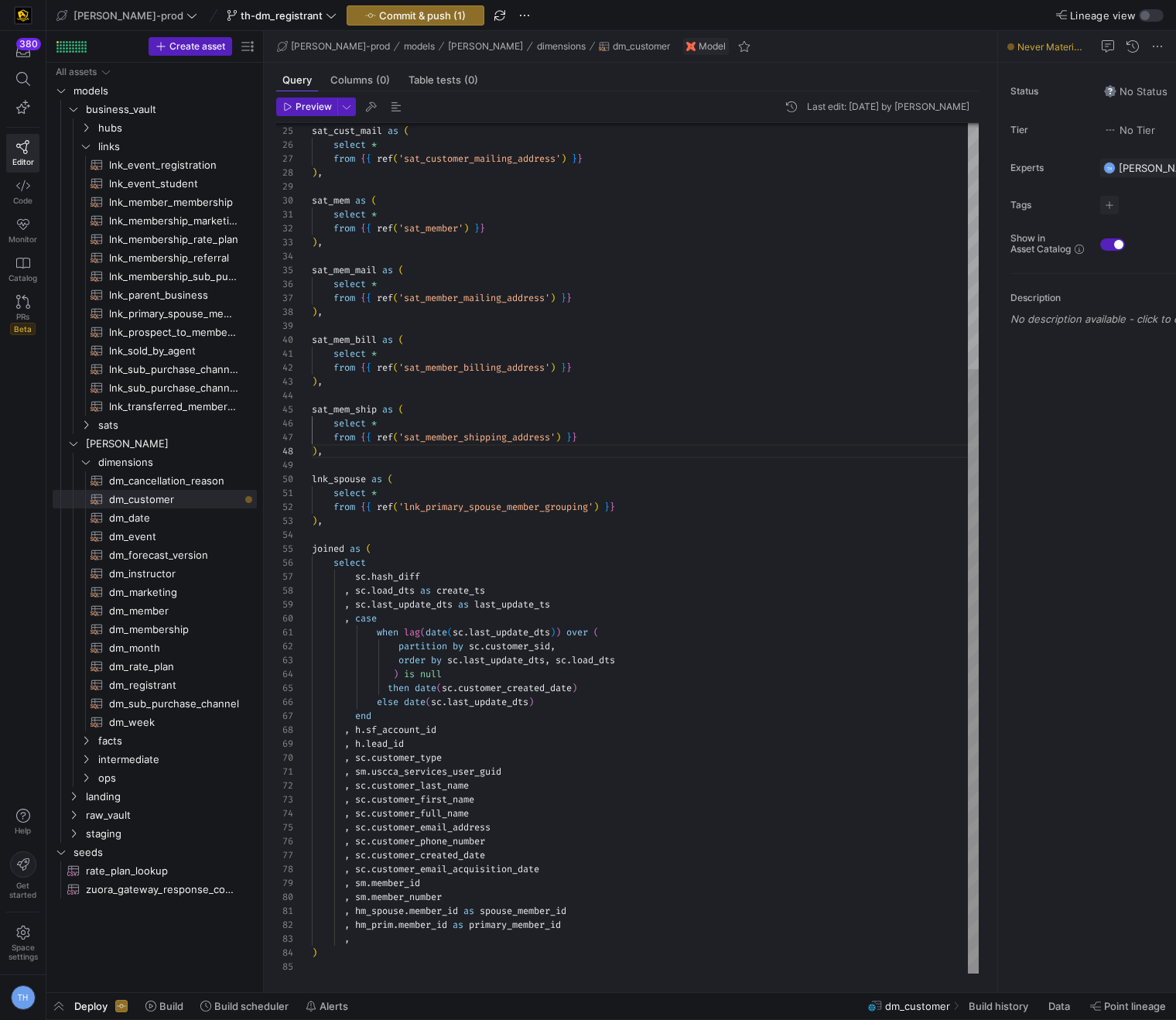
click at [475, 938] on div "sat_cust_mail as ( select * from { { ref ( 'sat_customer_mailing_address' ) } }…" at bounding box center [645, 375] width 667 height 1196
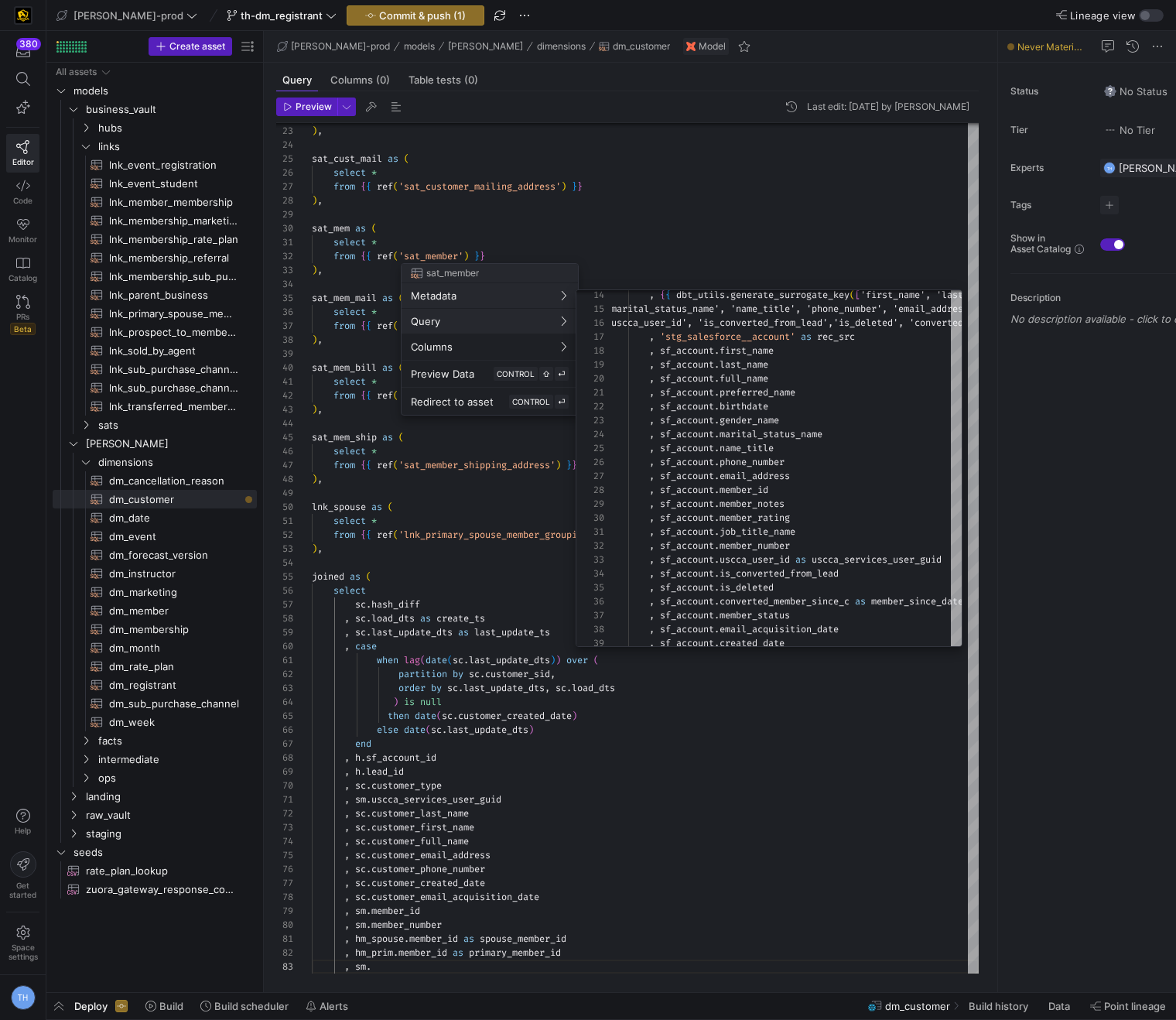
click at [726, 242] on div at bounding box center [588, 510] width 1176 height 1020
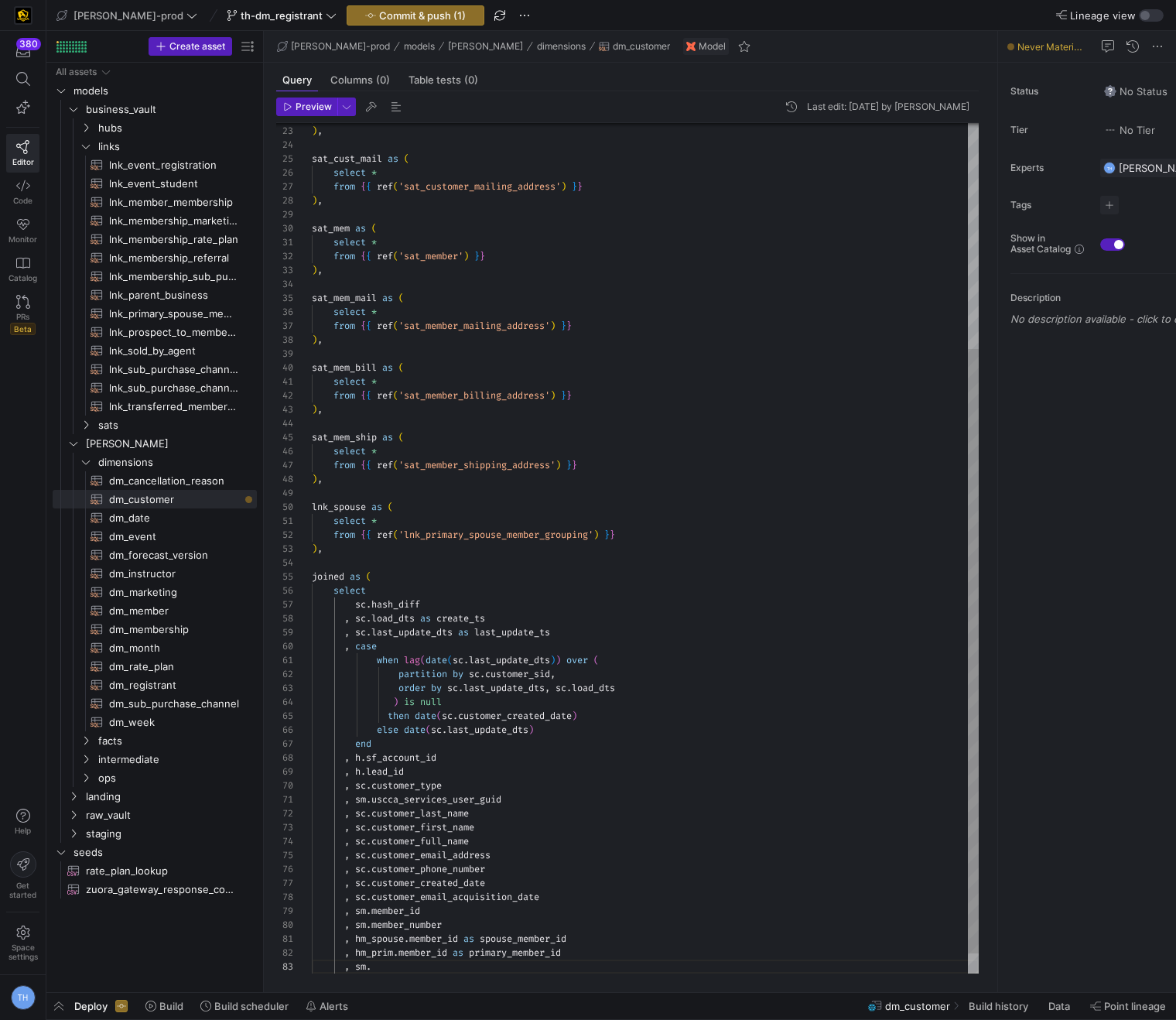
click at [414, 966] on div "sat_cust_mail as ( select * from { { ref ( 'sat_customer_mailing_address' ) } }…" at bounding box center [645, 404] width 667 height 1196
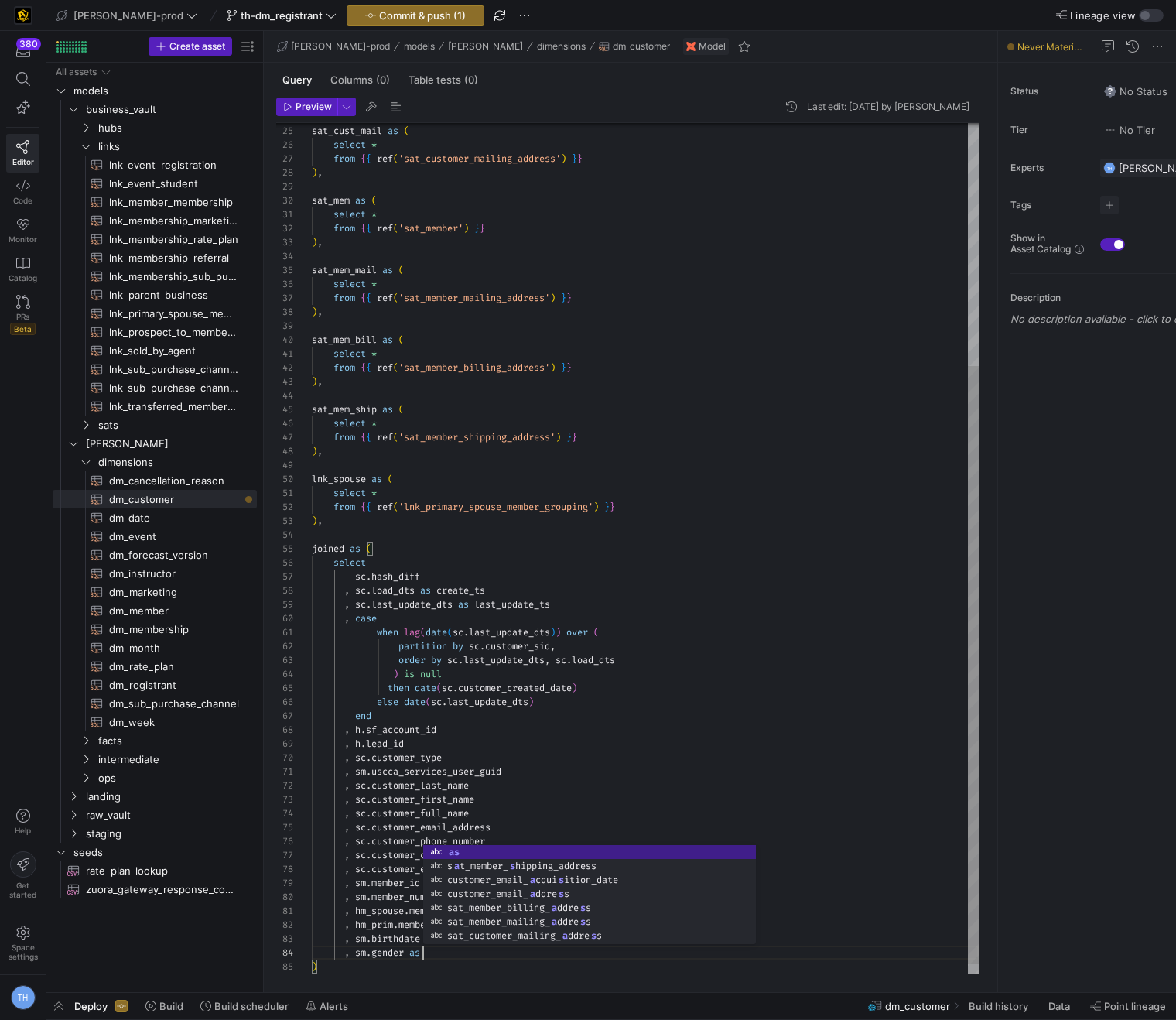
scroll to position [42, 117]
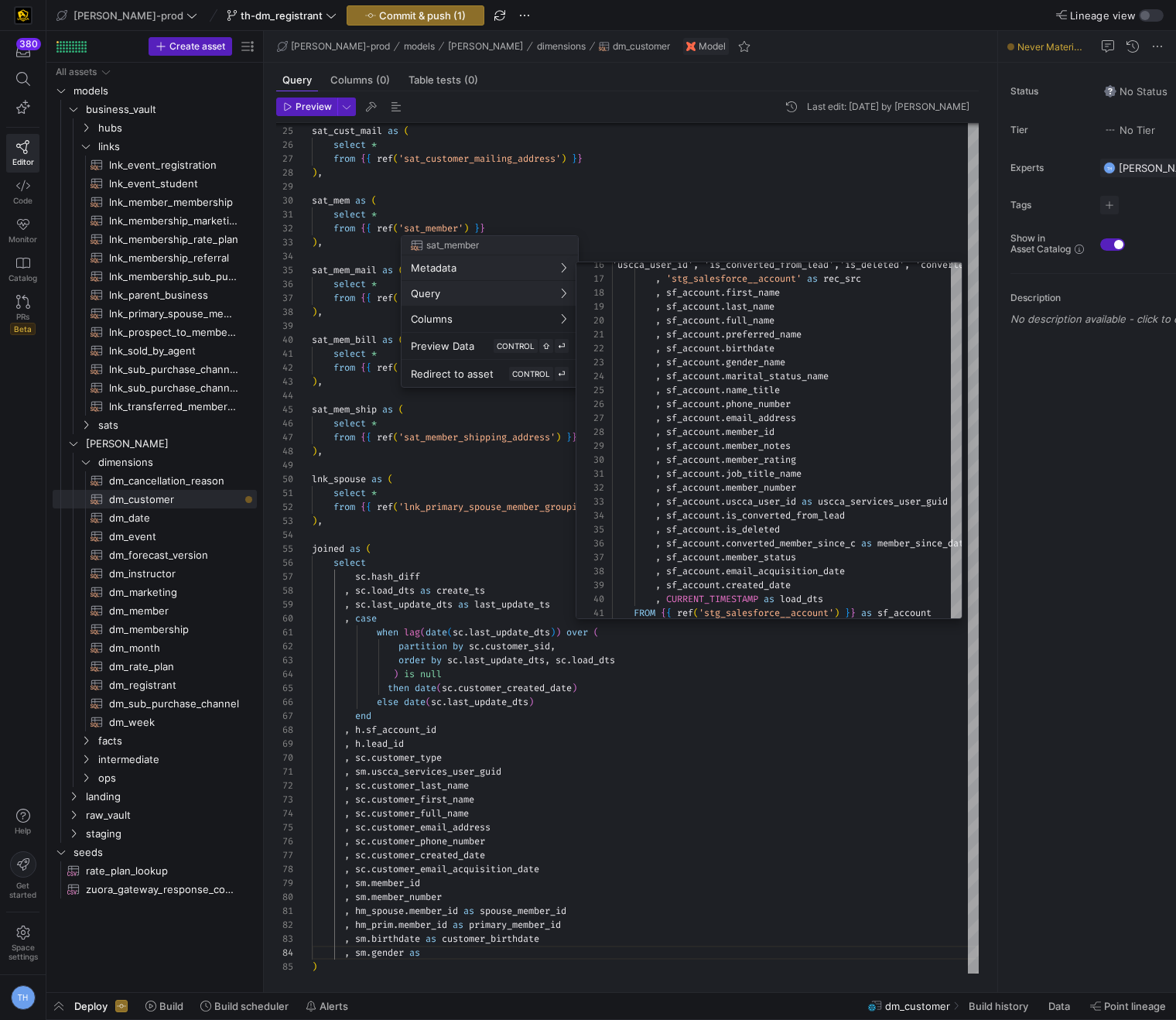
click at [441, 580] on div at bounding box center [588, 510] width 1176 height 1020
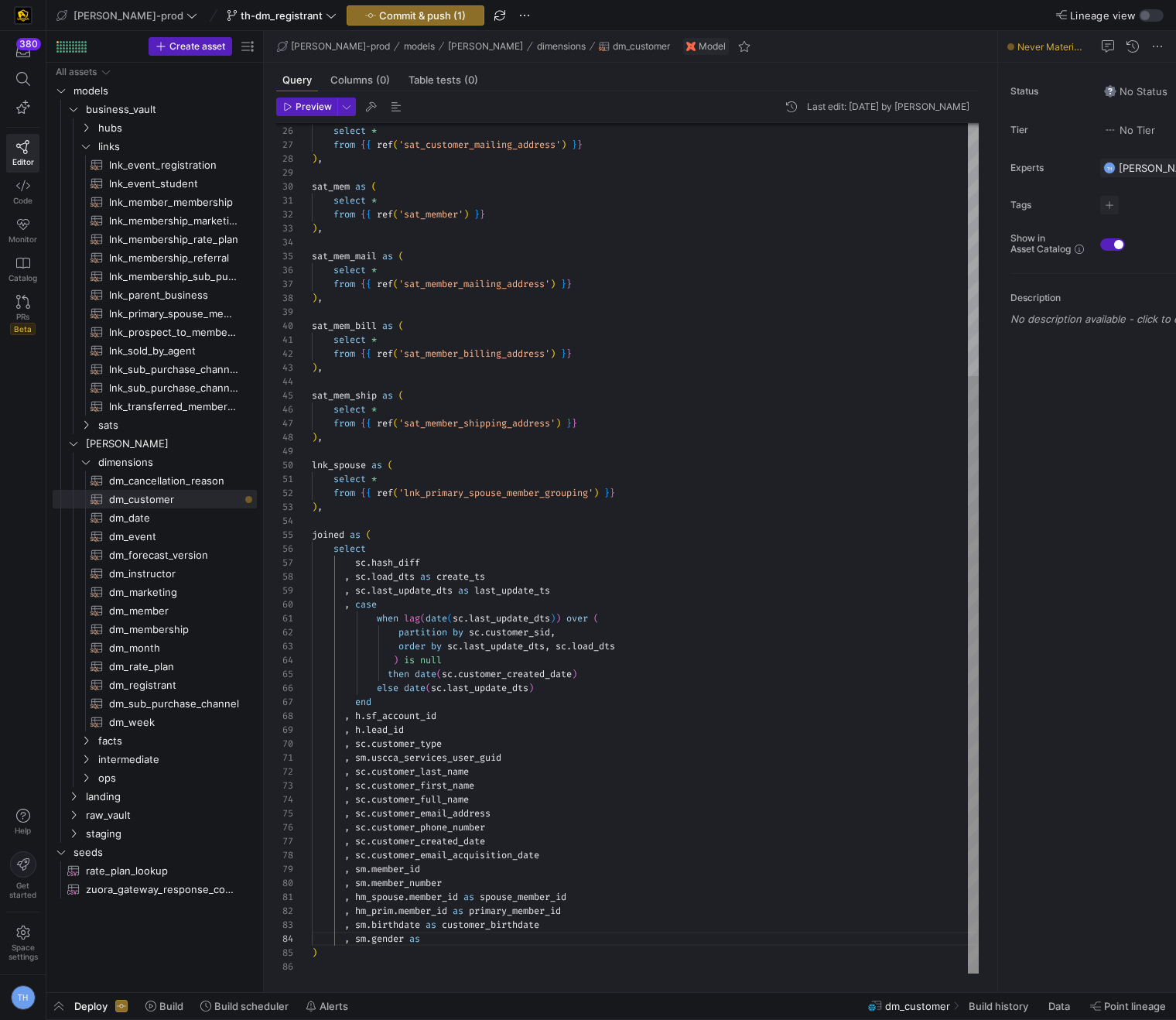
click at [405, 939] on div "sat_cust_mail as ( select * from { { ref ( 'sat_customer_mailing_address' ) } }…" at bounding box center [645, 368] width 667 height 1211
click at [480, 941] on div "sat_cust_mail as ( select * from { { ref ( 'sat_customer_mailing_address' ) } }…" at bounding box center [645, 368] width 667 height 1211
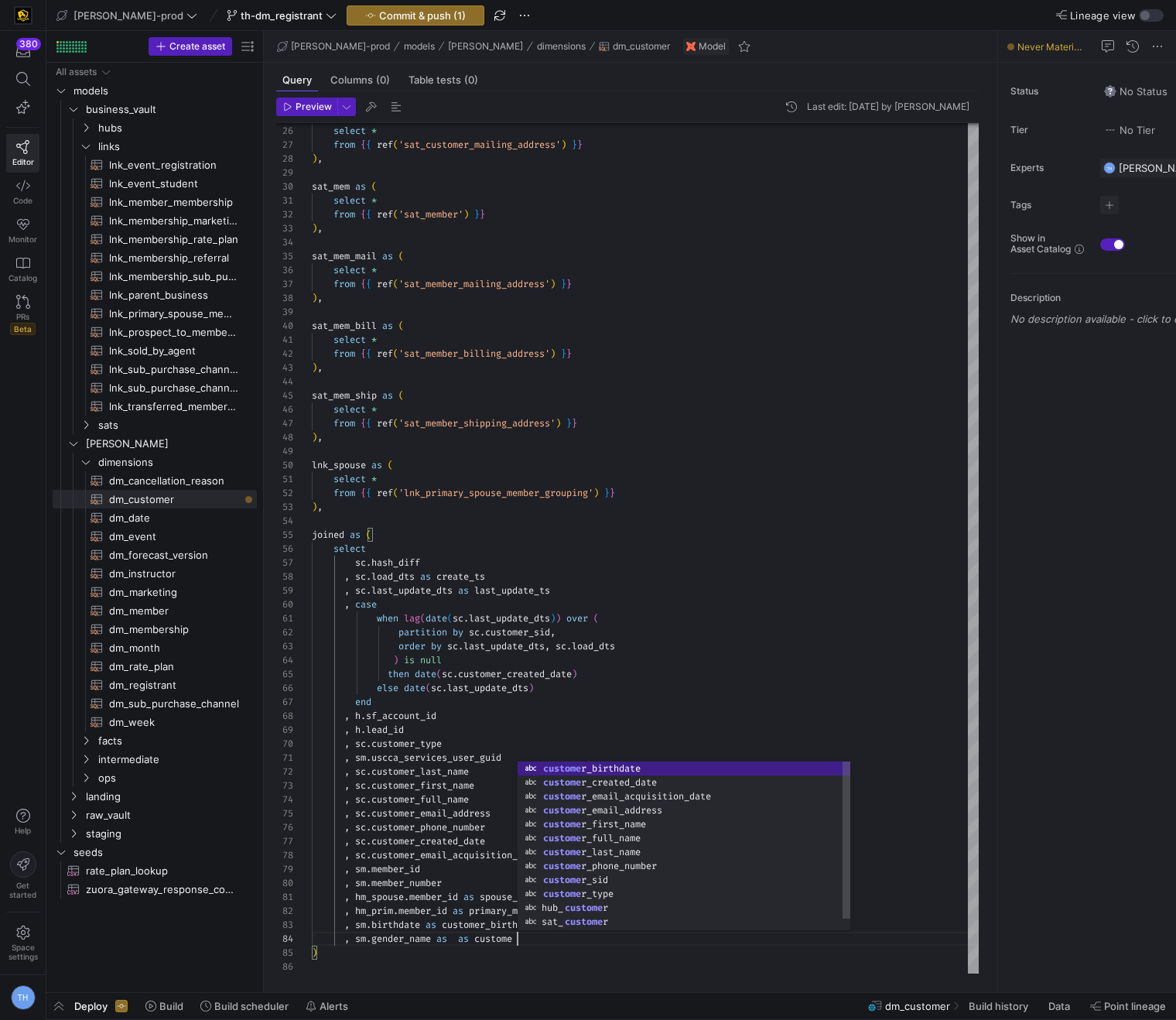
scroll to position [42, 212]
click at [464, 888] on div "sat_cust_mail as ( select * from { { ref ( 'sat_customer_mailing_address' ) } }…" at bounding box center [645, 368] width 667 height 1211
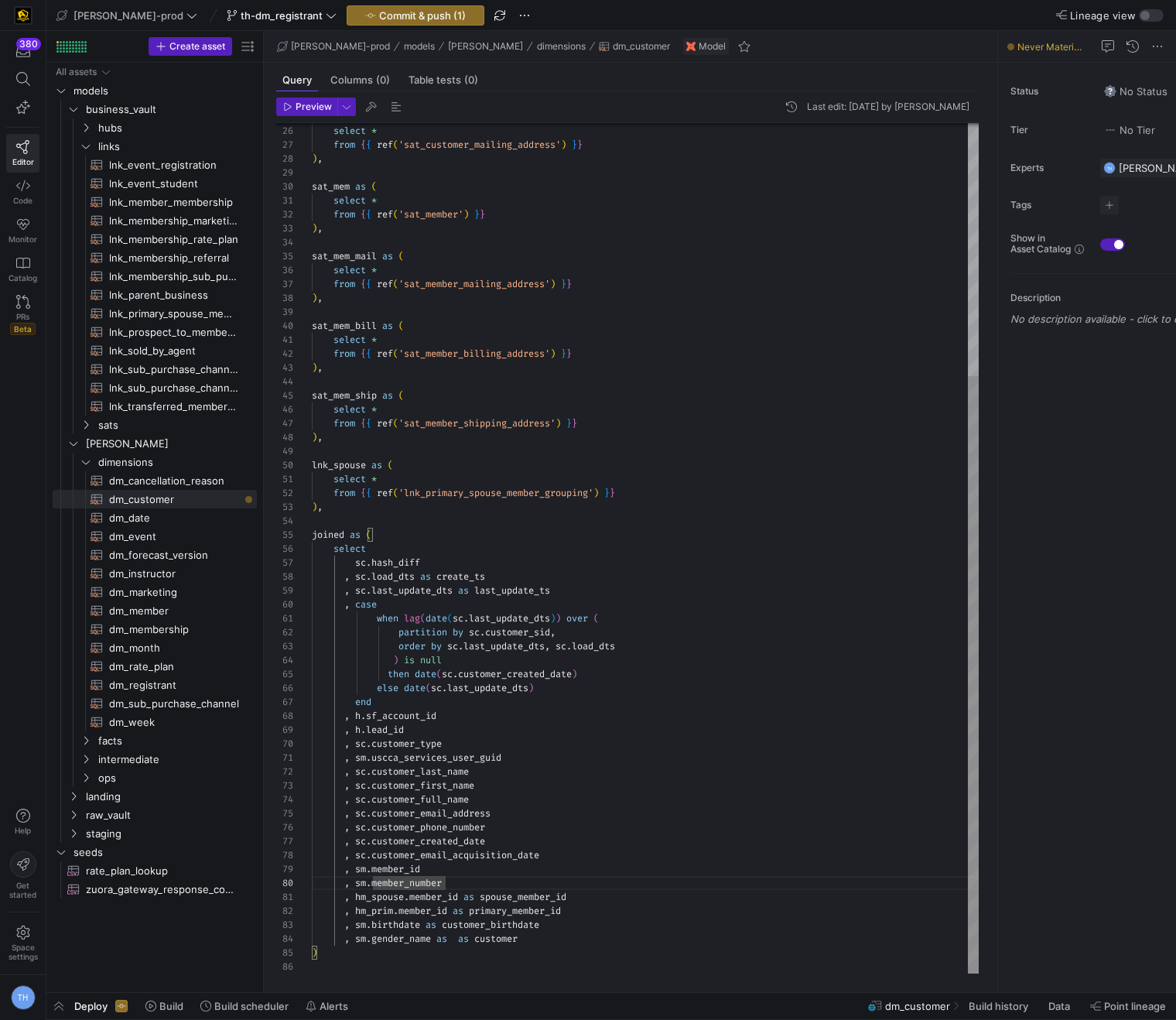
click at [585, 910] on div "sat_cust_mail as ( select * from { { ref ( 'sat_customer_mailing_address' ) } }…" at bounding box center [645, 368] width 667 height 1211
click at [589, 952] on div "sat_cust_mail as ( select * from { { ref ( 'sat_customer_mailing_address' ) } }…" at bounding box center [645, 375] width 667 height 1224
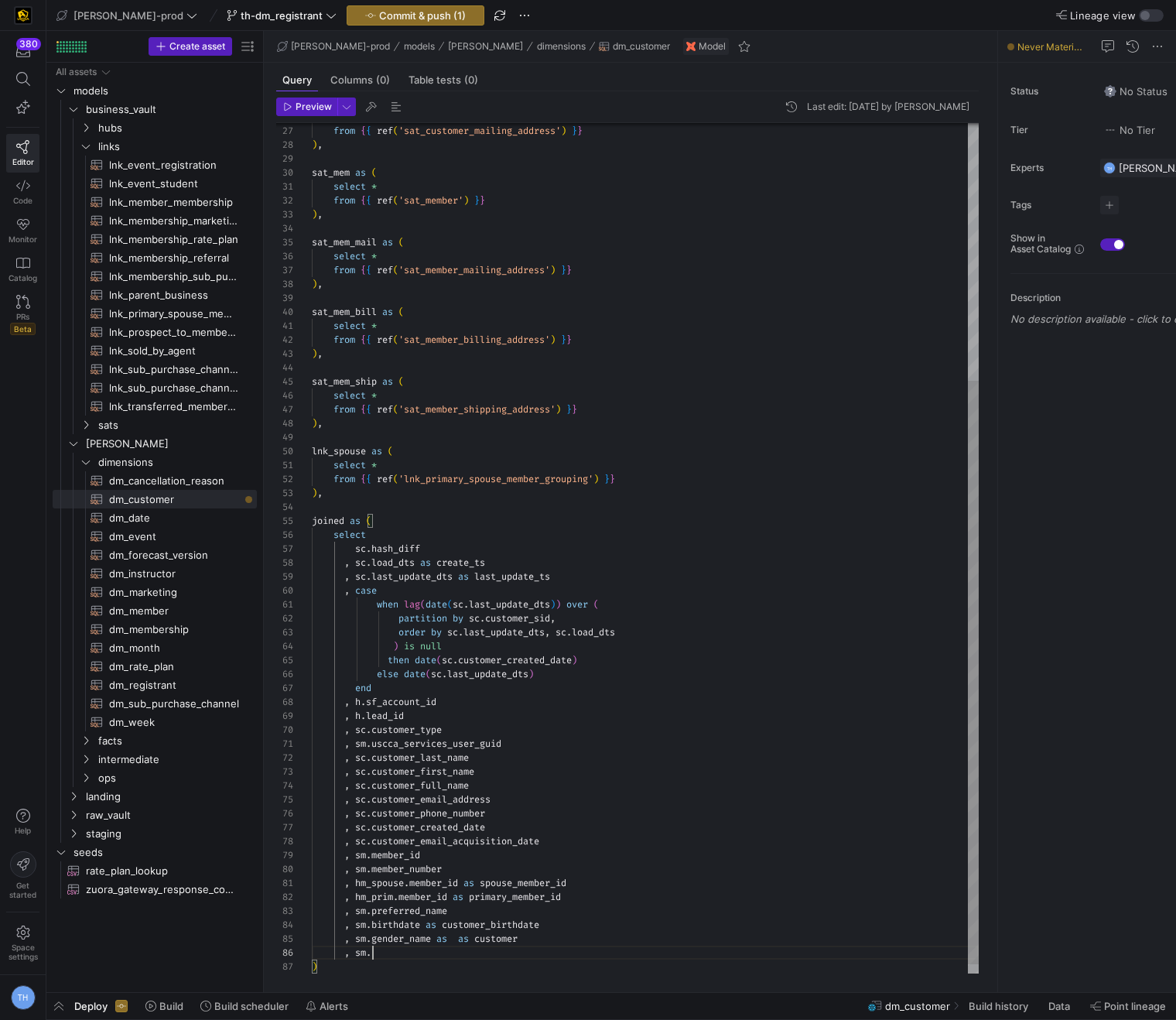
scroll to position [70, 61]
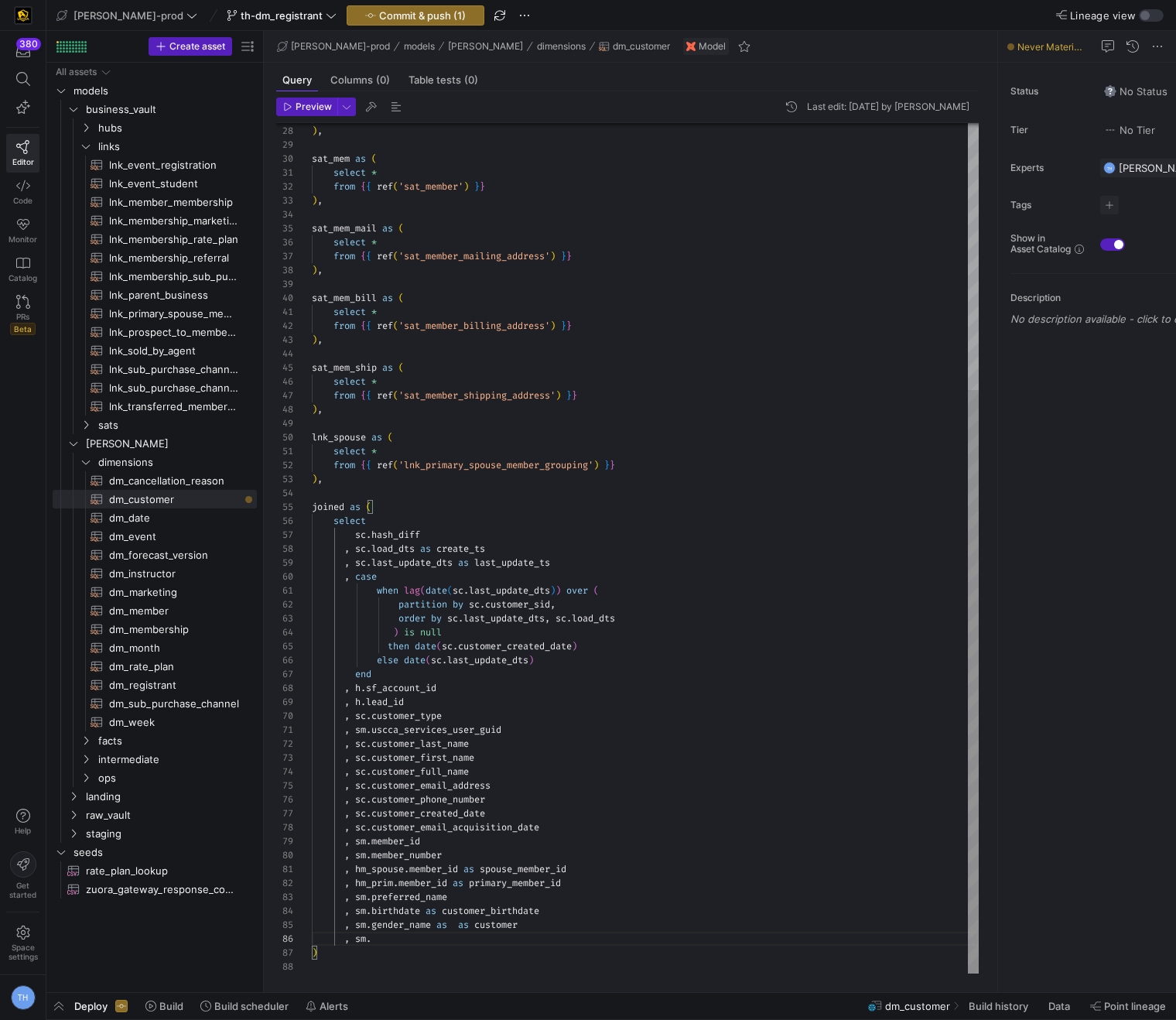
click at [478, 926] on div "from { { ref ( 'sat_customer_mailing_address' ) } } ) , sat_mem as ( select * f…" at bounding box center [645, 355] width 667 height 1239
click at [512, 921] on div "from { { ref ( 'sat_customer_mailing_address' ) } } ) , sat_mem as ( select * f…" at bounding box center [645, 355] width 667 height 1239
click at [485, 937] on div "from { { ref ( 'sat_customer_mailing_address' ) } } ) , sat_mem as ( select * f…" at bounding box center [645, 355] width 667 height 1239
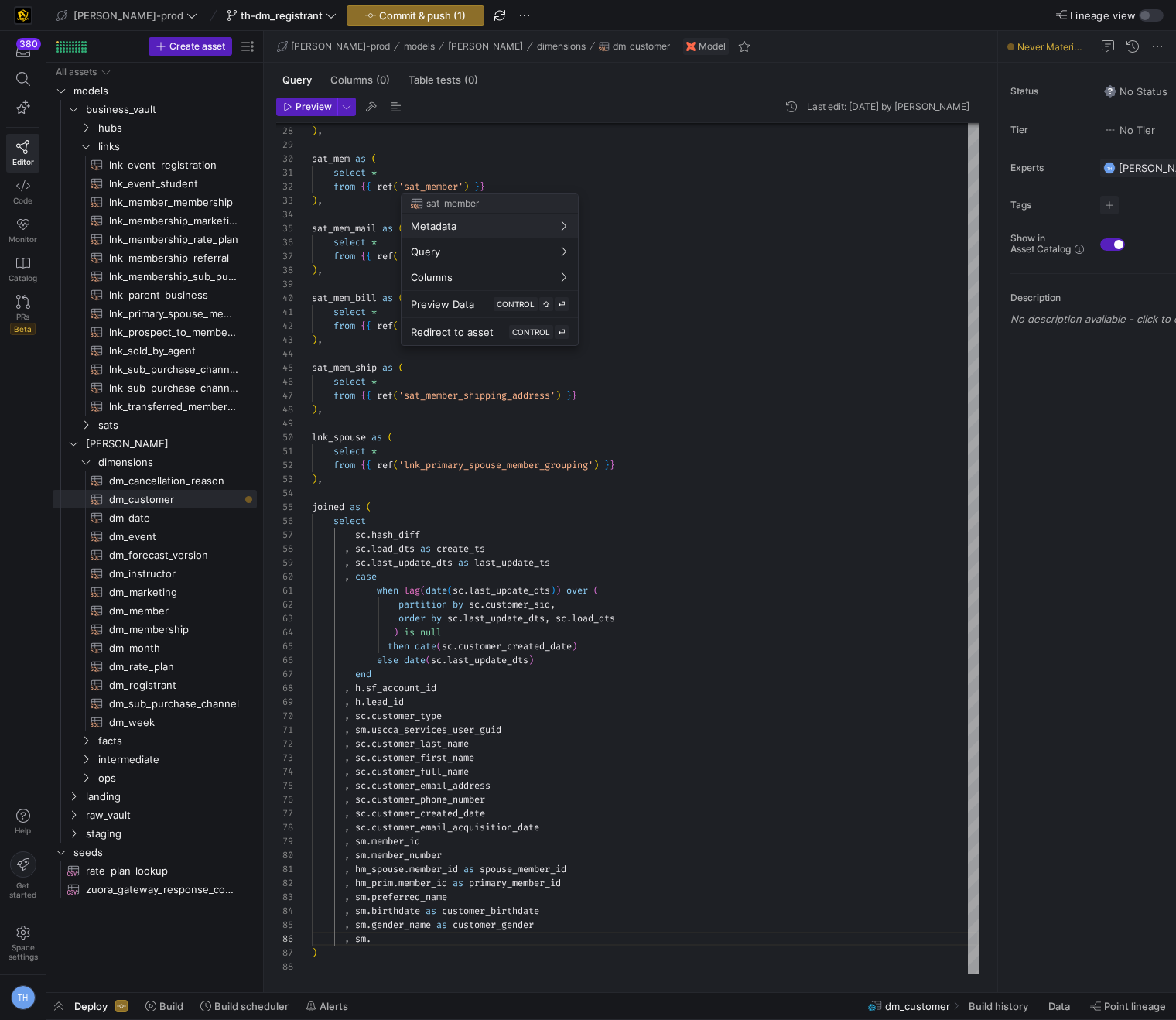
click at [502, 450] on div at bounding box center [588, 510] width 1176 height 1020
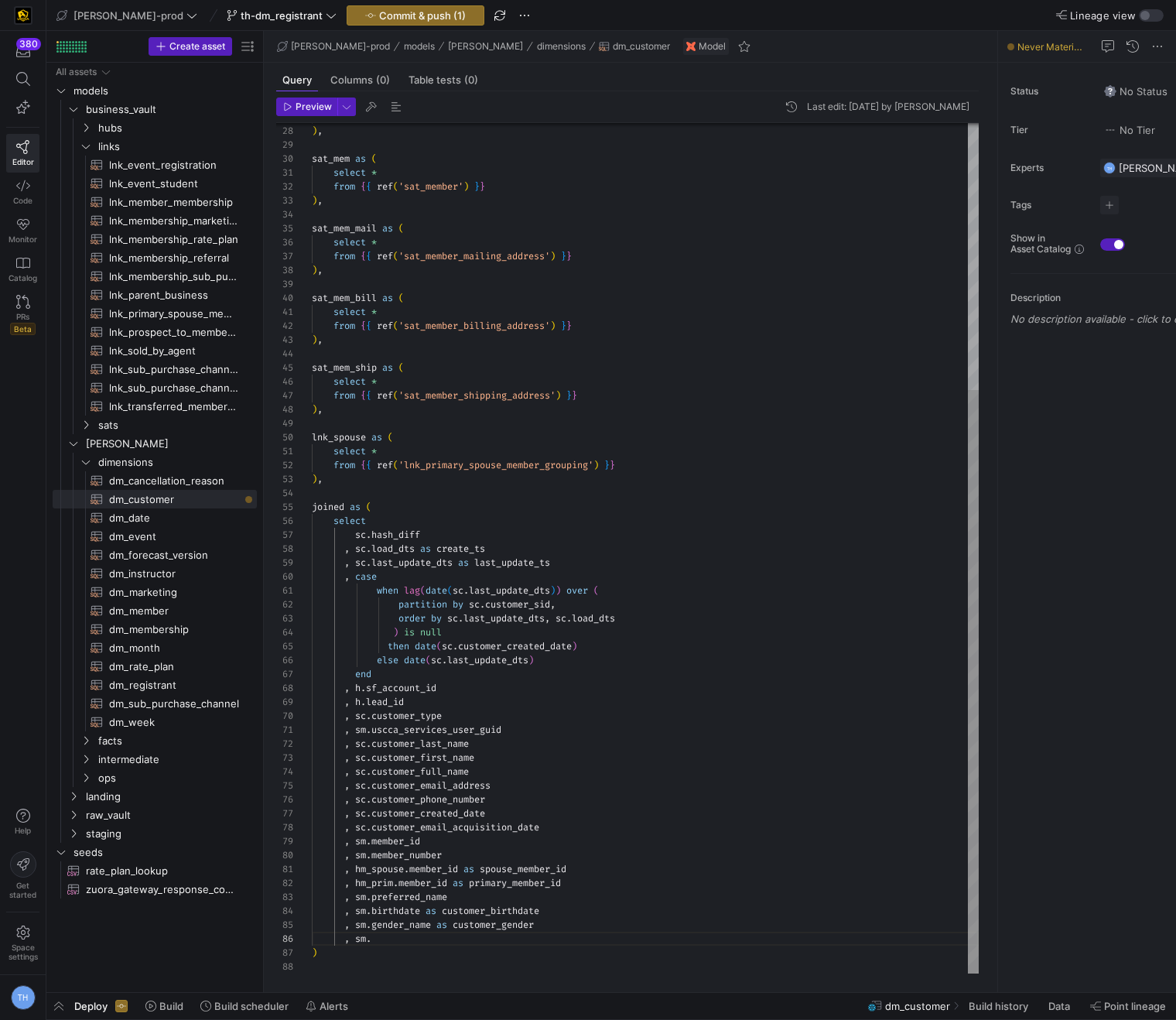
click at [434, 936] on div "from { { ref ( 'sat_customer_mailing_address' ) } } ) , sat_mem as ( select * f…" at bounding box center [645, 355] width 667 height 1239
click at [489, 373] on div "from { { ref ( 'sat_customer_mailing_address' ) } } ) , sat_mem as ( select * f…" at bounding box center [645, 355] width 667 height 1239
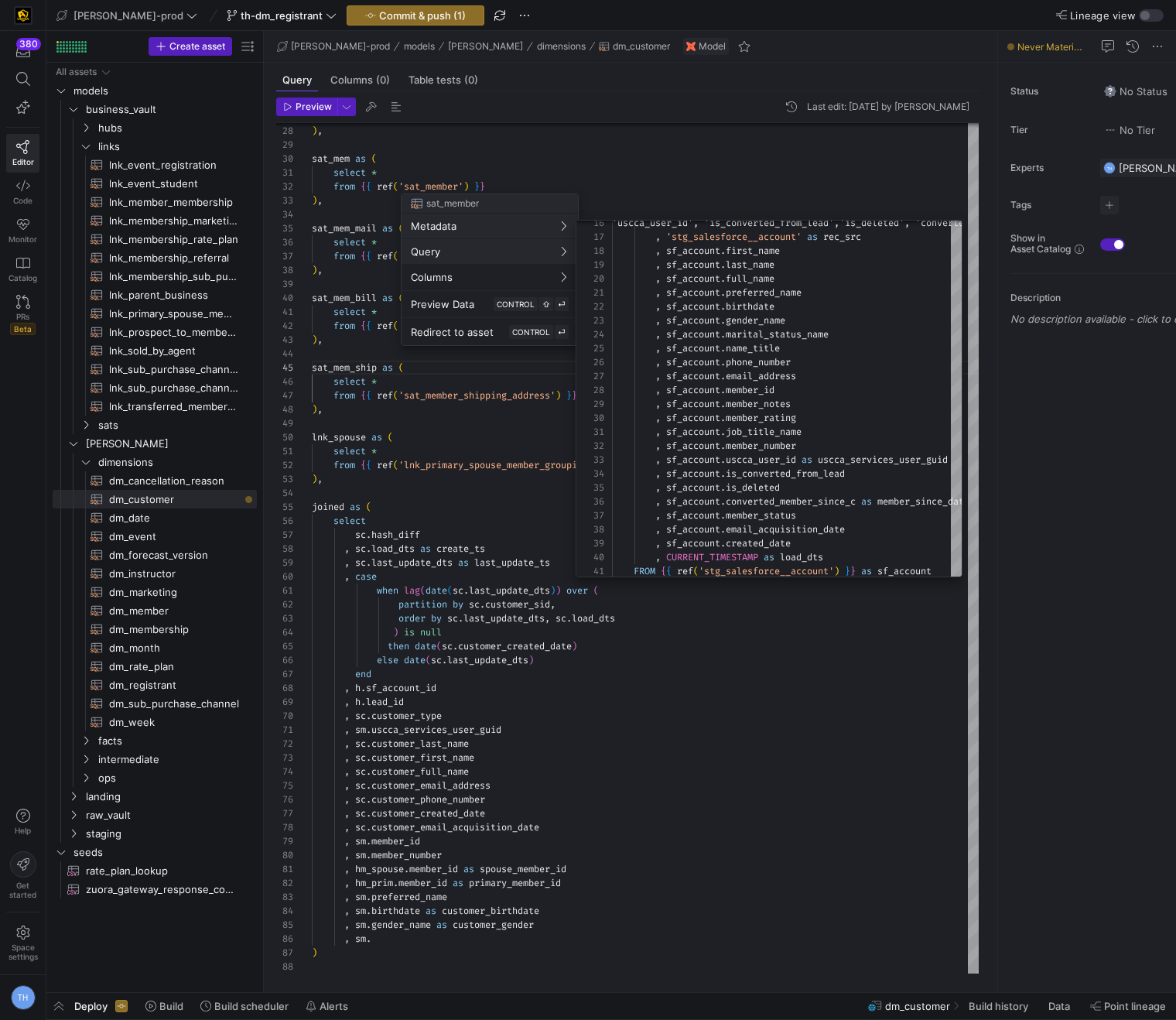
click at [424, 935] on div at bounding box center [588, 510] width 1176 height 1020
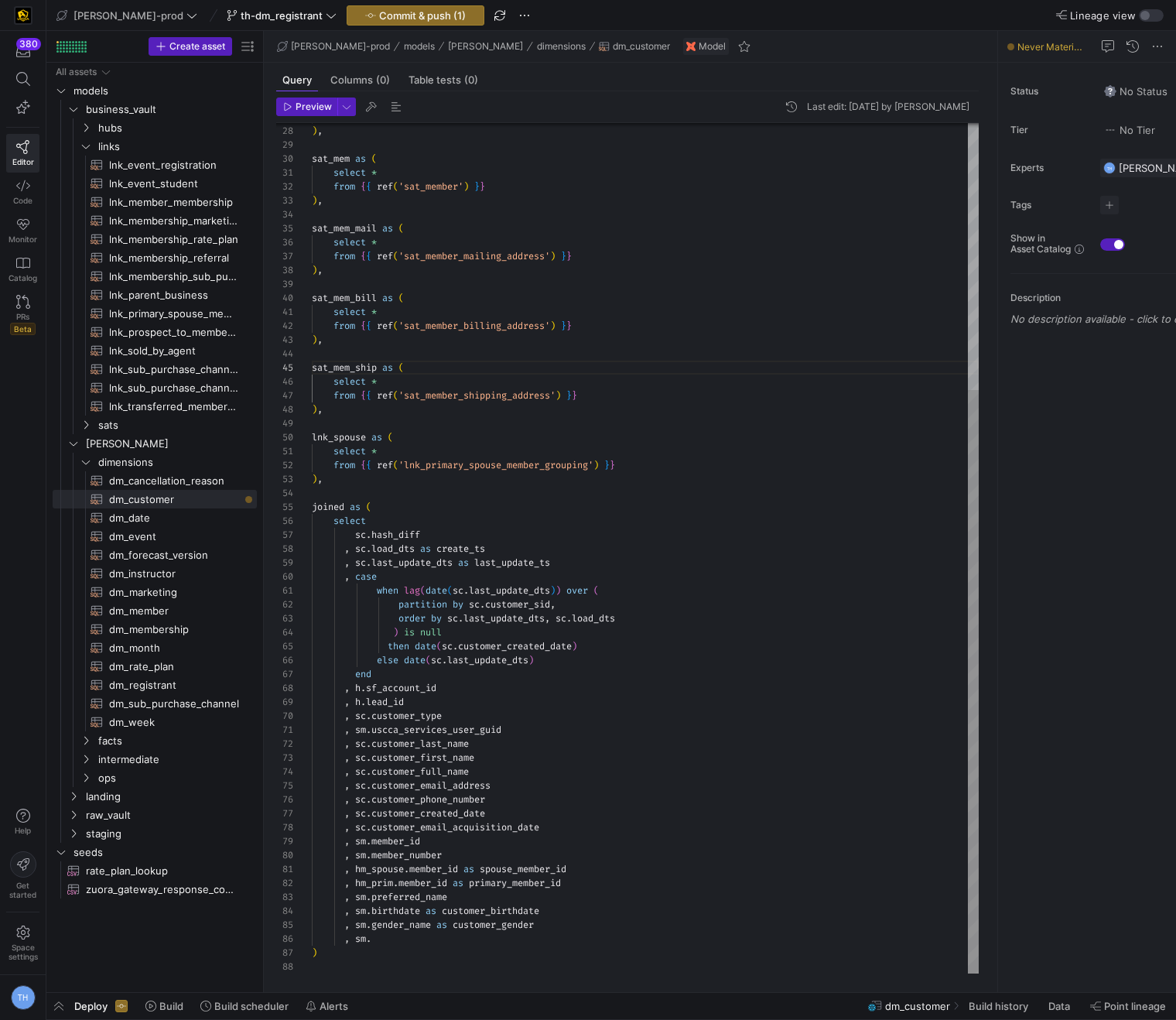
click at [419, 938] on div "from { { ref ( 'sat_customer_mailing_address' ) } } ) , sat_mem as ( select * f…" at bounding box center [645, 355] width 667 height 1239
click at [430, 212] on div "from { { ref ( 'sat_customer_mailing_address' ) } } ) , sat_mem as ( select * f…" at bounding box center [645, 361] width 667 height 1252
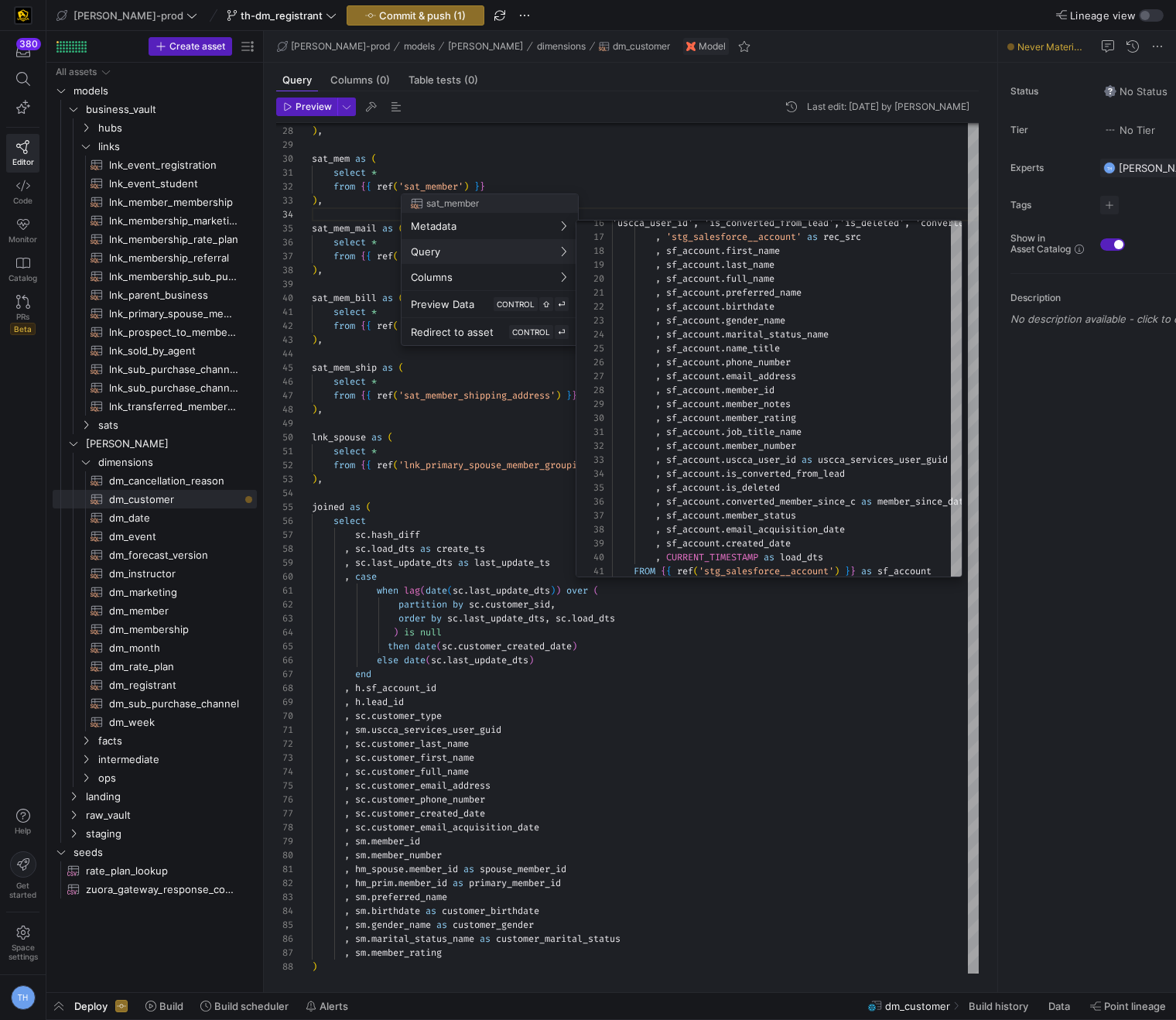
click at [614, 195] on div at bounding box center [588, 510] width 1176 height 1020
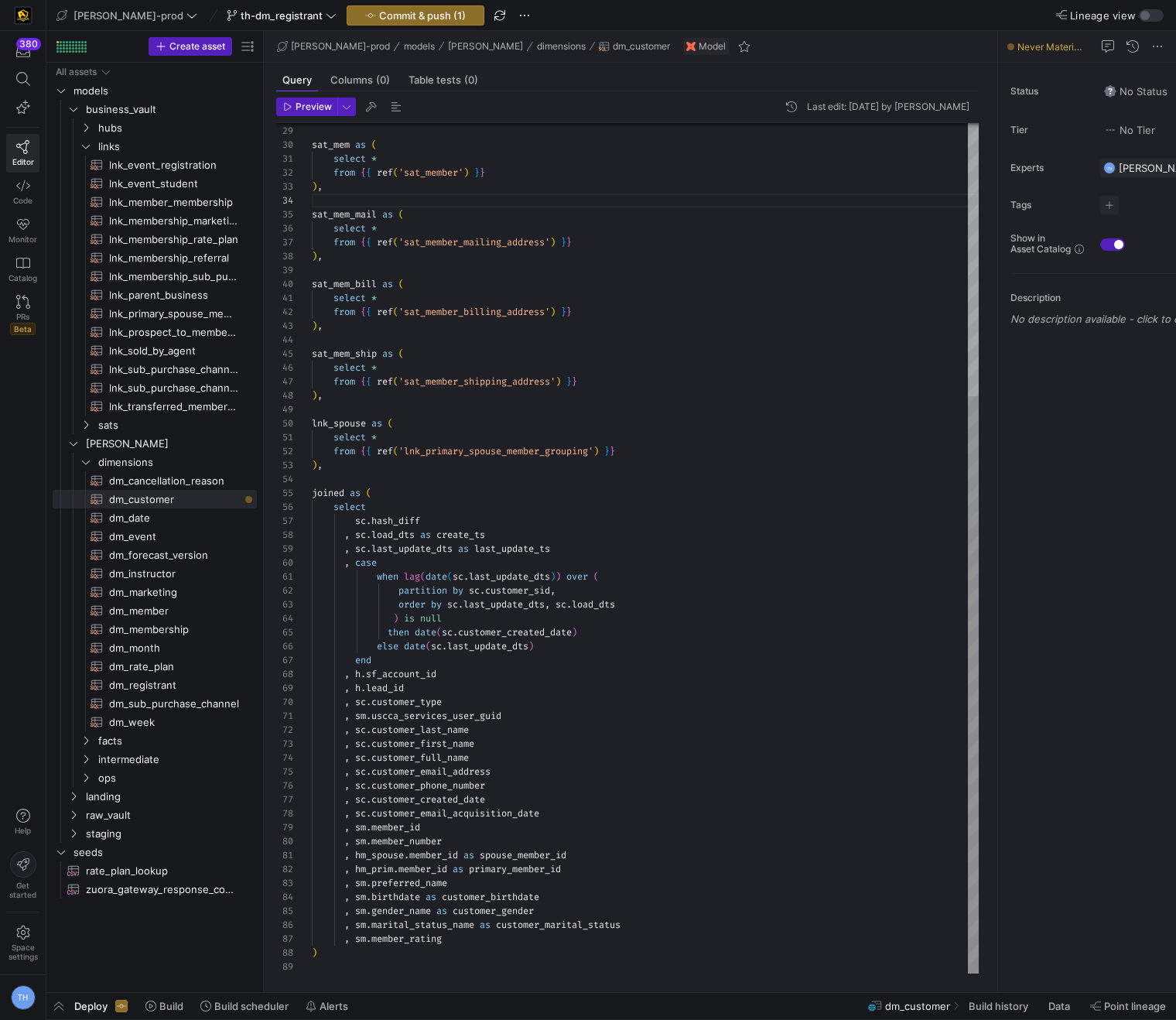
click at [493, 941] on div ") , sat_mem as ( select * from { { ref ( 'sat_member' ) } } ) , sat_mem_mail as…" at bounding box center [645, 347] width 667 height 1252
type textarea ", hm_spouse.member_id as spouse_member_id , hm_prim.member_id as primary_member…"
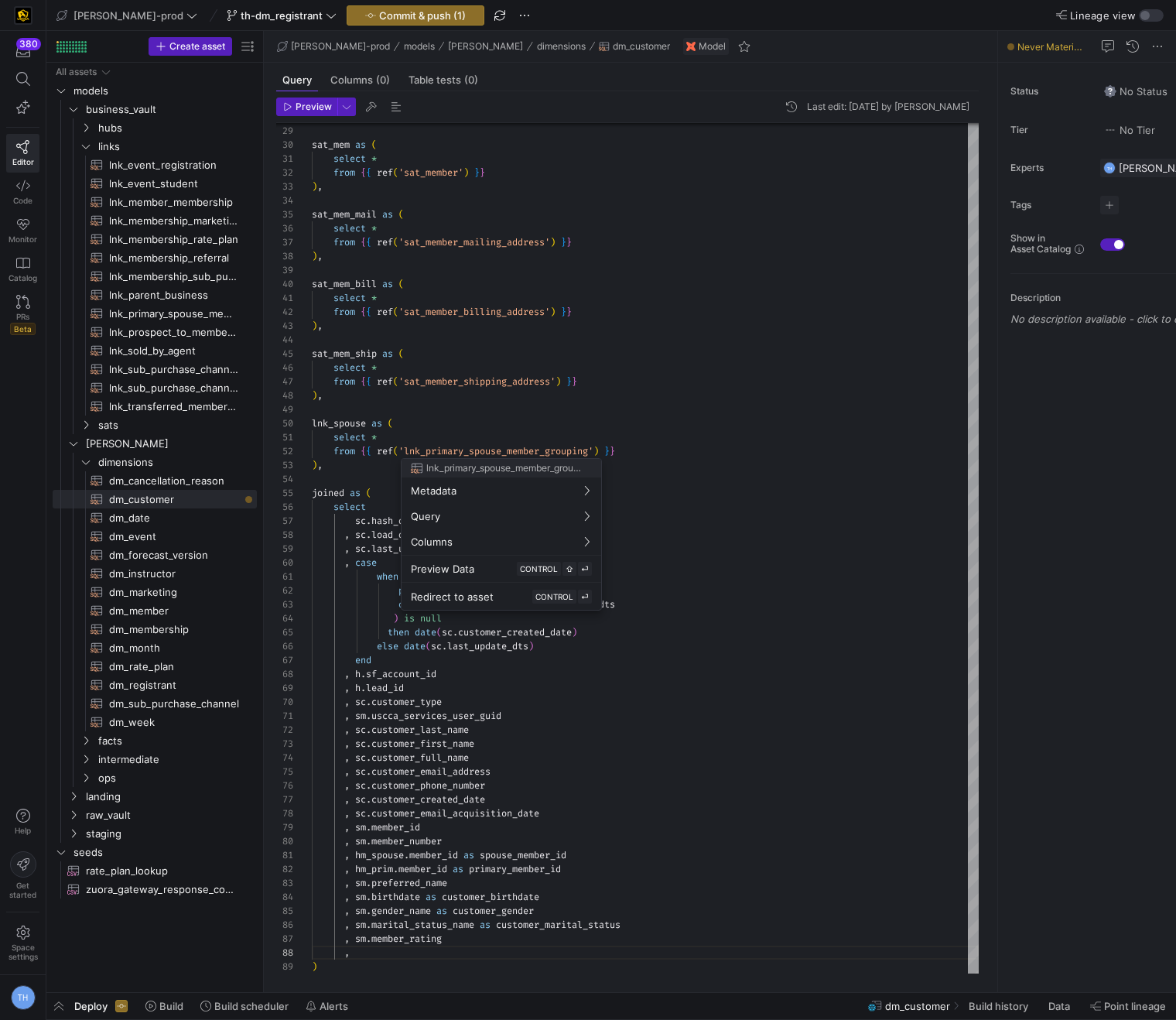
click at [452, 220] on div at bounding box center [588, 510] width 1176 height 1020
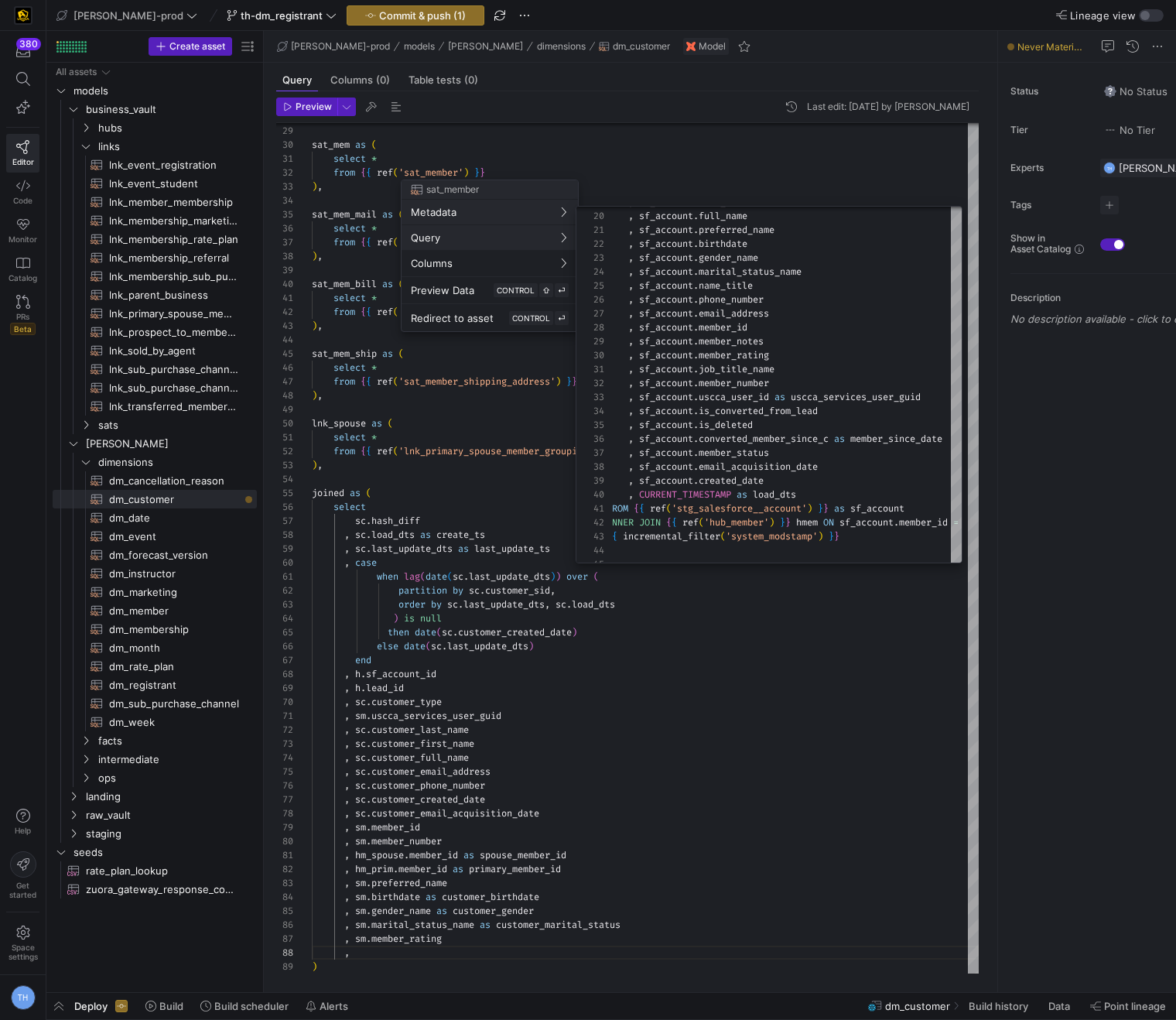
click at [483, 432] on div at bounding box center [588, 510] width 1176 height 1020
click at [477, 940] on div at bounding box center [588, 510] width 1176 height 1020
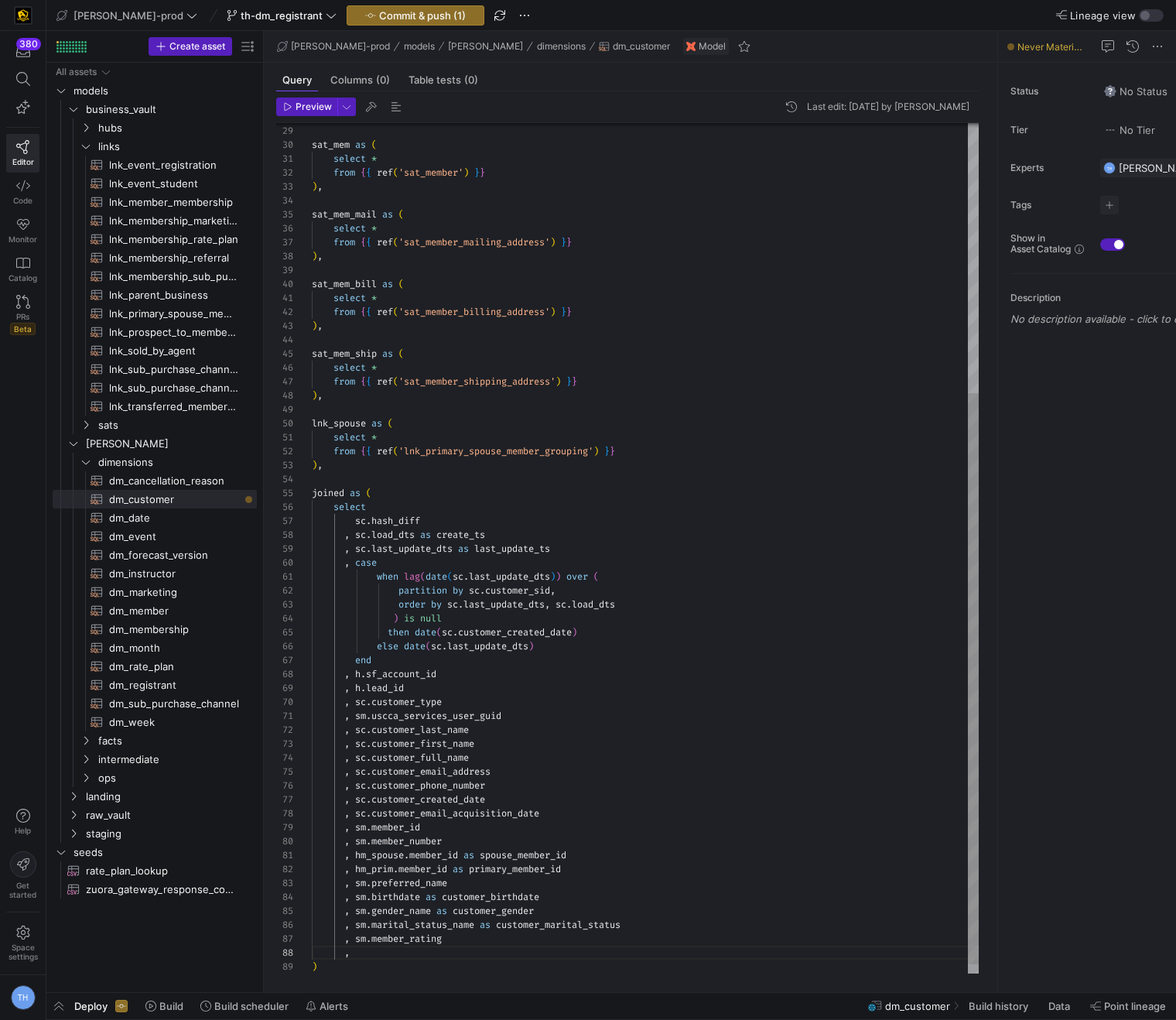
click at [452, 947] on div ") , sat_mem as ( select * from { { ref ( 'sat_member' ) } } ) , sat_mem_mail as…" at bounding box center [645, 354] width 667 height 1266
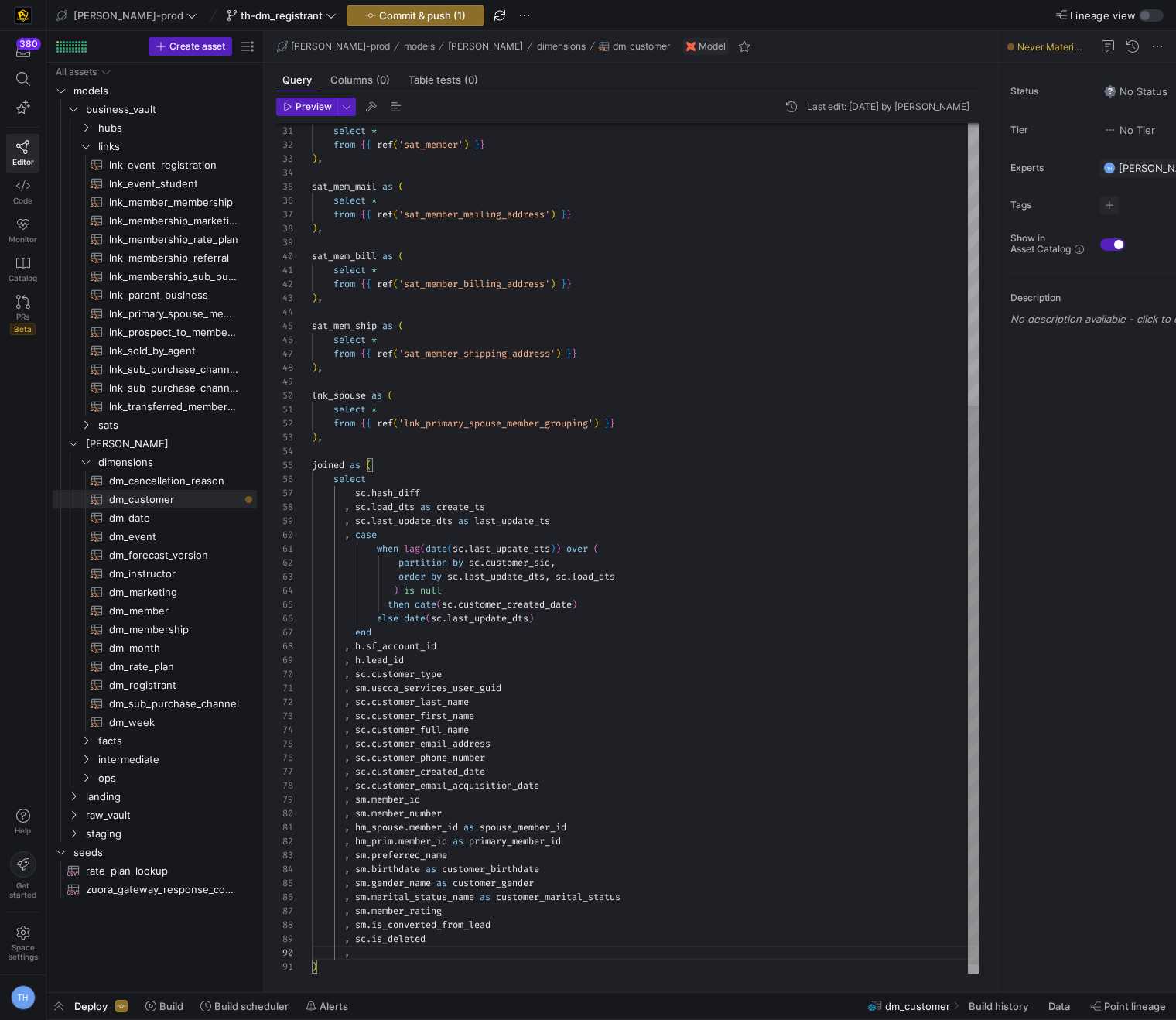
scroll to position [98, 128]
click at [669, 648] on div "sat_mem as ( select * from { { ref ( 'sat_member' ) } } ) , sat_mem_mail as ( s…" at bounding box center [645, 340] width 667 height 1294
type textarea "when lag(date(sc.last_update_dts)) over ( partition by sc.customer_sid, order b…"
type textarea "a"
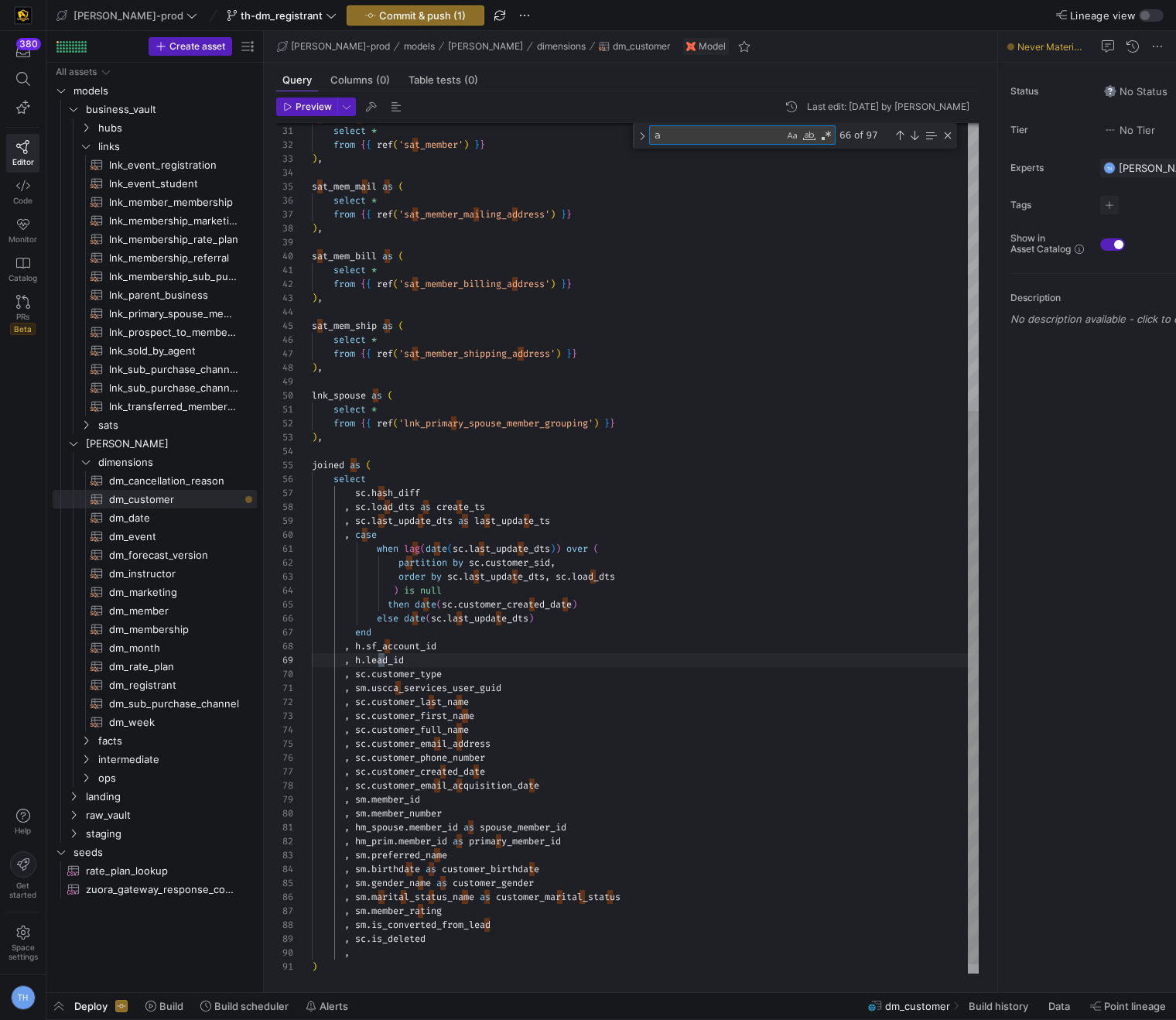
type textarea ", sm.uscca_services_user_guid , sc.customer_last_name , sc.customer_first_name …"
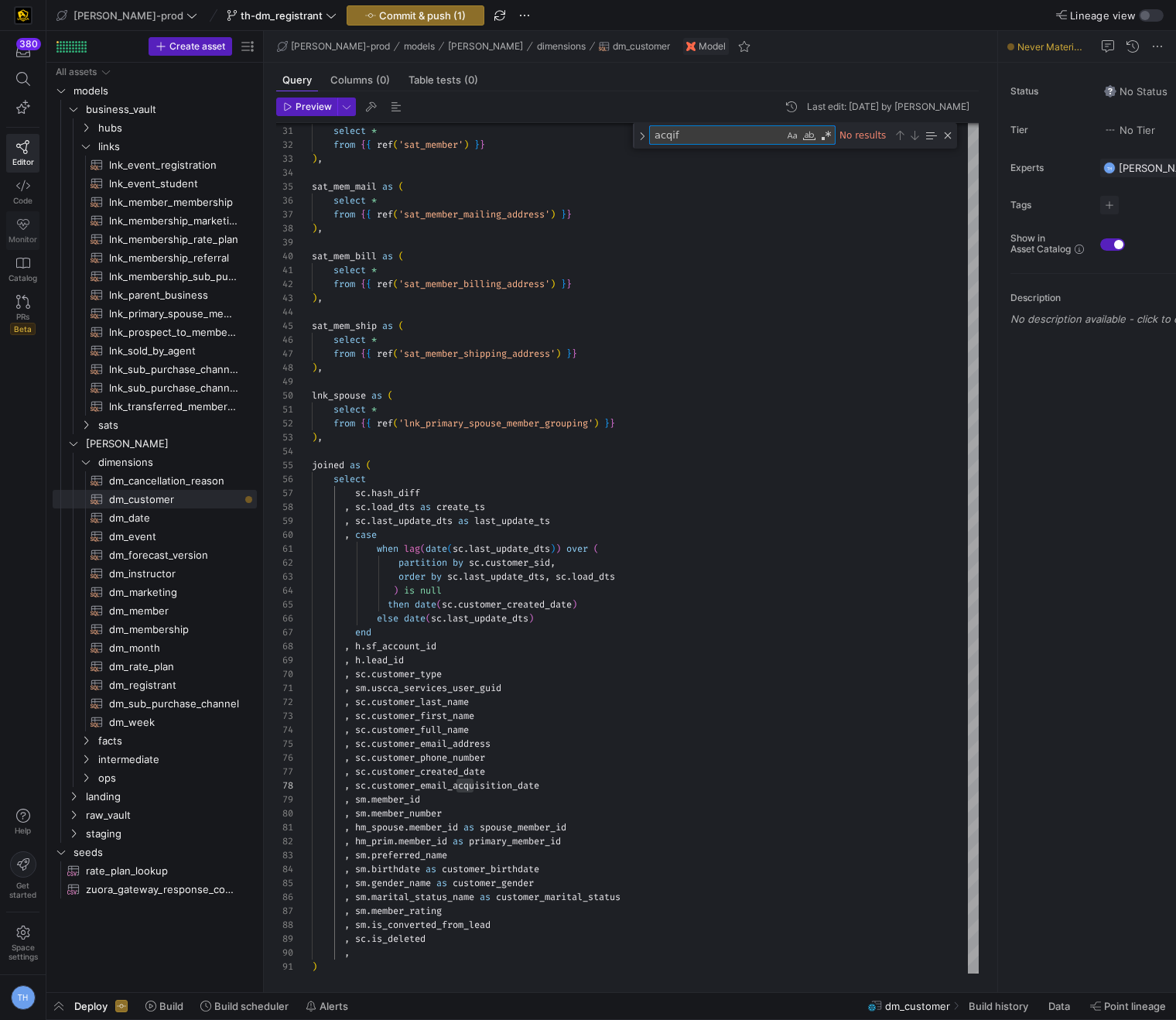
type textarea "acqif"
click at [472, 958] on div "sat_mem as ( select * from { { ref ( 'sat_member' ) } } ) , sat_mem_mail as ( s…" at bounding box center [645, 335] width 667 height 1308
click at [693, 381] on div "sat_mem as ( select * from { { ref ( 'sat_member' ) } } ) , sat_mem_mail as ( s…" at bounding box center [645, 335] width 667 height 1308
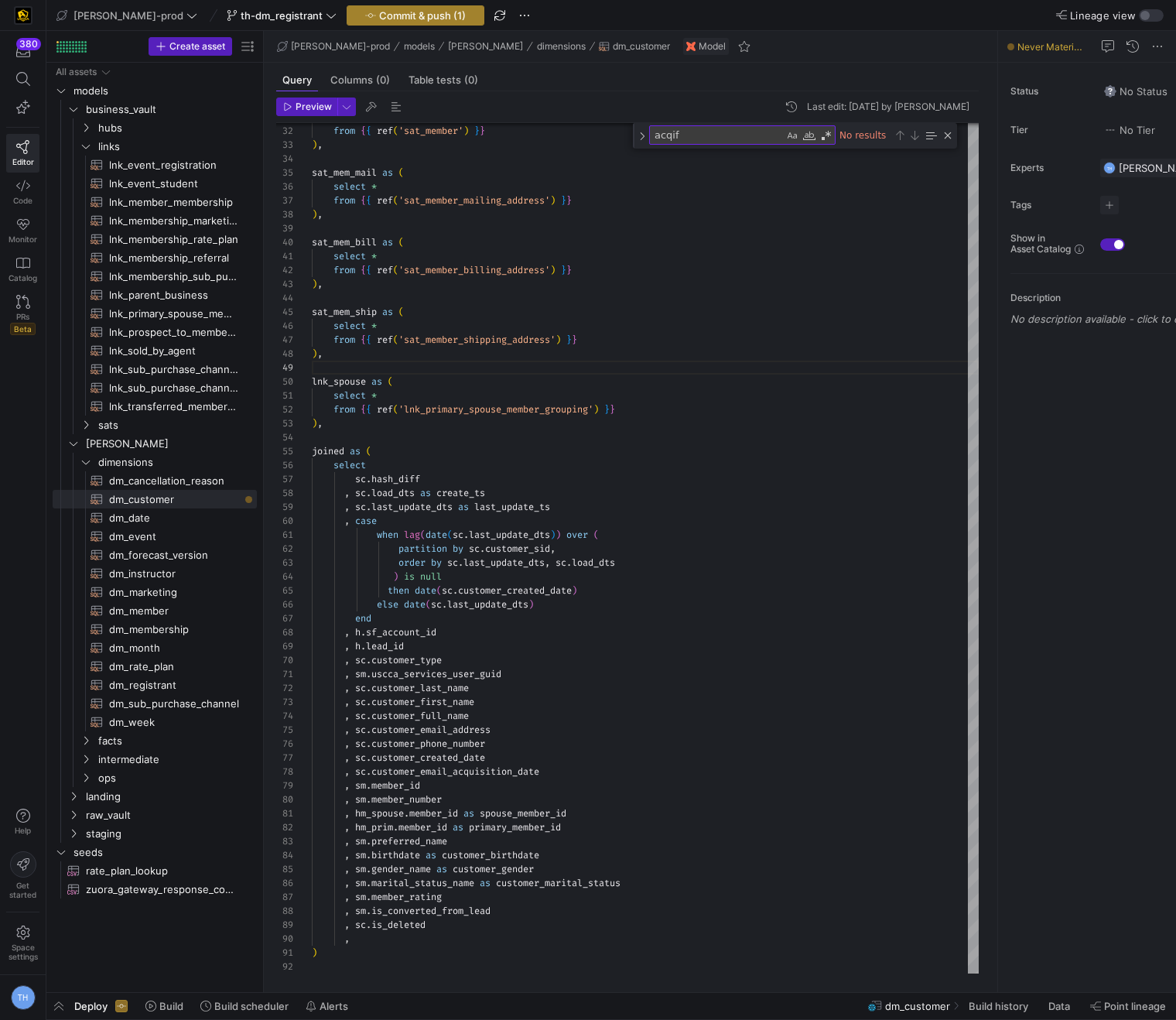
click at [380, 14] on span "Commit & push (1)" at bounding box center [423, 15] width 86 height 12
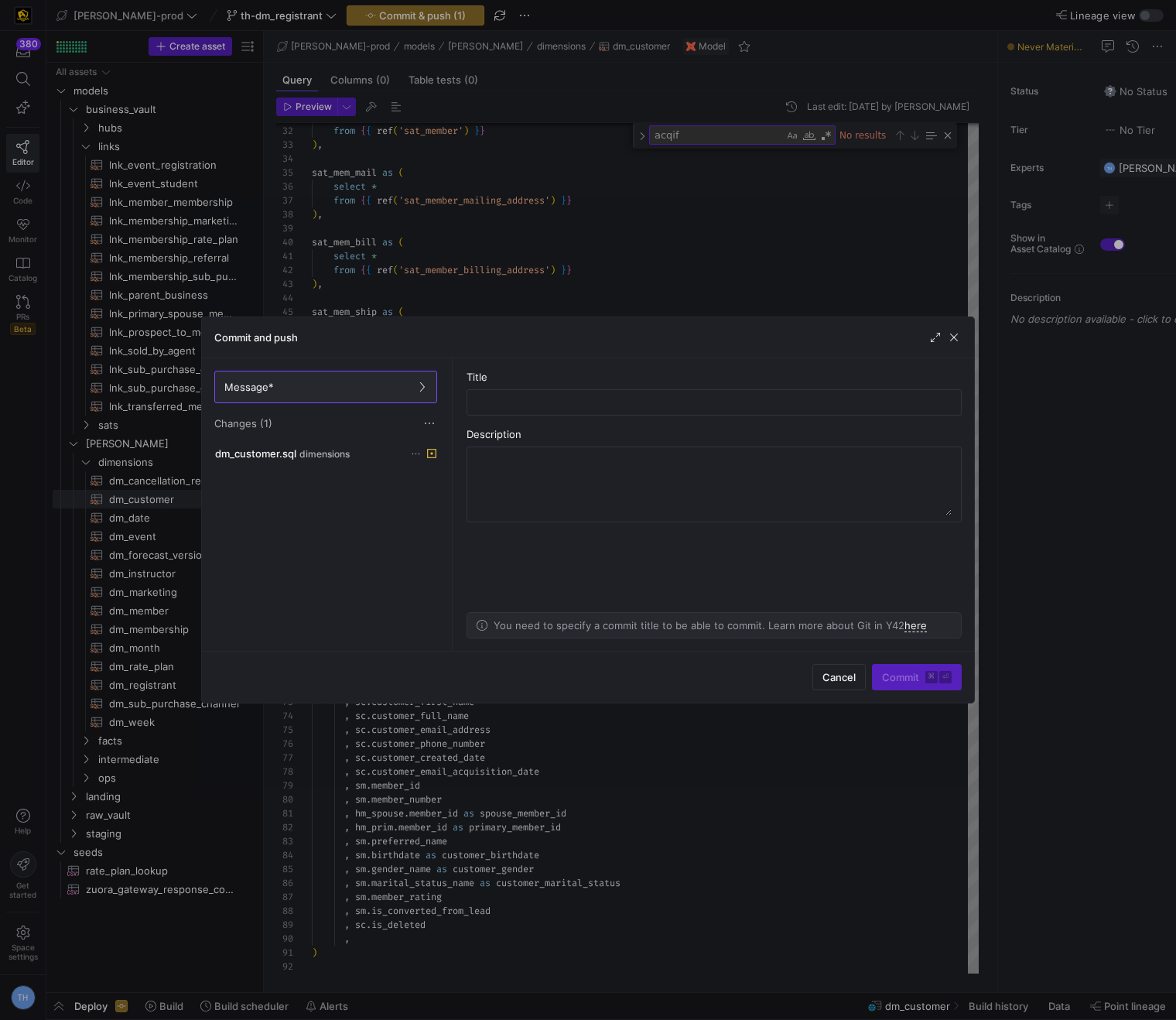
click at [472, 175] on div at bounding box center [588, 510] width 1176 height 1020
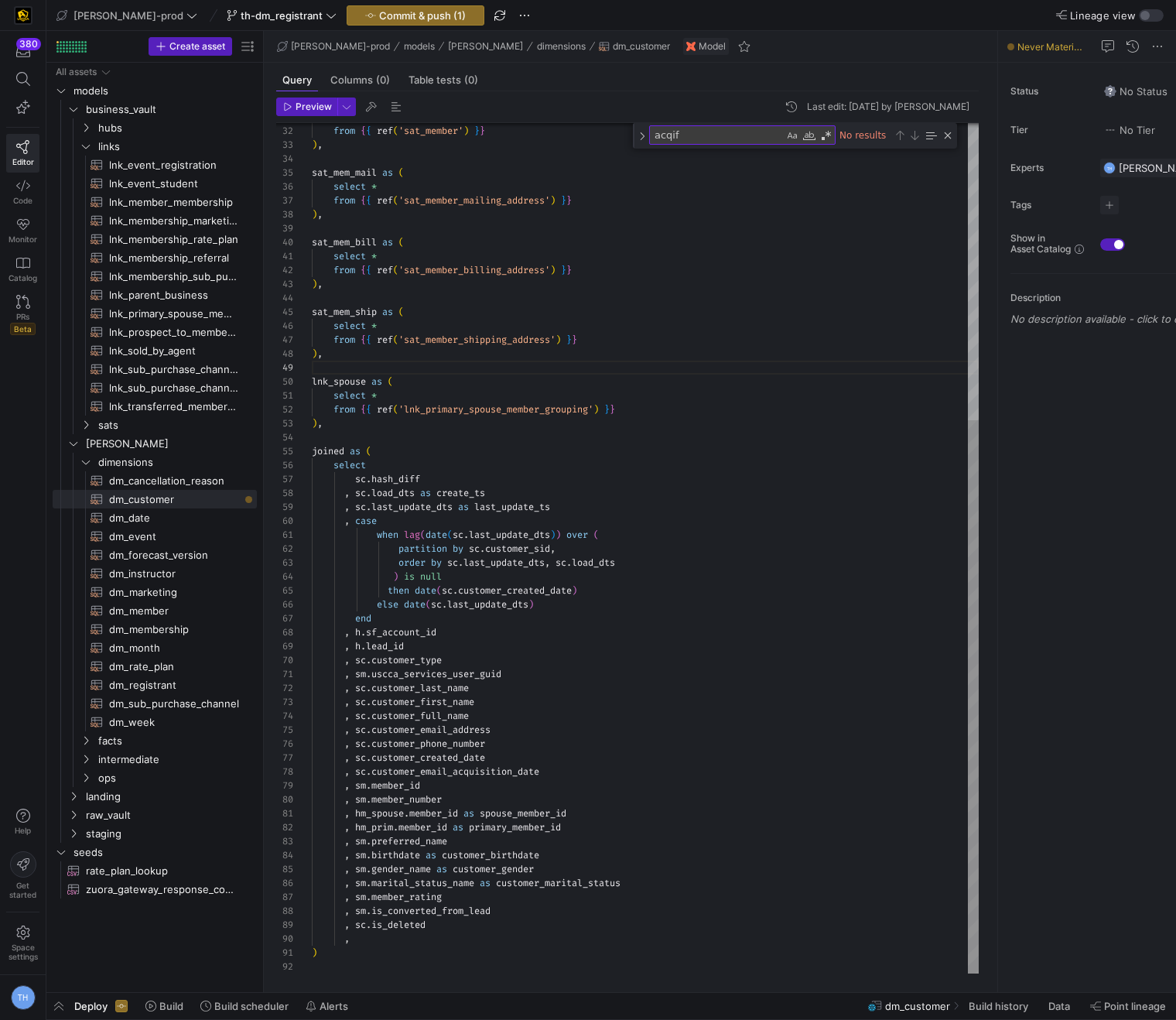
click at [370, 935] on div "select * from { { ref ( 'sat_member' ) } } ) , sat_mem_mail as ( select * from …" at bounding box center [645, 320] width 667 height 1308
type textarea ", hm_spouse.member_id as spouse_member_id , hm_prim.member_id as primary_member…"
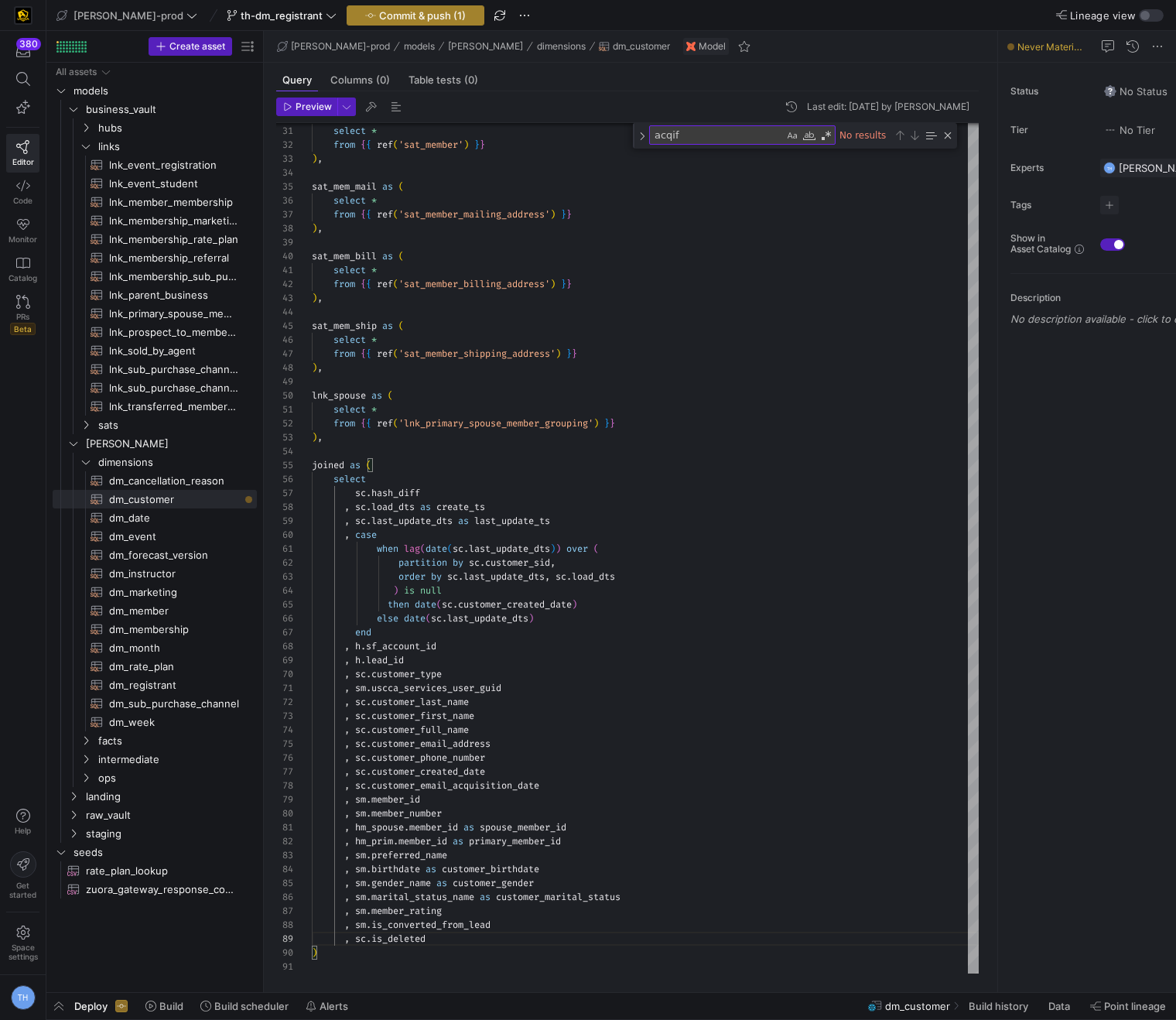
click at [394, 18] on span "Commit & push (1)" at bounding box center [423, 15] width 86 height 12
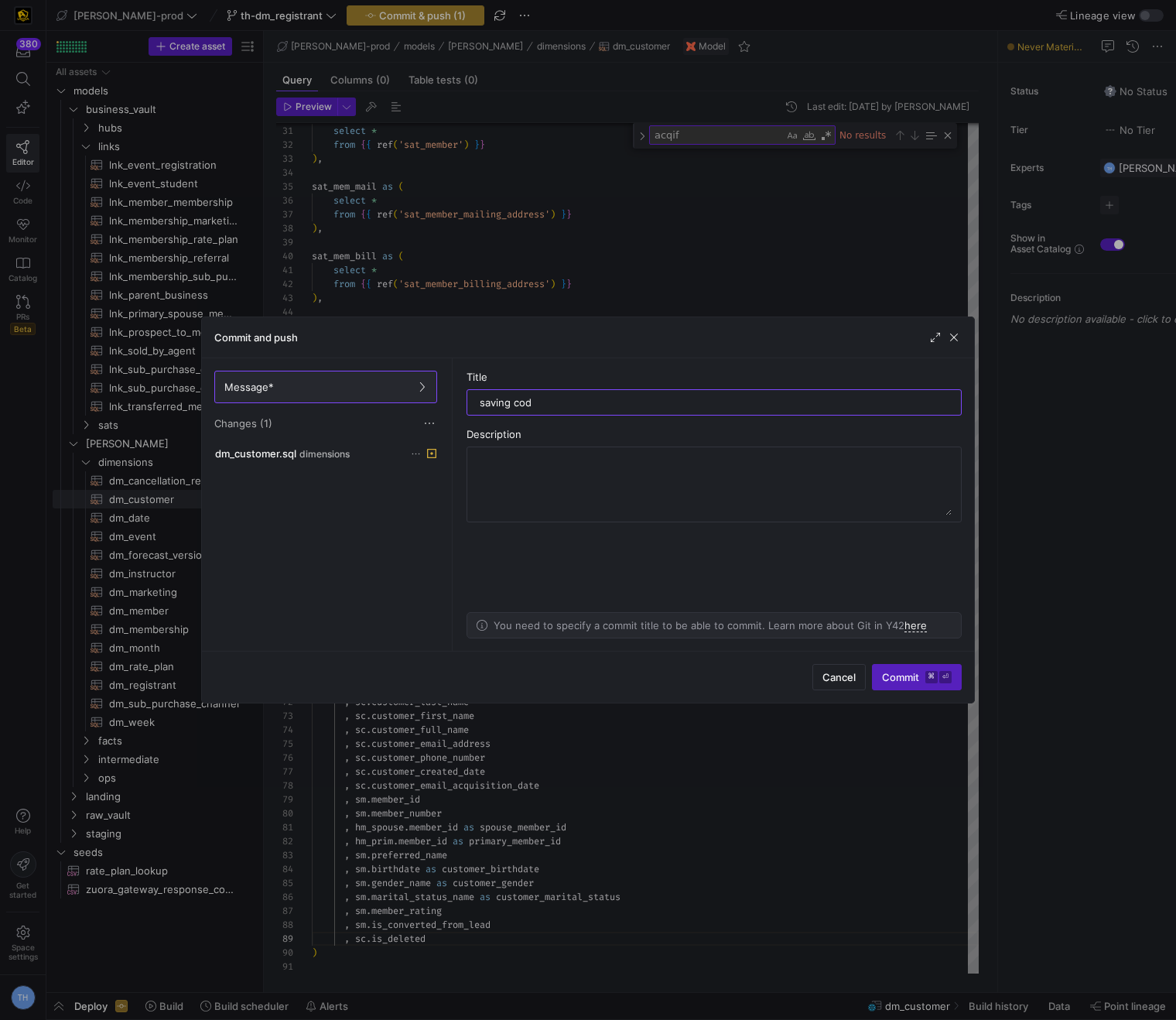
type input "saving code"
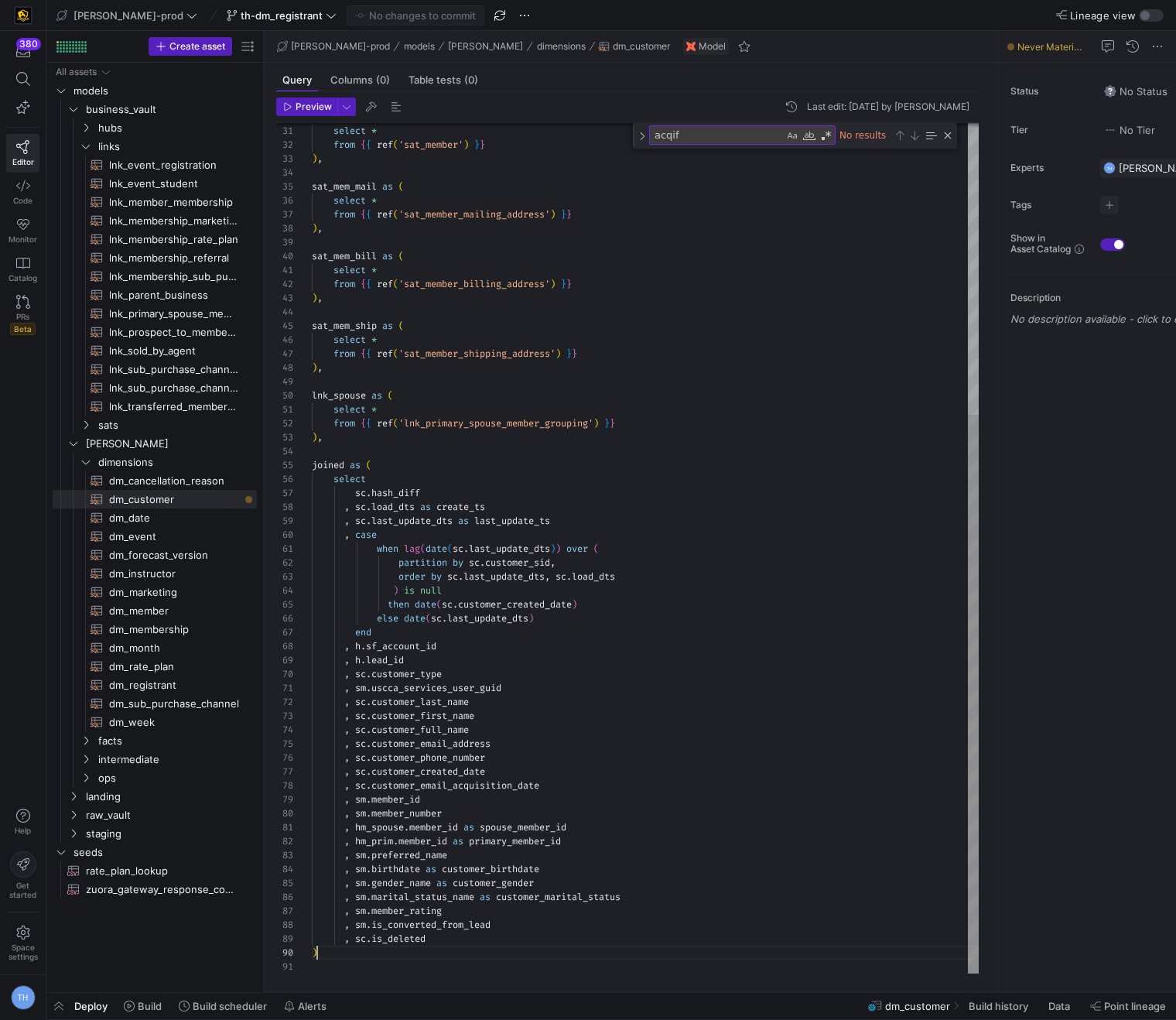
click at [488, 951] on div "select * from { { ref ( 'sat_member' ) } } ) , sat_mem_mail as ( select * from …" at bounding box center [645, 327] width 667 height 1293
click at [488, 941] on div "select * from { { ref ( 'sat_member' ) } } ) , sat_mem_mail as ( select * from …" at bounding box center [645, 327] width 667 height 1293
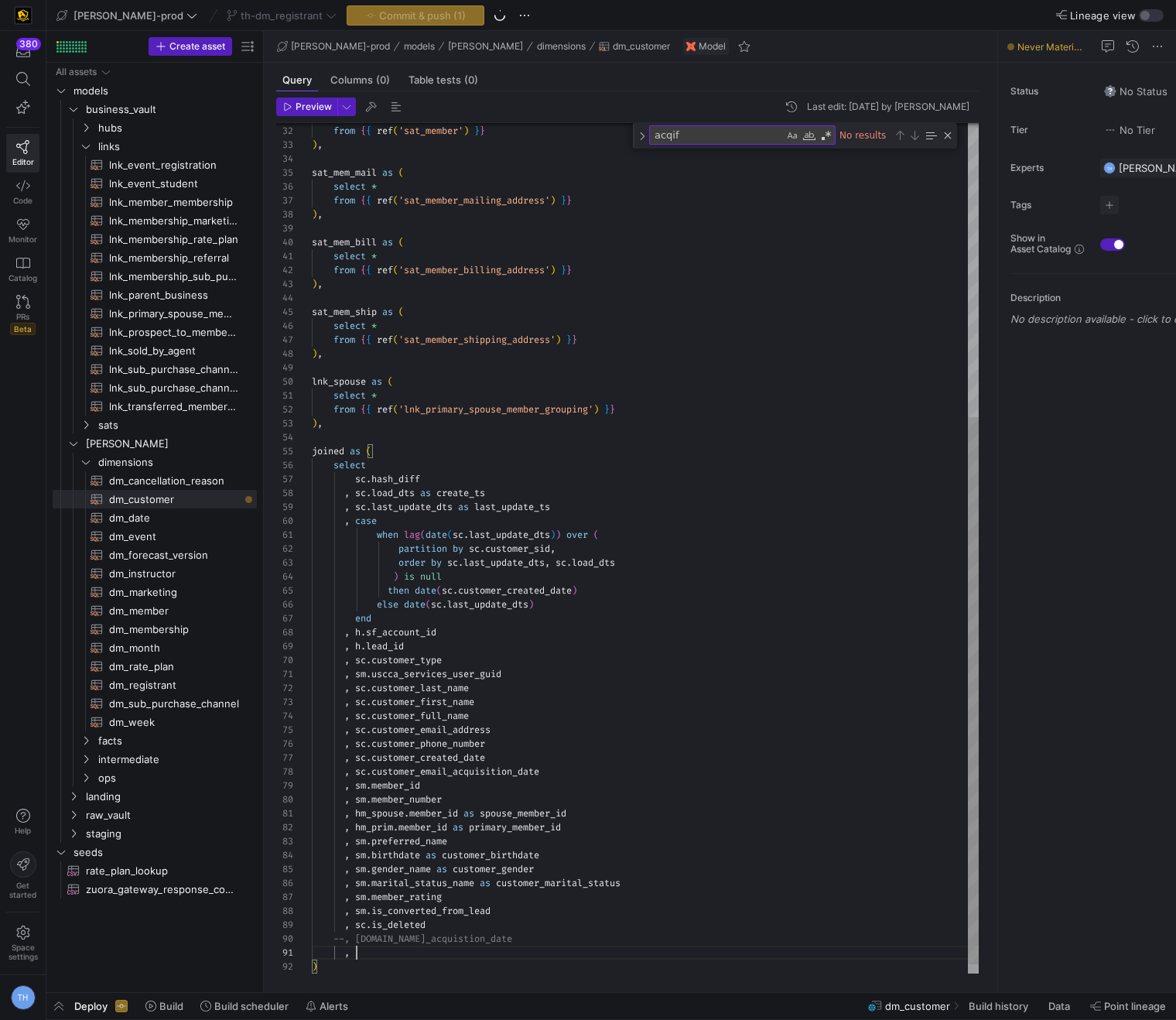
scroll to position [0, 44]
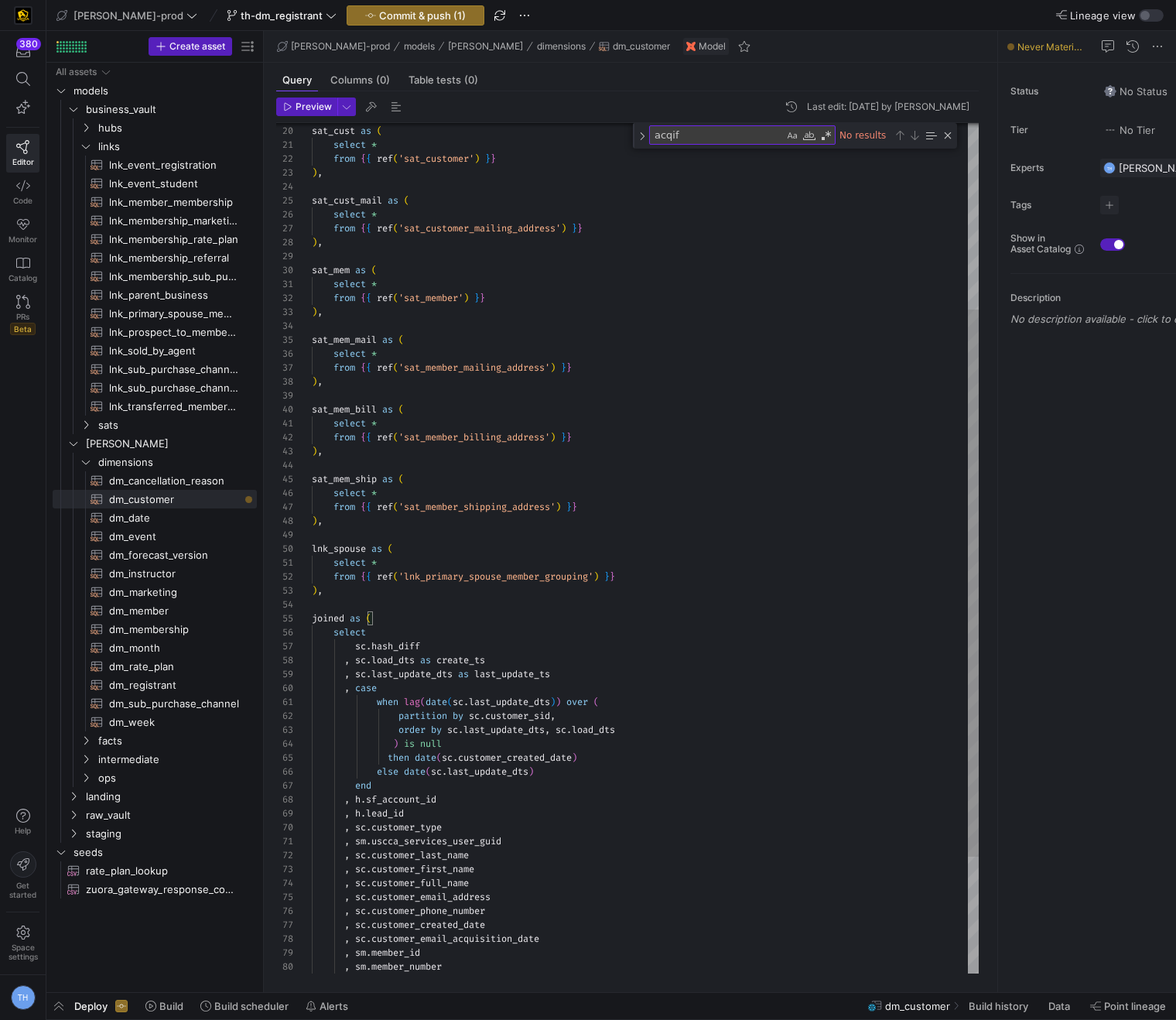
click at [558, 312] on div "from { { ref ( 'sat_member' ) } } ) , sat_mem_mail as ( select * from { { ref (…" at bounding box center [645, 494] width 667 height 1321
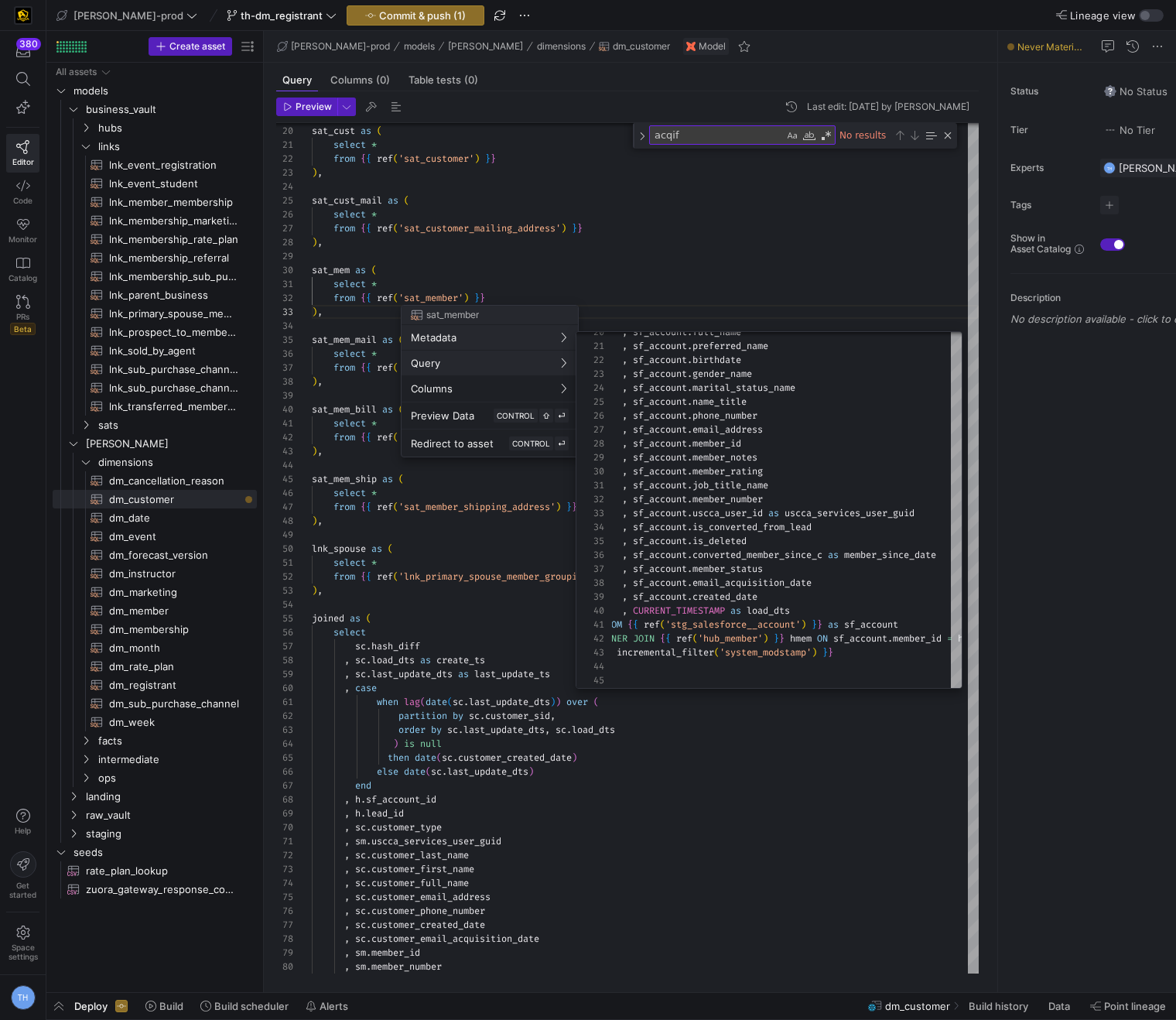
click at [727, 247] on div at bounding box center [588, 510] width 1176 height 1020
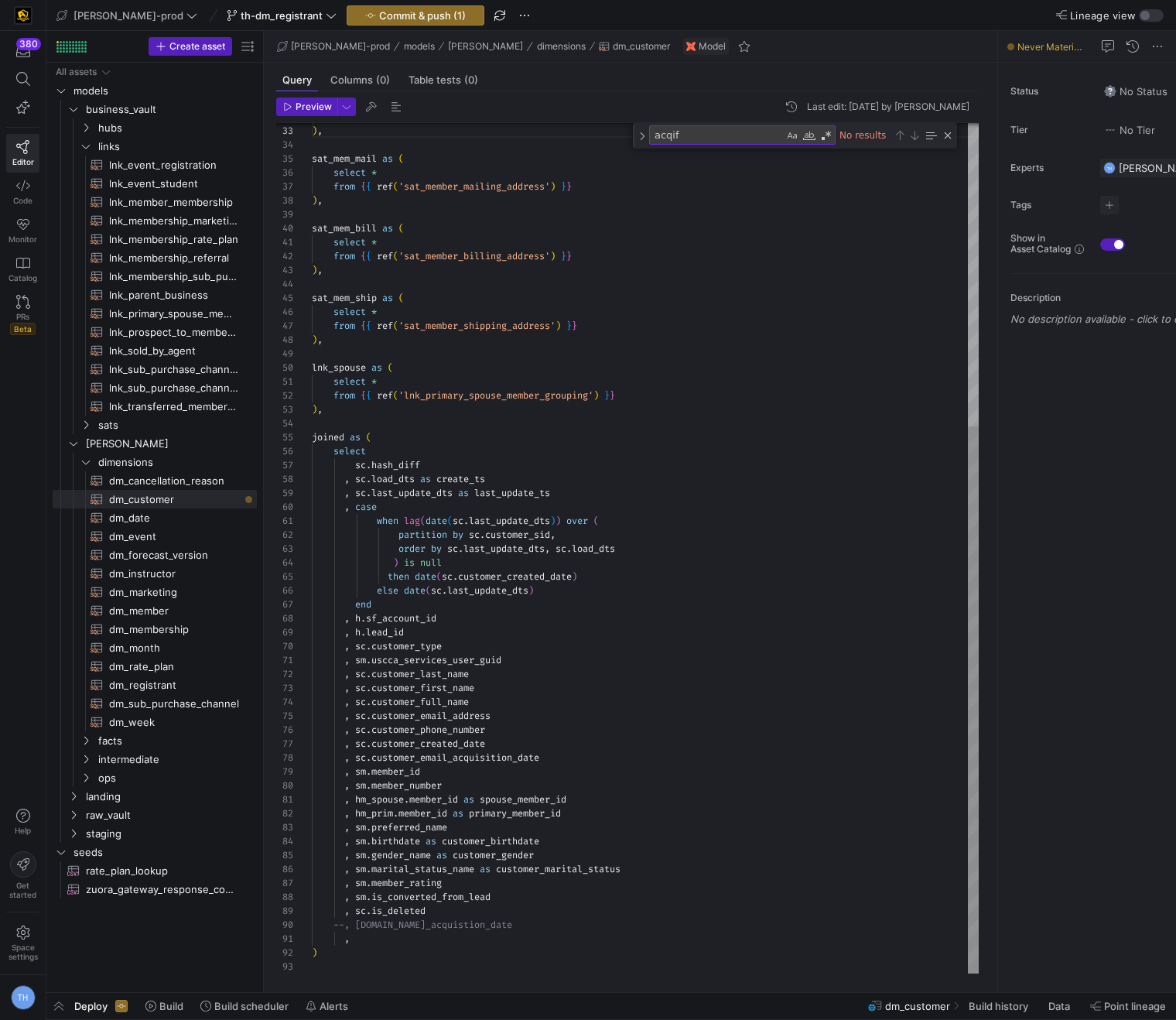
scroll to position [14, 6]
click at [427, 946] on div "from { { ref ( 'sat_member' ) } } ) , sat_mem_mail as ( select * from { { ref (…" at bounding box center [645, 313] width 667 height 1321
click at [427, 939] on div "from { { ref ( 'sat_member' ) } } ) , sat_mem_mail as ( select * from { { ref (…" at bounding box center [645, 313] width 667 height 1321
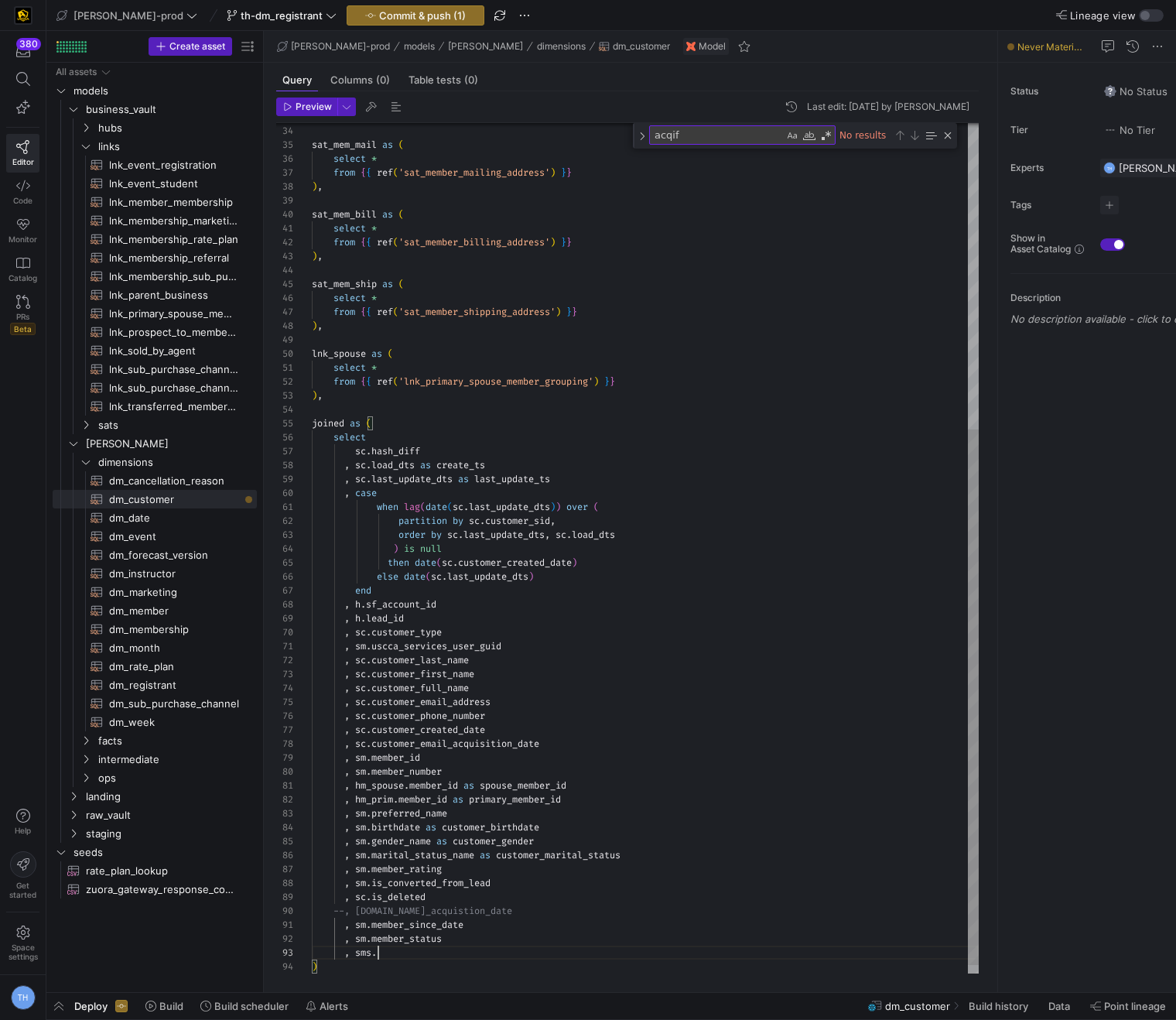
scroll to position [28, 66]
type textarea ", sm.member_since_date , sm.member_status , sms. )"
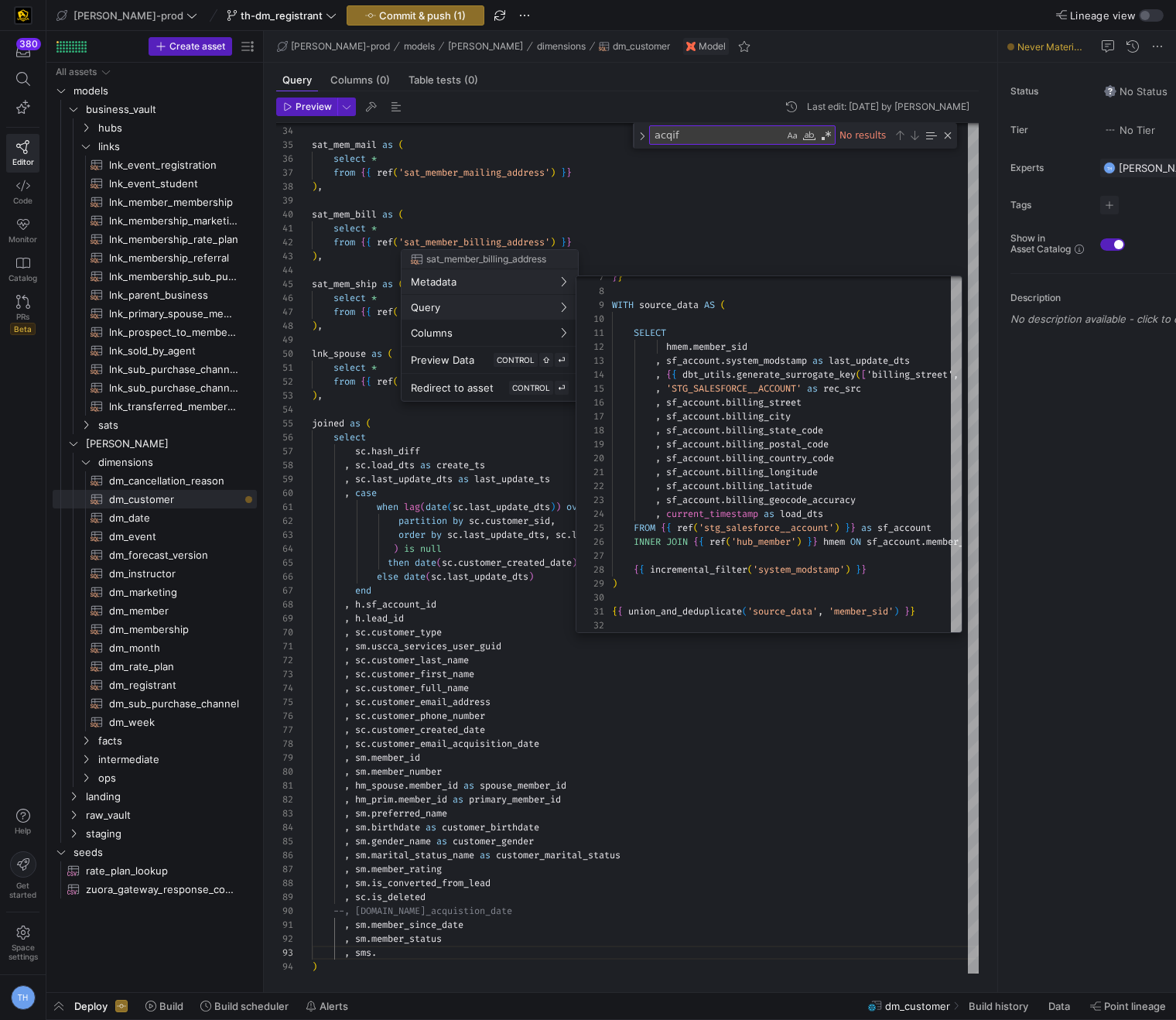
click at [693, 256] on div at bounding box center [588, 510] width 1176 height 1020
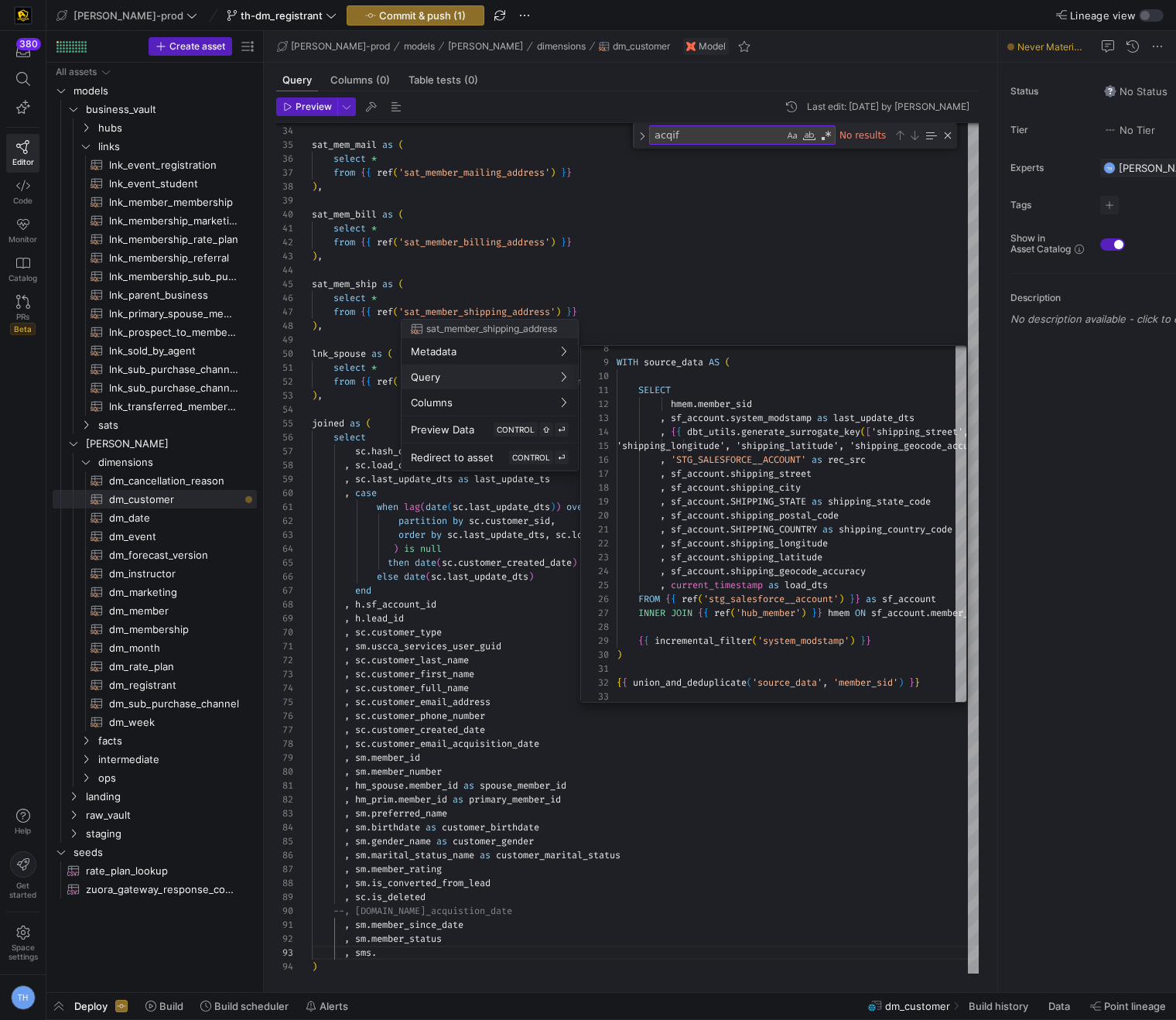
click at [746, 279] on div at bounding box center [588, 510] width 1176 height 1020
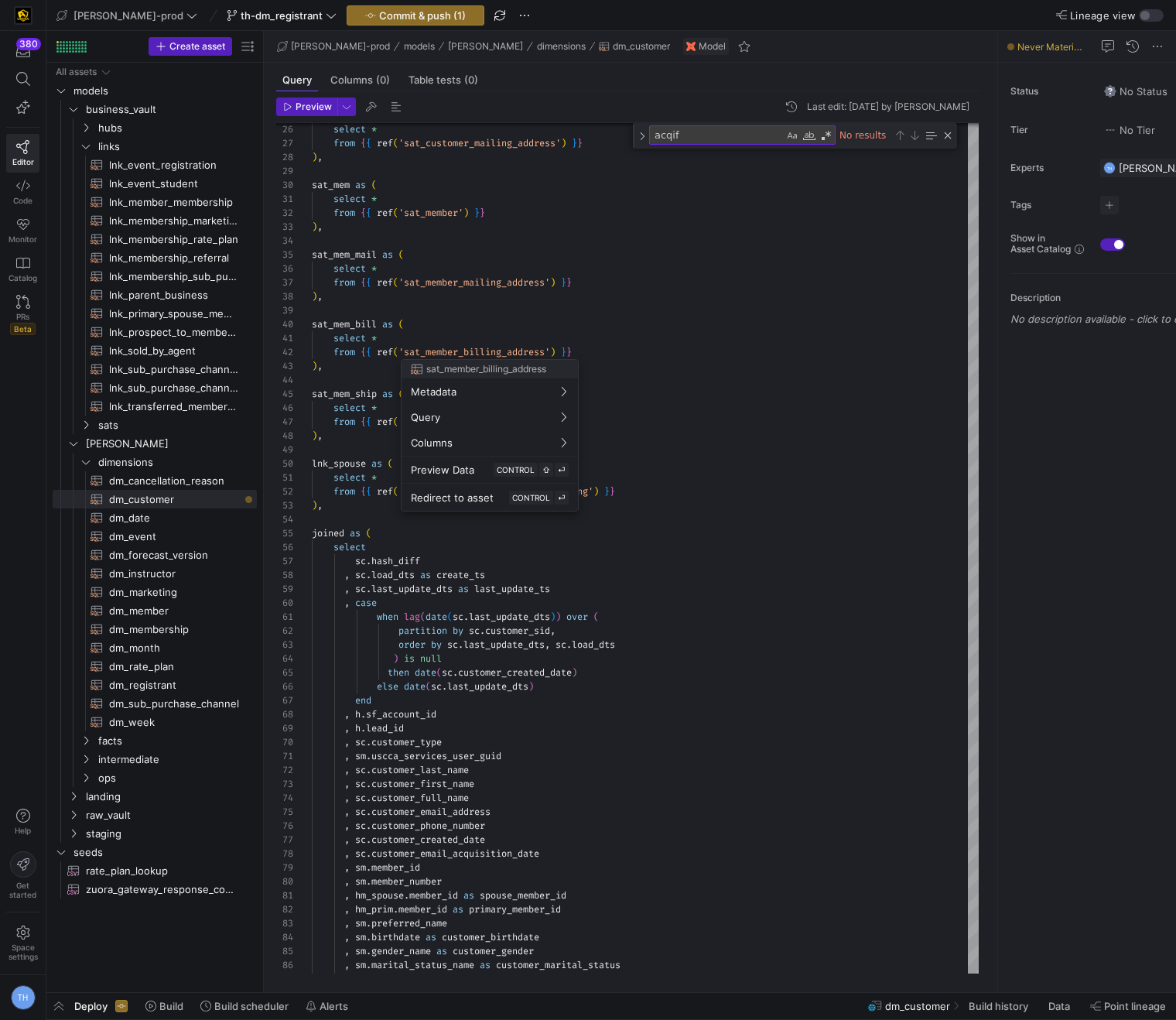
click at [500, 312] on div at bounding box center [588, 510] width 1176 height 1020
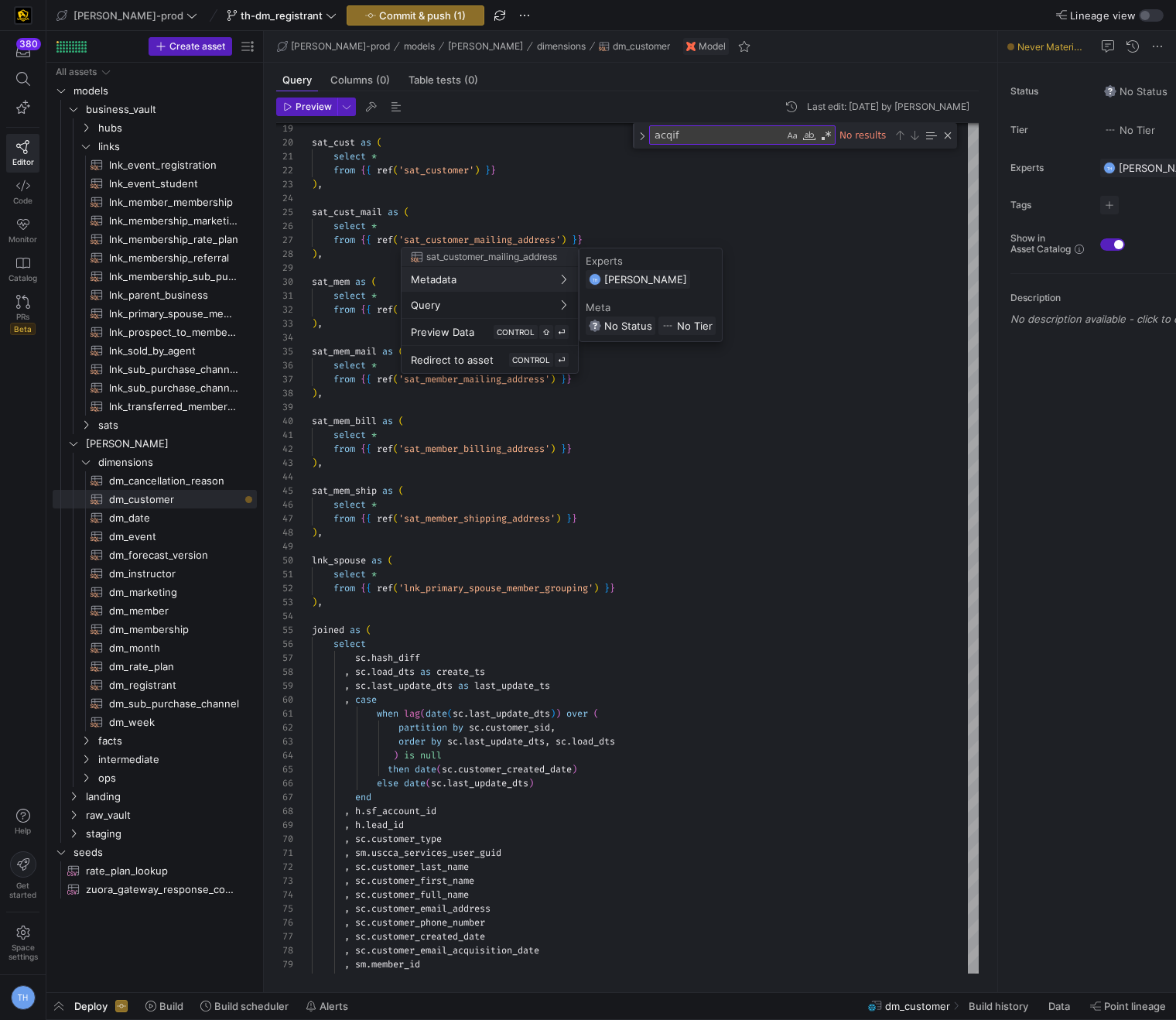
click at [440, 1005] on div at bounding box center [588, 510] width 1176 height 1020
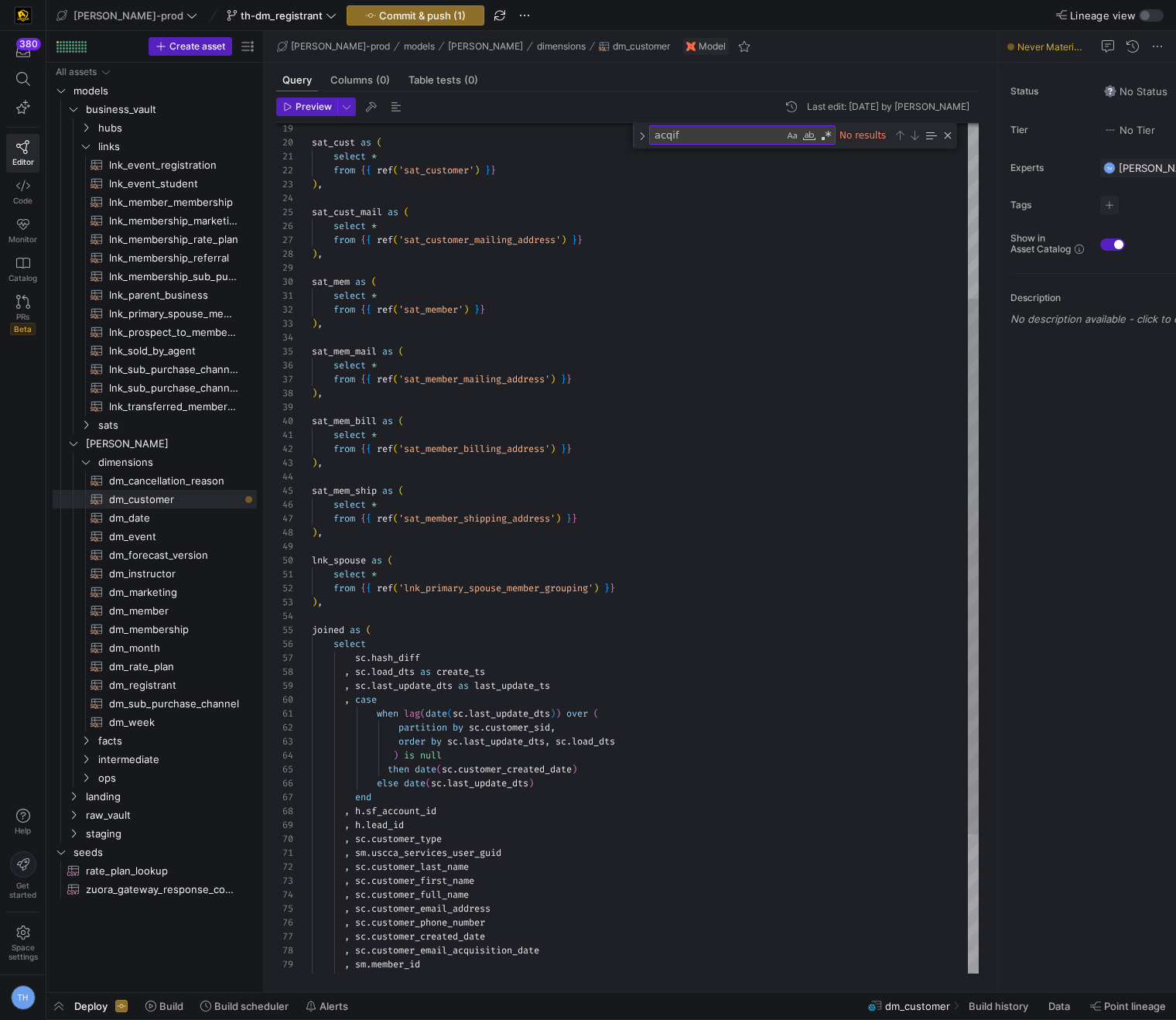
scroll to position [98, 134]
click at [448, 954] on div ") , sat_mem_mail as ( select * from { { ref ( 'sat_member_mailing_address' ) } …" at bounding box center [645, 520] width 667 height 1349
click at [368, 963] on div ") , sat_mem_mail as ( select * from { { ref ( 'sat_member_mailing_address' ) } …" at bounding box center [645, 520] width 667 height 1349
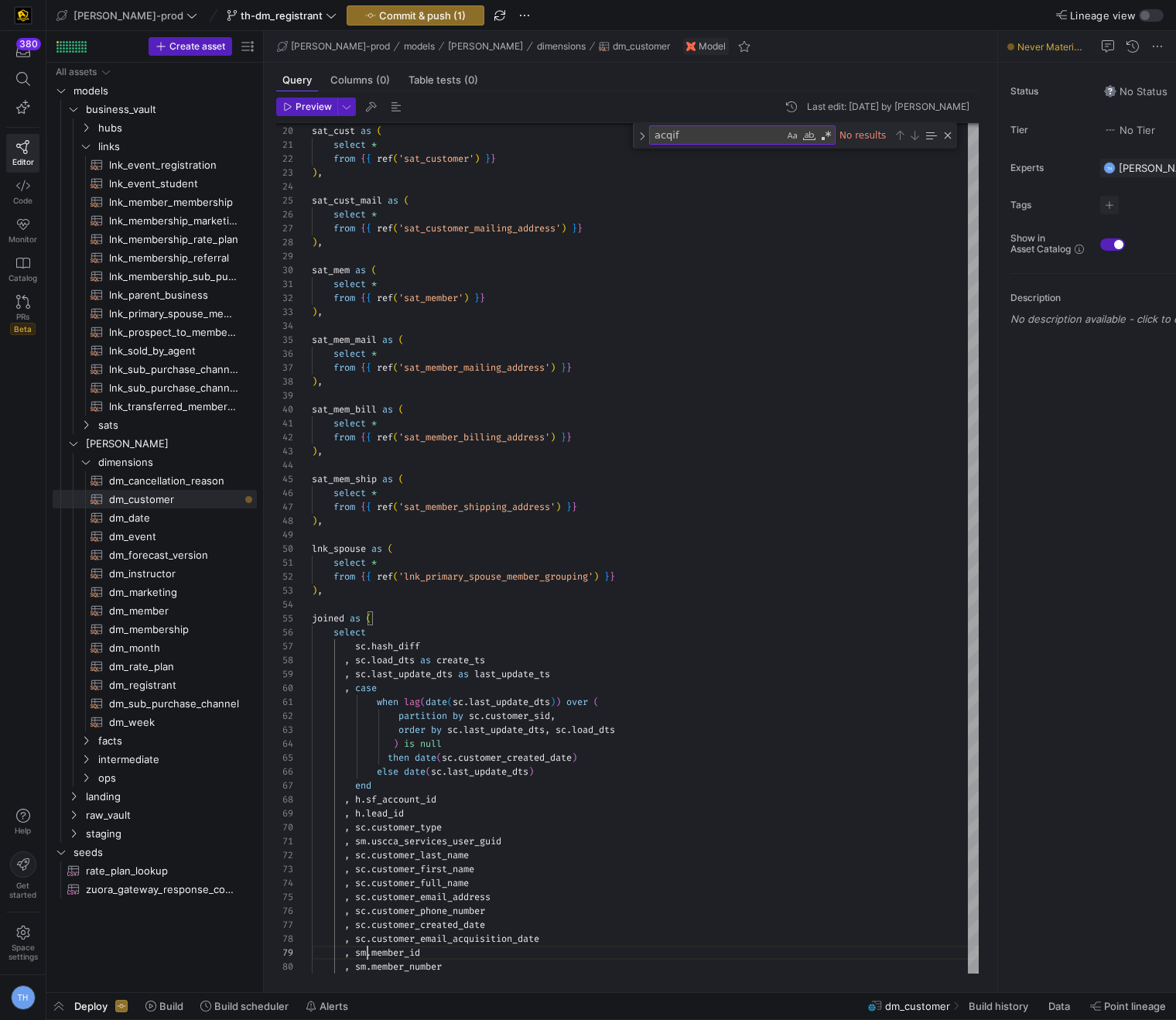
scroll to position [111, 56]
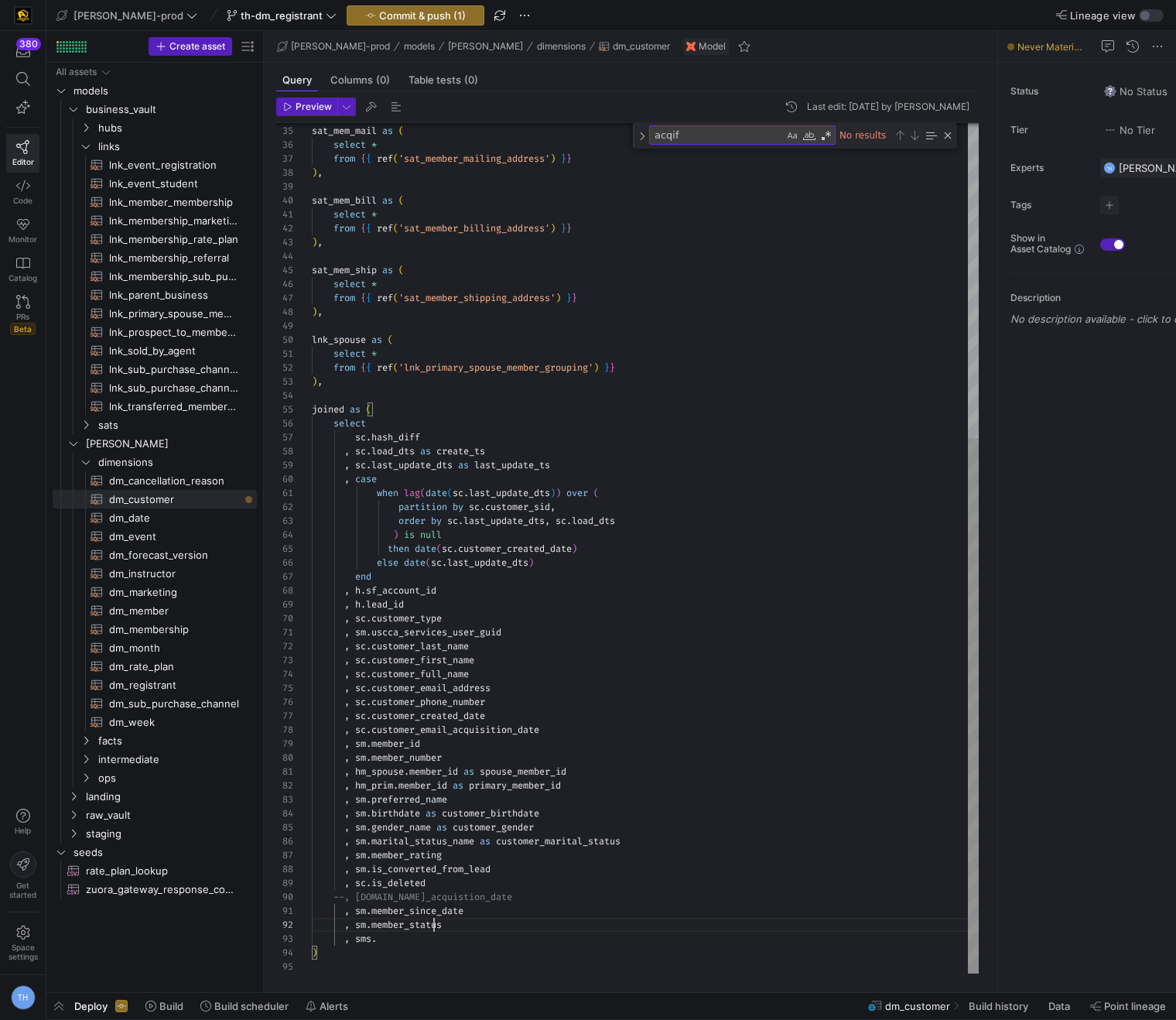
click at [432, 931] on div "sat_mem_mail as ( select * from { { ref ( 'sat_member_mailing_address' ) } } ) …" at bounding box center [645, 298] width 667 height 1349
click at [417, 934] on div "sat_mem_mail as ( select * from { { ref ( 'sat_member_mailing_address' ) } } ) …" at bounding box center [645, 298] width 667 height 1349
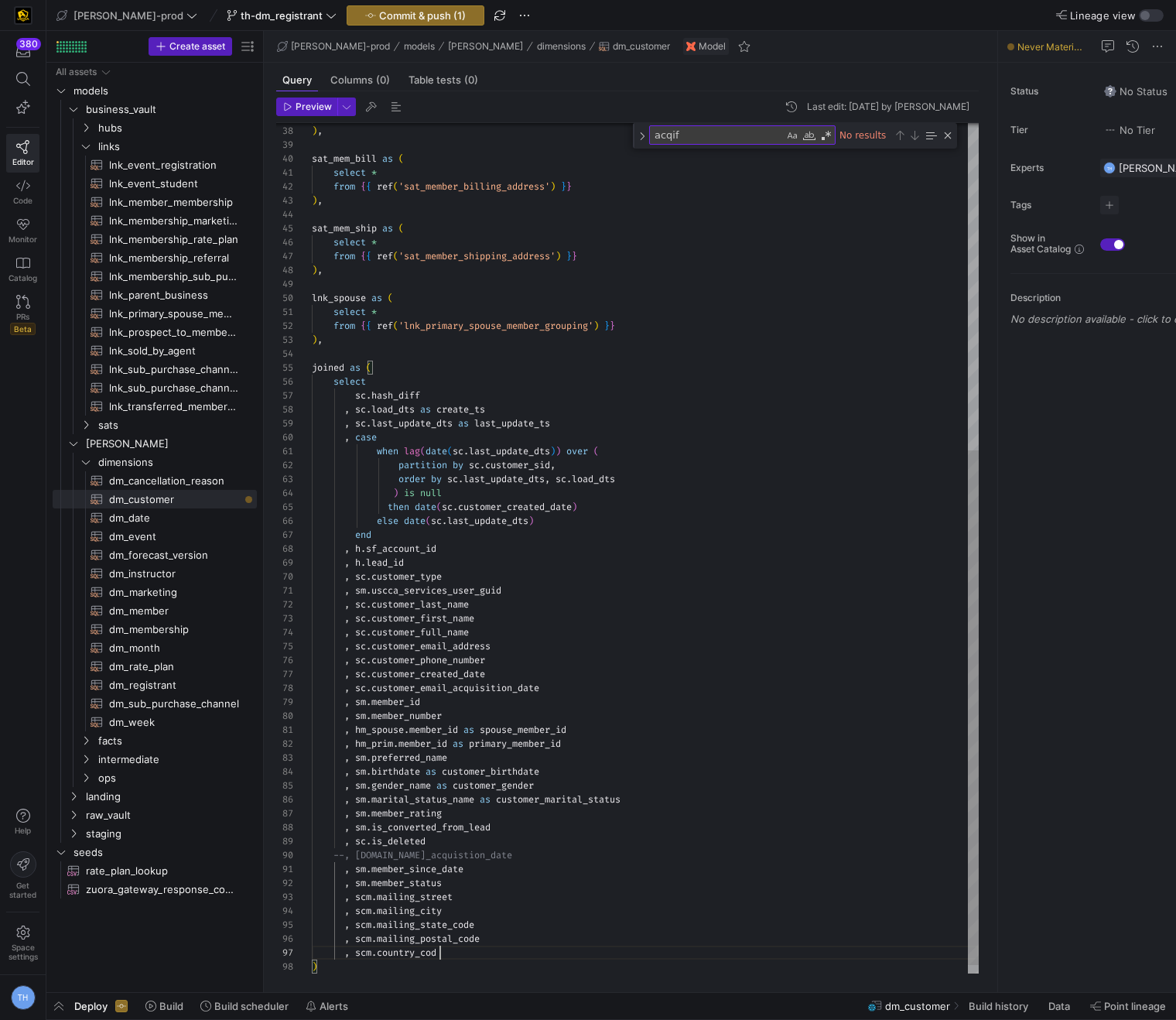
scroll to position [83, 134]
click at [377, 947] on div "from { { ref ( 'sat_member_mailing_address' ) } } ) , sat_mem_bill as ( select …" at bounding box center [645, 285] width 667 height 1404
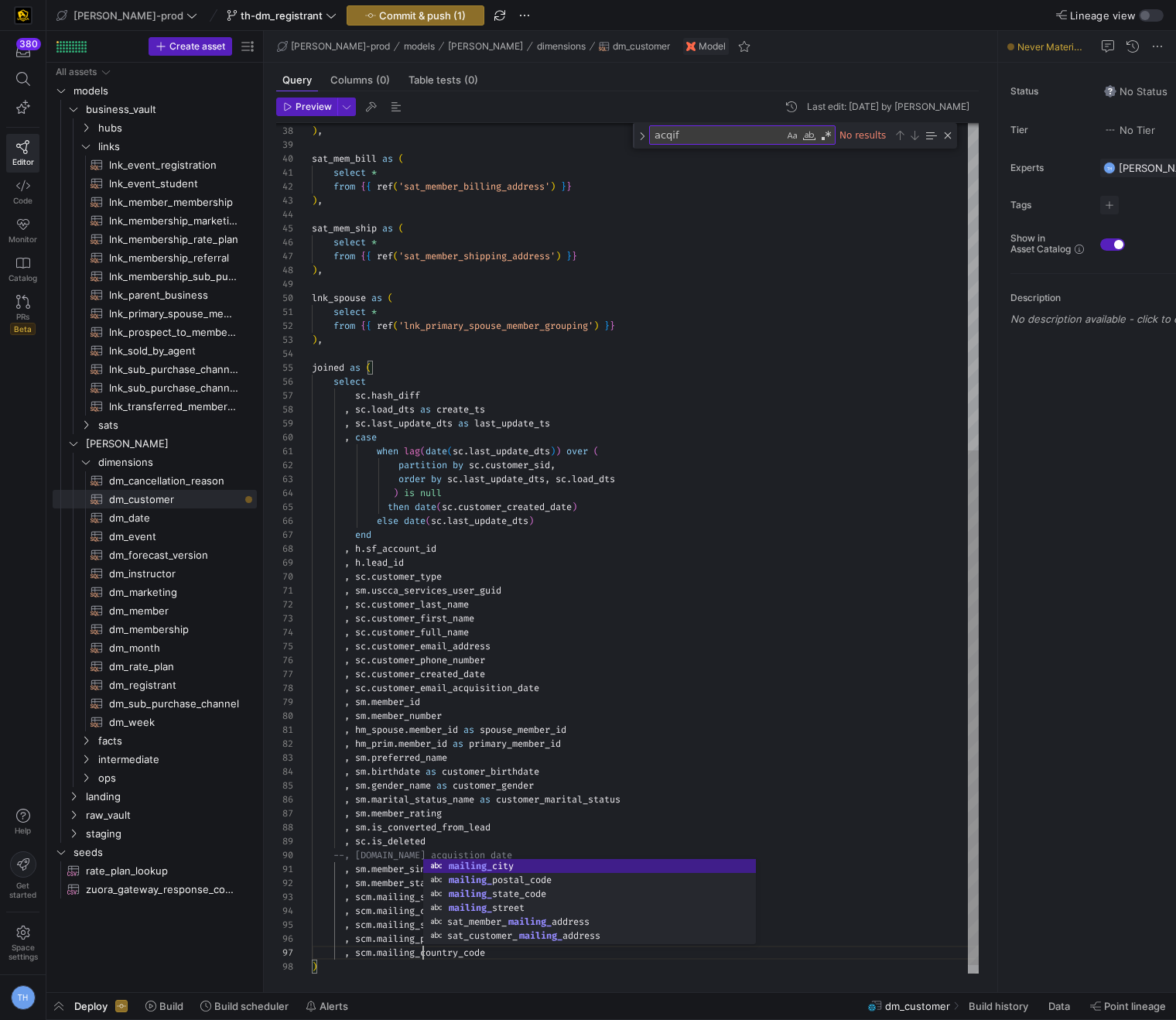
scroll to position [83, 111]
click at [457, 755] on div "from { { ref ( 'sat_member_mailing_address' ) } } ) , sat_mem_bill as ( select …" at bounding box center [645, 285] width 667 height 1404
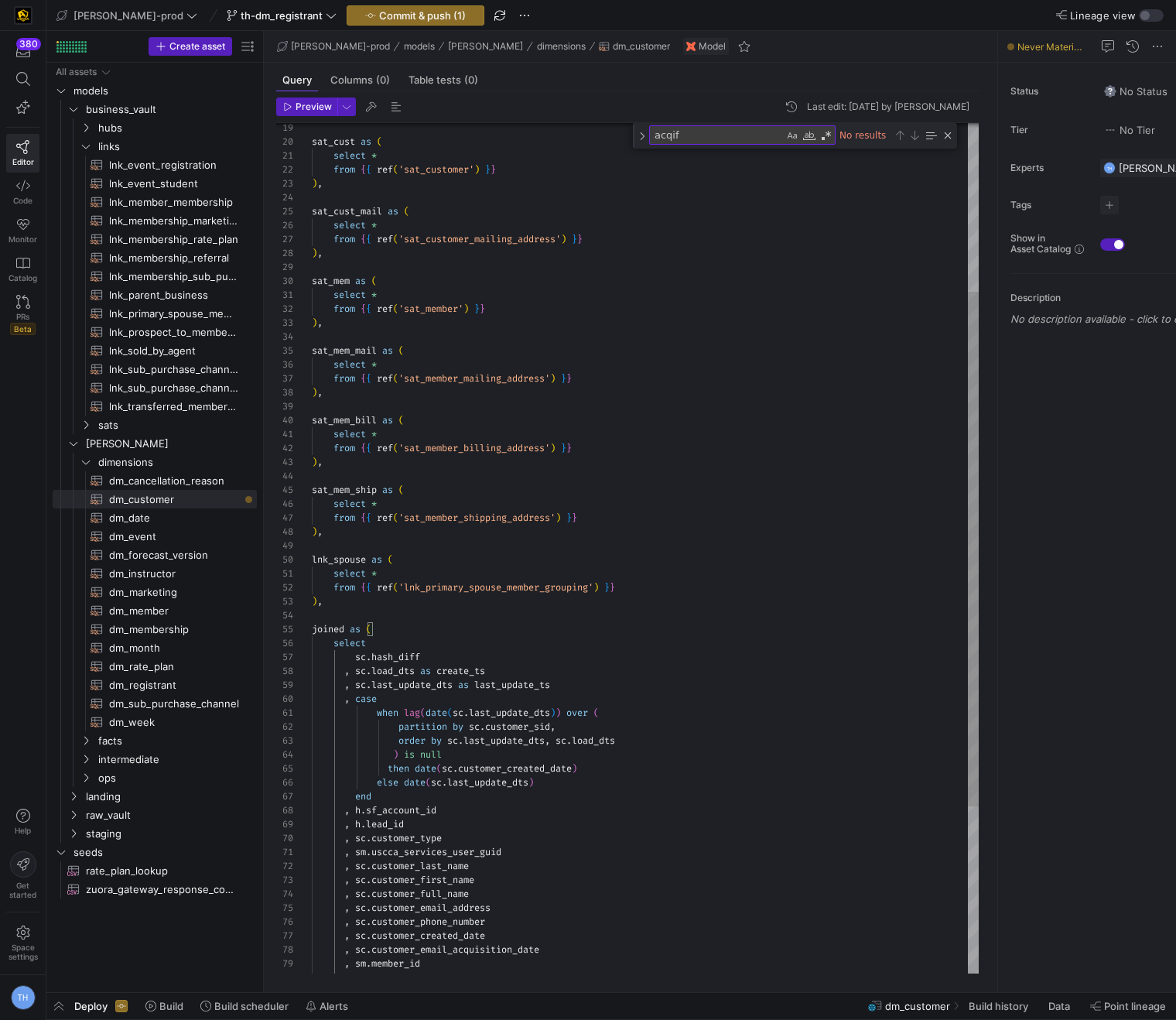
click at [433, 270] on div "from { { ref ( 'sat_member_mailing_address' ) } } ) , sat_mem_bill as ( select …" at bounding box center [645, 546] width 667 height 1404
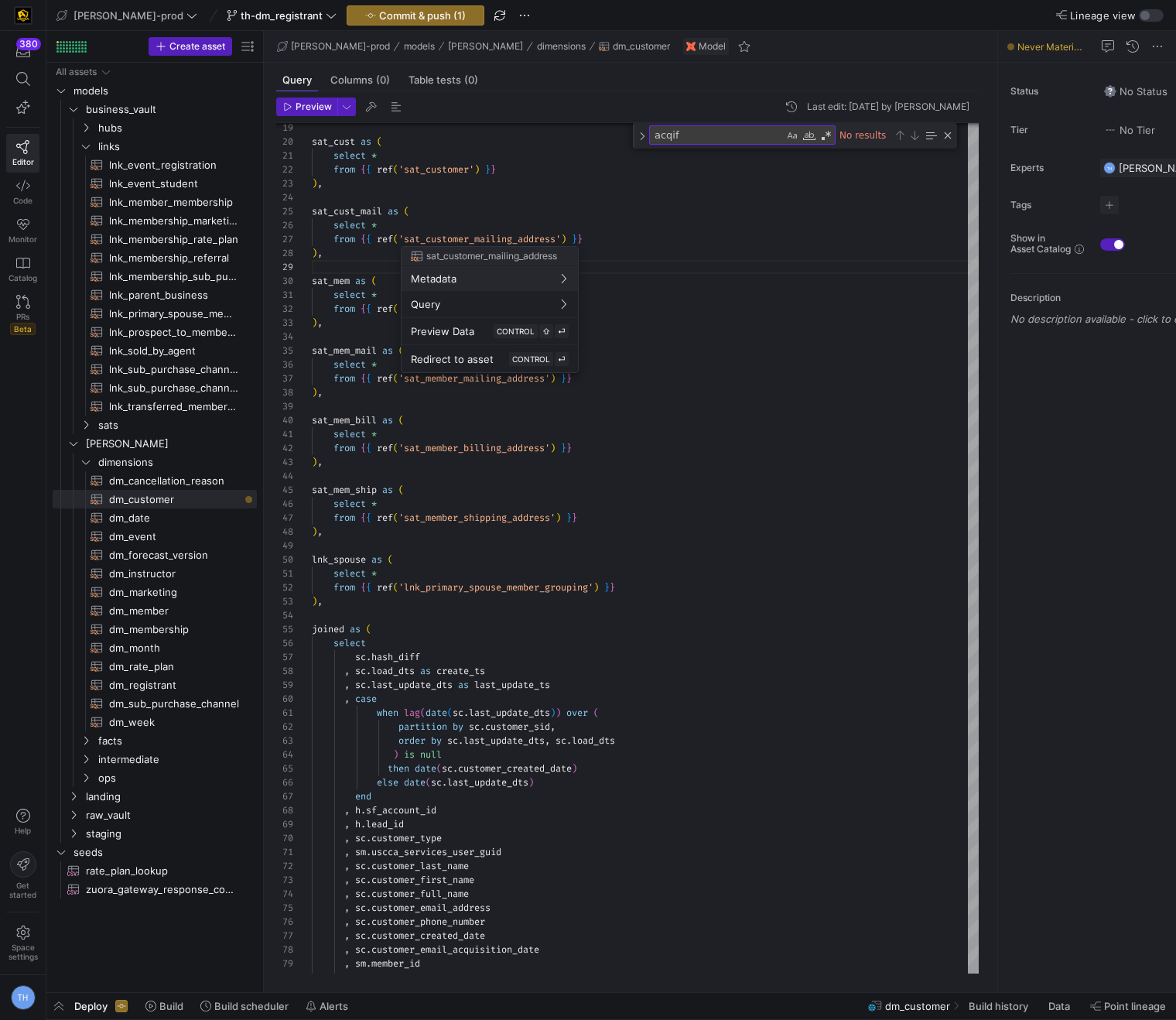
click at [463, 964] on div at bounding box center [588, 510] width 1176 height 1020
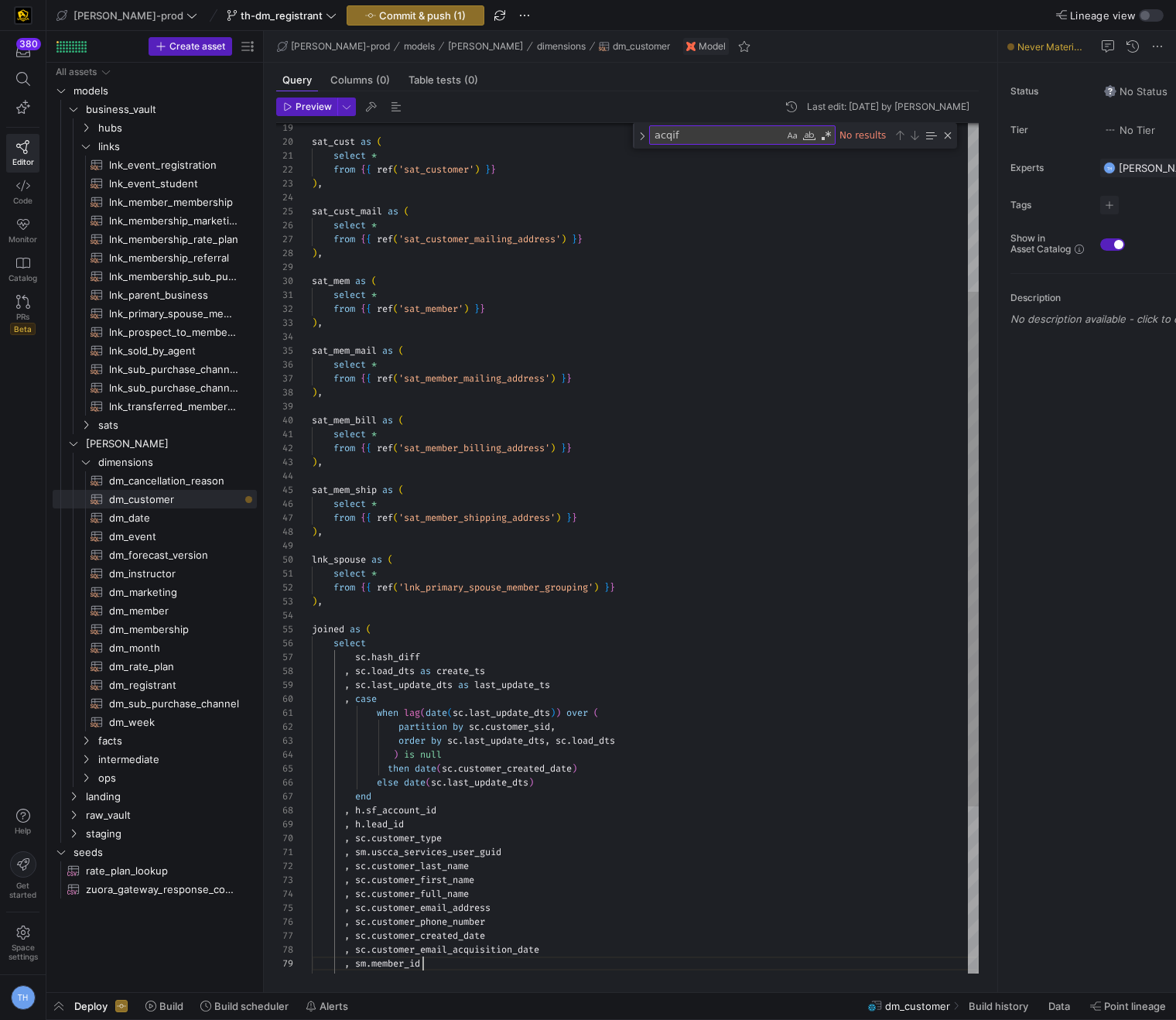
click at [463, 964] on div "from { { ref ( 'sat_member_mailing_address' ) } } ) , sat_mem_bill as ( select …" at bounding box center [645, 546] width 667 height 1404
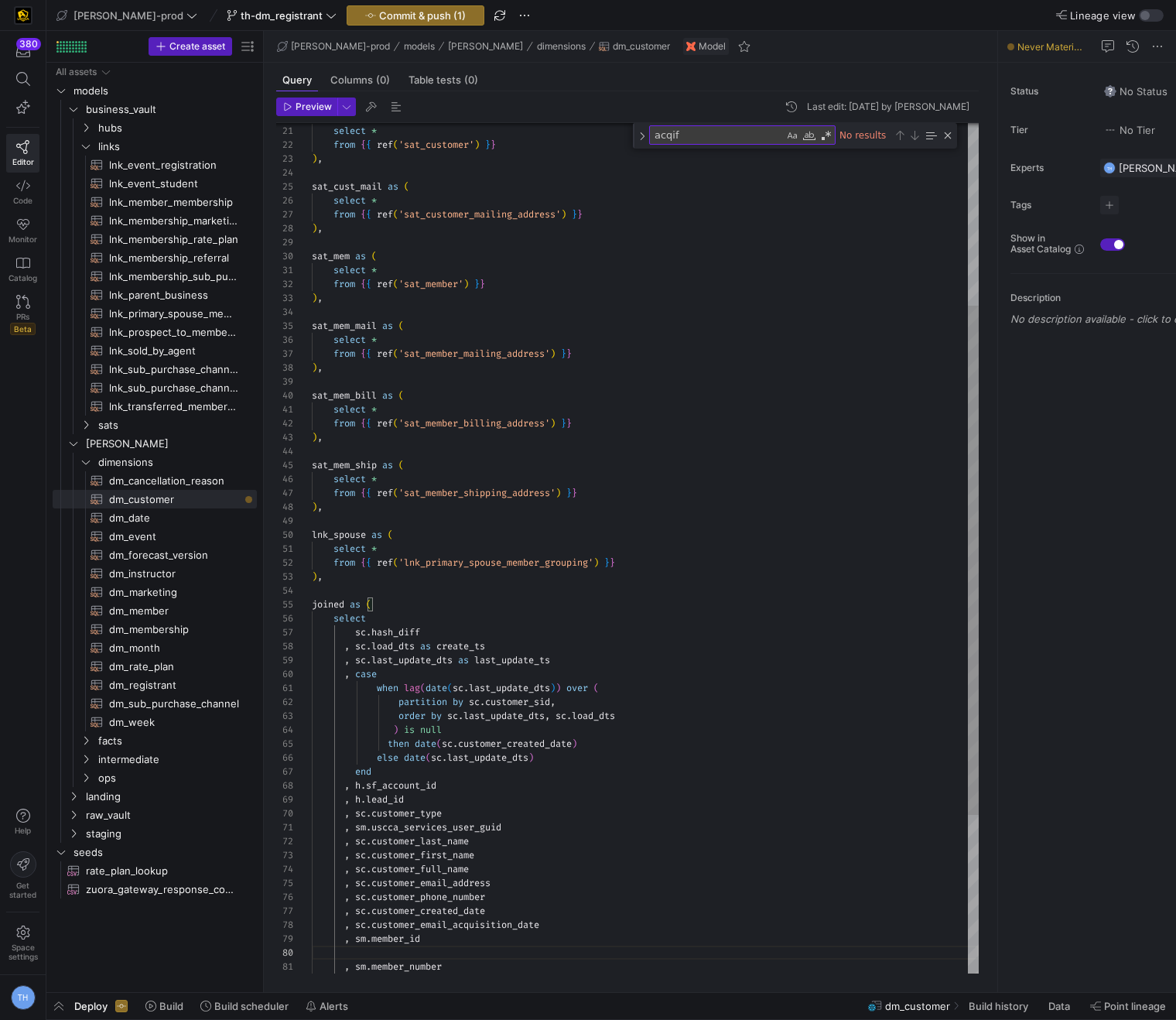
scroll to position [111, 111]
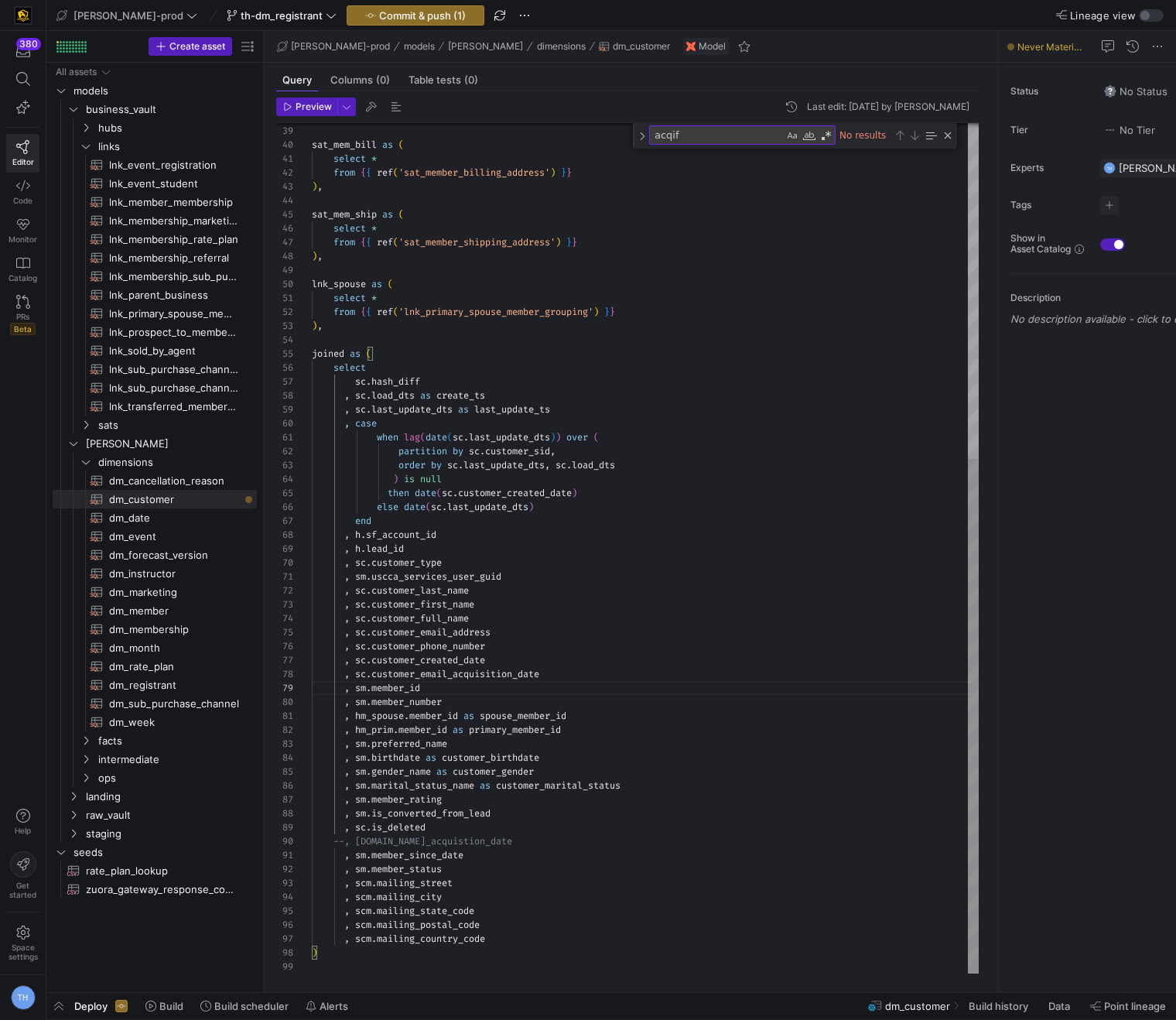
click at [511, 943] on div ") , sat_mem_bill as ( select * from { { ref ( 'sat_member_billing_address' ) } …" at bounding box center [645, 270] width 667 height 1404
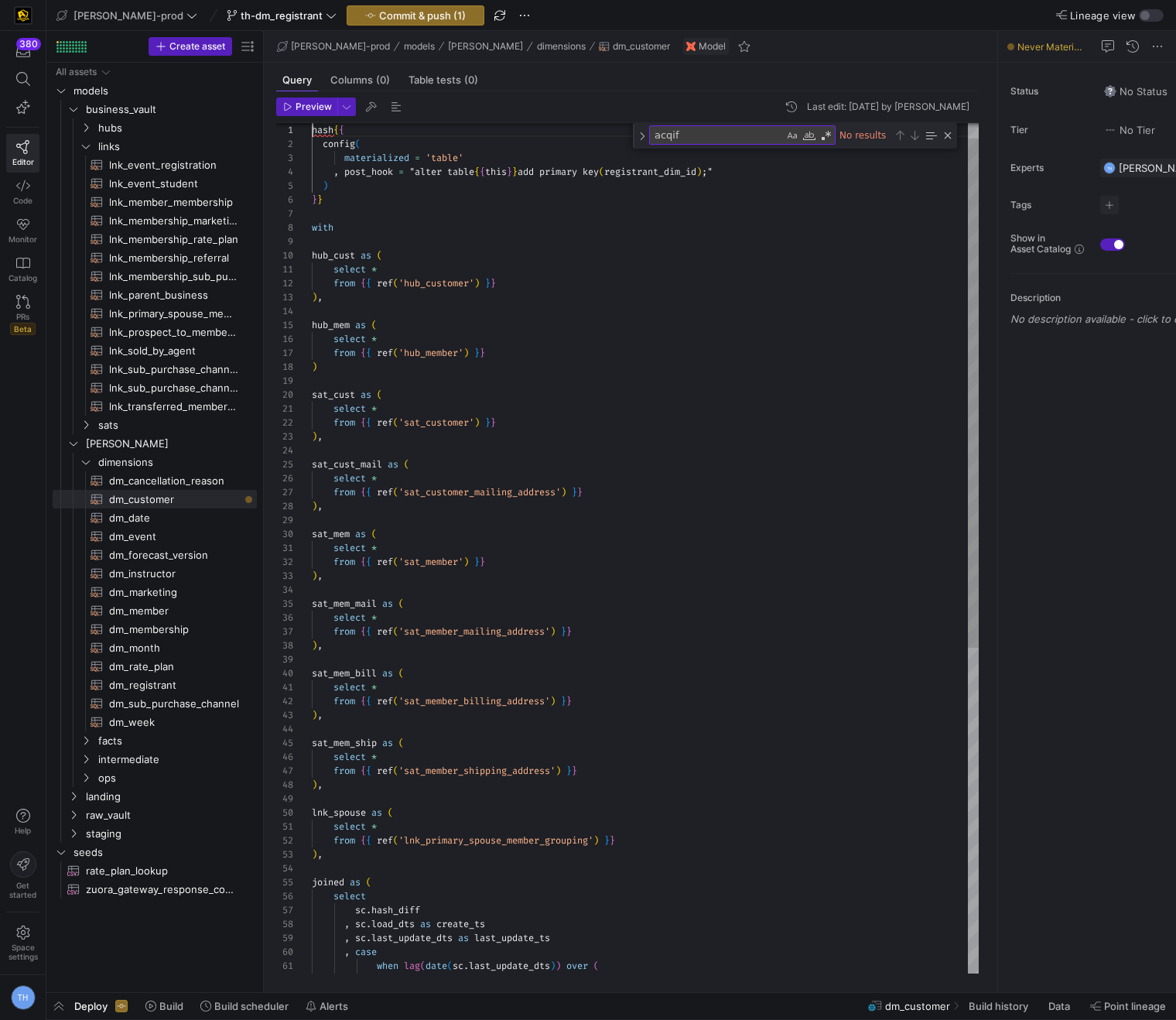
scroll to position [0, 0]
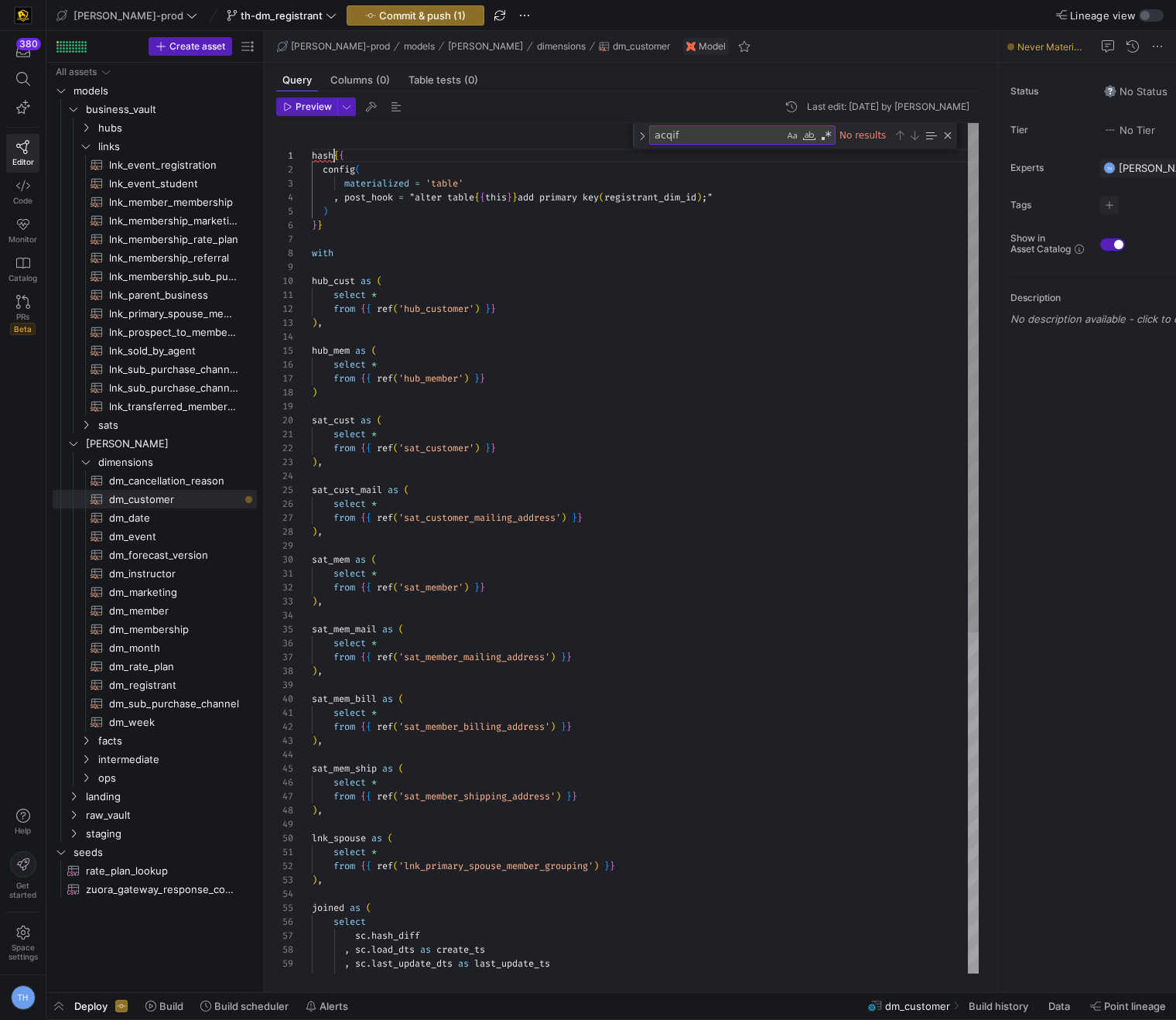
click at [334, 154] on div "sat_mem_bill as ( select * from { { ref ( 'sat_member_billing_address' ) } } ) …" at bounding box center [645, 832] width 667 height 1419
click at [455, 346] on div "sat_mem_bill as ( select * from { { ref ( 'sat_member_billing_address' ) } } ) …" at bounding box center [645, 832] width 667 height 1419
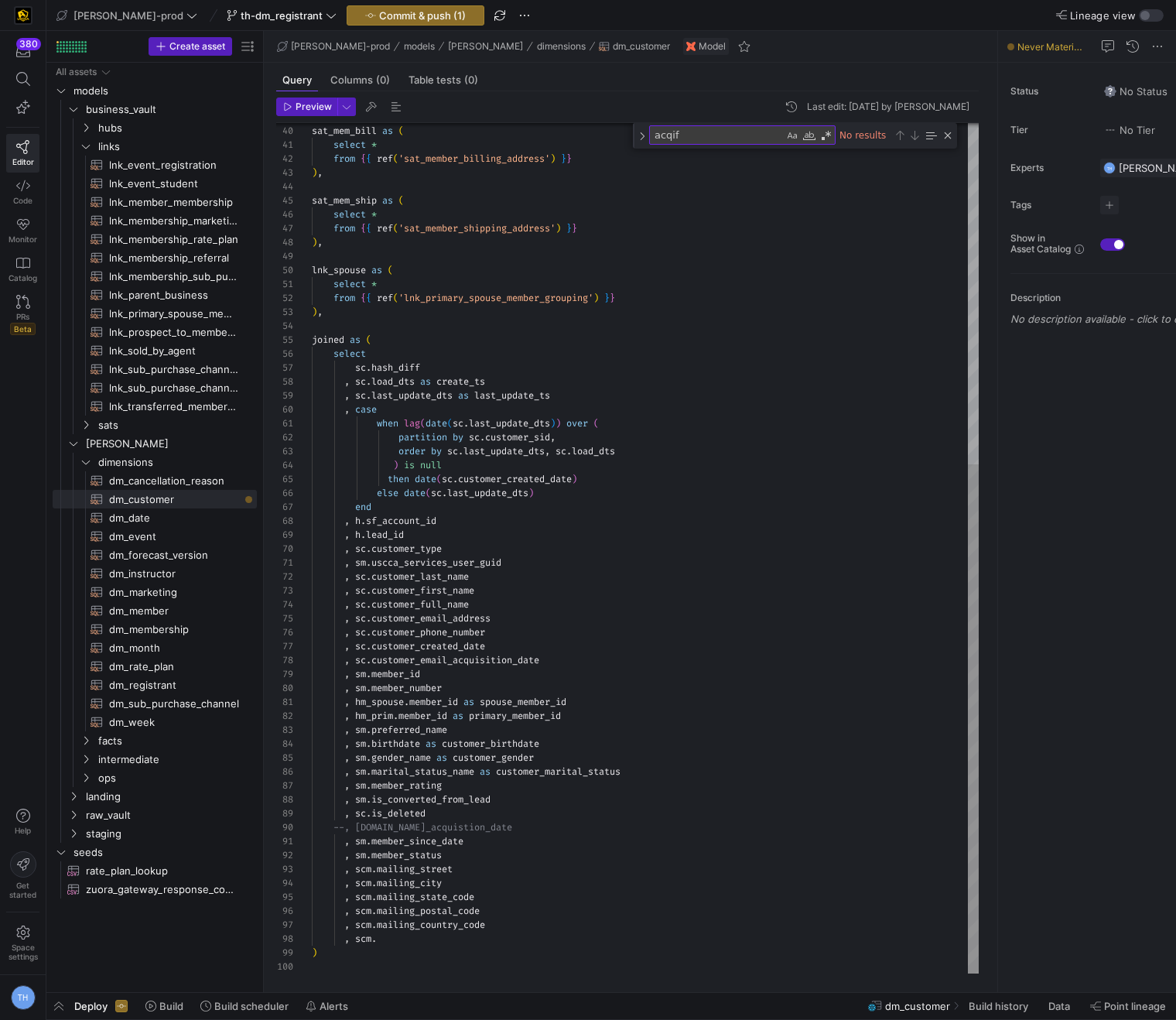
click at [403, 938] on div "sat_mem_bill as ( select * from { { ref ( 'sat_member_billing_address' ) } } ) …" at bounding box center [645, 265] width 667 height 1419
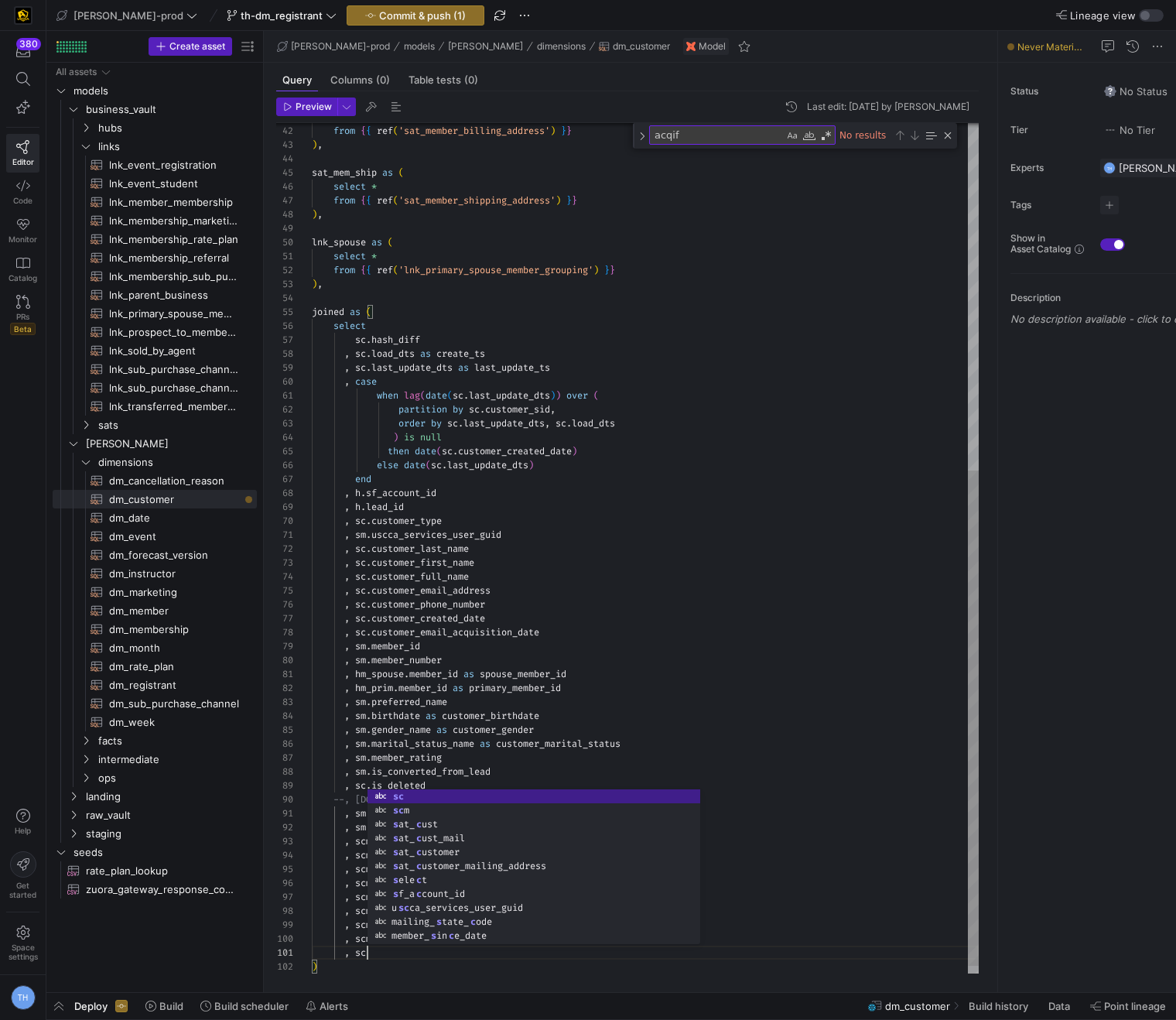
scroll to position [0, 60]
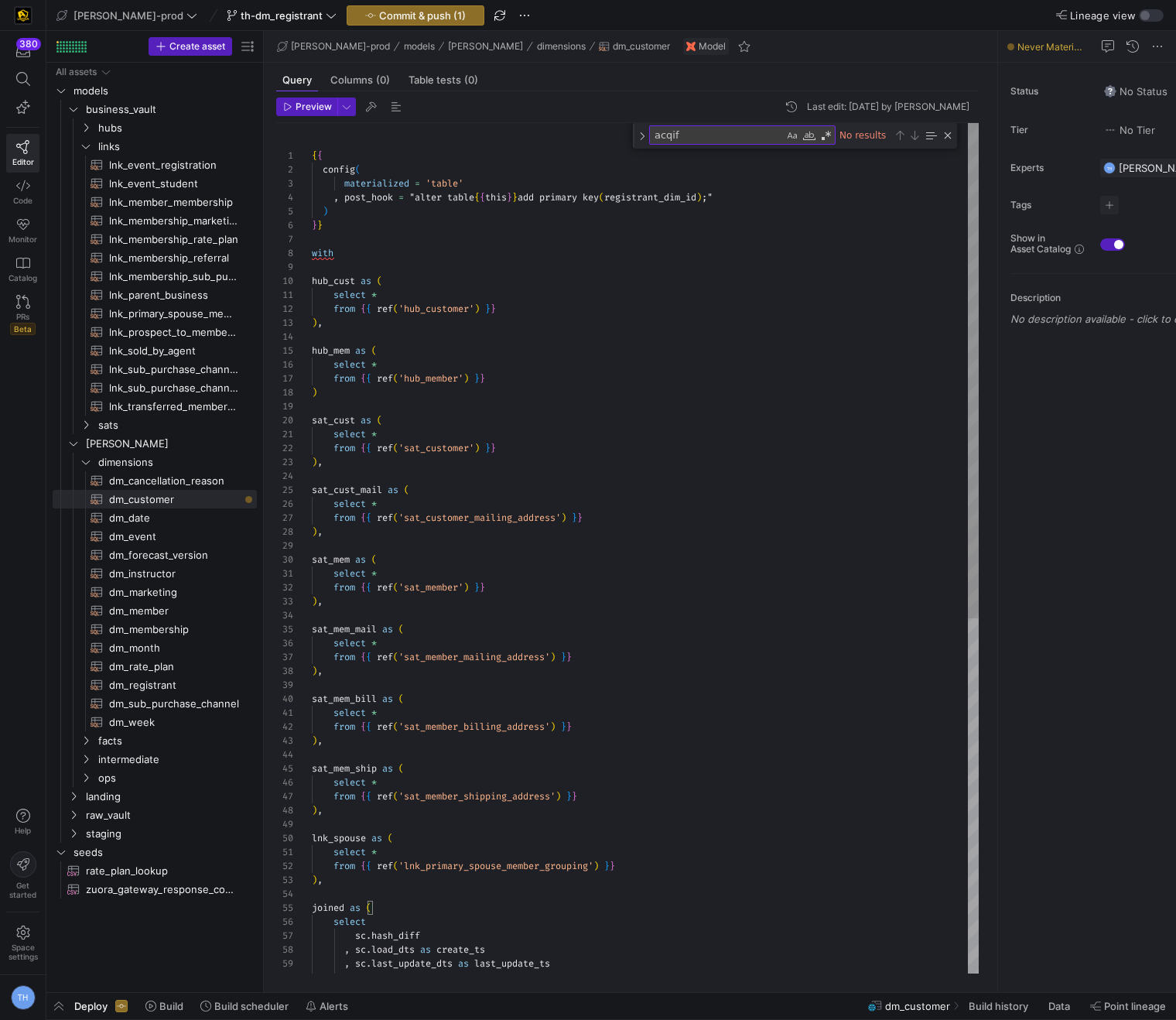
click at [521, 400] on div "select * from { { ref ( 'sat_member_billing_address' ) } } ) , sat_mem_ship as …" at bounding box center [645, 852] width 667 height 1460
type textarea "select * from {{ ref('hub_customer') }} ), hub_mem as ( select * from {{ ref('h…"
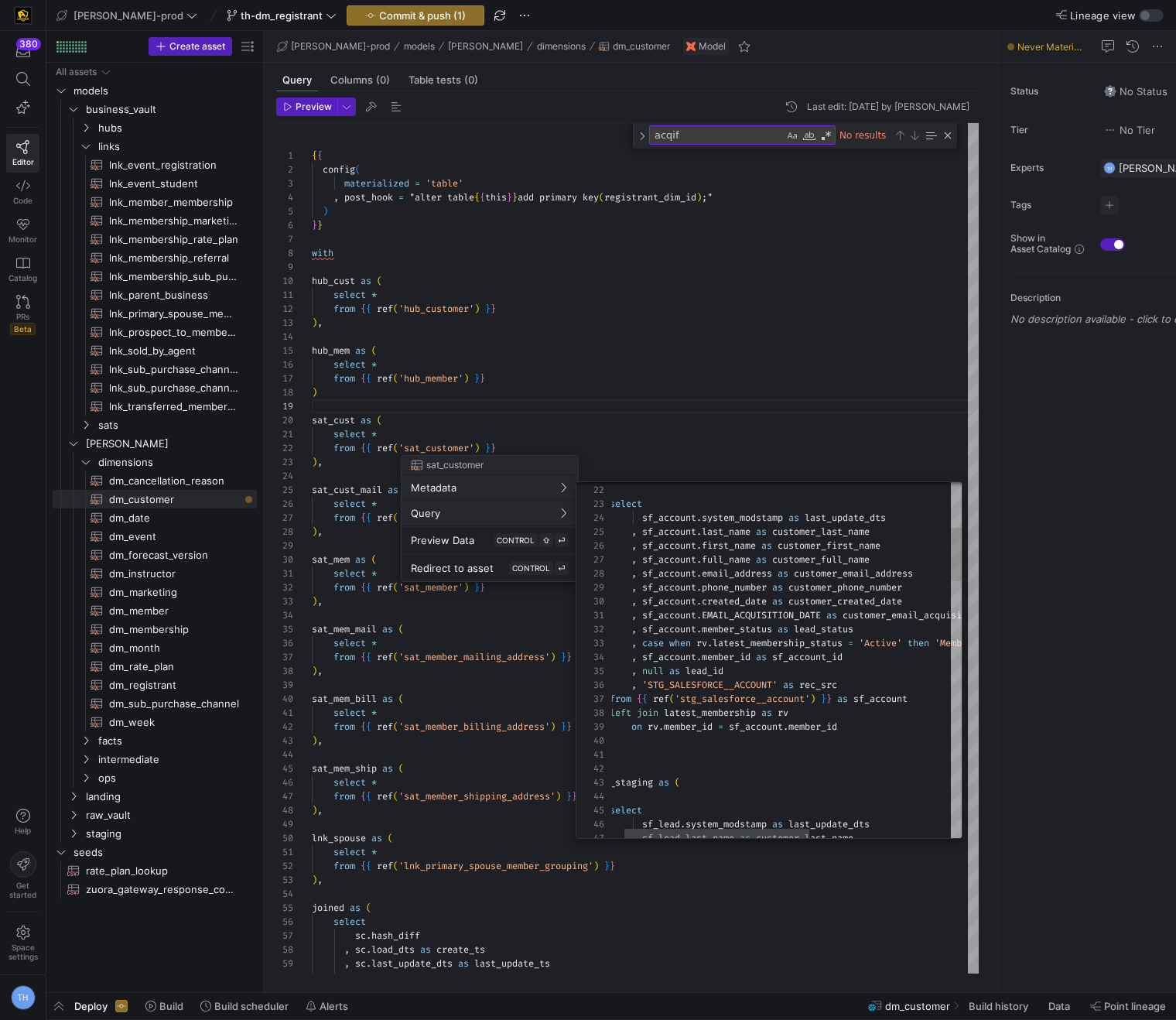
type textarea "account_staging as ( select sf_account.system_modstamp as last_update_dts , sf_…"
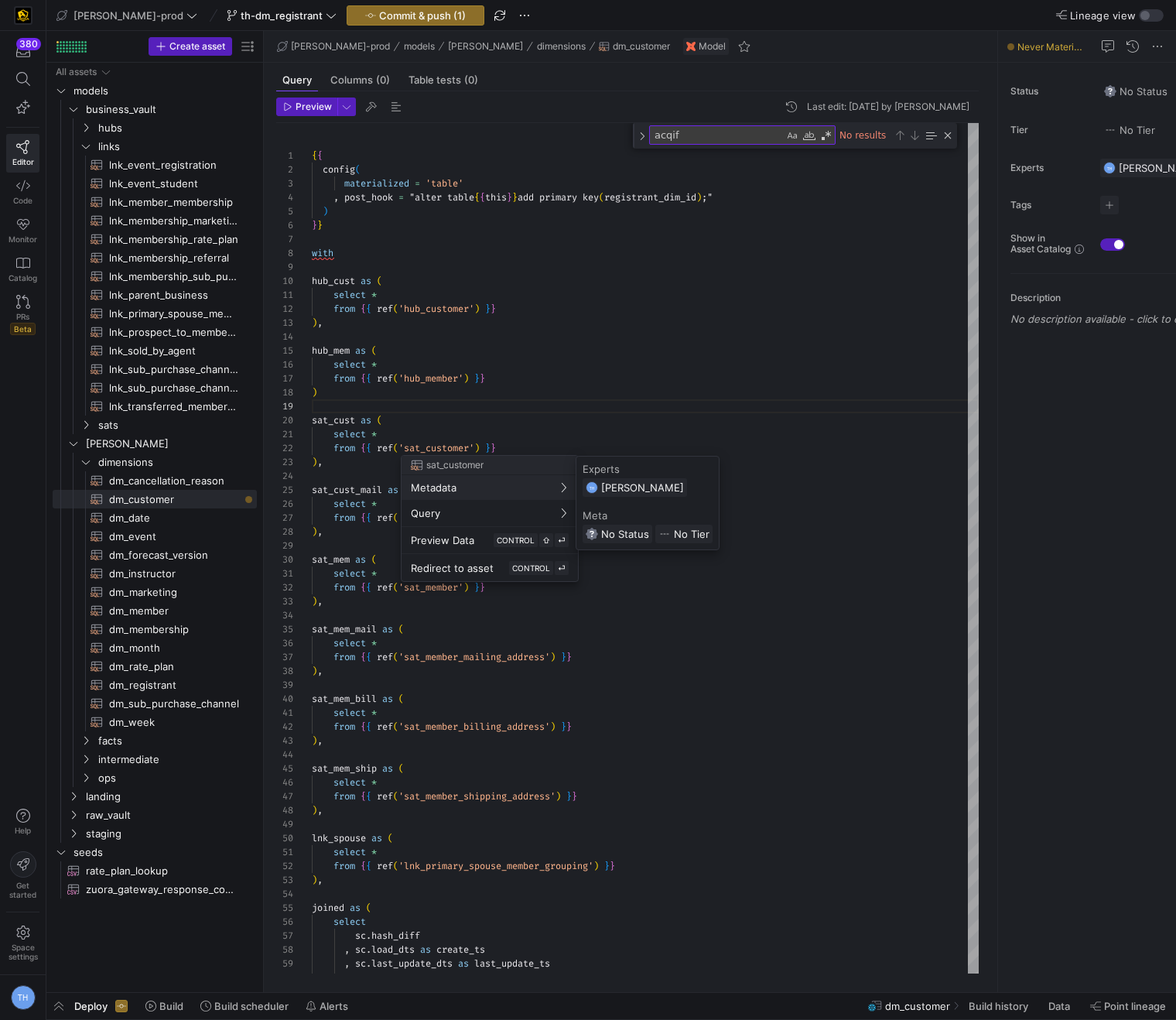
click at [641, 399] on div at bounding box center [588, 510] width 1176 height 1020
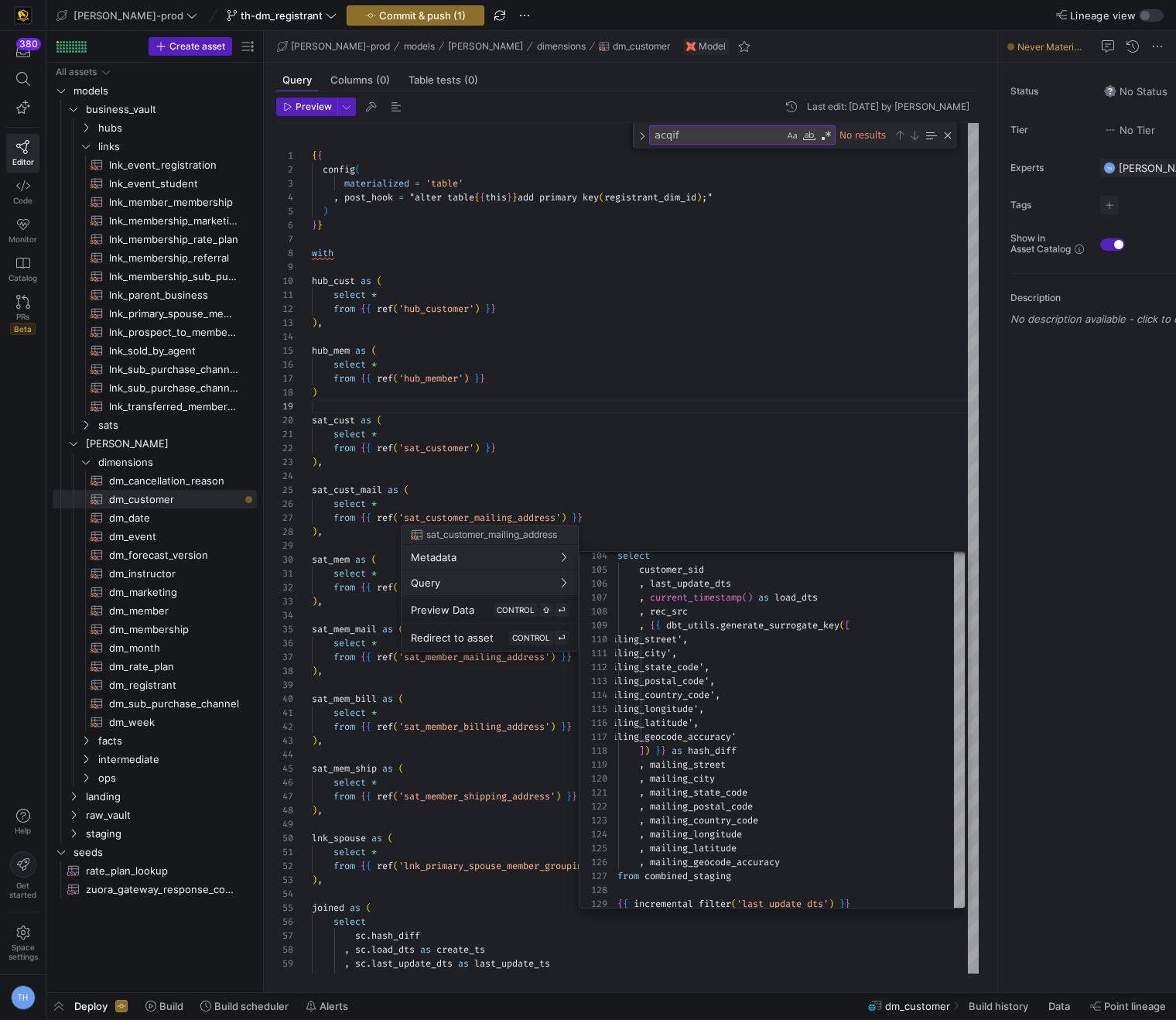
click at [709, 463] on div at bounding box center [588, 510] width 1176 height 1020
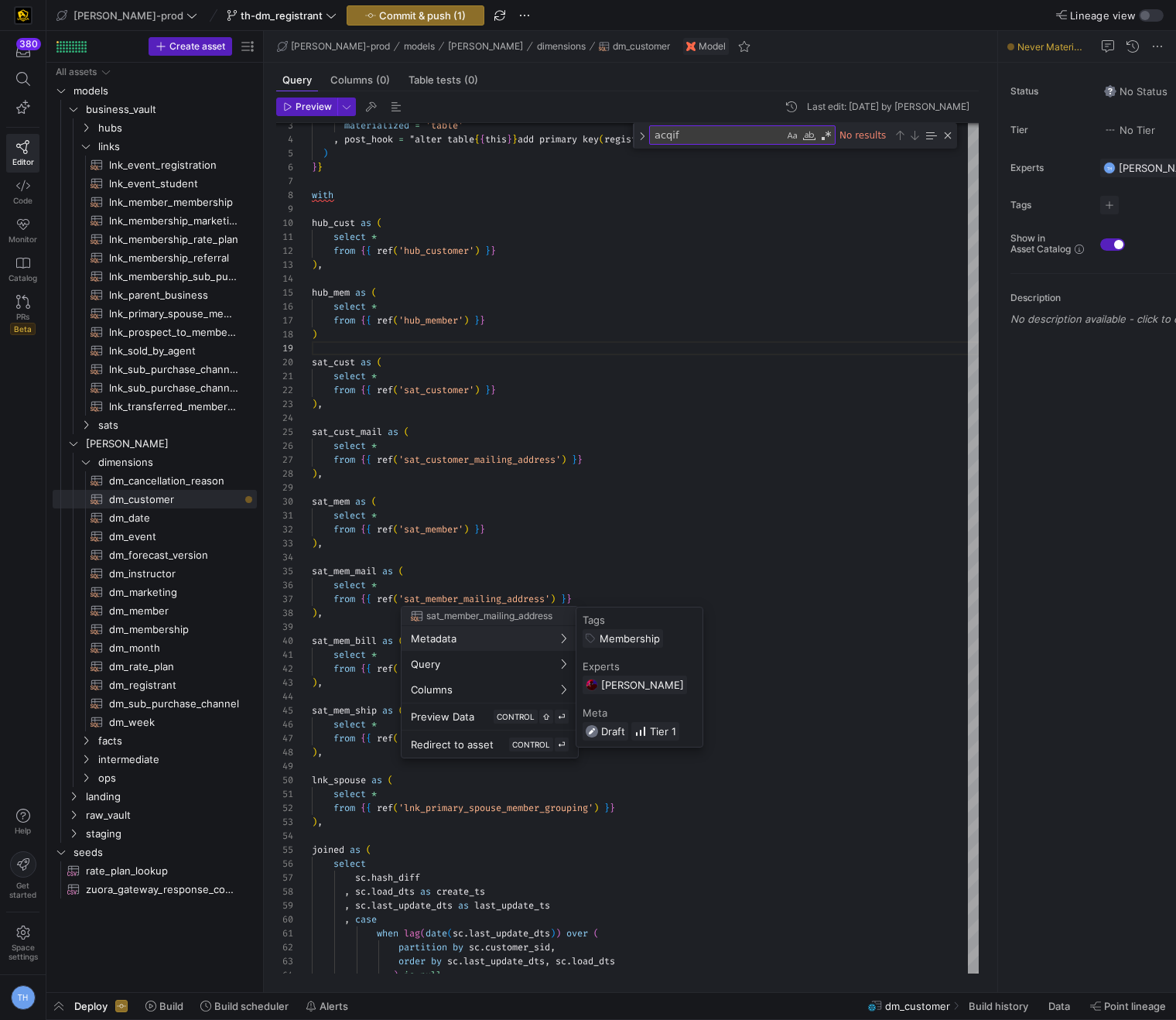
click at [675, 424] on div at bounding box center [588, 510] width 1176 height 1020
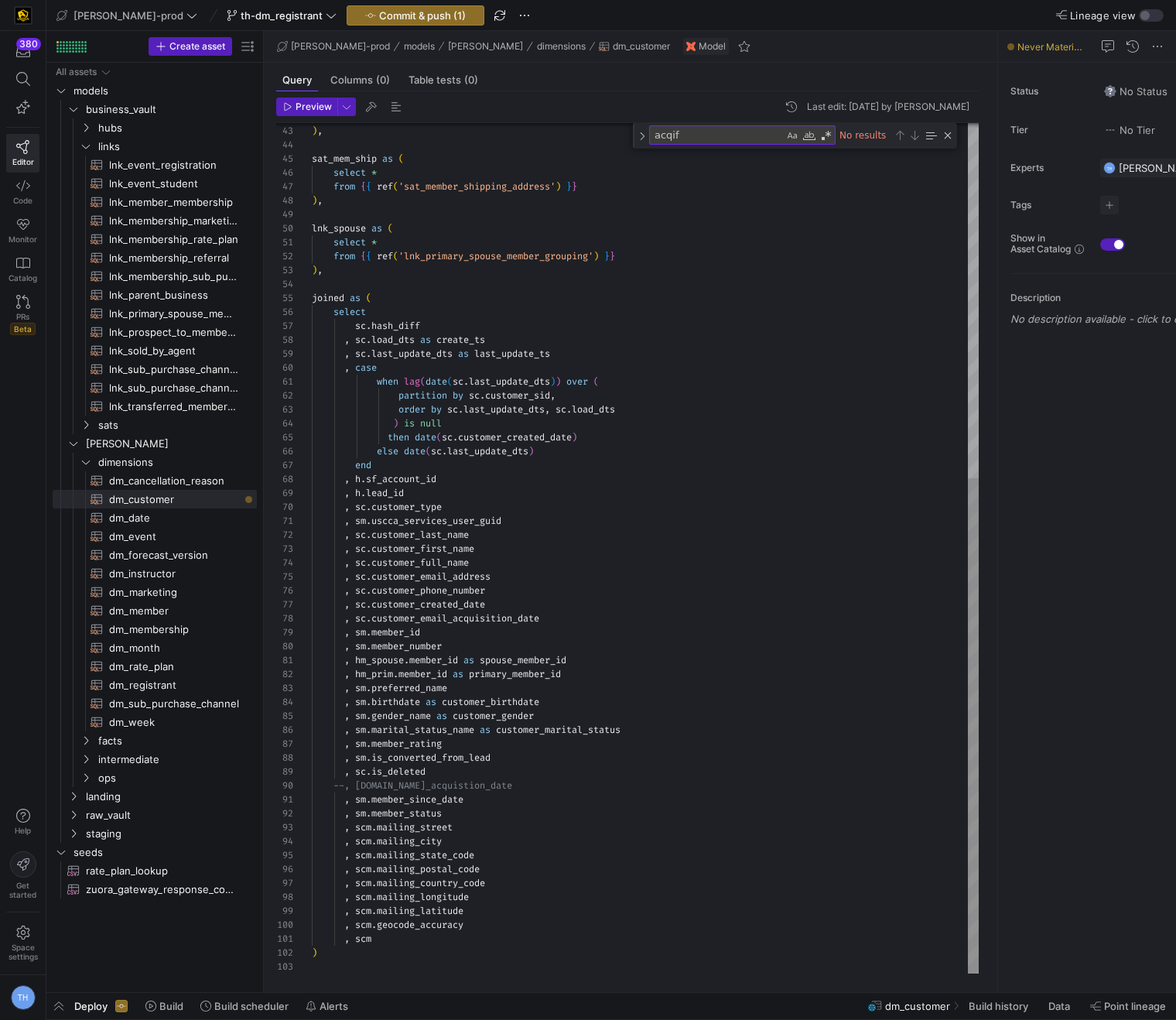
click at [393, 936] on div "from { { ref ( 'sat_member_billing_address' ) } } ) , sat_mem_ship as ( select …" at bounding box center [645, 243] width 667 height 1460
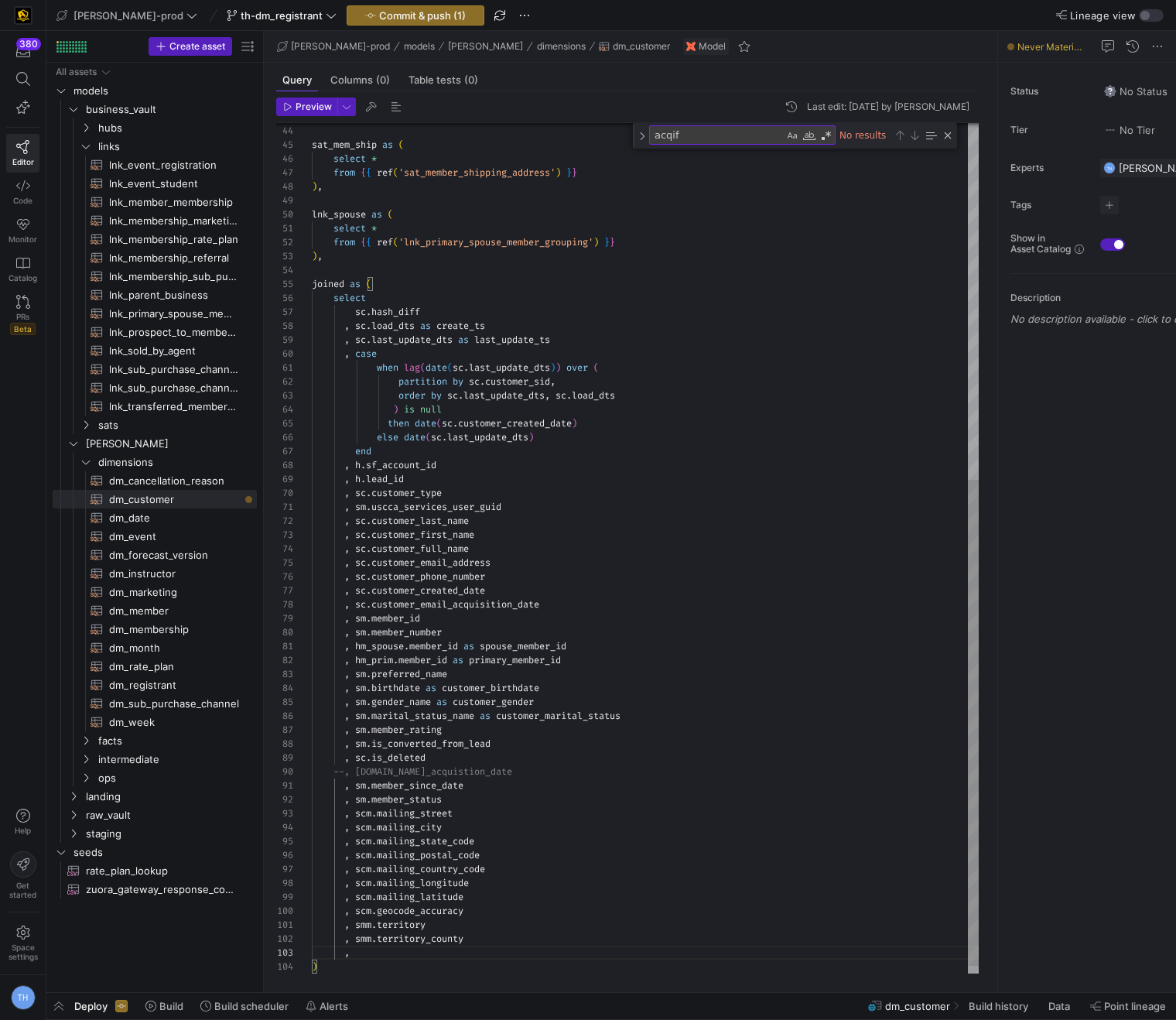
scroll to position [28, 45]
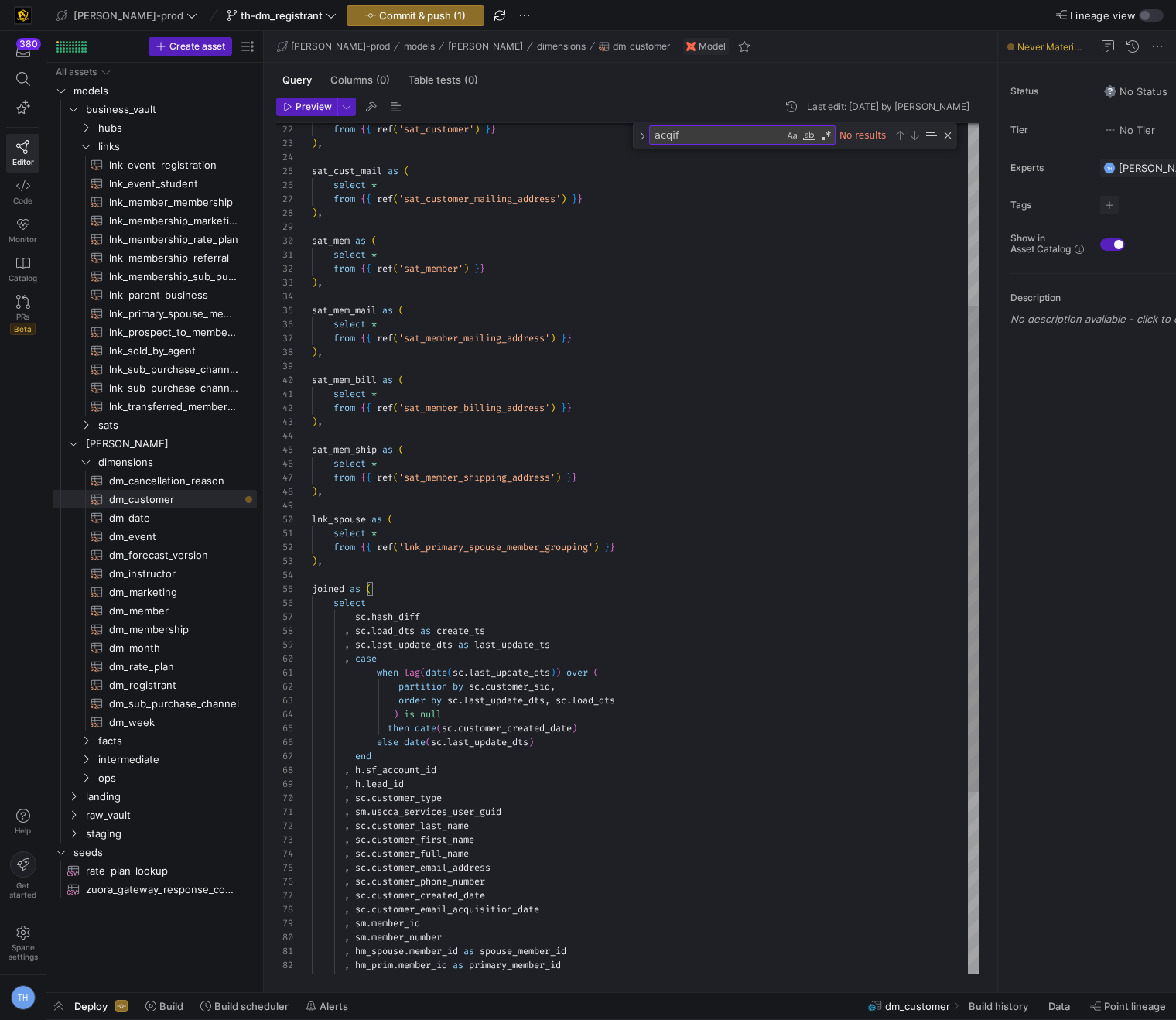
click at [467, 261] on div ") , sat_mem_ship as ( select * from { { ref ( 'sat_member_shipping_address' ) }…" at bounding box center [645, 548] width 667 height 1488
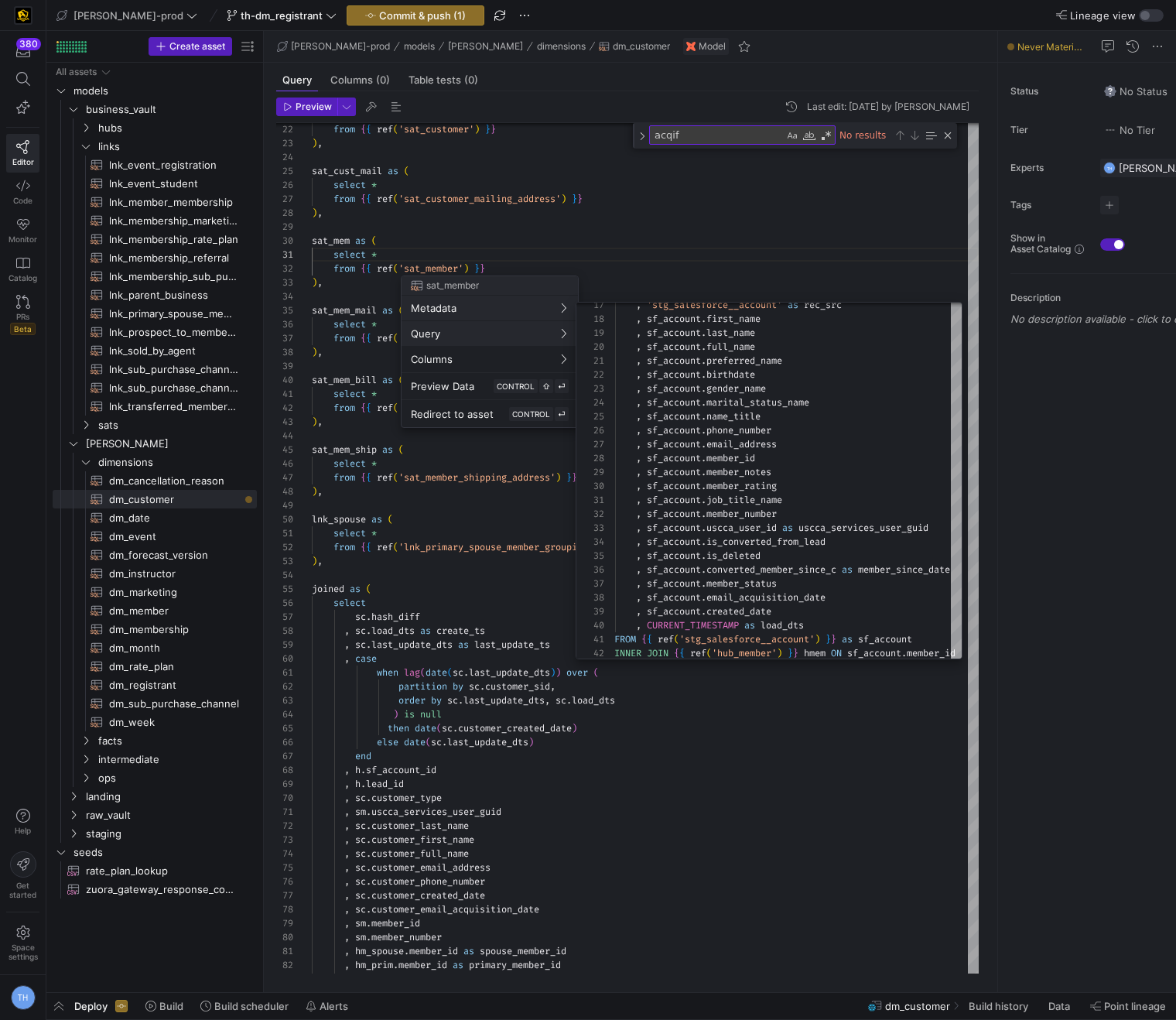
click at [531, 511] on div at bounding box center [588, 510] width 1176 height 1020
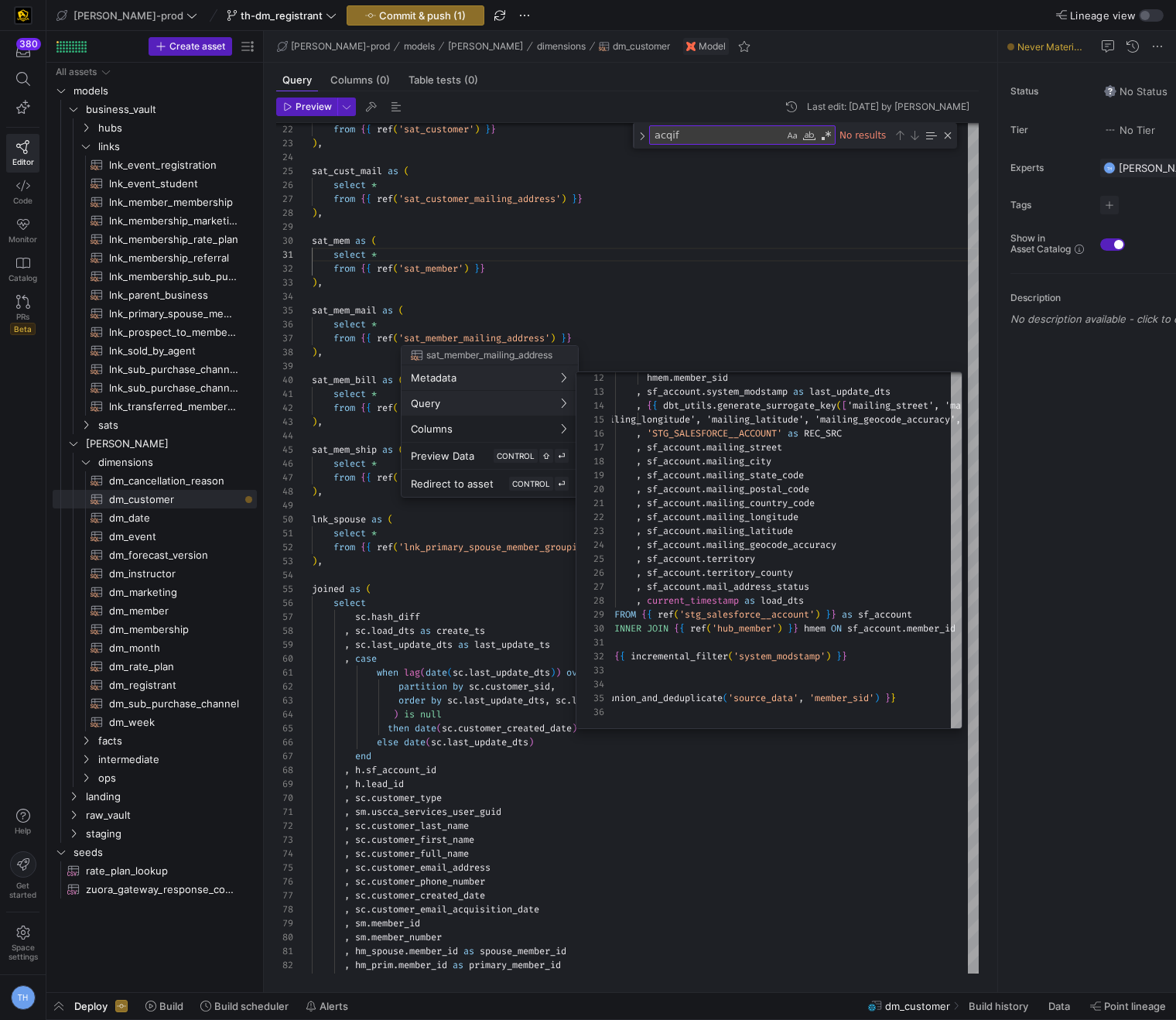
click at [481, 882] on div at bounding box center [588, 510] width 1176 height 1020
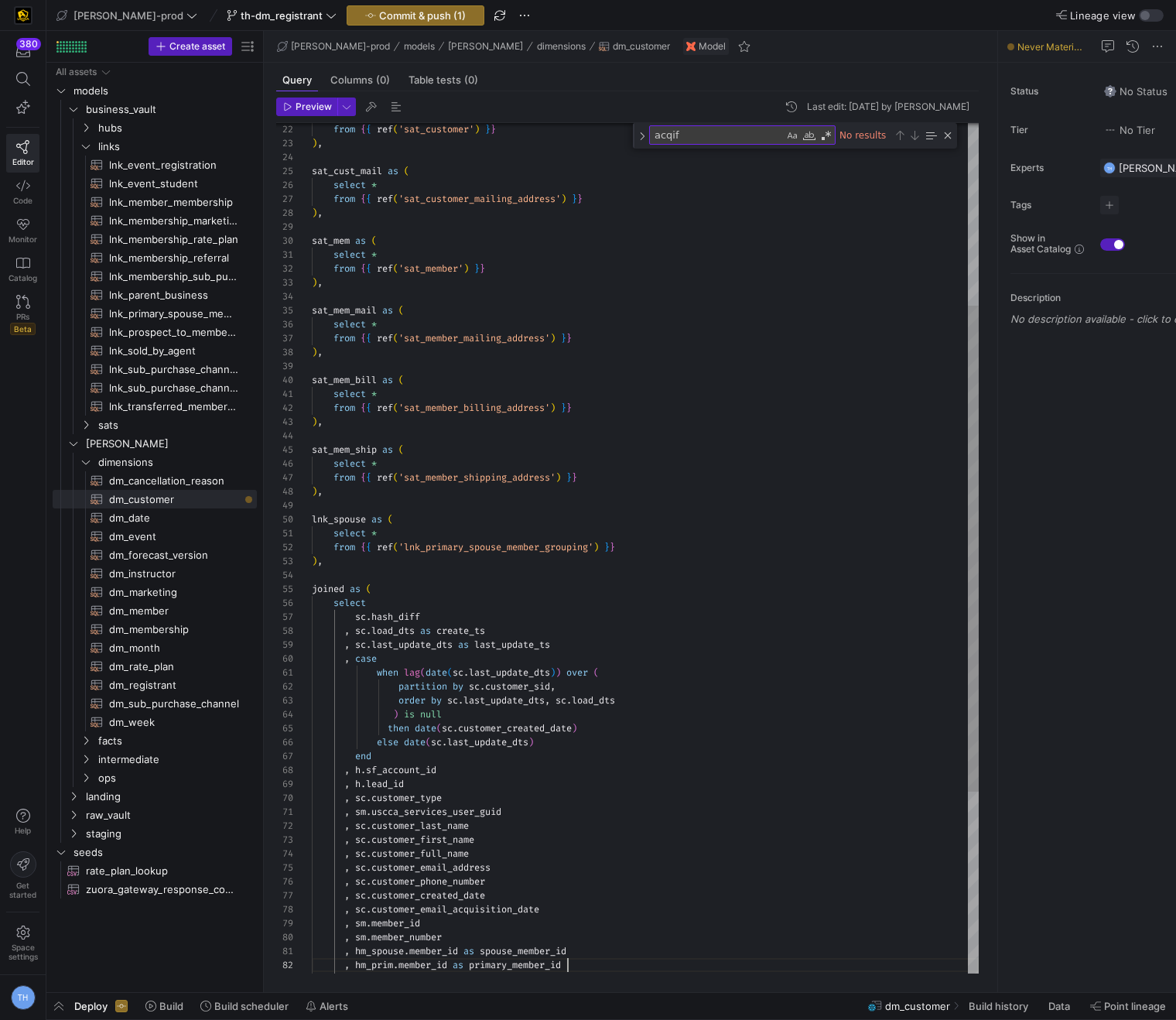
click at [579, 962] on div ") , sat_mem_ship as ( select * from { { ref ( 'sat_member_shipping_address' ) }…" at bounding box center [645, 548] width 667 height 1488
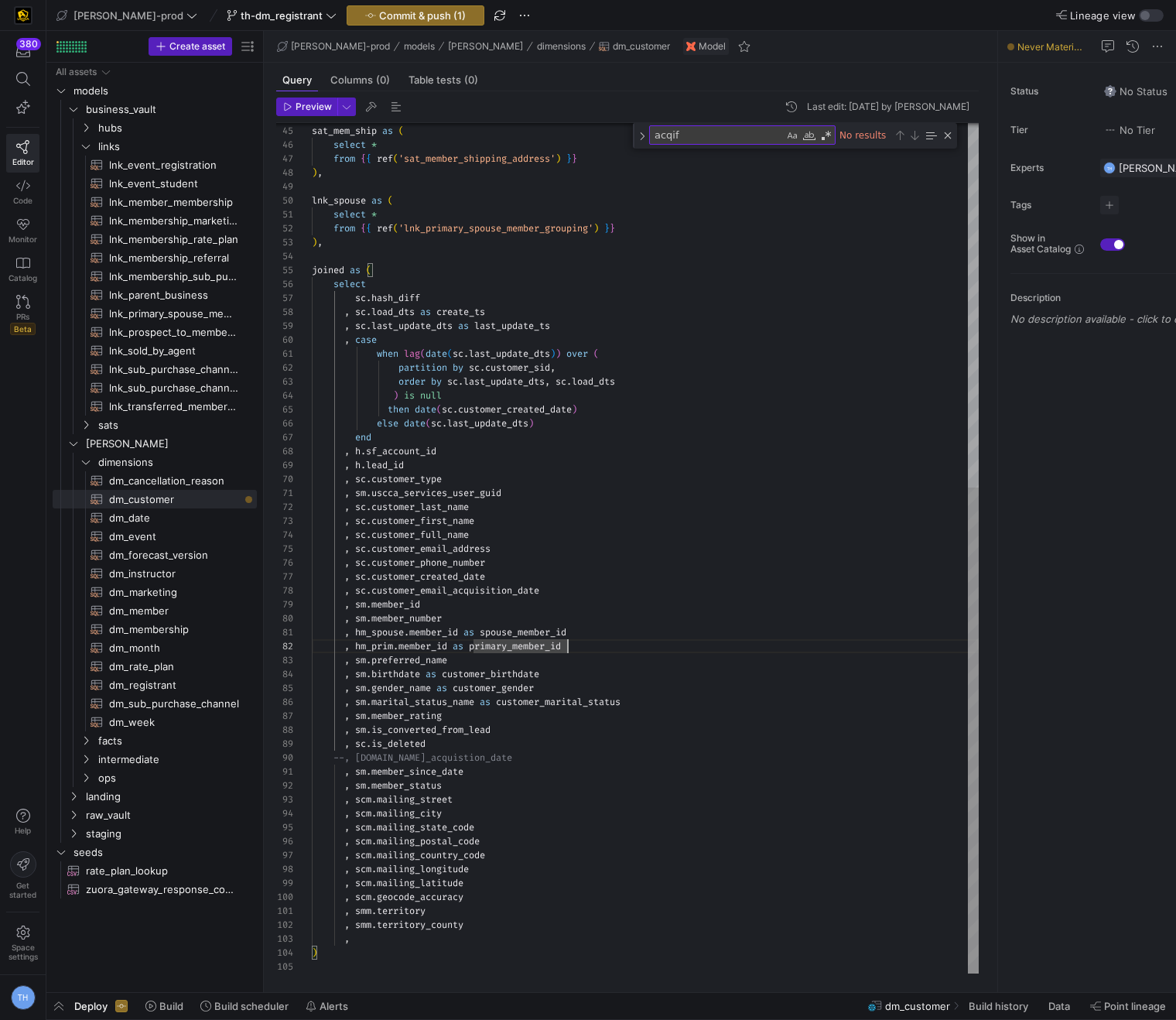
click at [536, 930] on div "sat_mem_ship as ( select * from { { ref ( 'sat_member_shipping_address' ) } } )…" at bounding box center [645, 229] width 667 height 1488
click at [518, 939] on div "sat_mem_ship as ( select * from { { ref ( 'sat_member_shipping_address' ) } } )…" at bounding box center [645, 229] width 667 height 1488
click at [460, 942] on div "sat_mem_ship as ( select * from { { ref ( 'sat_member_shipping_address' ) } } )…" at bounding box center [645, 236] width 667 height 1502
click at [416, 948] on div "sat_mem_ship as ( select * from { { ref ( 'sat_member_shipping_address' ) } } )…" at bounding box center [645, 236] width 667 height 1502
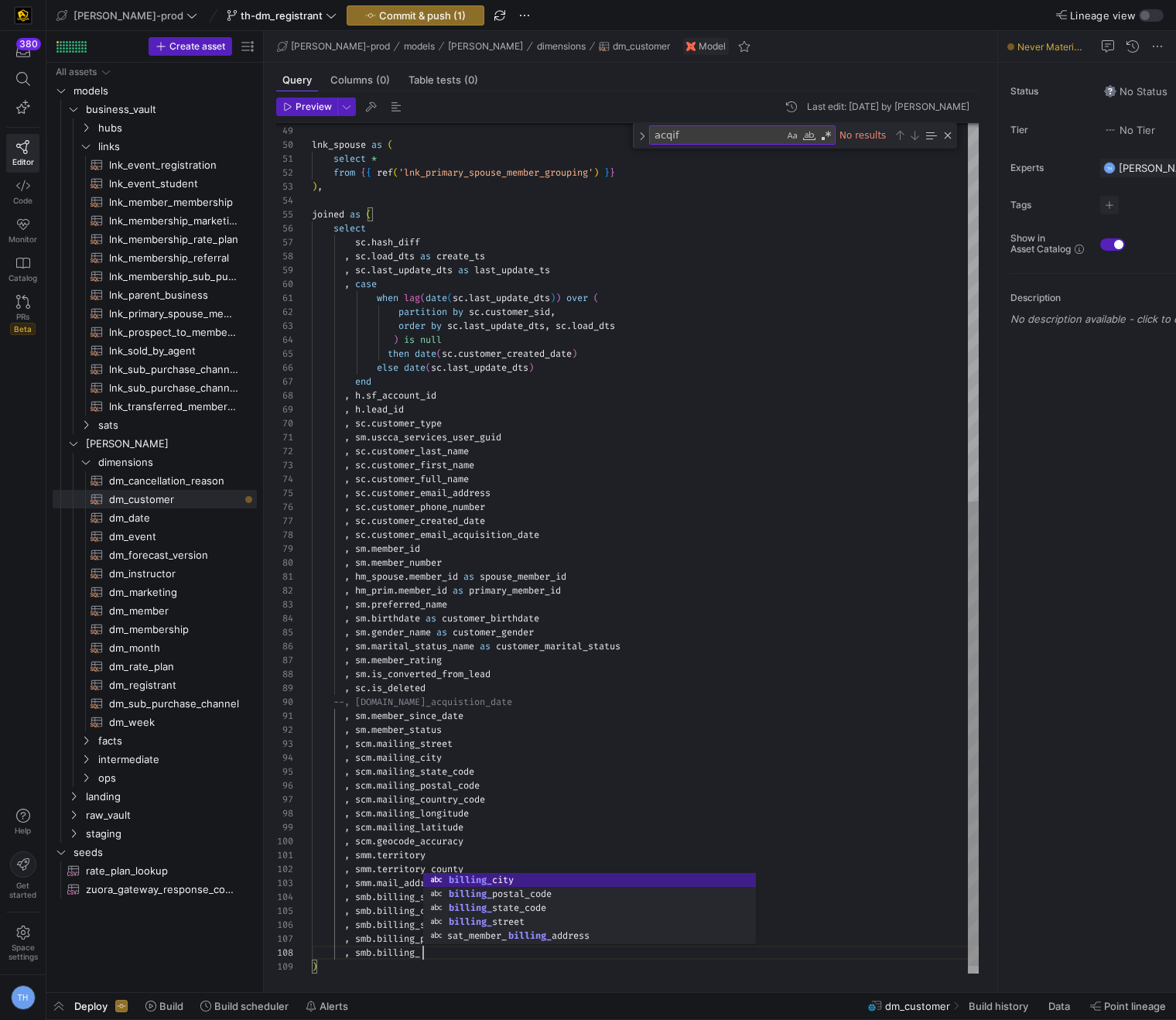
scroll to position [98, 111]
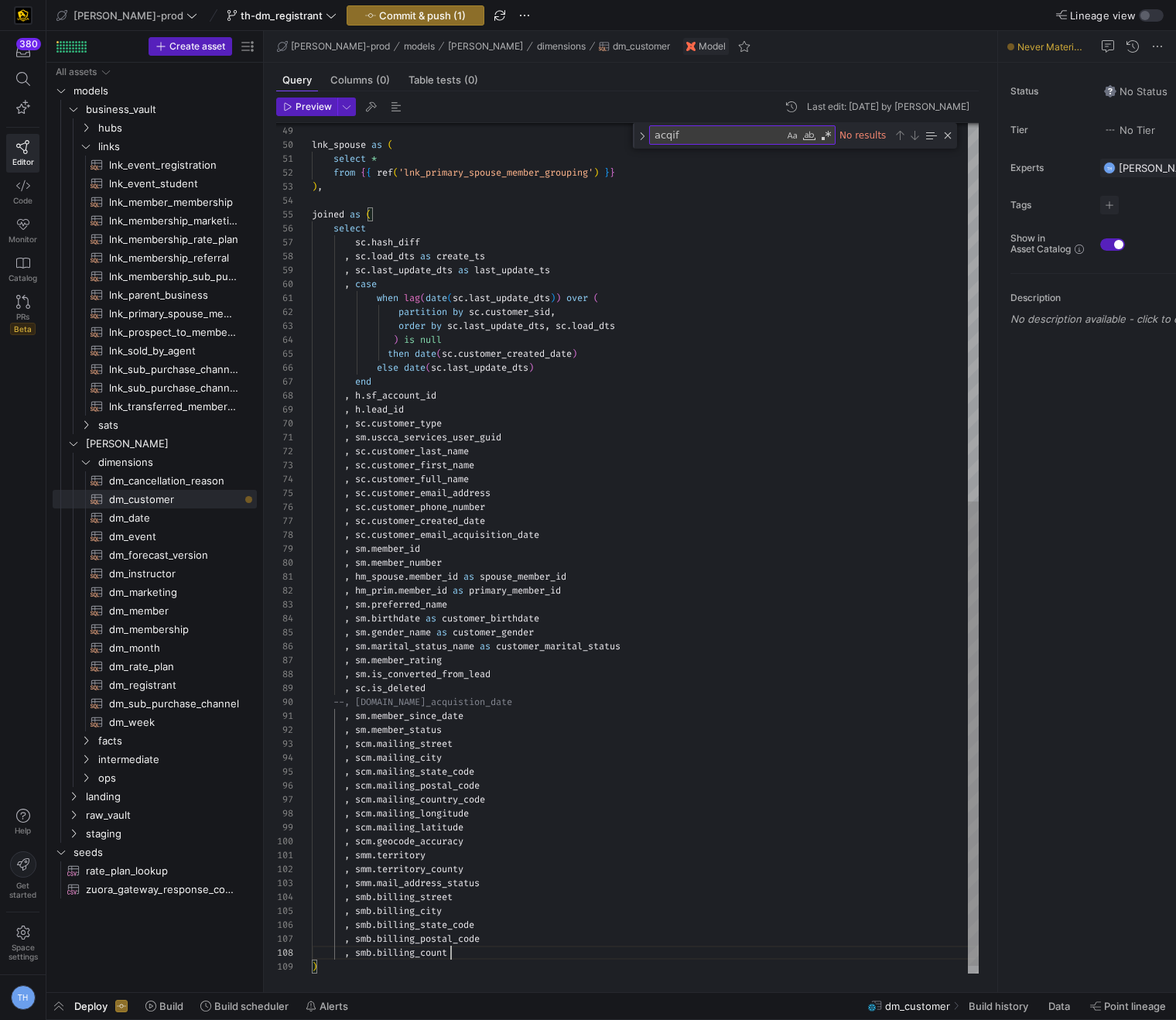
type textarea ", smm.territory , smm.territory_county , smm.mail_address_status , smb.billing_…"
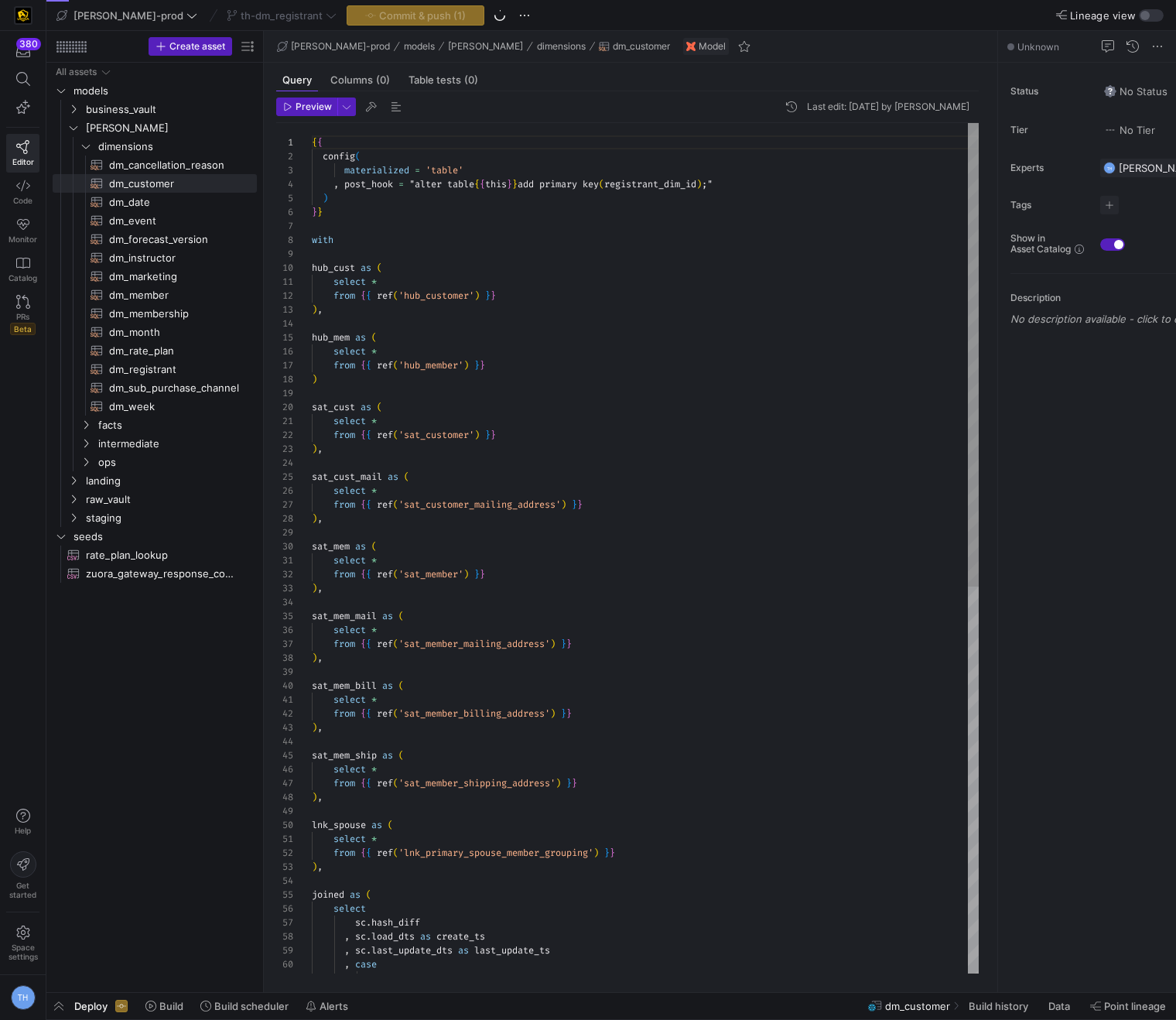
scroll to position [139, 0]
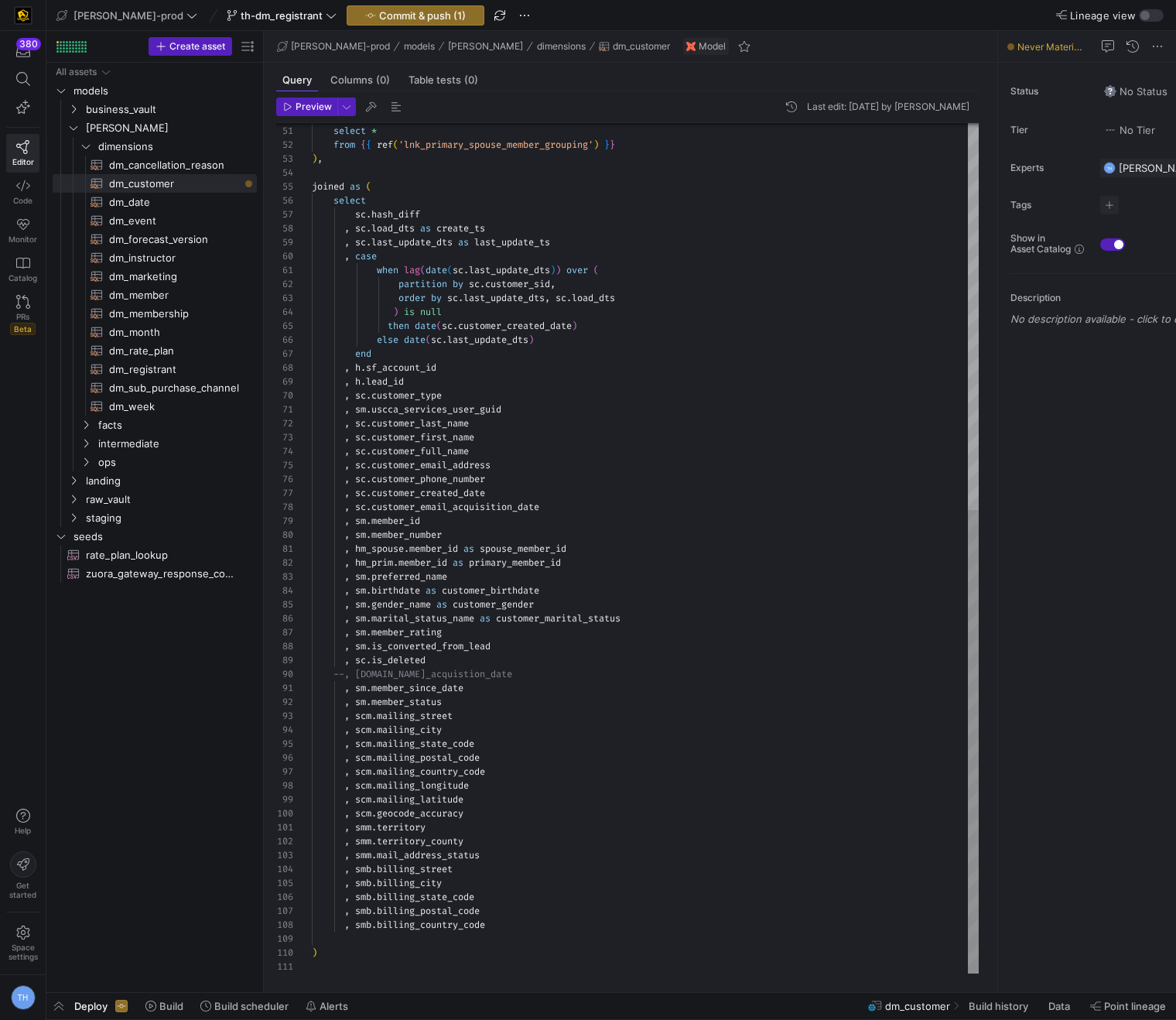
click at [508, 924] on div "lnk_spouse as ( select * from { { ref ( 'lnk_primary_spouse_member_grouping' ) …" at bounding box center [645, 195] width 667 height 1559
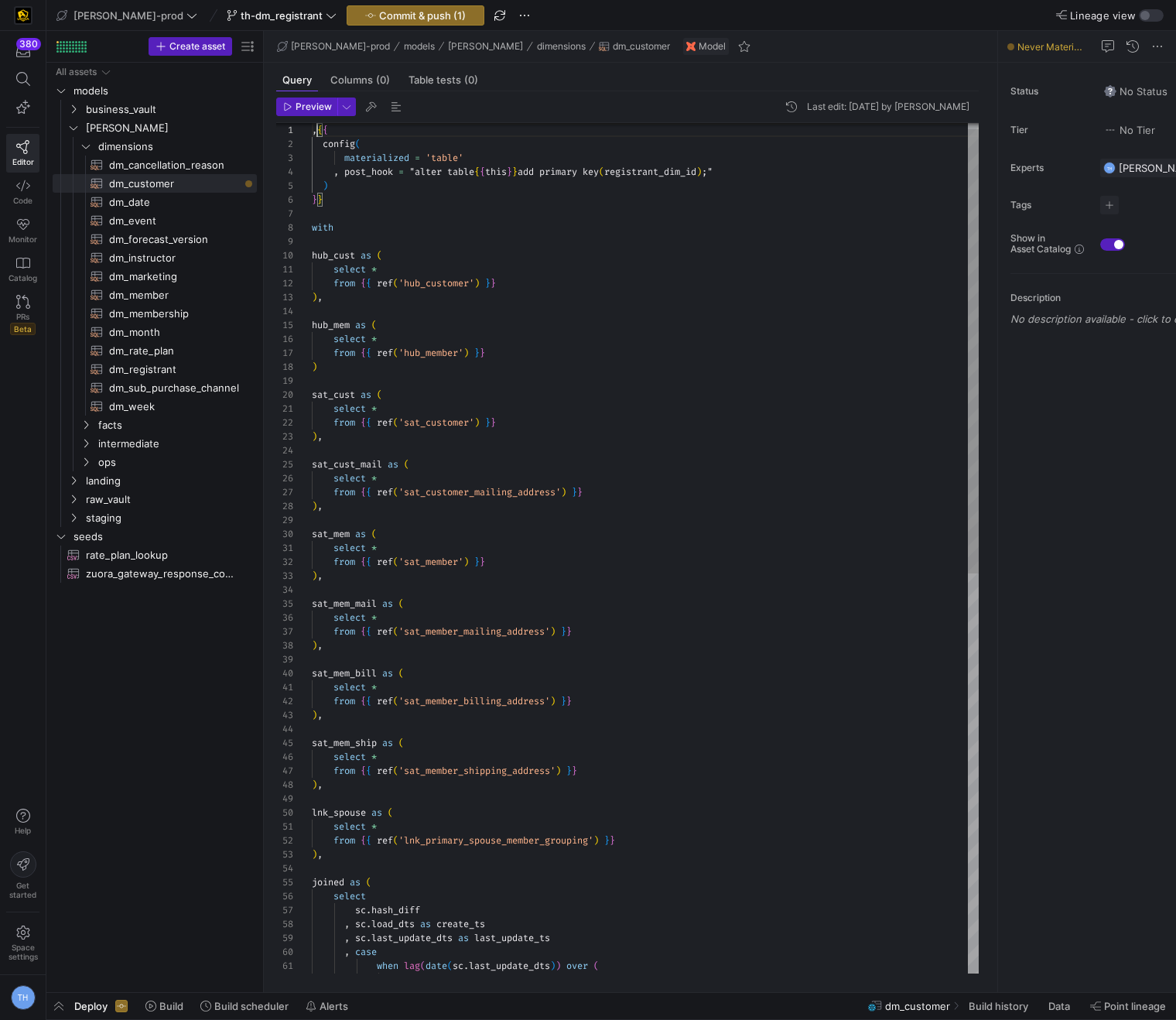
scroll to position [0, 0]
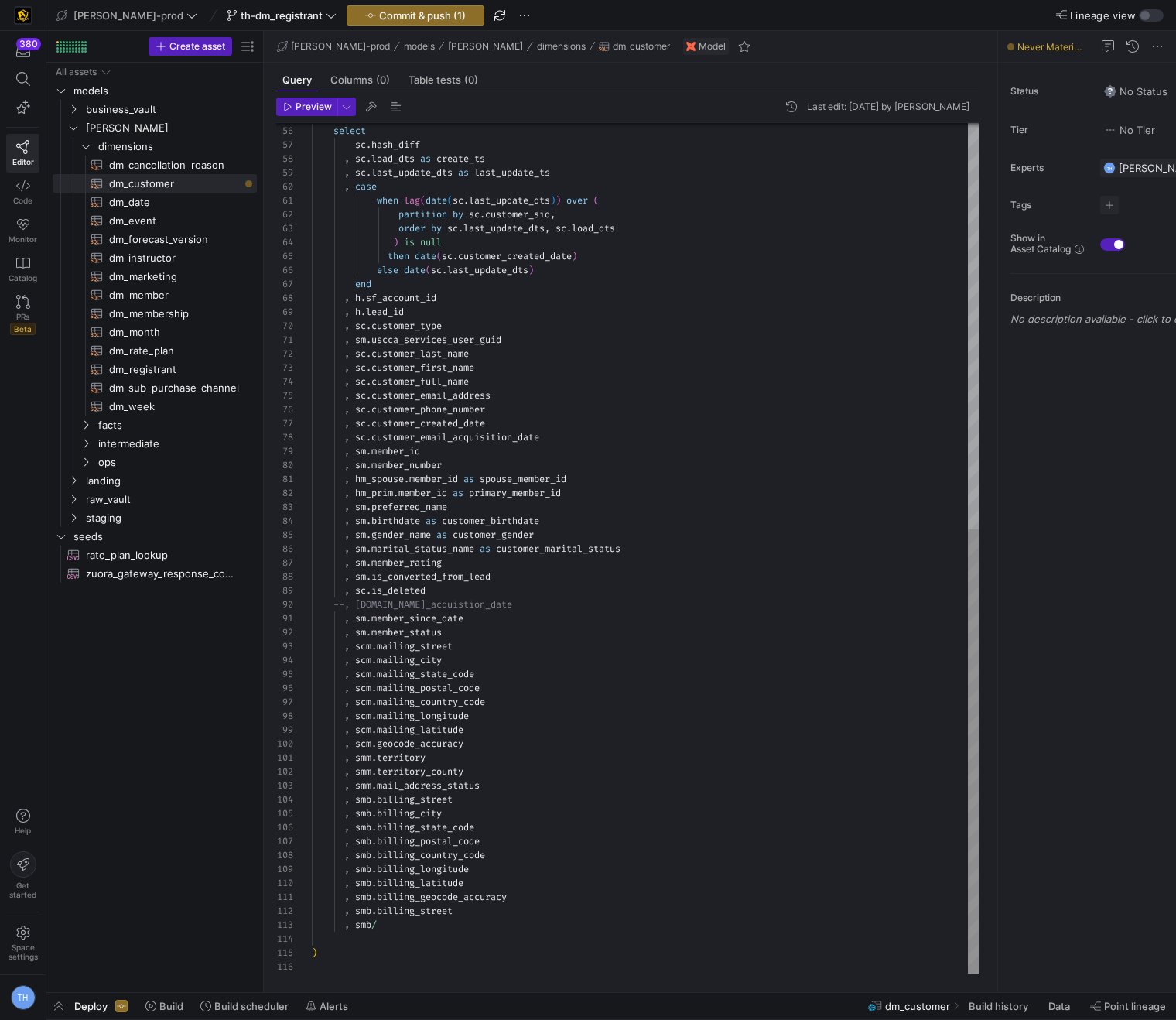
click at [470, 917] on div "joined as ( select sc . hash_diff , sc . load_dts as create_ts , sc . last_upda…" at bounding box center [645, 159] width 667 height 1629
click at [448, 938] on div "joined as ( select sc . hash_diff , sc . load_dts as create_ts , sc . last_upda…" at bounding box center [645, 159] width 667 height 1629
click at [444, 926] on div "joined as ( select sc . hash_diff , sc . load_dts as create_ts , sc . last_upda…" at bounding box center [645, 159] width 667 height 1629
click at [374, 911] on div "joined as ( select sc . hash_diff , sc . load_dts as create_ts , sc . last_upda…" at bounding box center [645, 159] width 667 height 1629
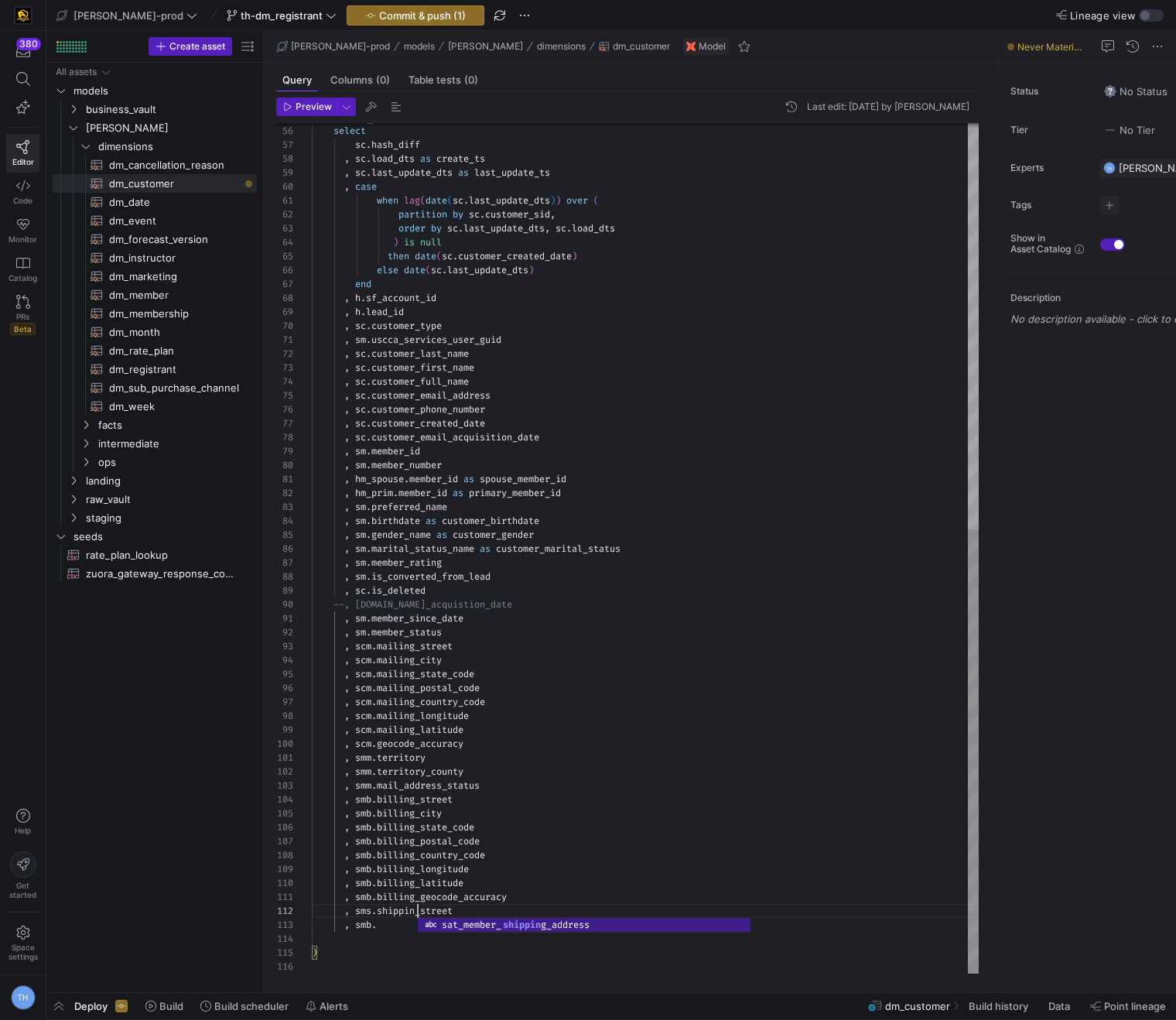
scroll to position [14, 111]
click at [386, 925] on div "joined as ( select sc . hash_diff , sc . load_dts as create_ts , sc . last_upda…" at bounding box center [645, 159] width 667 height 1629
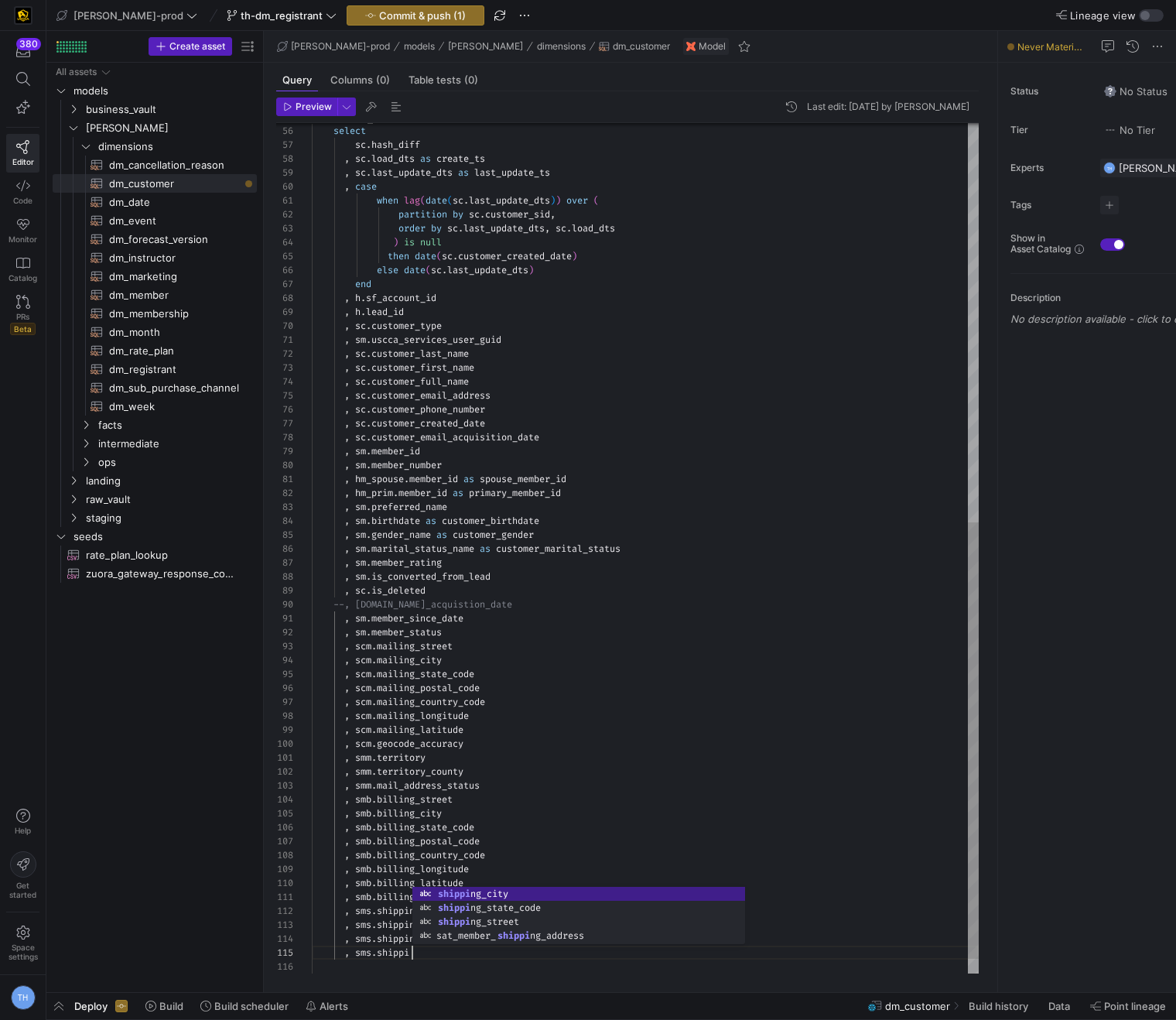
scroll to position [56, 111]
click at [475, 809] on div "joined as ( select sc . hash_diff , sc . load_dts as create_ts , sc . last_upda…" at bounding box center [645, 174] width 667 height 1657
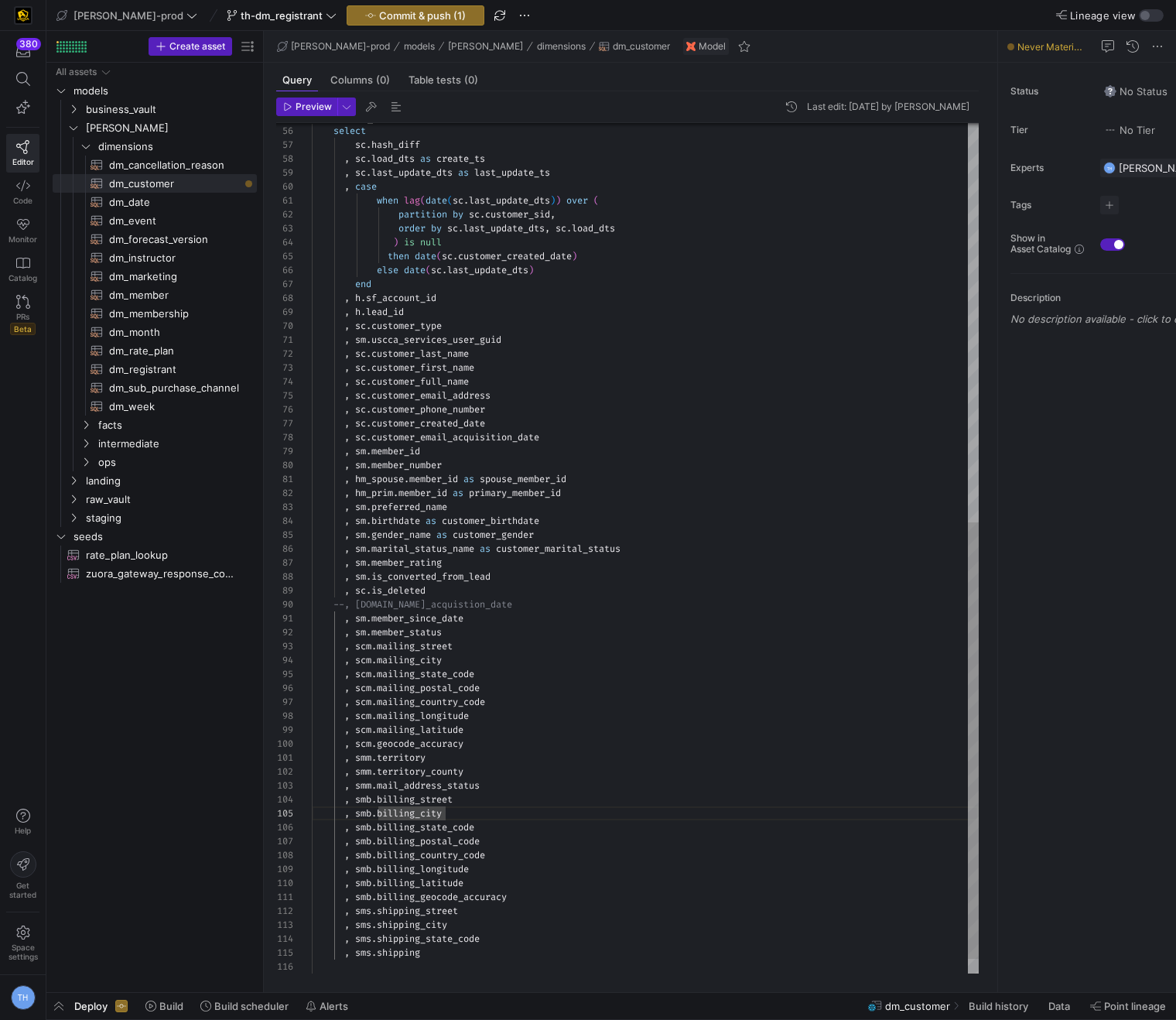
click at [443, 949] on div "joined as ( select sc . hash_diff , sc . load_dts as create_ts , sc . last_upda…" at bounding box center [645, 174] width 667 height 1657
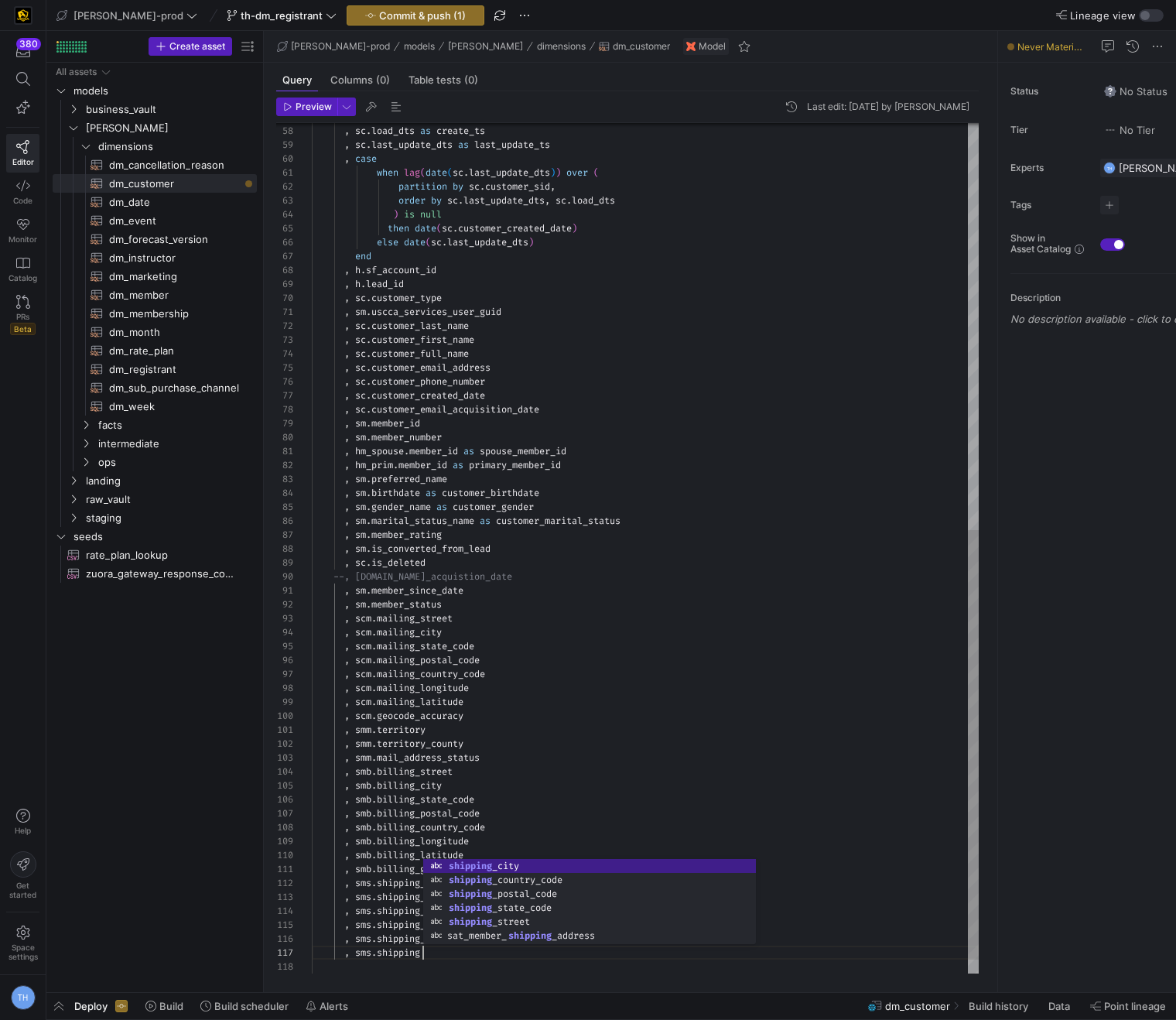
scroll to position [83, 111]
click at [520, 774] on div "sc . hash_diff , sc . load_dts as create_ts , sc . last_update_dts as last_upda…" at bounding box center [645, 159] width 667 height 1684
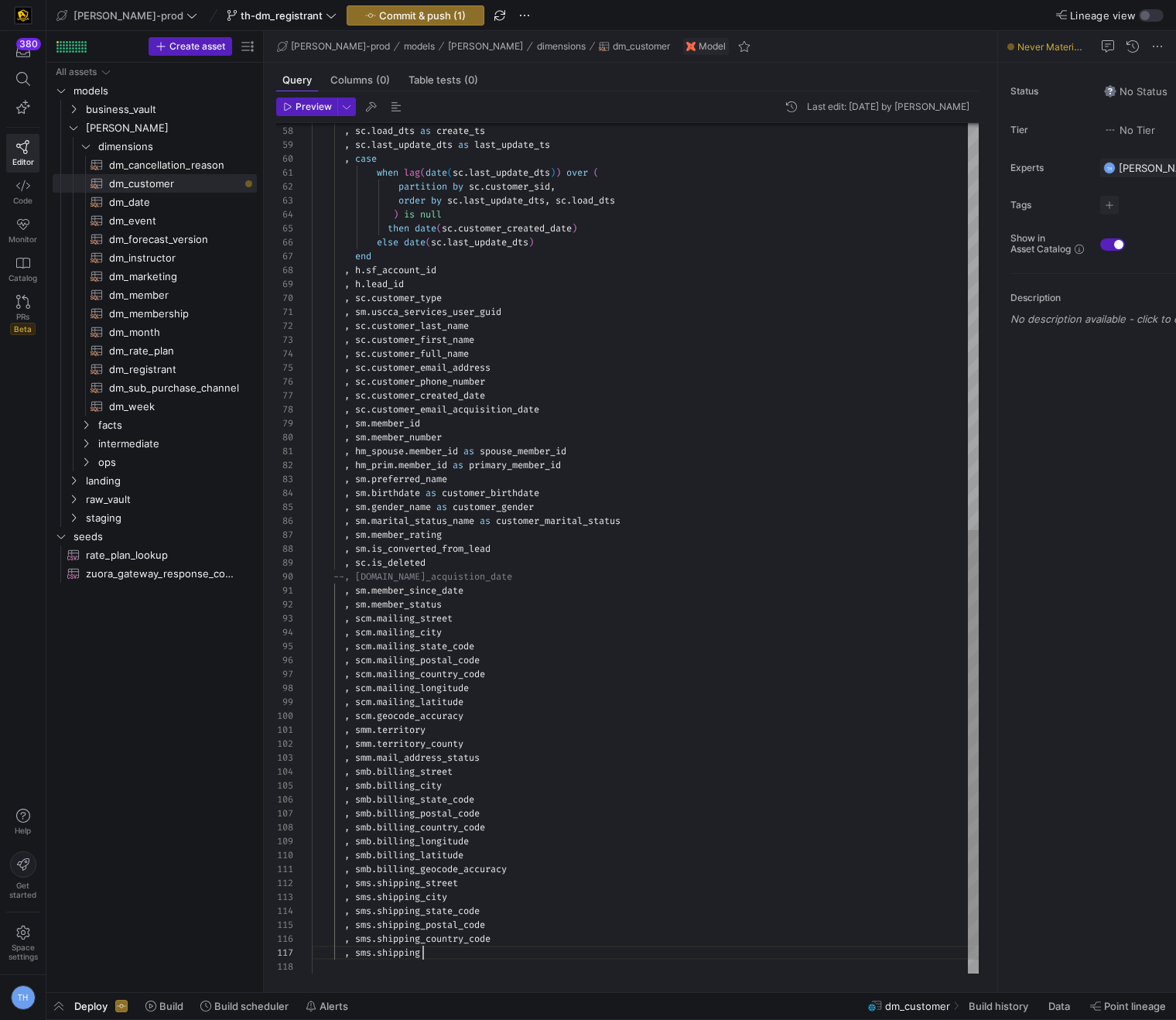
click at [446, 950] on div "sc . hash_diff , sc . load_dts as create_ts , sc . last_update_dts as last_upda…" at bounding box center [645, 159] width 667 height 1684
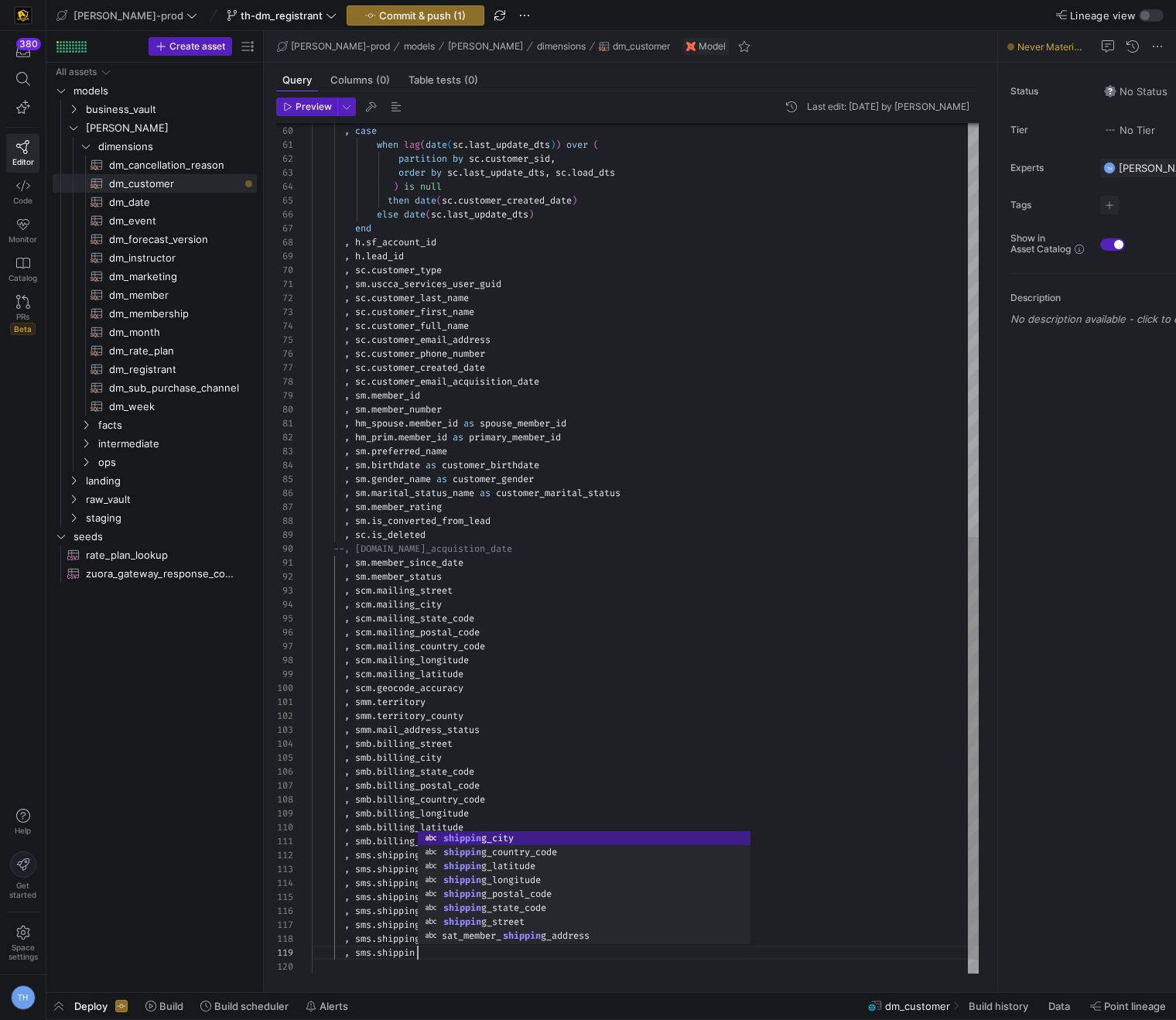
scroll to position [111, 111]
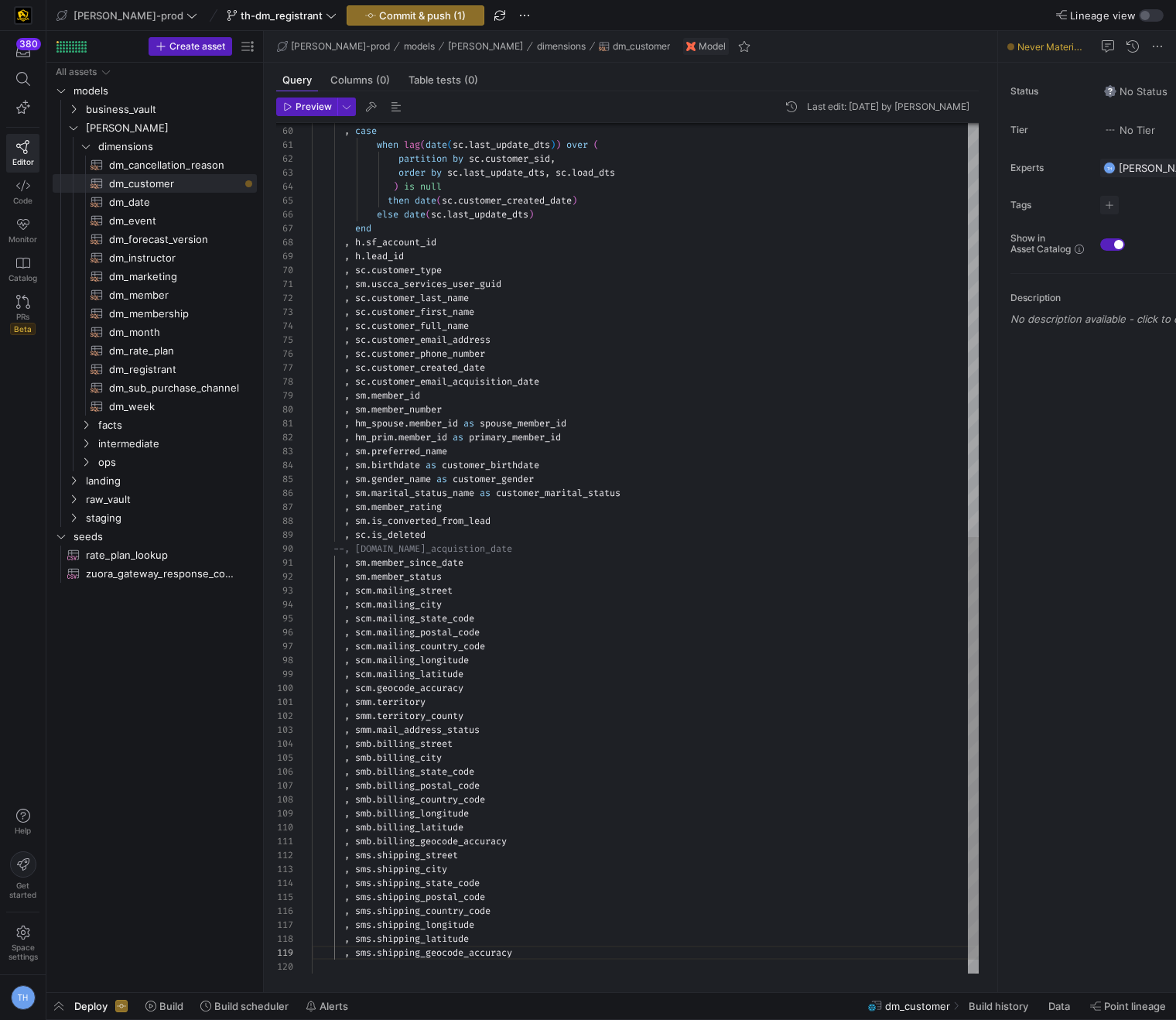
click at [586, 693] on div ", sc . last_update_dts as last_update_ts , case when lag ( date ( sc . last_upd…" at bounding box center [645, 146] width 667 height 1712
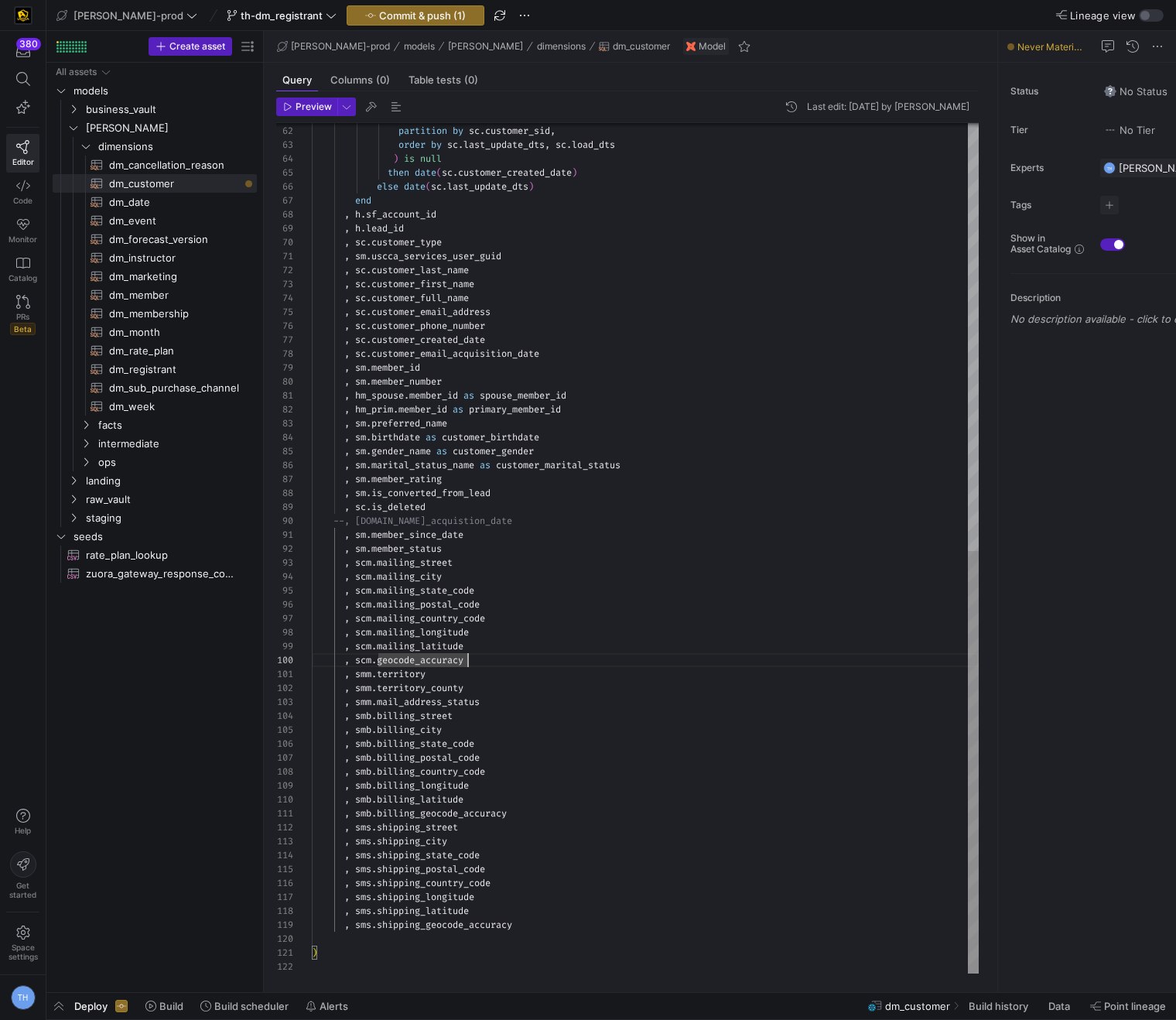
scroll to position [0, 5]
click at [431, 955] on div "when lag ( date ( sc . last_update_dts ) ) over ( partition by sc . customer_si…" at bounding box center [645, 118] width 667 height 1712
click at [430, 939] on div "when lag ( date ( sc . last_update_dts ) ) over ( partition by sc . customer_si…" at bounding box center [645, 118] width 667 height 1712
click at [361, 213] on div "when lag ( date ( sc . last_update_dts ) ) over ( partition by sc . customer_si…" at bounding box center [645, 118] width 667 height 1712
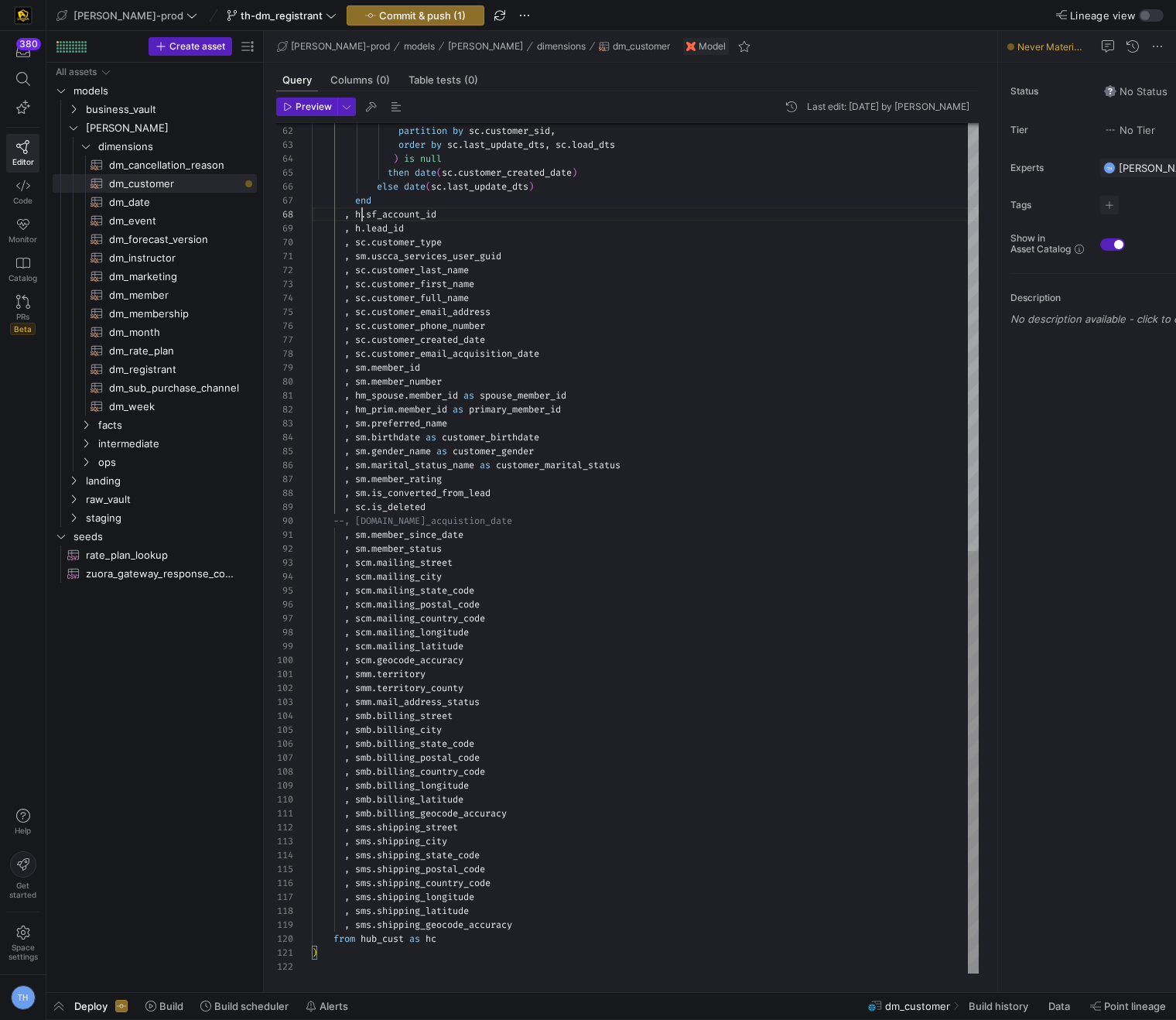
scroll to position [98, 56]
click at [363, 230] on div "when lag ( date ( sc . last_update_dts ) ) over ( partition by sc . customer_si…" at bounding box center [645, 118] width 667 height 1712
click at [458, 938] on div "when lag ( date ( sc . last_update_dts ) ) over ( partition by sc . customer_si…" at bounding box center [645, 118] width 667 height 1712
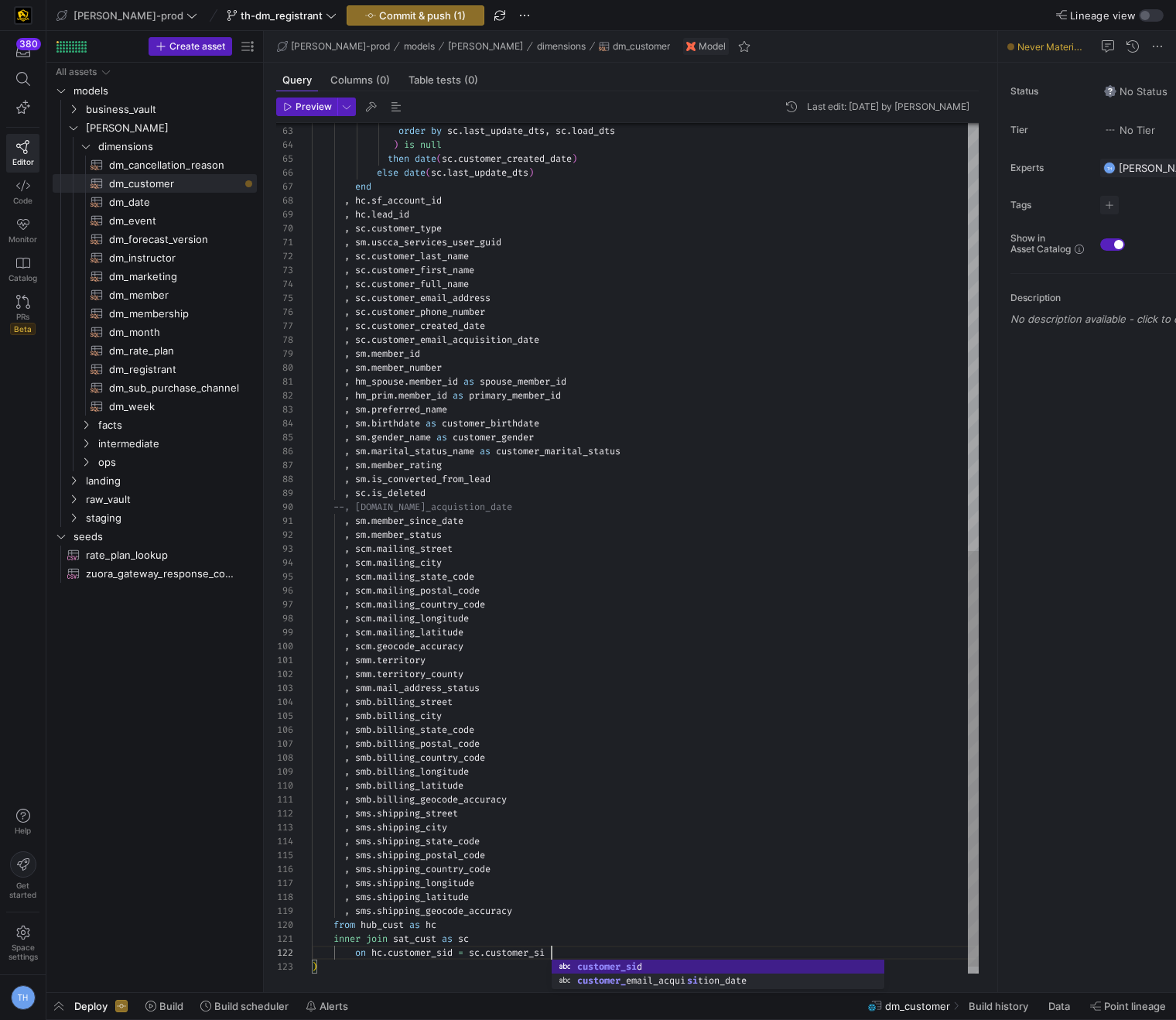
scroll to position [14, 244]
click at [566, 946] on div "partition by sc . customer_sid , order by sc . last_update_dts , sc . load_dts …" at bounding box center [645, 117] width 667 height 1740
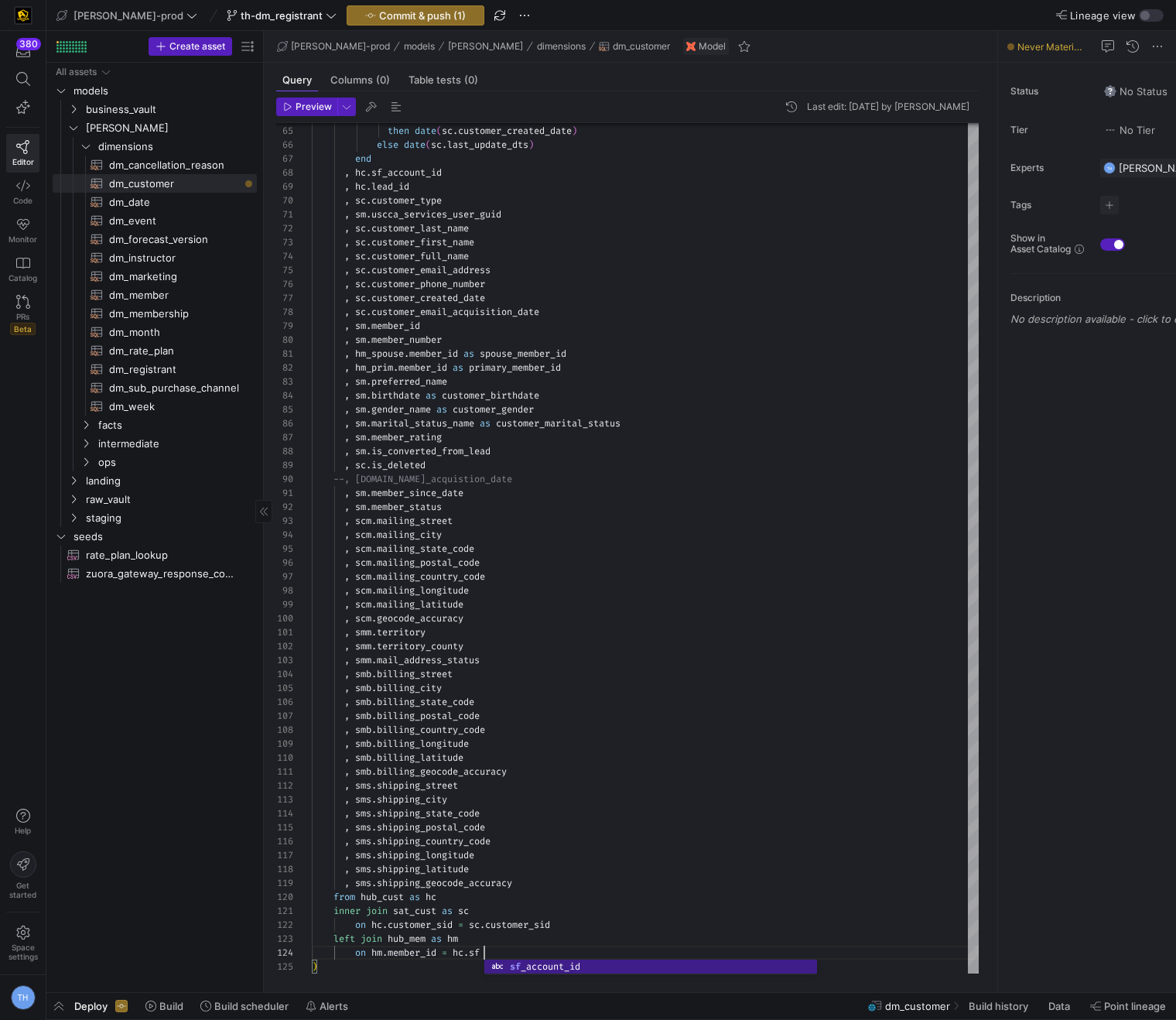
scroll to position [42, 173]
click at [384, 952] on div ") is null then date ( sc . customer_created_date ) else date ( sc . last_update…" at bounding box center [645, 104] width 667 height 1768
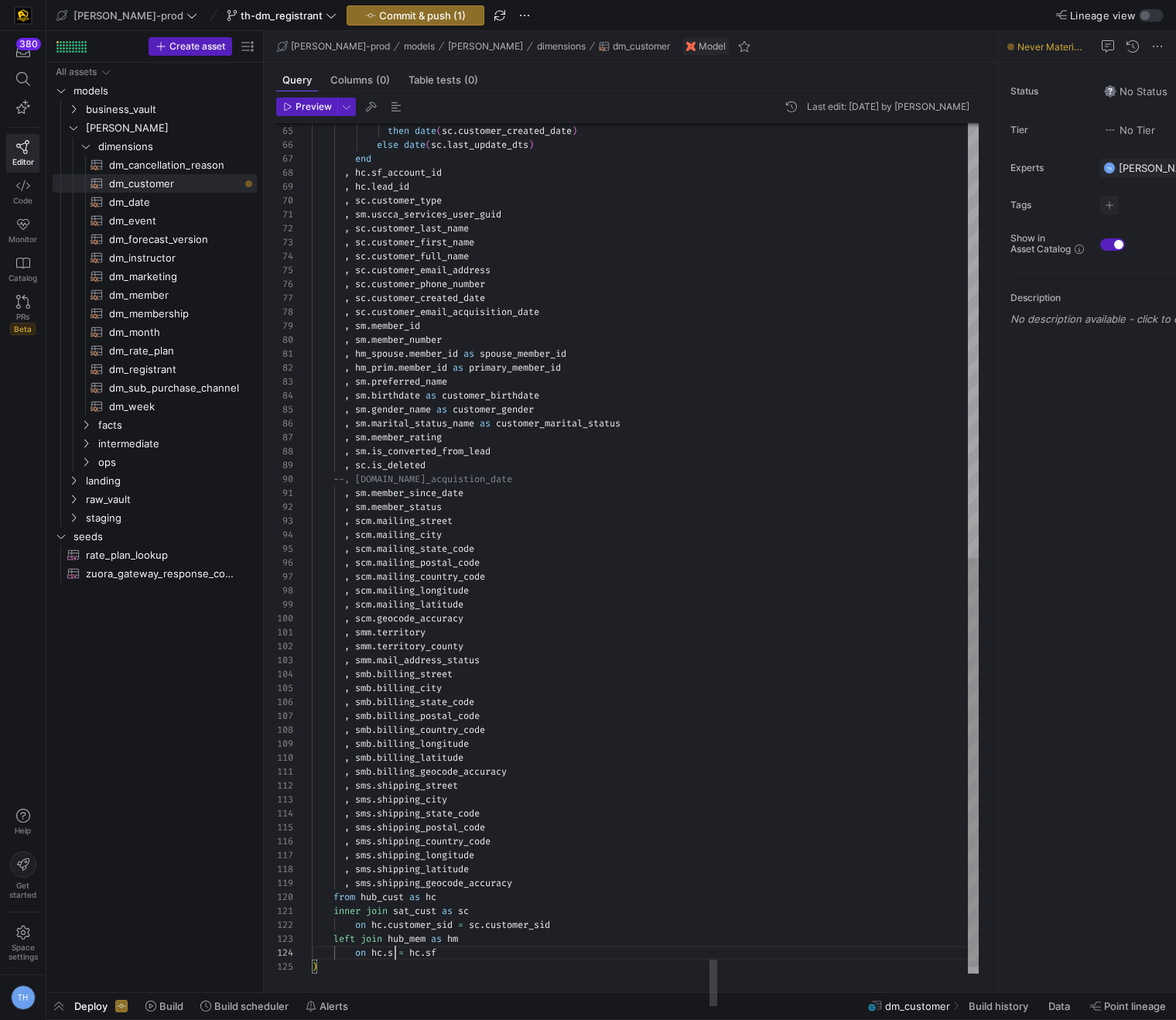
scroll to position [42, 89]
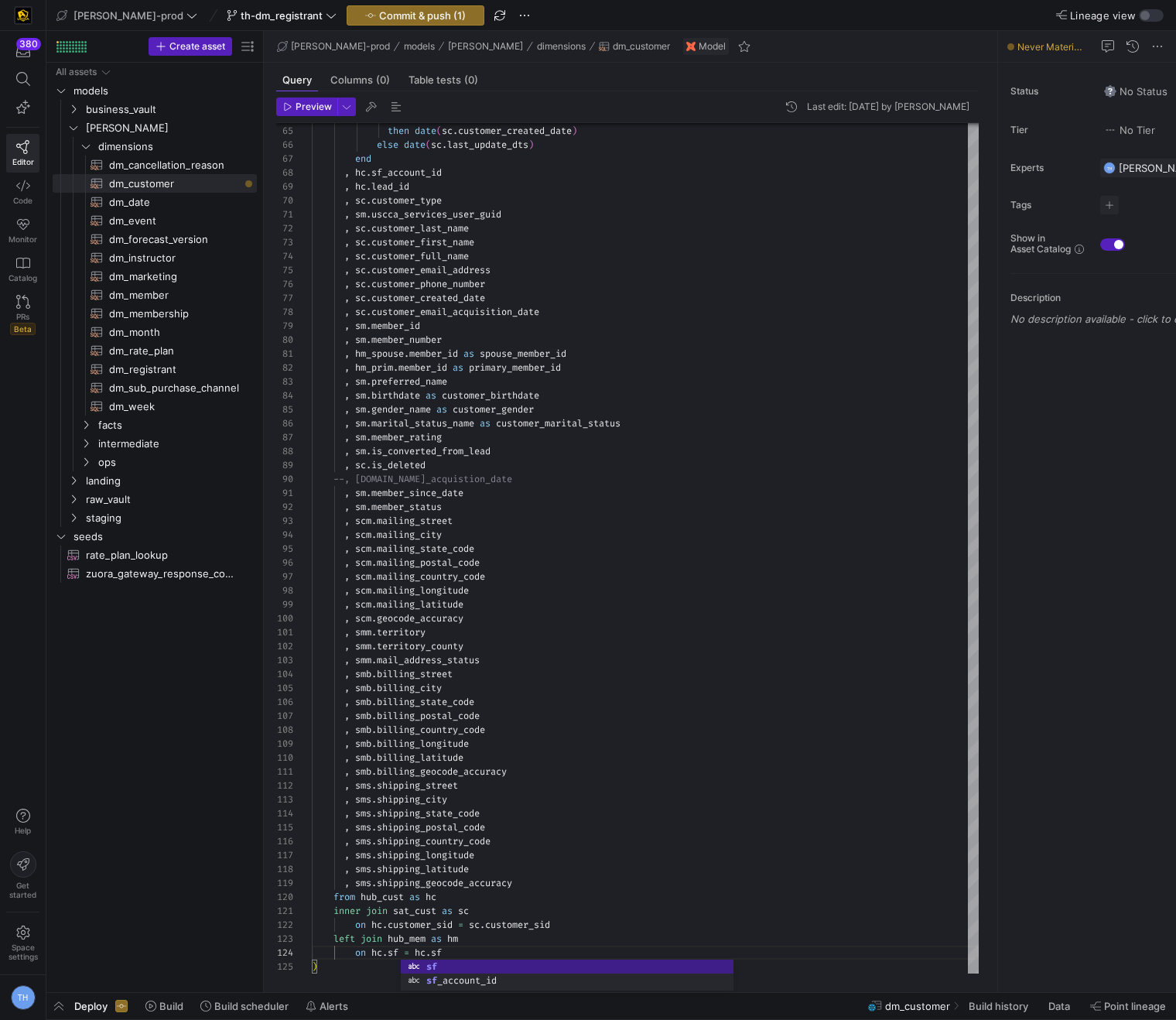
click at [476, 987] on div at bounding box center [566, 988] width 333 height 3
click at [488, 954] on div ") is null then date ( sc . customer_created_date ) else date ( sc . last_update…" at bounding box center [645, 104] width 667 height 1768
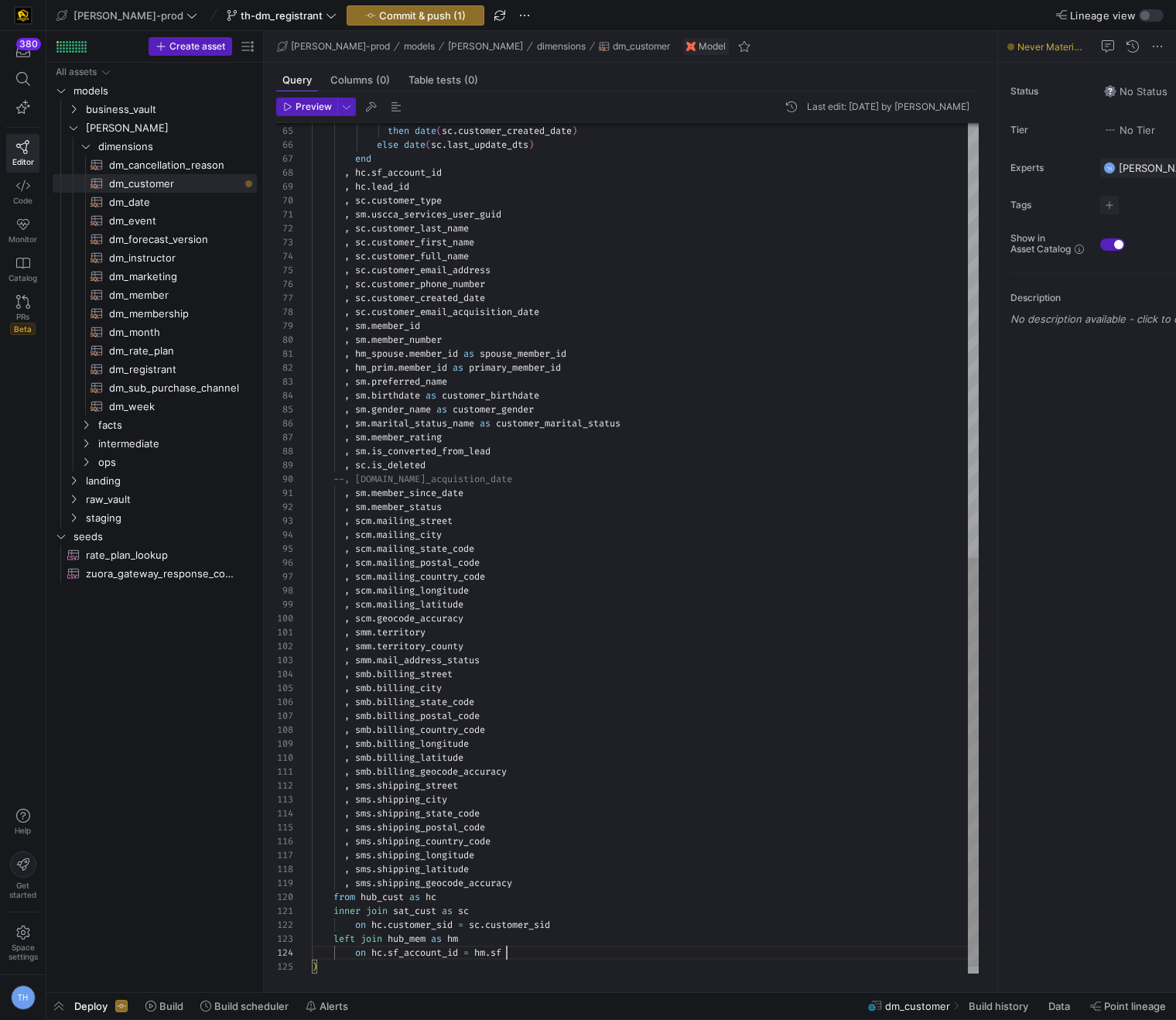
click at [539, 959] on div ") is null then date ( sc . customer_created_date ) else date ( sc . last_update…" at bounding box center [645, 104] width 667 height 1768
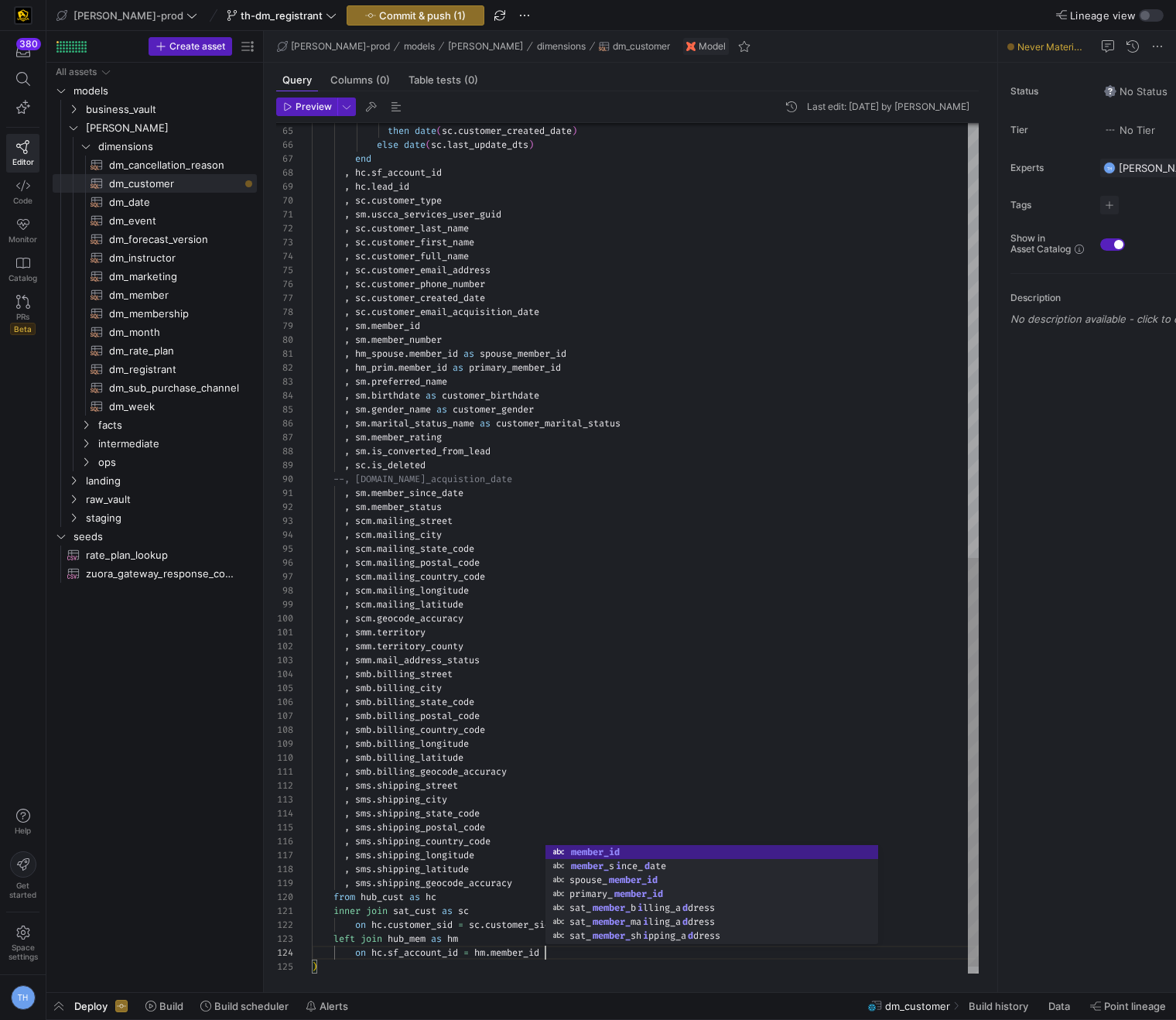
scroll to position [42, 234]
click at [510, 947] on div ") is null then date ( sc . customer_created_date ) else date ( sc . last_update…" at bounding box center [645, 104] width 667 height 1768
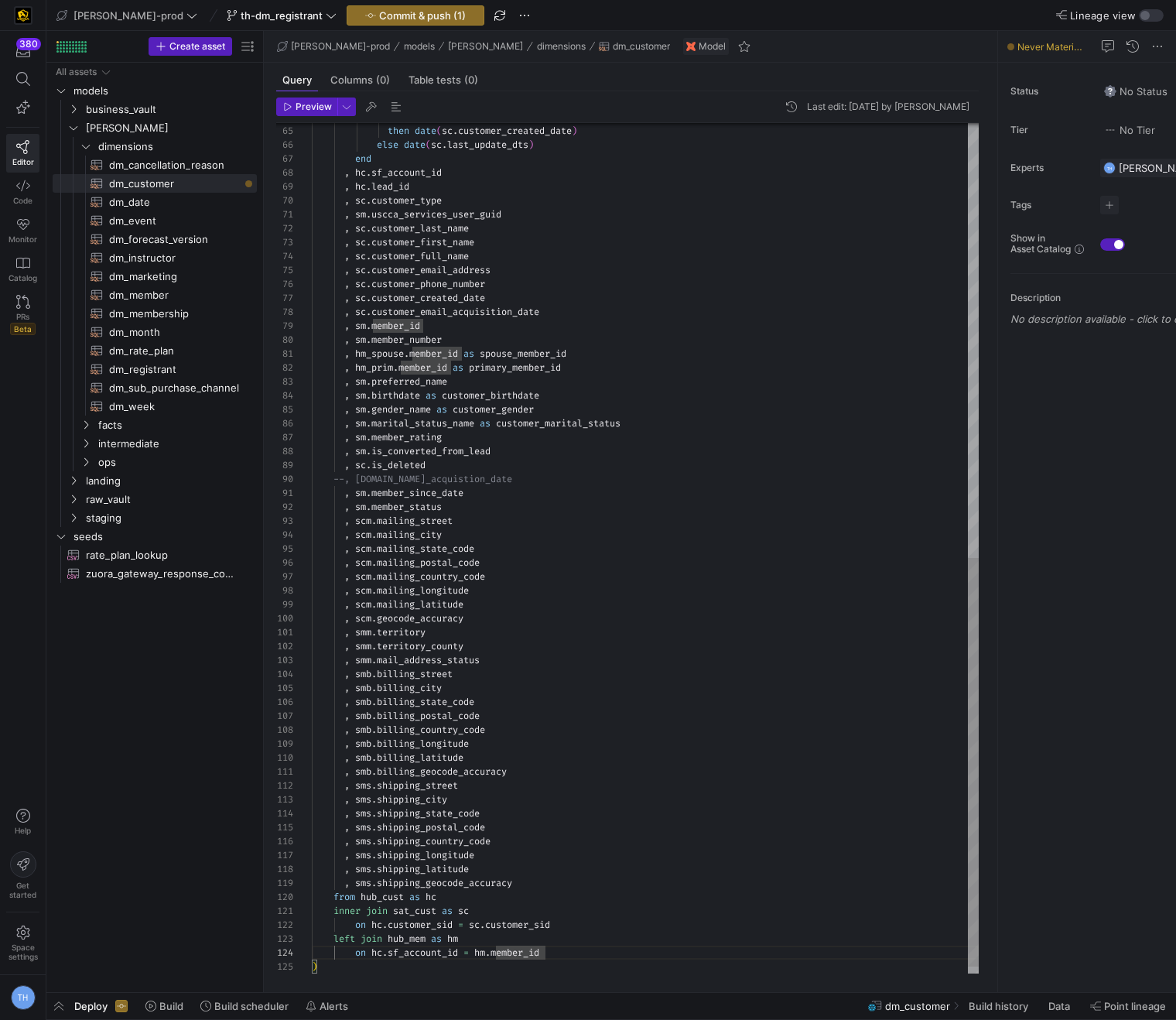
click at [568, 954] on div ") is null then date ( sc . customer_created_date ) else date ( sc . last_update…" at bounding box center [645, 104] width 667 height 1768
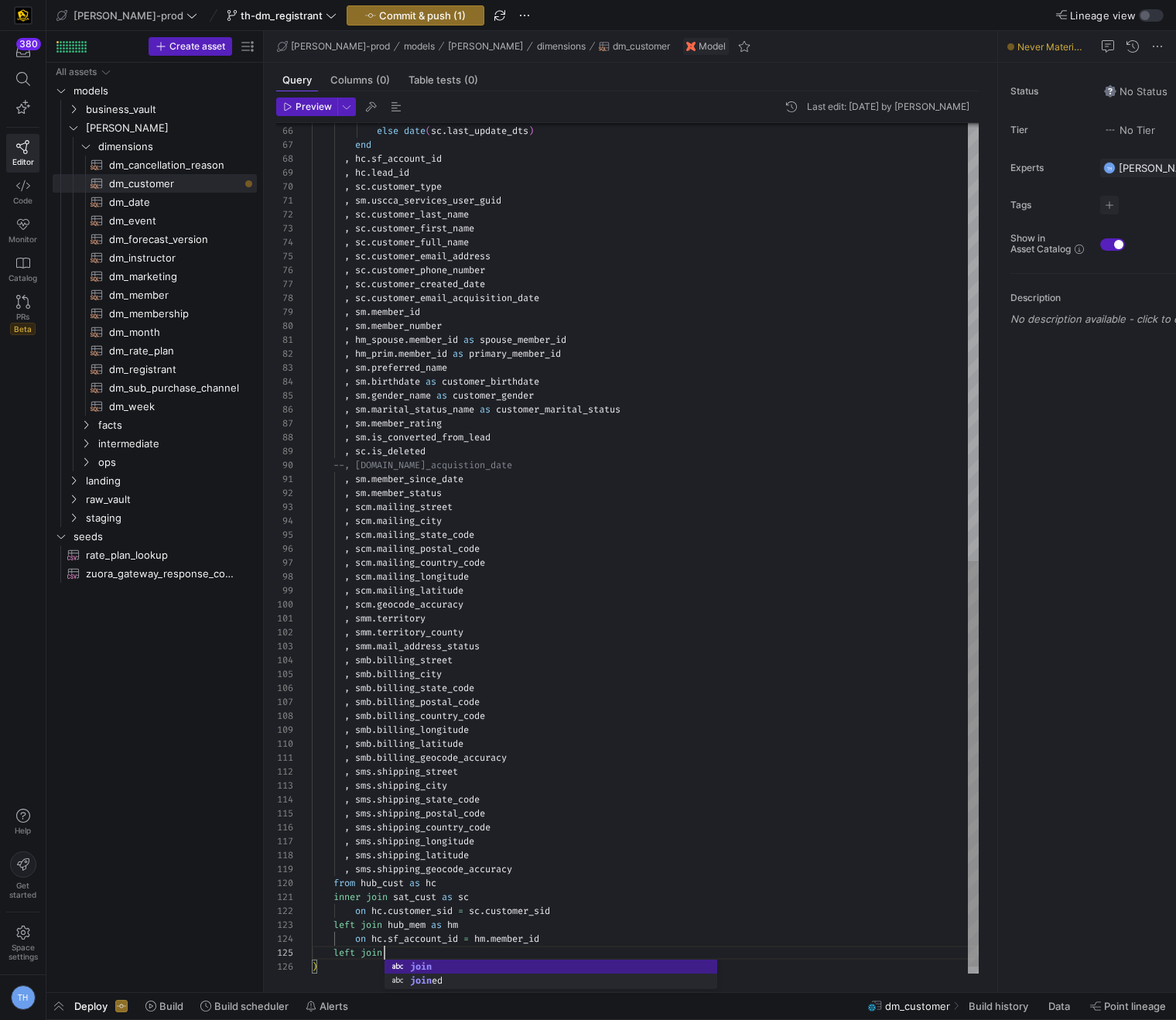
scroll to position [56, 79]
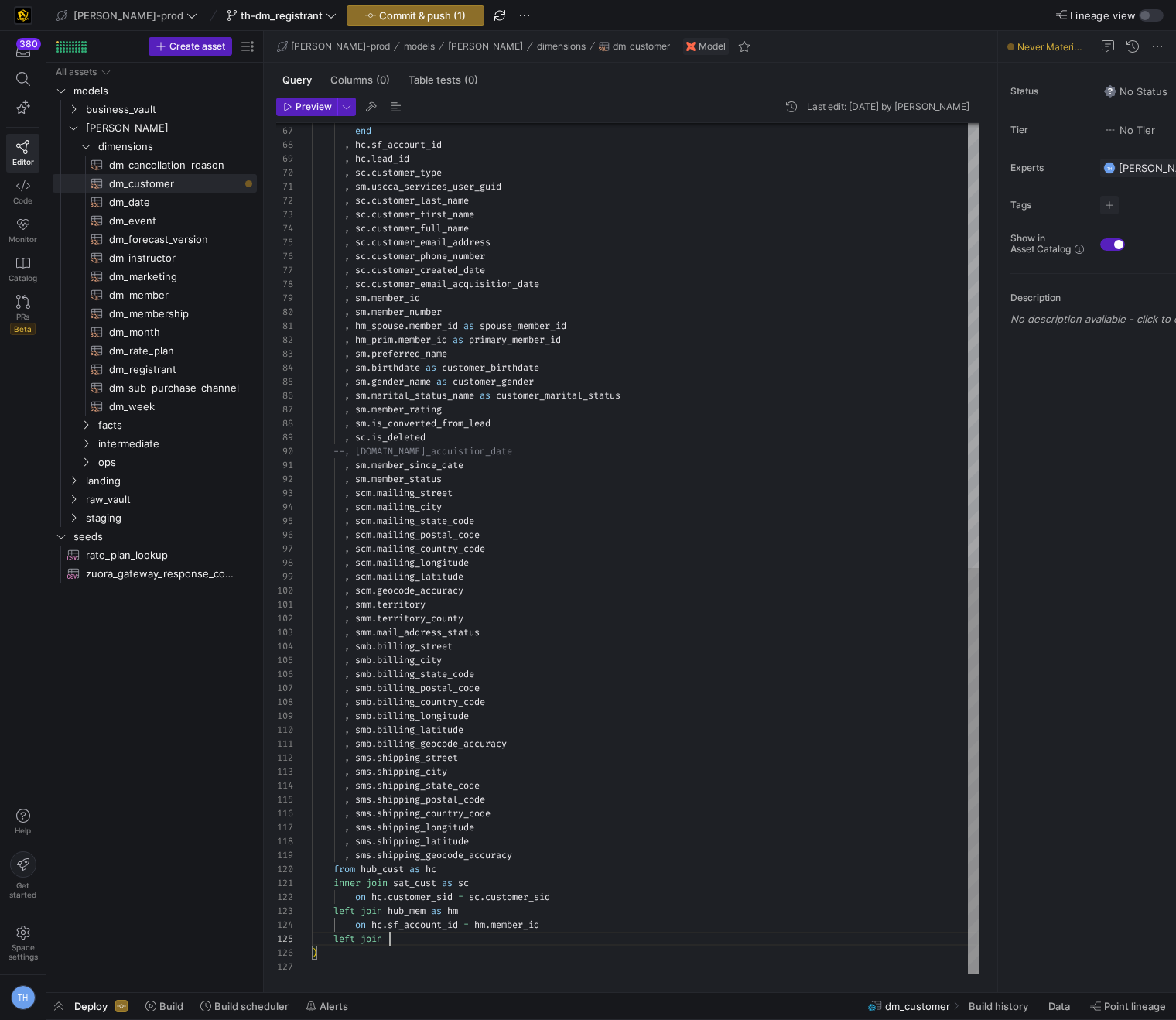
click at [566, 892] on div "else date ( sc . last_update_dts ) end , hc . sf_account_id , hc . lead_id , sc…" at bounding box center [645, 82] width 667 height 1781
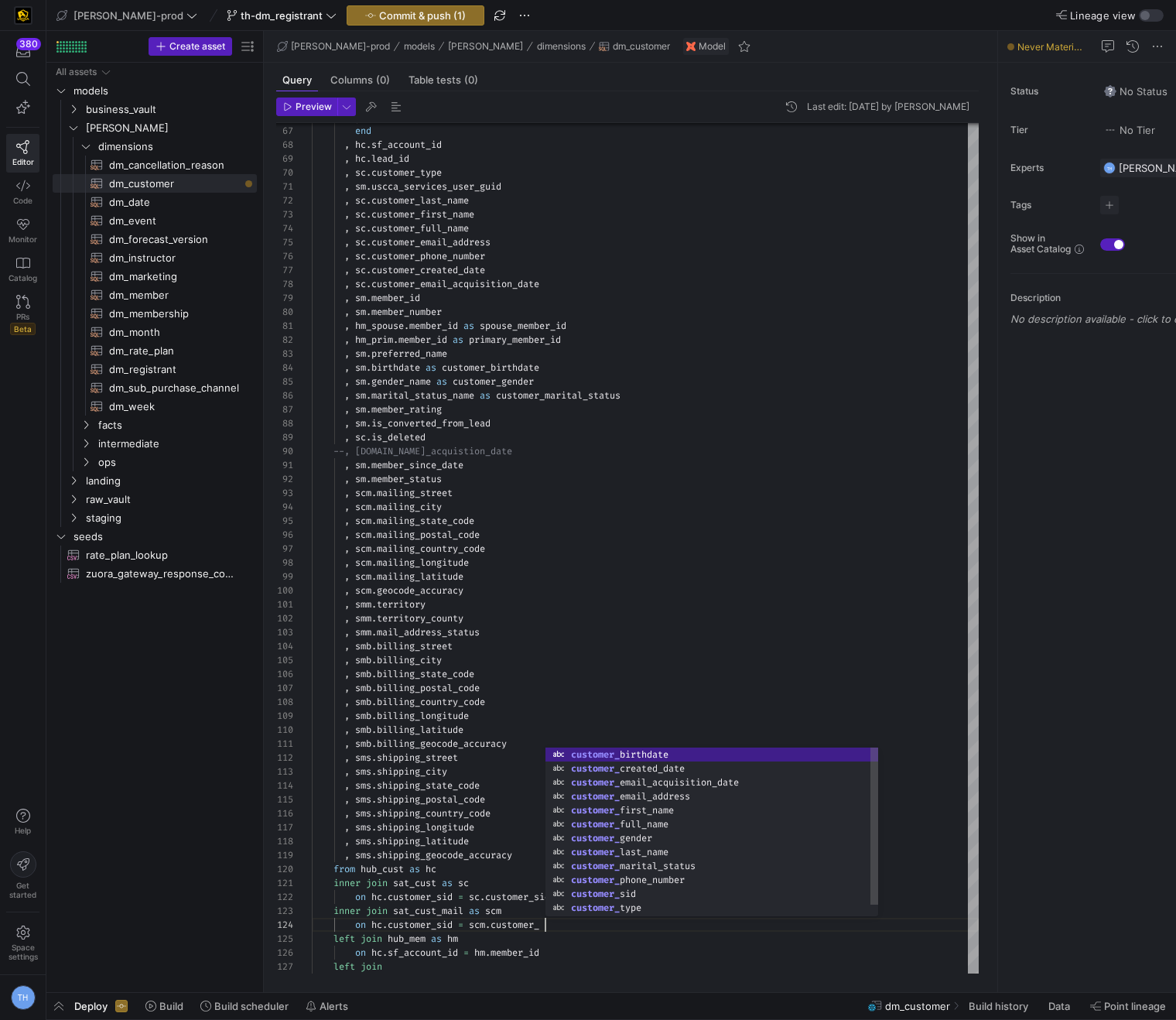
scroll to position [42, 250]
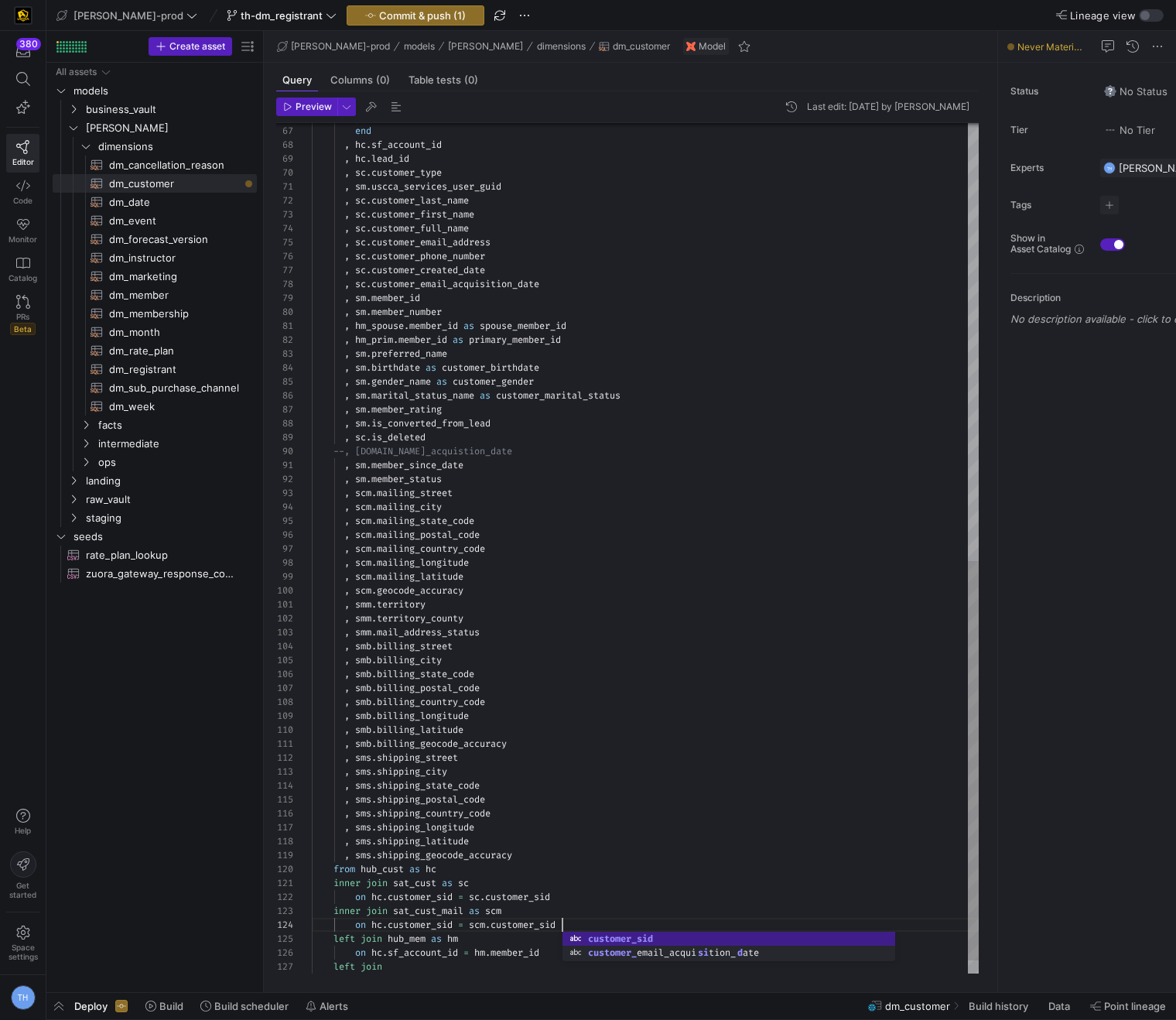
click at [438, 918] on div "else date ( sc . last_update_dts ) end , hc . sf_account_id , hc . lead_id , sc…" at bounding box center [645, 96] width 667 height 1809
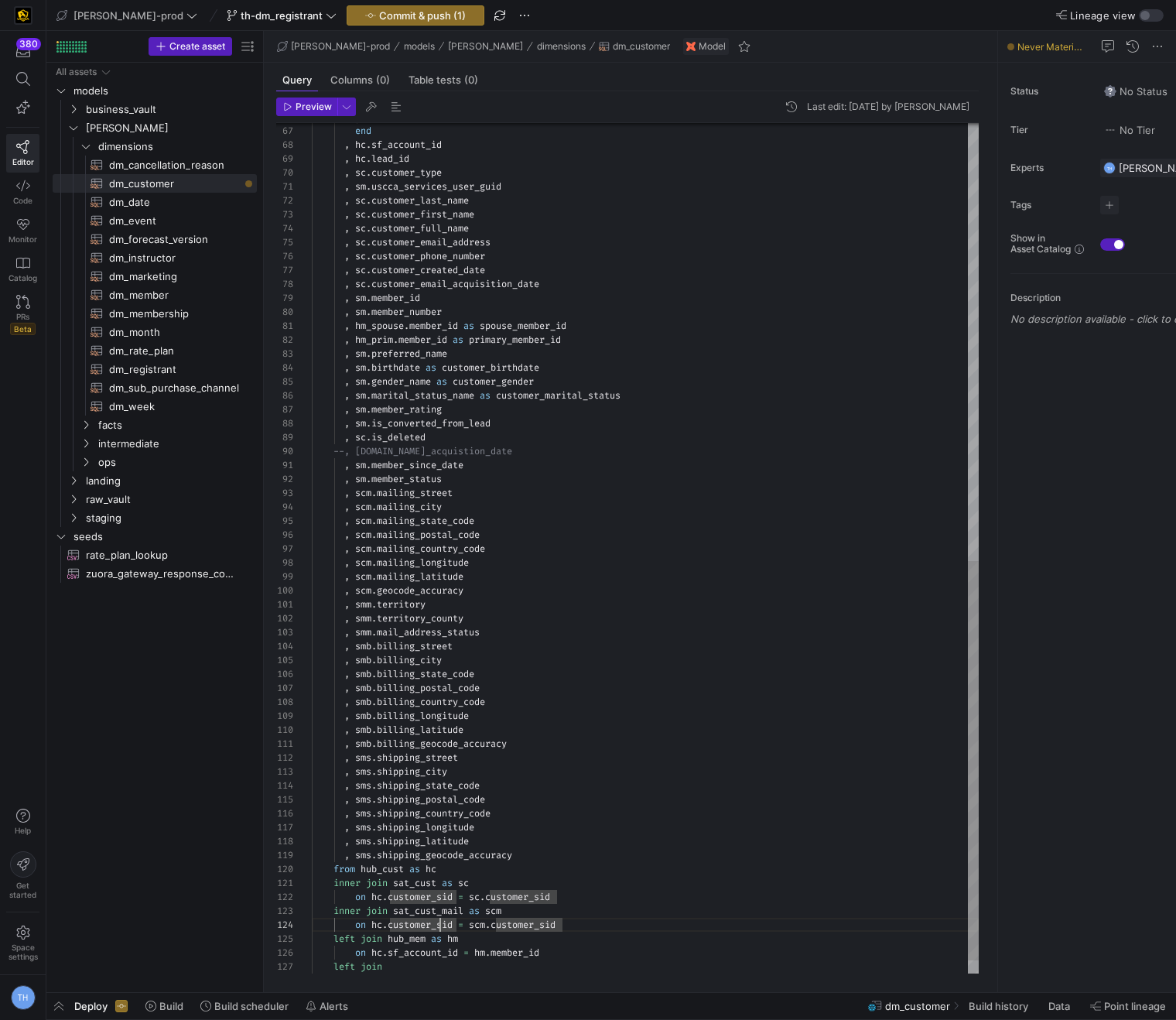
click at [436, 972] on div "else date ( sc . last_update_dts ) end , hc . sf_account_id , hc . lead_id , sc…" at bounding box center [645, 96] width 667 height 1809
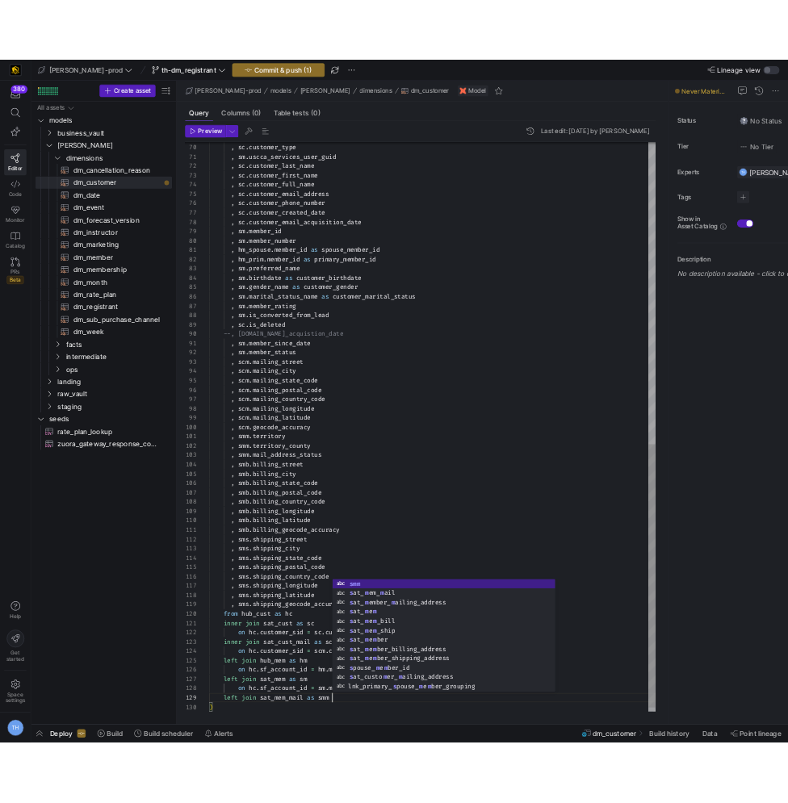
scroll to position [116, 192]
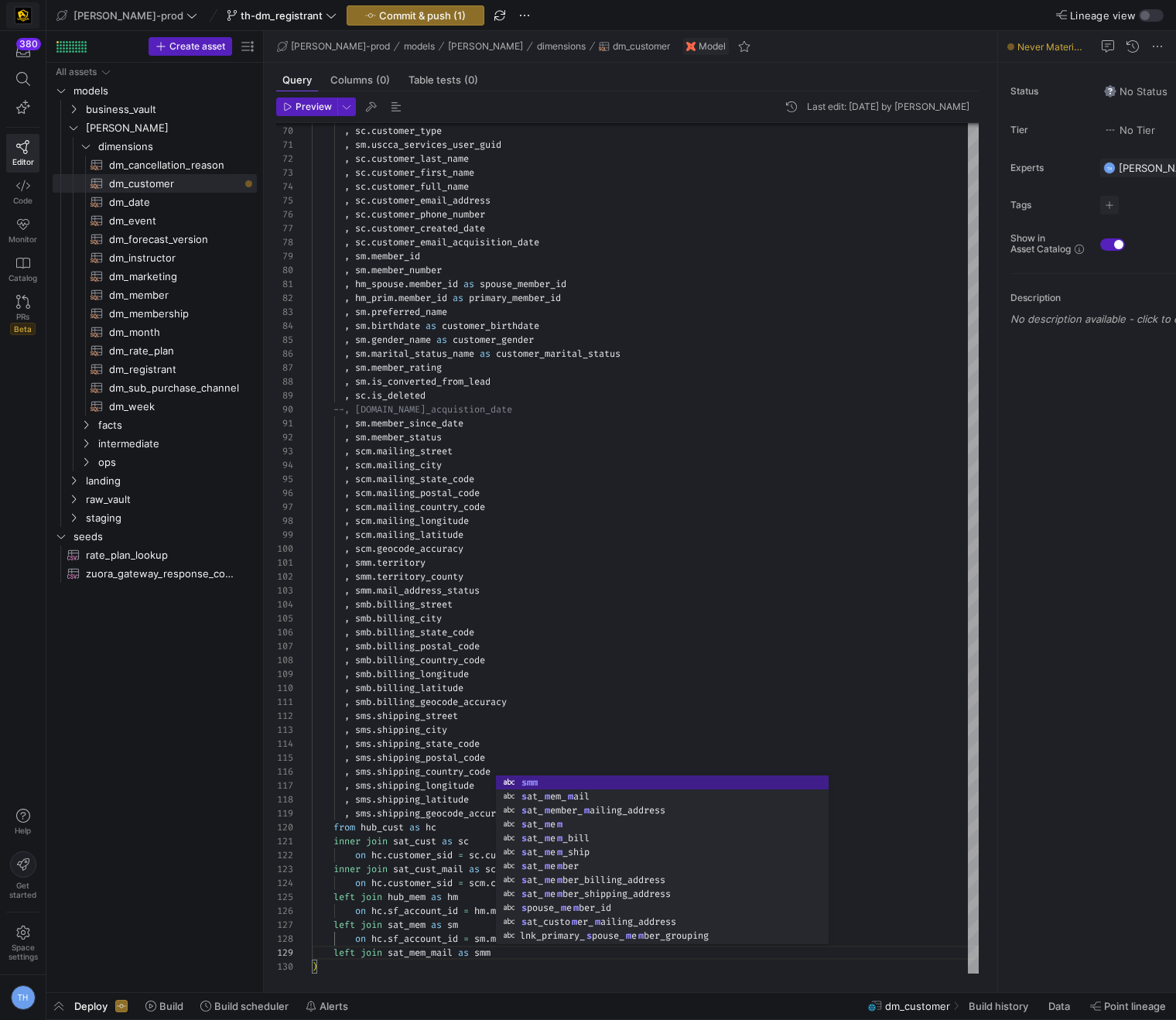
type textarea "inner join sat_cust as sc on hc.customer_sid = sc.customer_sid inner join sat_c…"
